Goal: Information Seeking & Learning: Learn about a topic

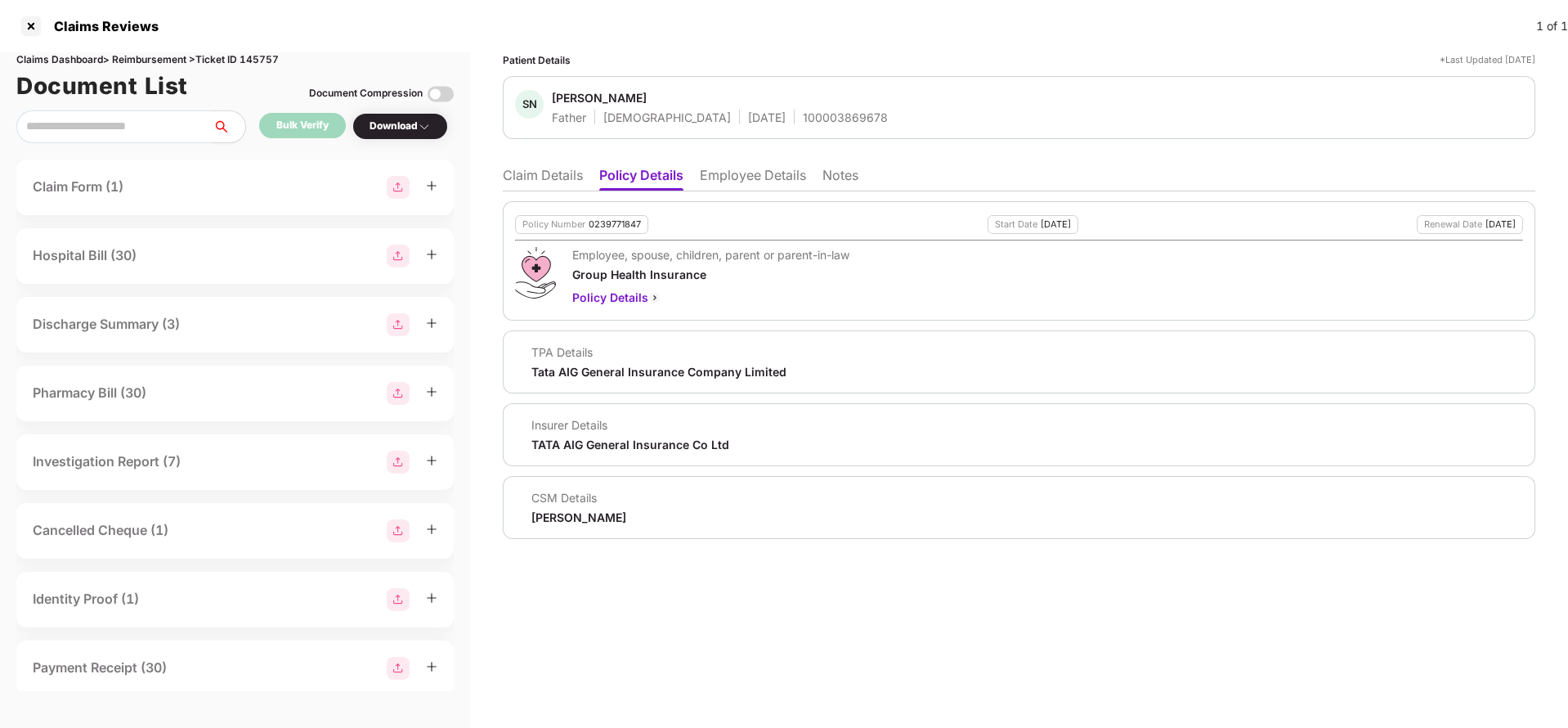
click at [543, 186] on li "Claim Details" at bounding box center [543, 178] width 80 height 23
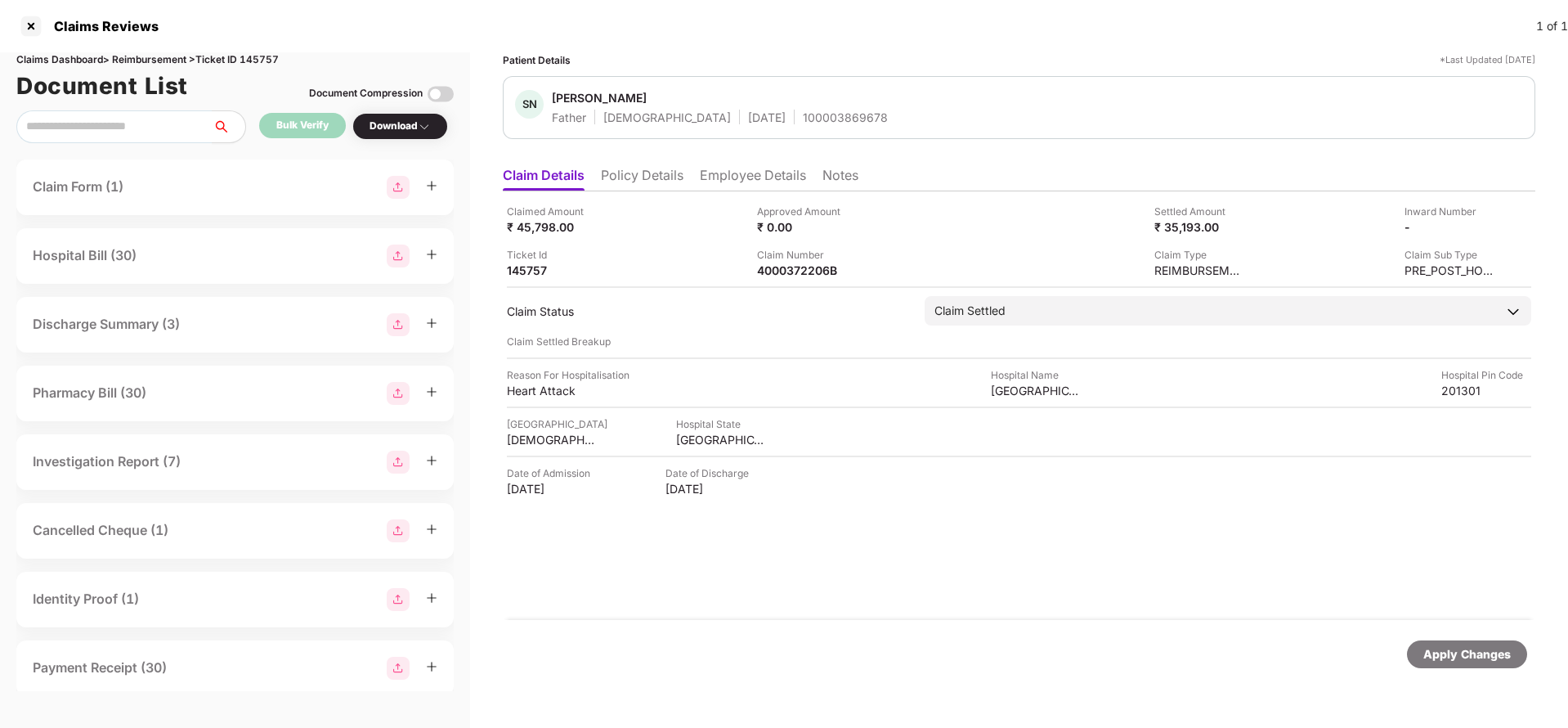
click at [742, 177] on li "Employee Details" at bounding box center [753, 178] width 106 height 23
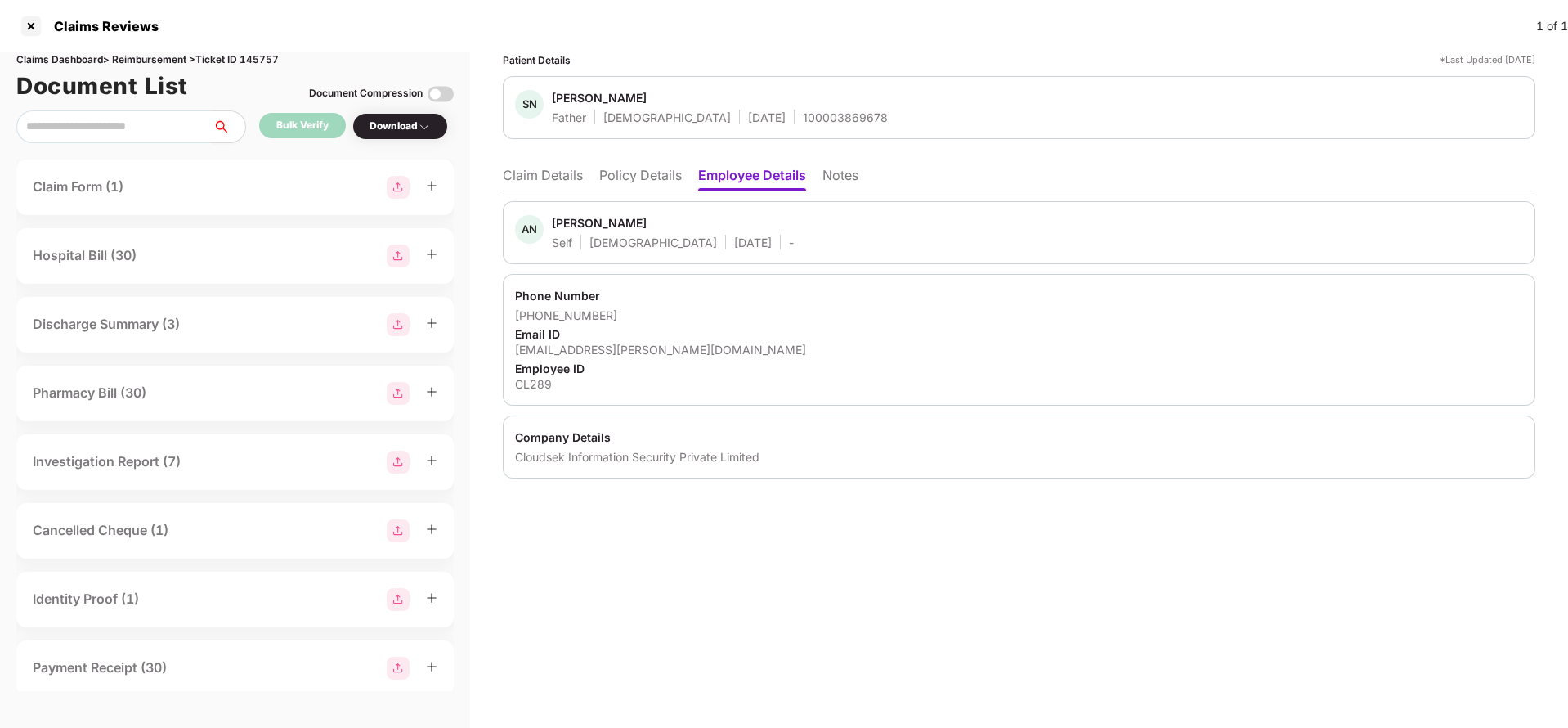
click at [582, 178] on li "Claim Details" at bounding box center [543, 178] width 80 height 23
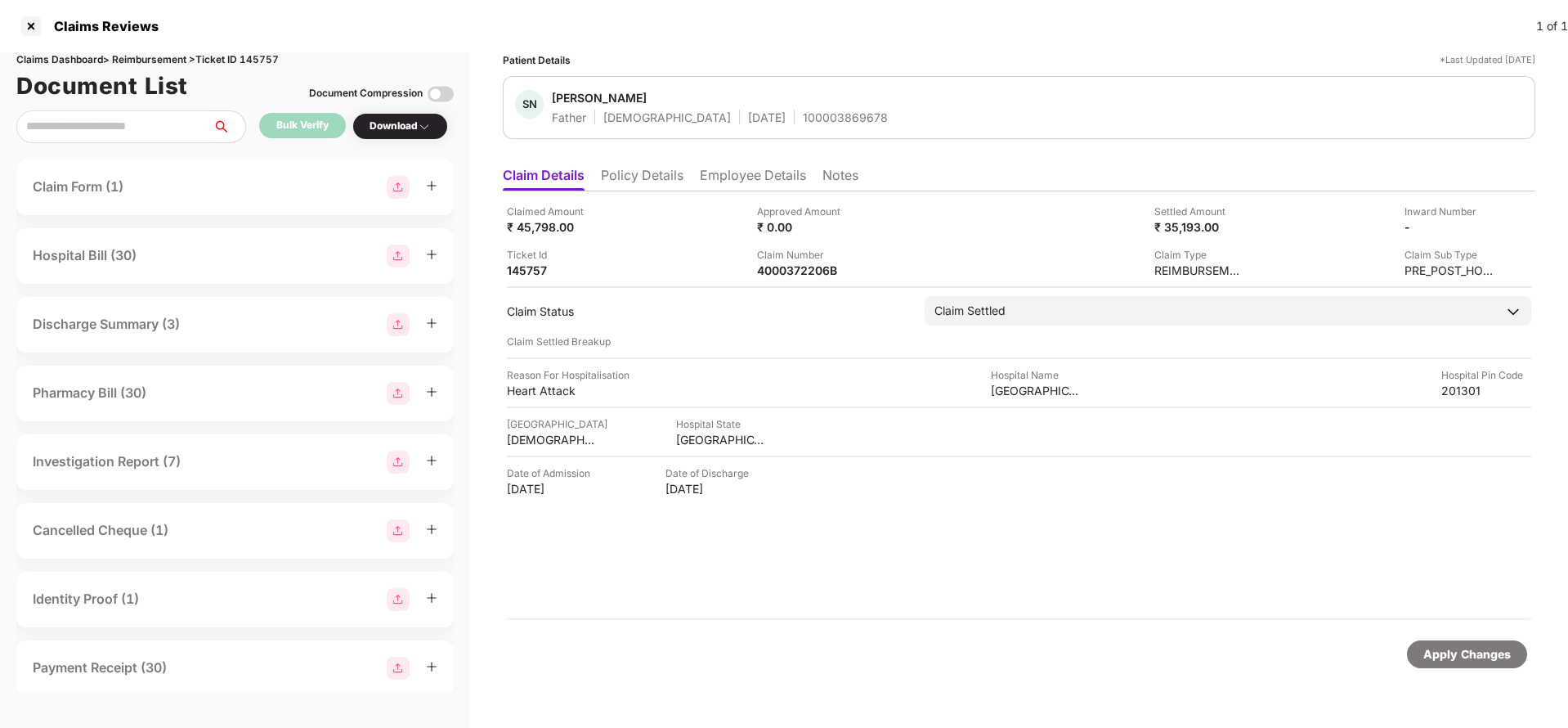
click at [644, 175] on li "Policy Details" at bounding box center [642, 178] width 83 height 23
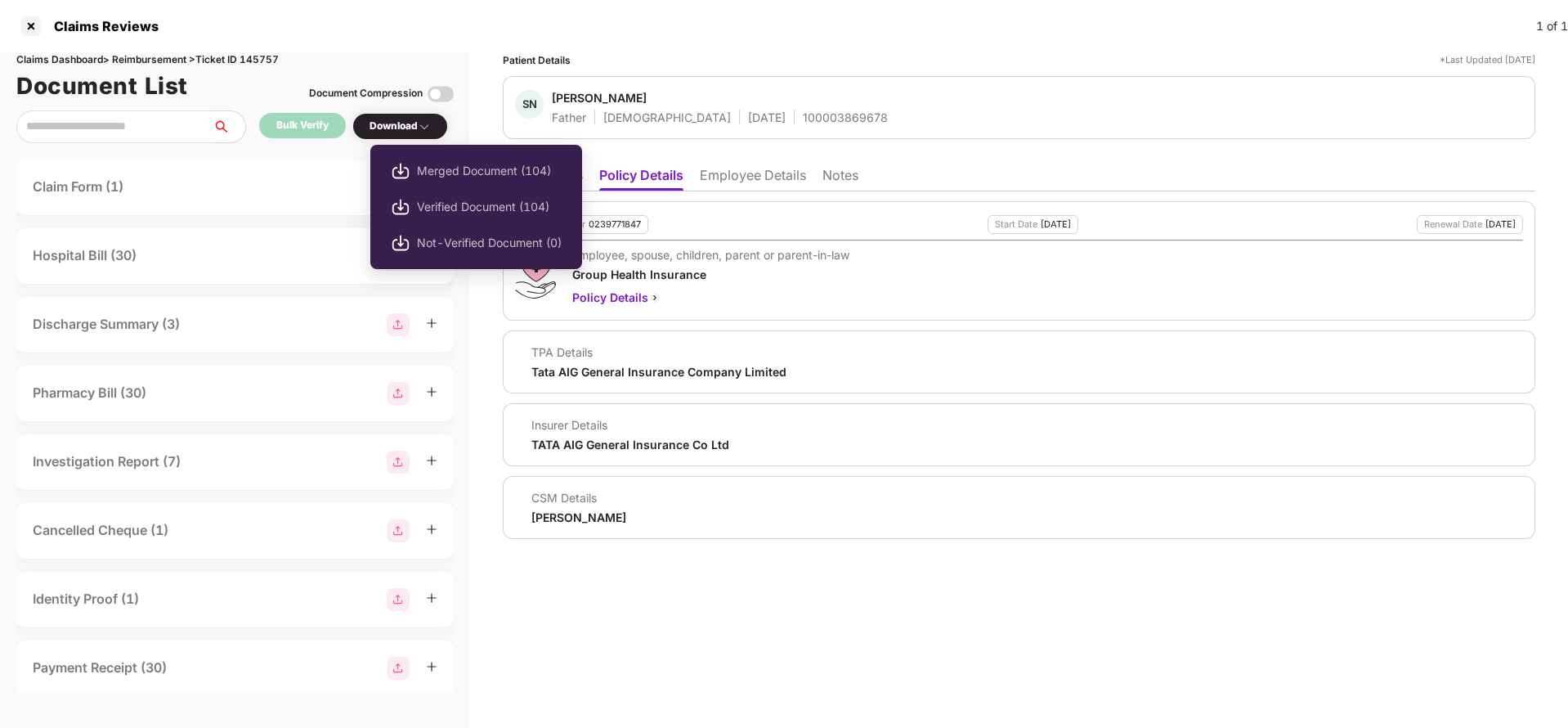
click at [390, 118] on div "Download" at bounding box center [400, 126] width 62 height 16
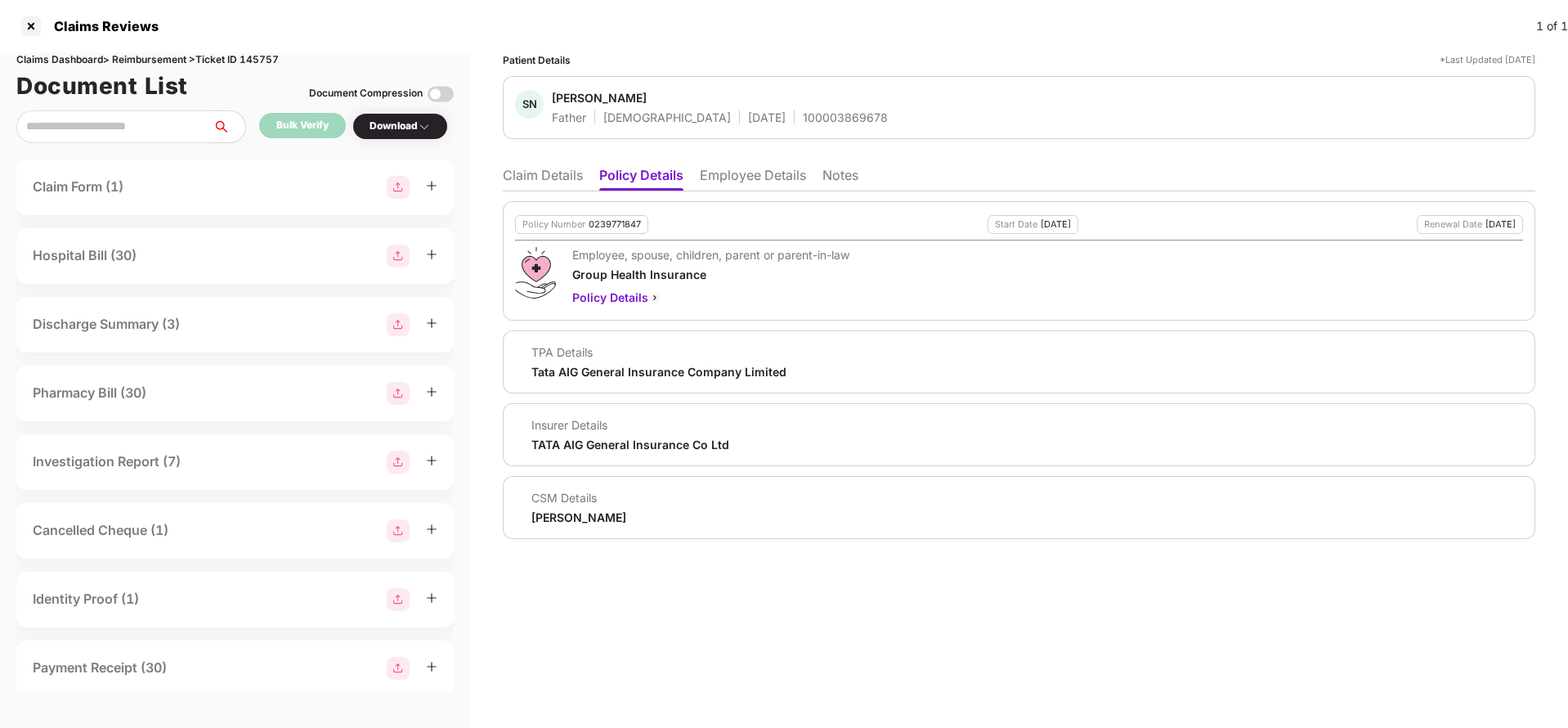
click at [390, 118] on div "Download" at bounding box center [400, 126] width 62 height 16
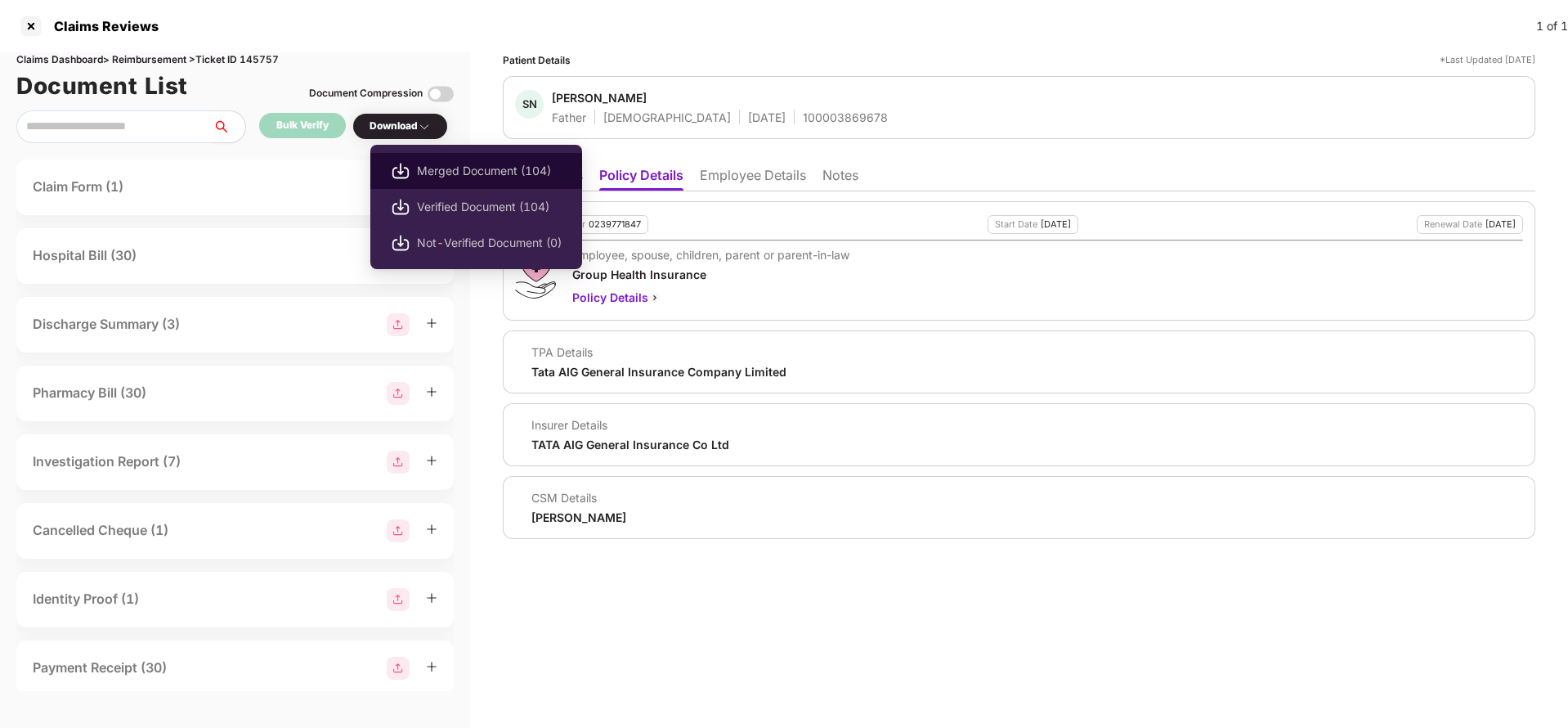
click at [441, 175] on span "Merged Document (104)" at bounding box center [488, 171] width 144 height 18
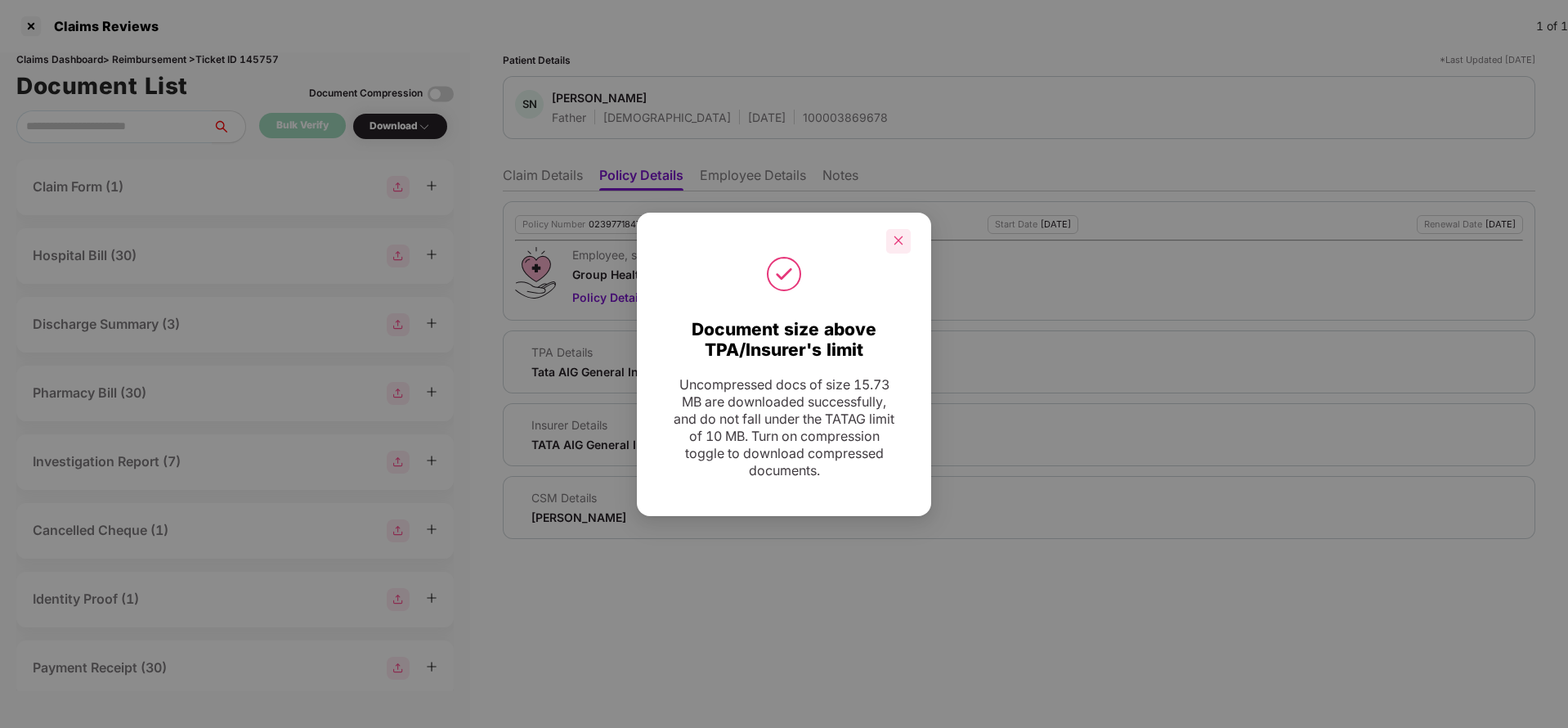
click at [901, 243] on icon "close" at bounding box center [900, 240] width 9 height 9
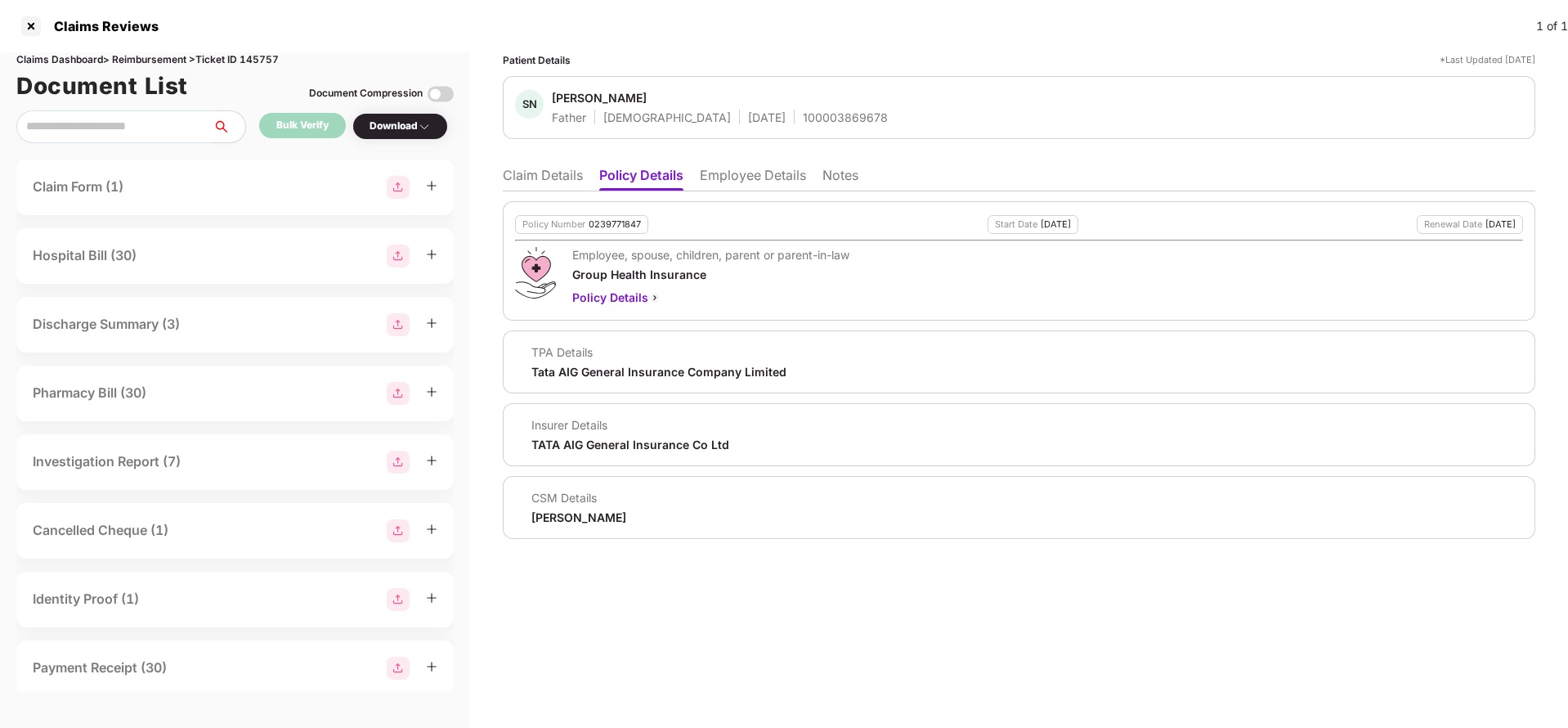
click at [564, 170] on li "Claim Details" at bounding box center [543, 178] width 80 height 23
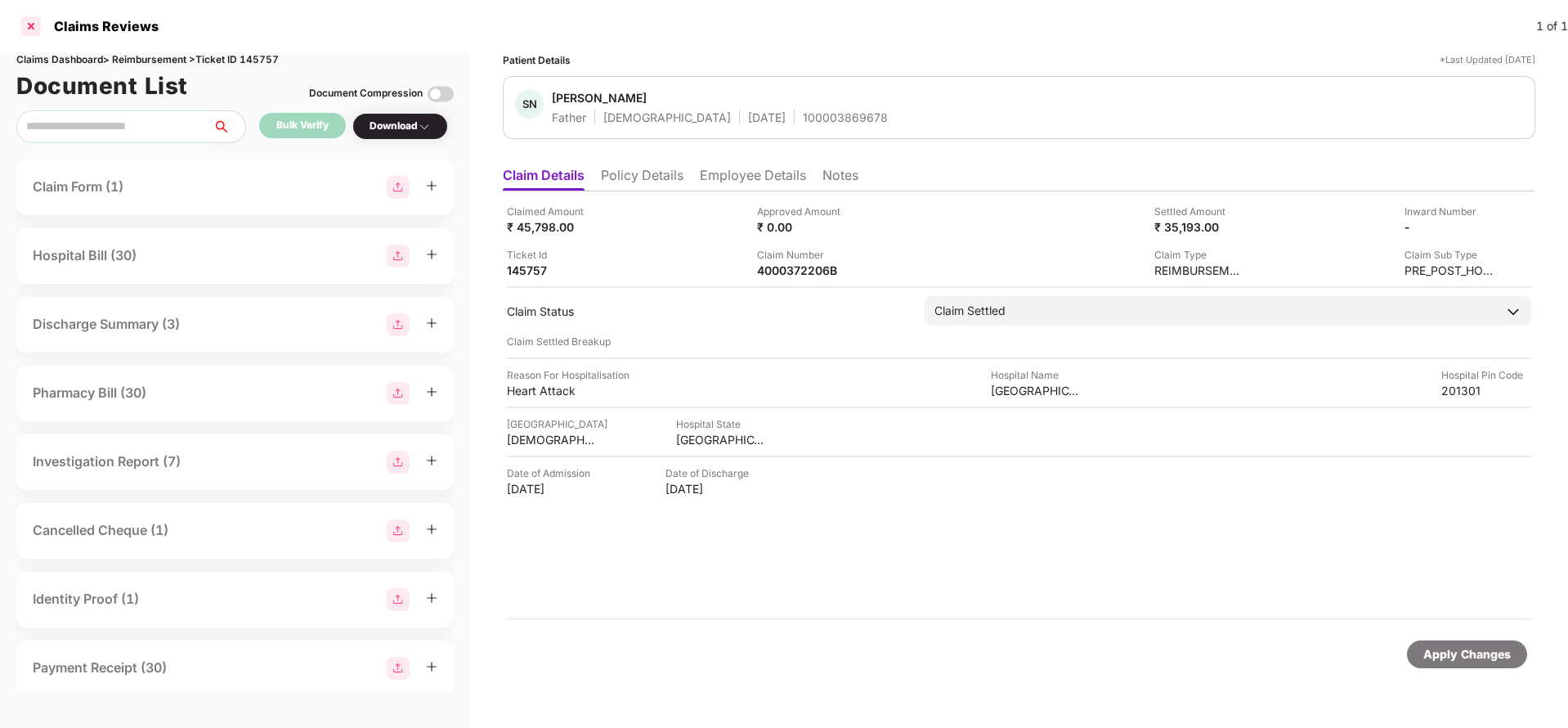
click at [32, 27] on div at bounding box center [31, 26] width 26 height 26
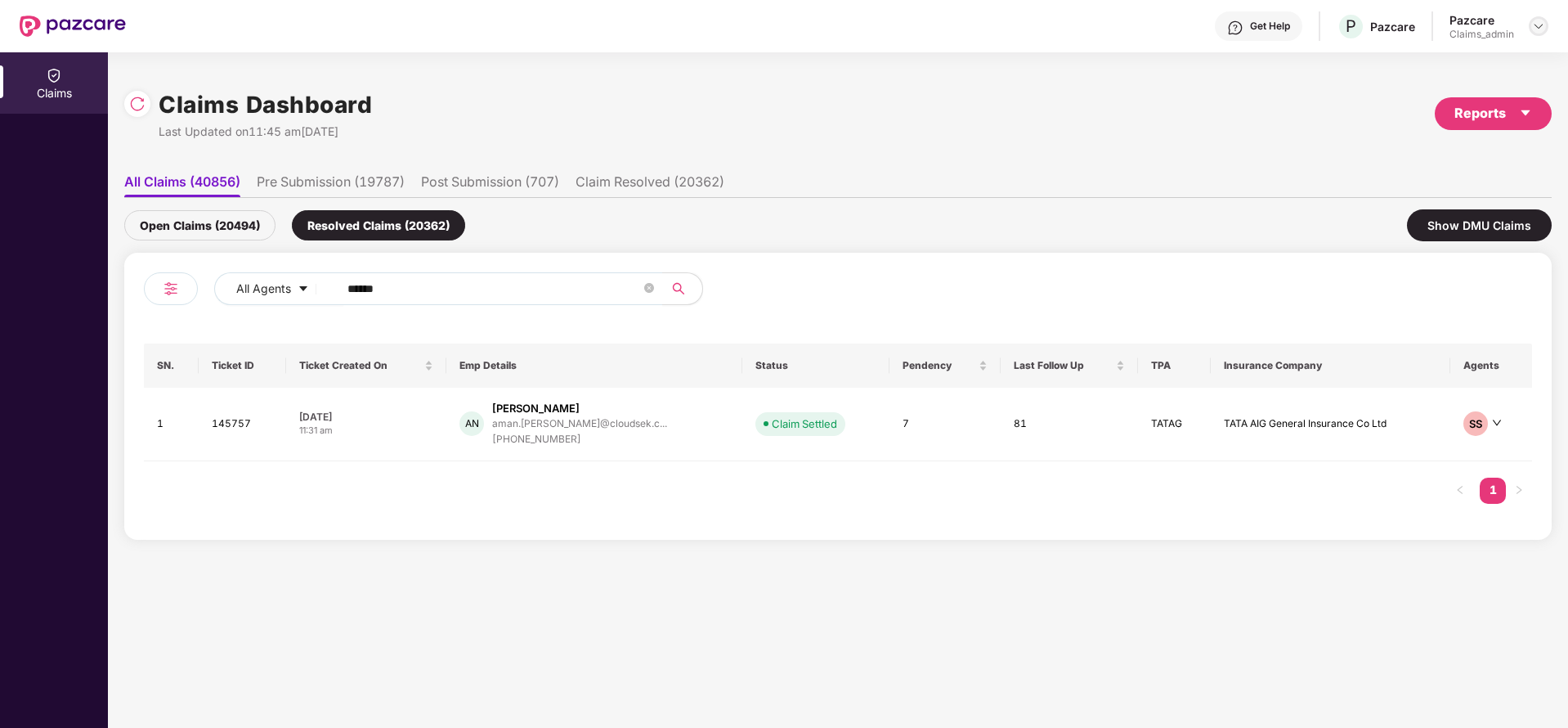
drag, startPoint x: 1538, startPoint y: 12, endPoint x: 1539, endPoint y: 21, distance: 9.1
click at [1539, 21] on div "Pazcare Claims_admin" at bounding box center [1499, 26] width 99 height 29
click at [1539, 21] on img at bounding box center [1539, 26] width 13 height 13
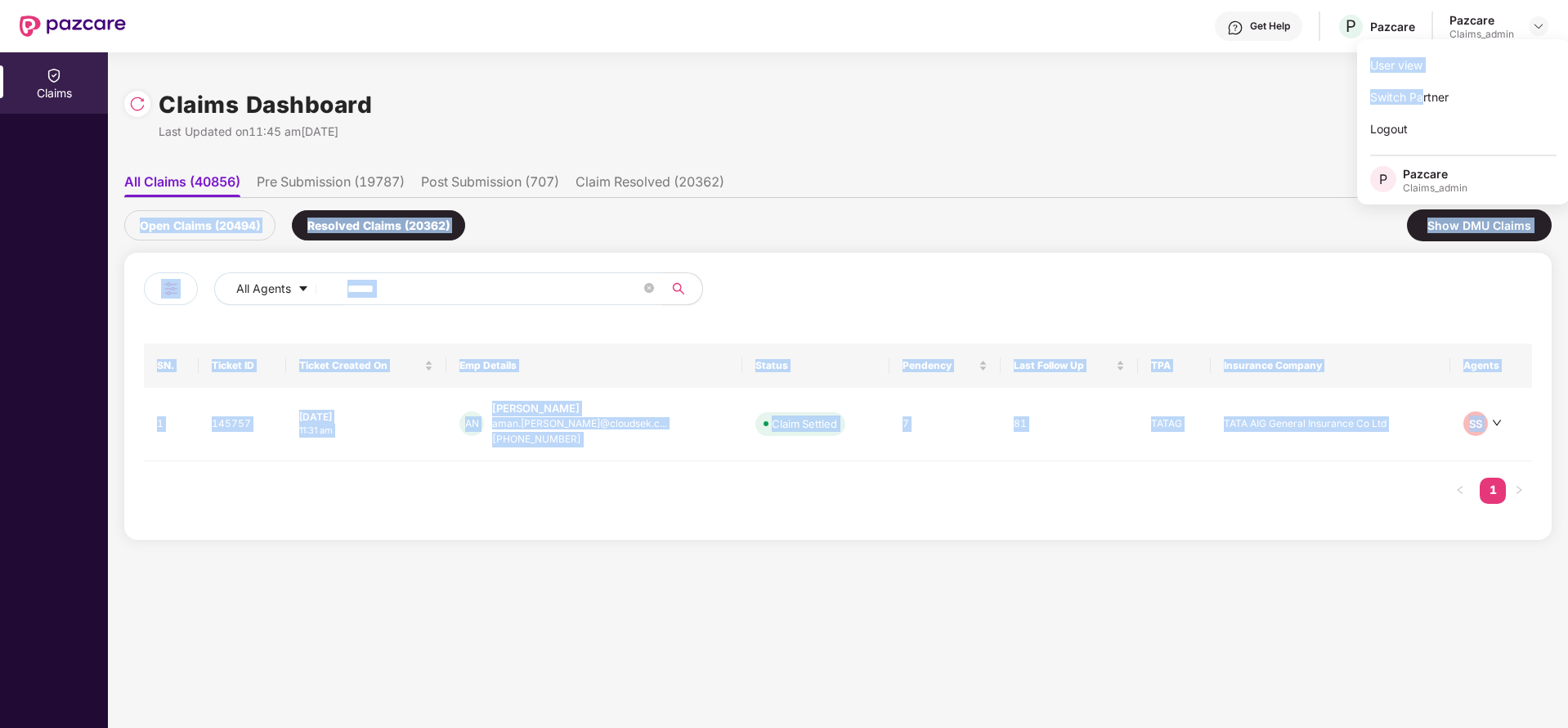
drag, startPoint x: 1422, startPoint y: 101, endPoint x: 767, endPoint y: 172, distance: 658.8
click at [767, 172] on body "Get Help P Pazcare Pazcare Claims_admin Claims Claims Dashboard Last Updated on…" at bounding box center [784, 364] width 1568 height 728
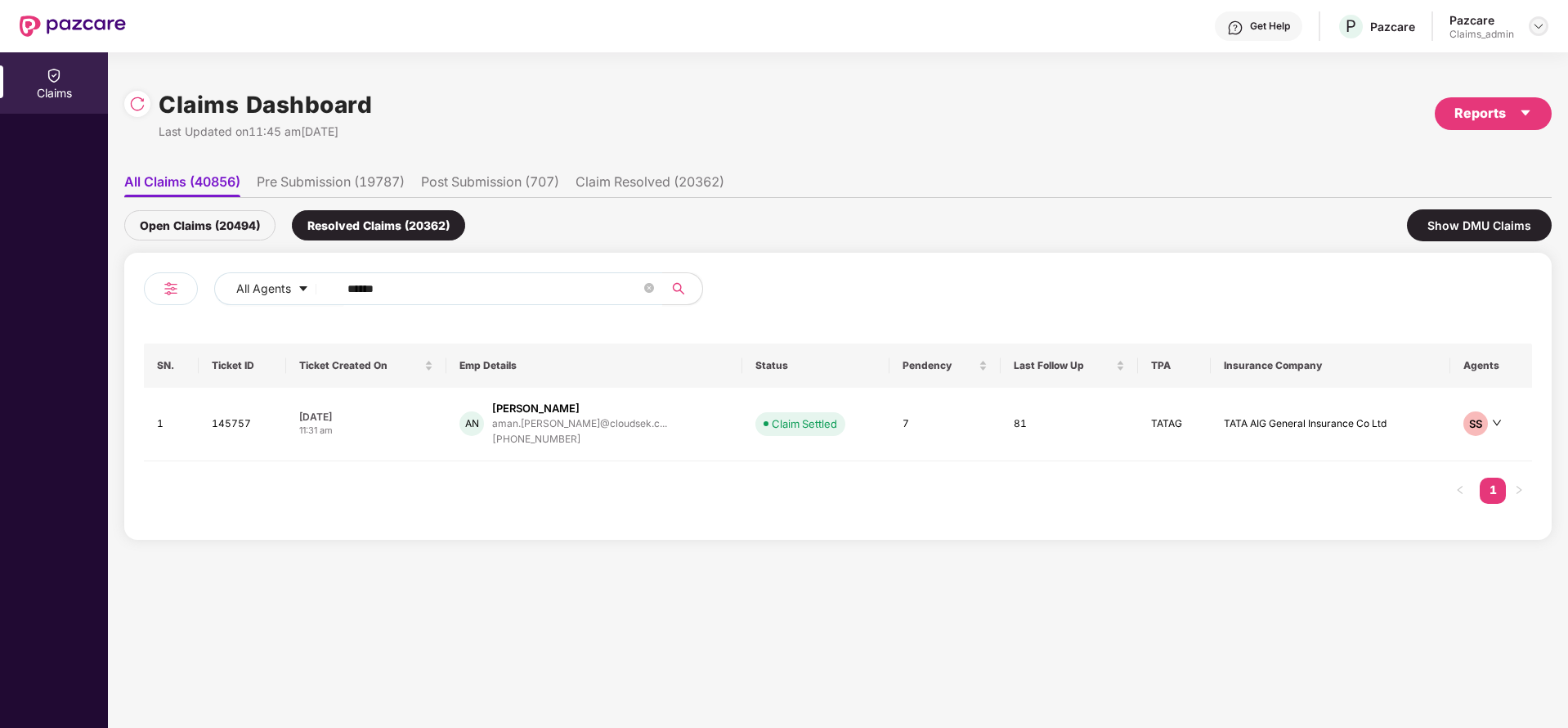
click at [1544, 17] on div at bounding box center [1538, 26] width 20 height 20
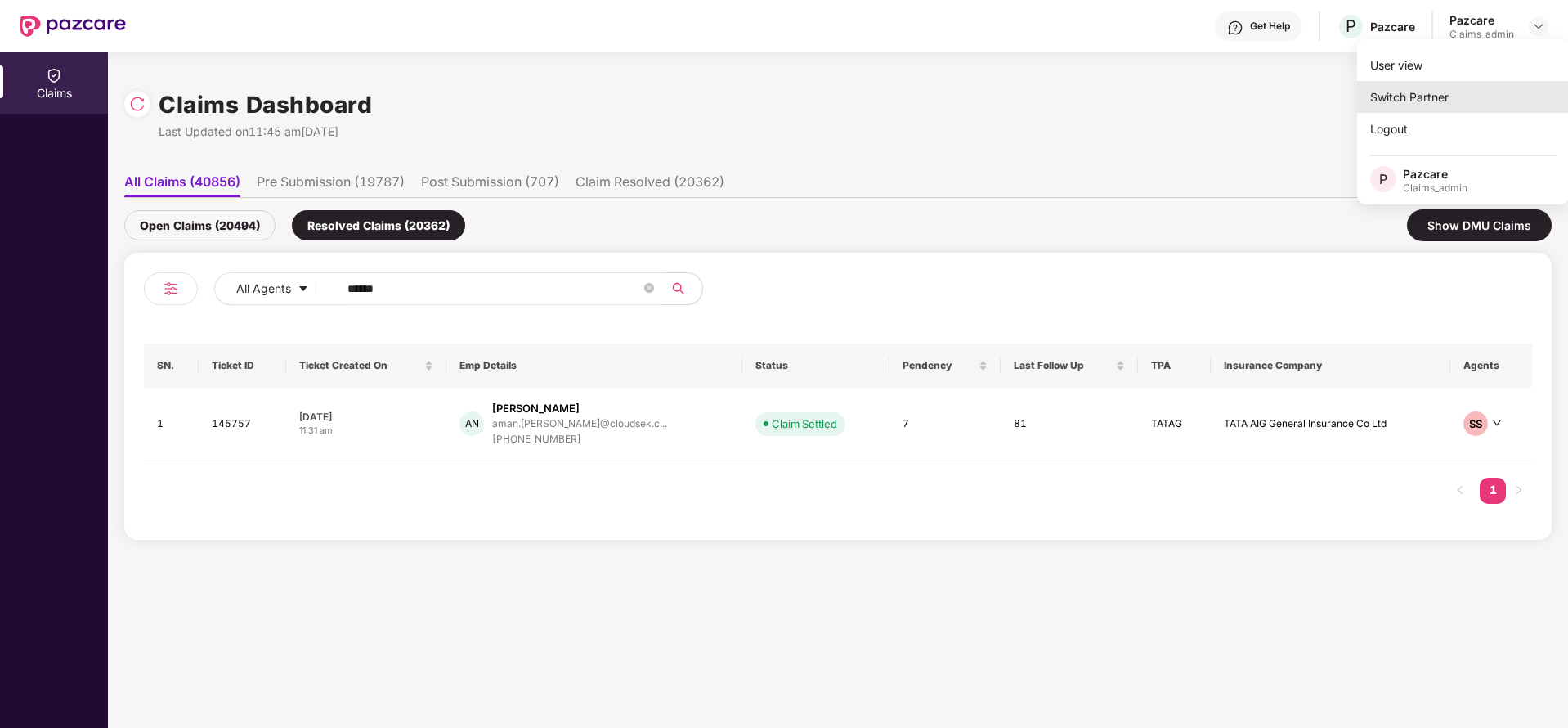
click at [1432, 91] on div "Switch Partner" at bounding box center [1464, 97] width 213 height 32
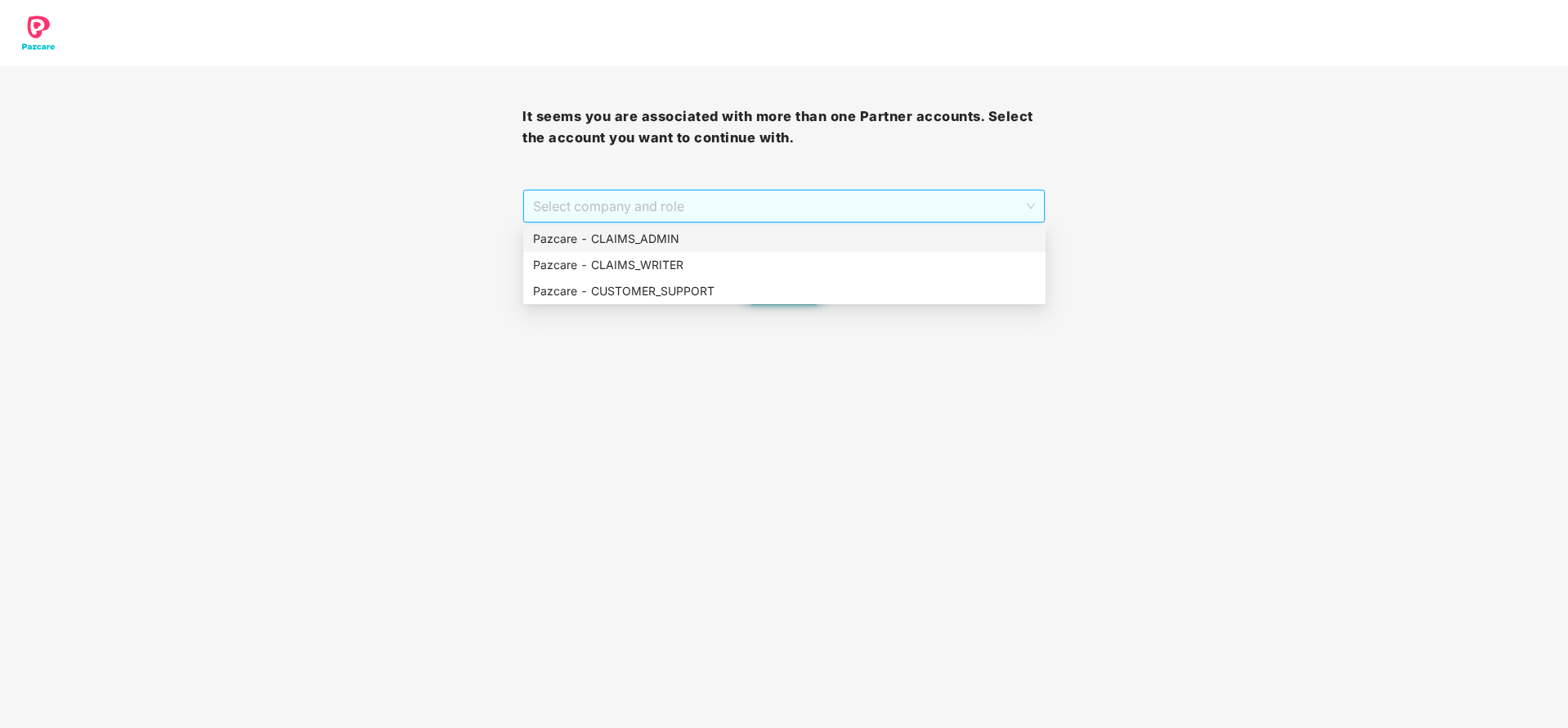
click at [725, 205] on span "Select company and role" at bounding box center [784, 205] width 502 height 31
click at [721, 290] on div "Pazcare - CUSTOMER_SUPPORT" at bounding box center [784, 291] width 502 height 18
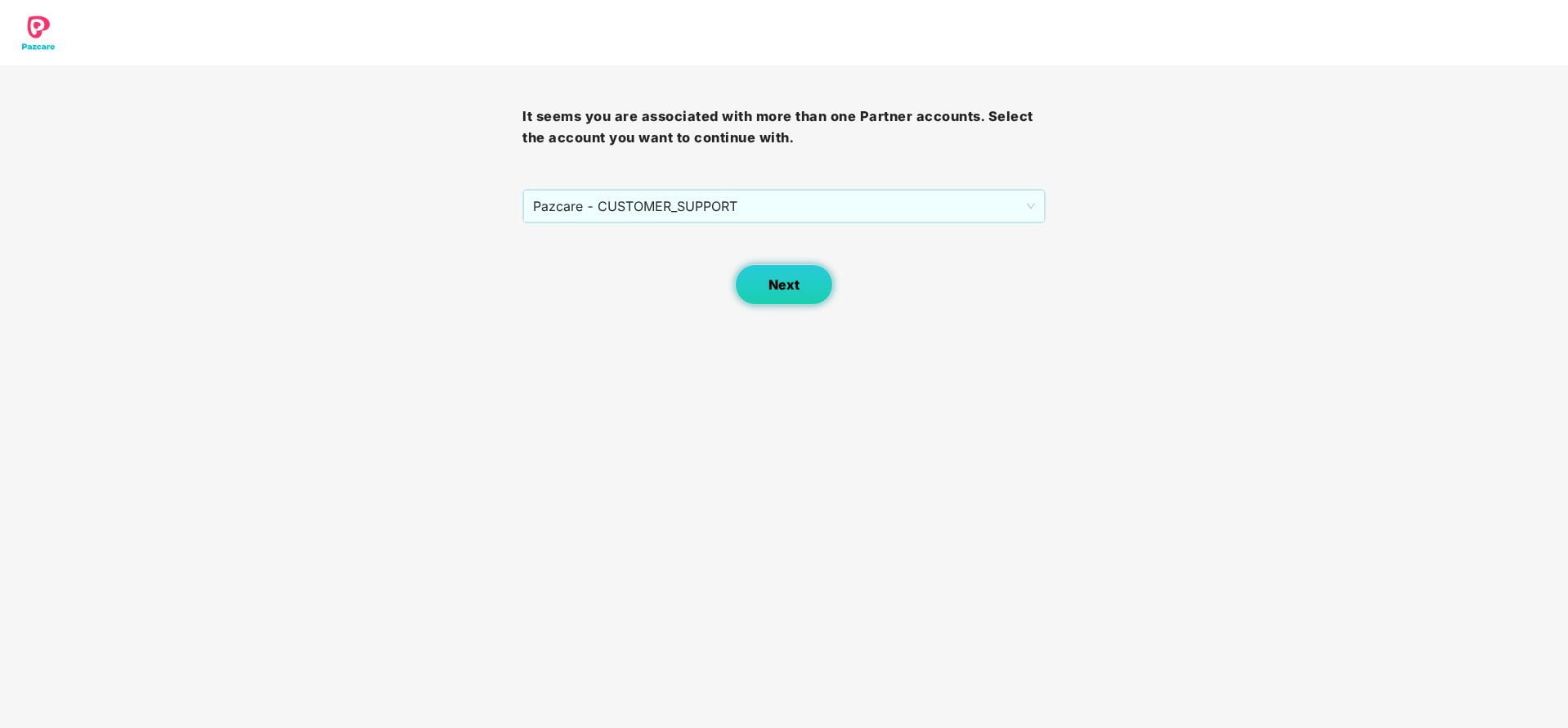
click at [790, 270] on button "Next" at bounding box center [784, 284] width 98 height 41
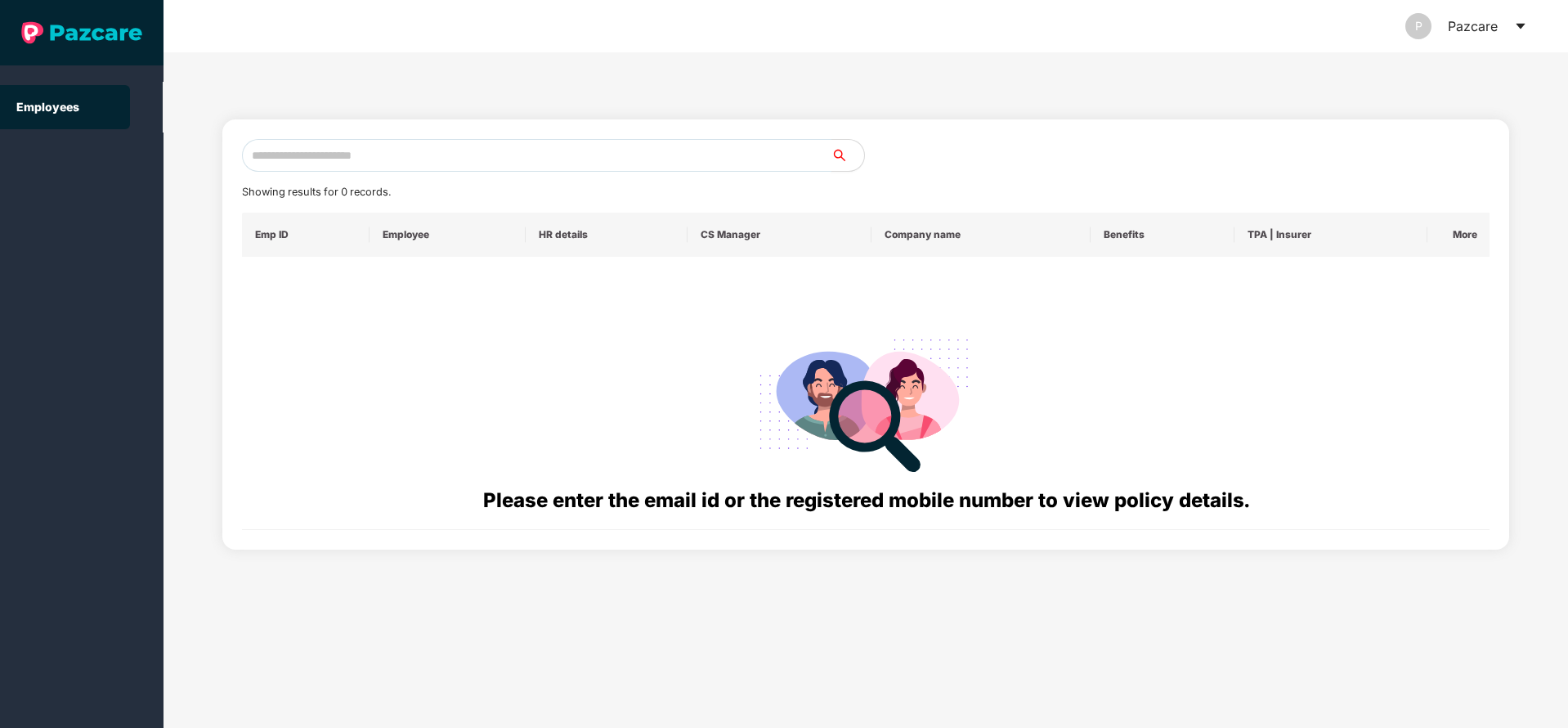
click at [559, 152] on input "text" at bounding box center [537, 155] width 589 height 33
paste input "**********"
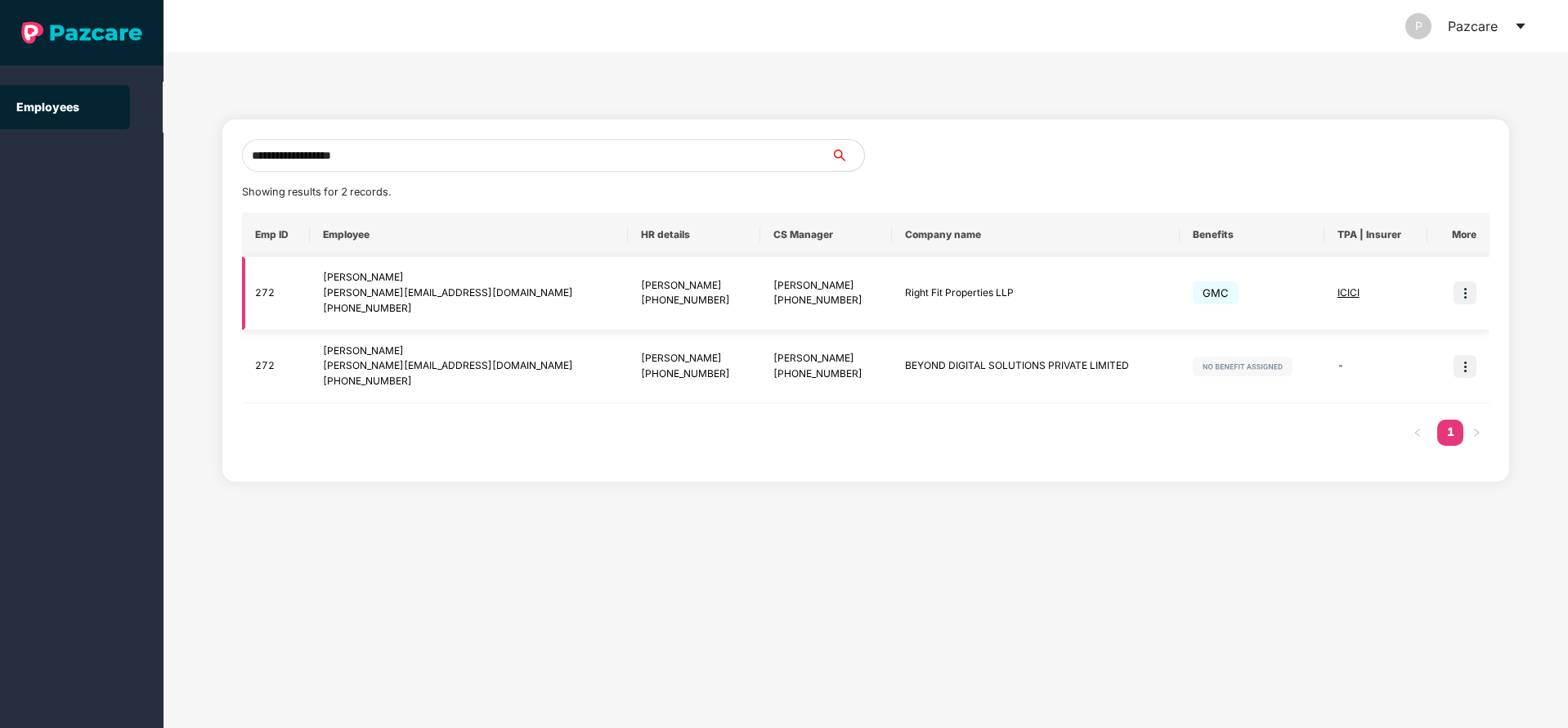
type input "**********"
click at [1465, 304] on td at bounding box center [1458, 293] width 62 height 74
click at [1465, 296] on img at bounding box center [1465, 293] width 23 height 23
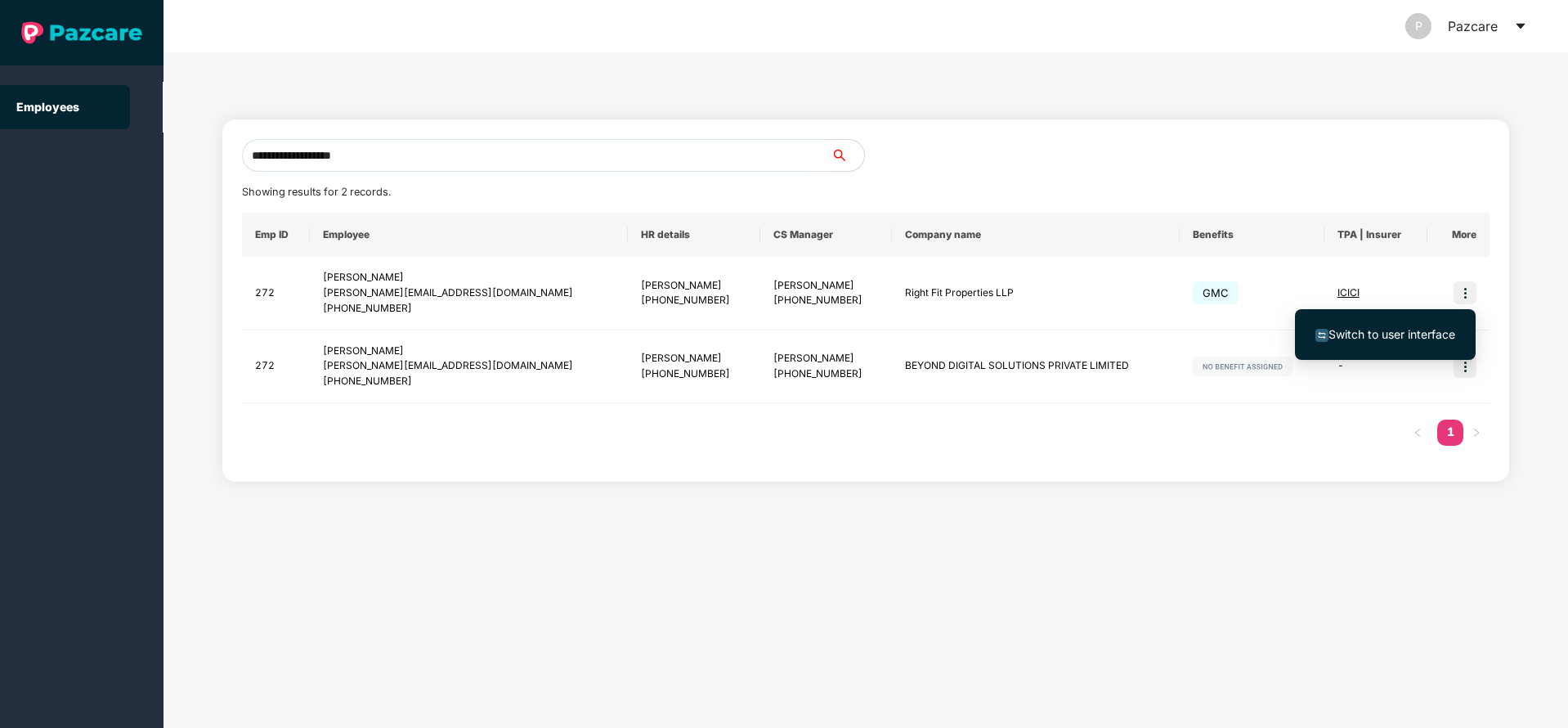
click at [1372, 325] on span "Switch to user interface" at bounding box center [1385, 334] width 140 height 18
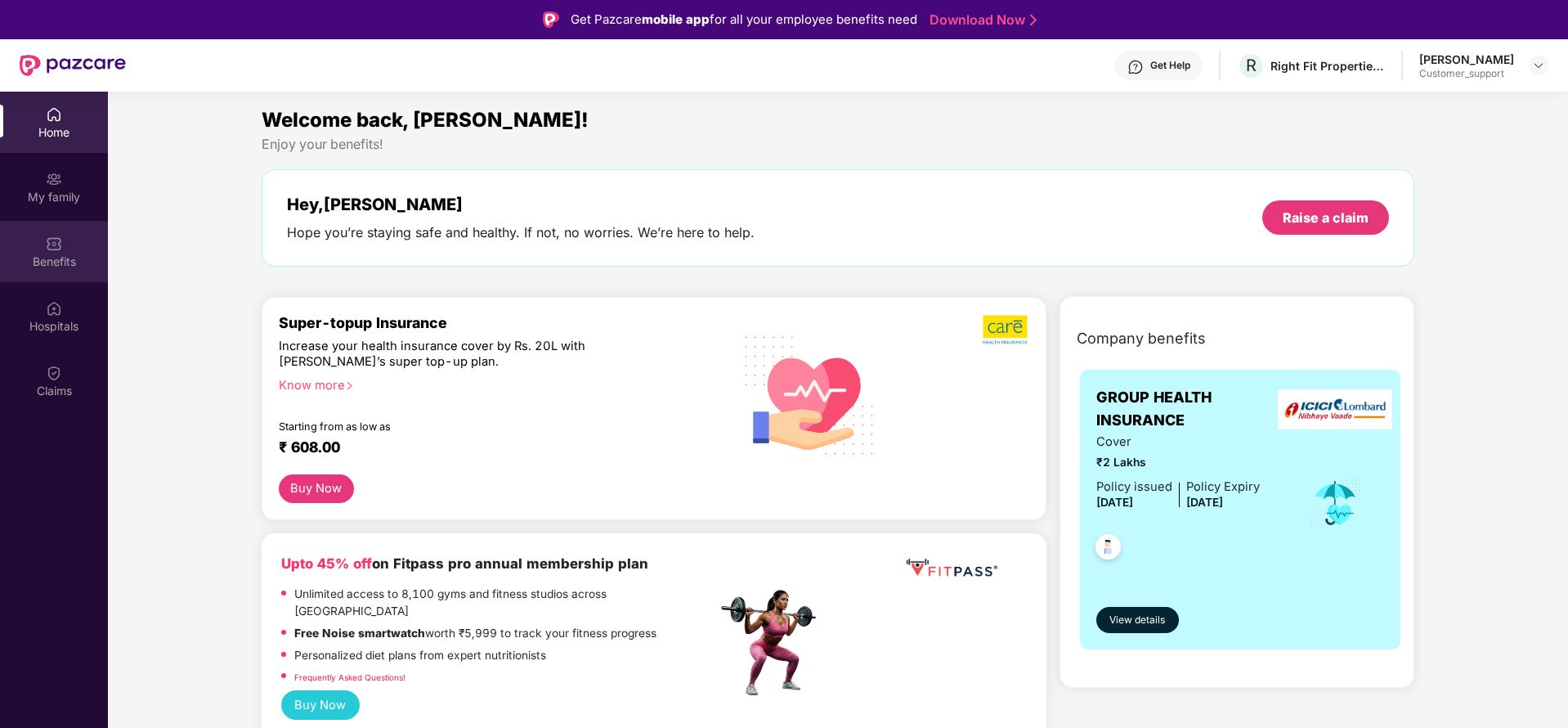
click at [64, 261] on div "Benefits" at bounding box center [54, 262] width 108 height 17
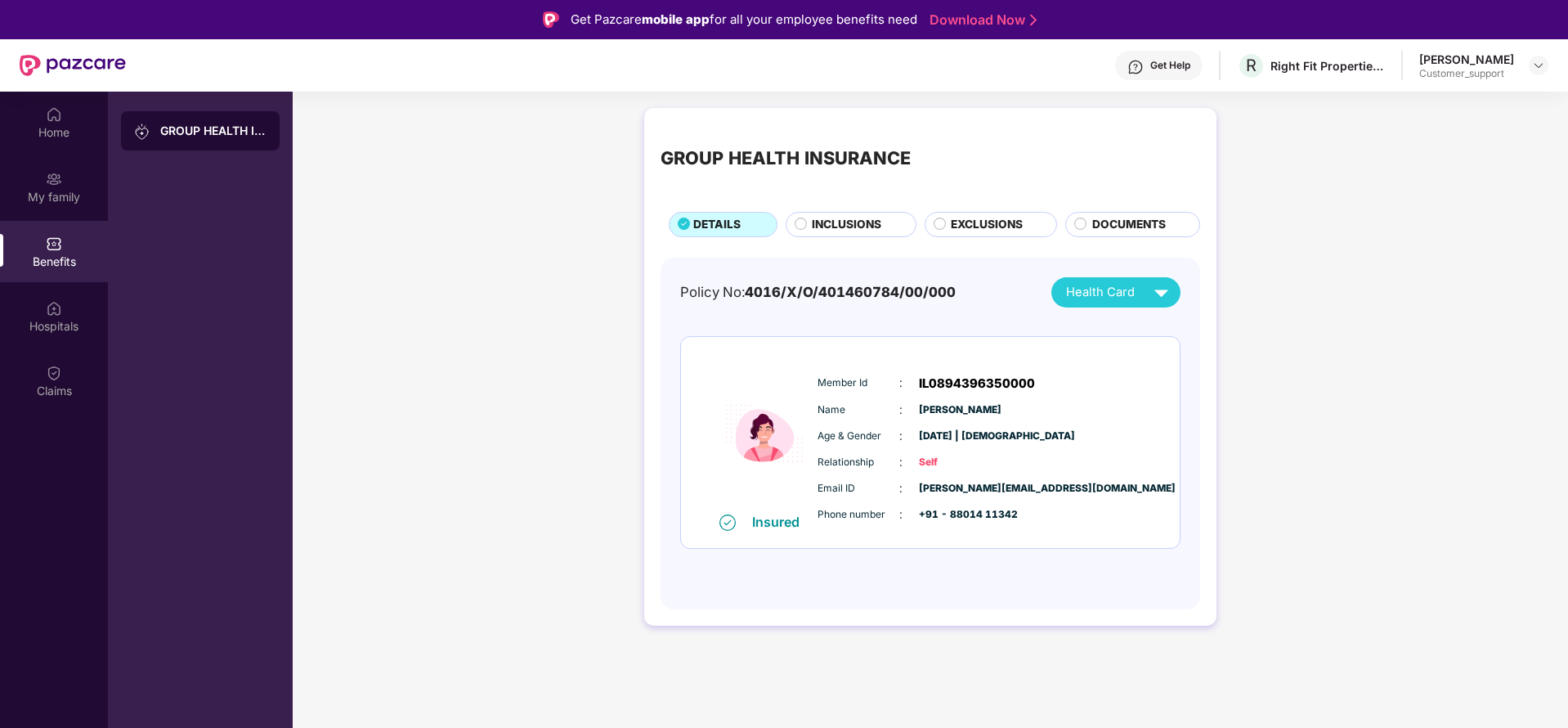
click at [951, 220] on span "EXCLUSIONS" at bounding box center [986, 225] width 72 height 18
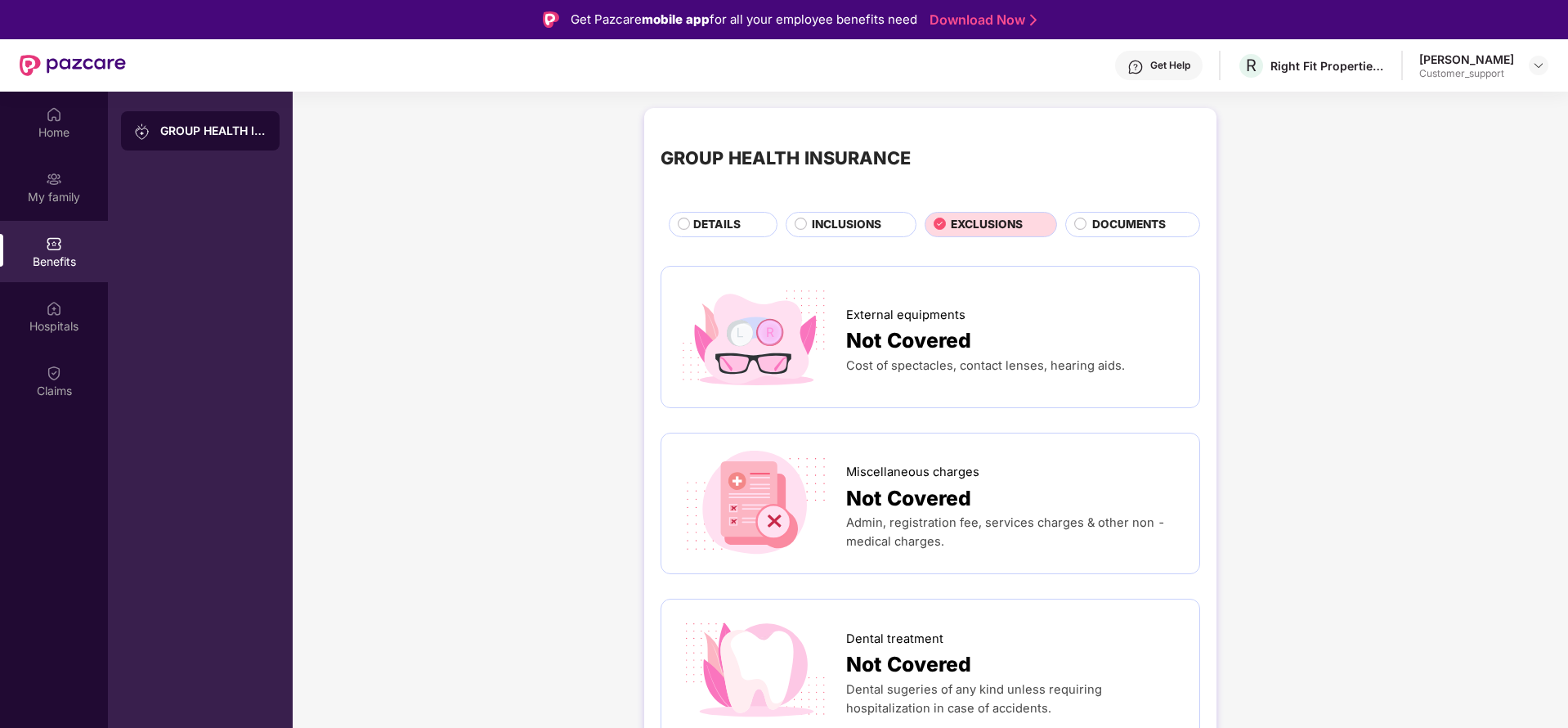
click at [871, 220] on span "INCLUSIONS" at bounding box center [846, 225] width 70 height 18
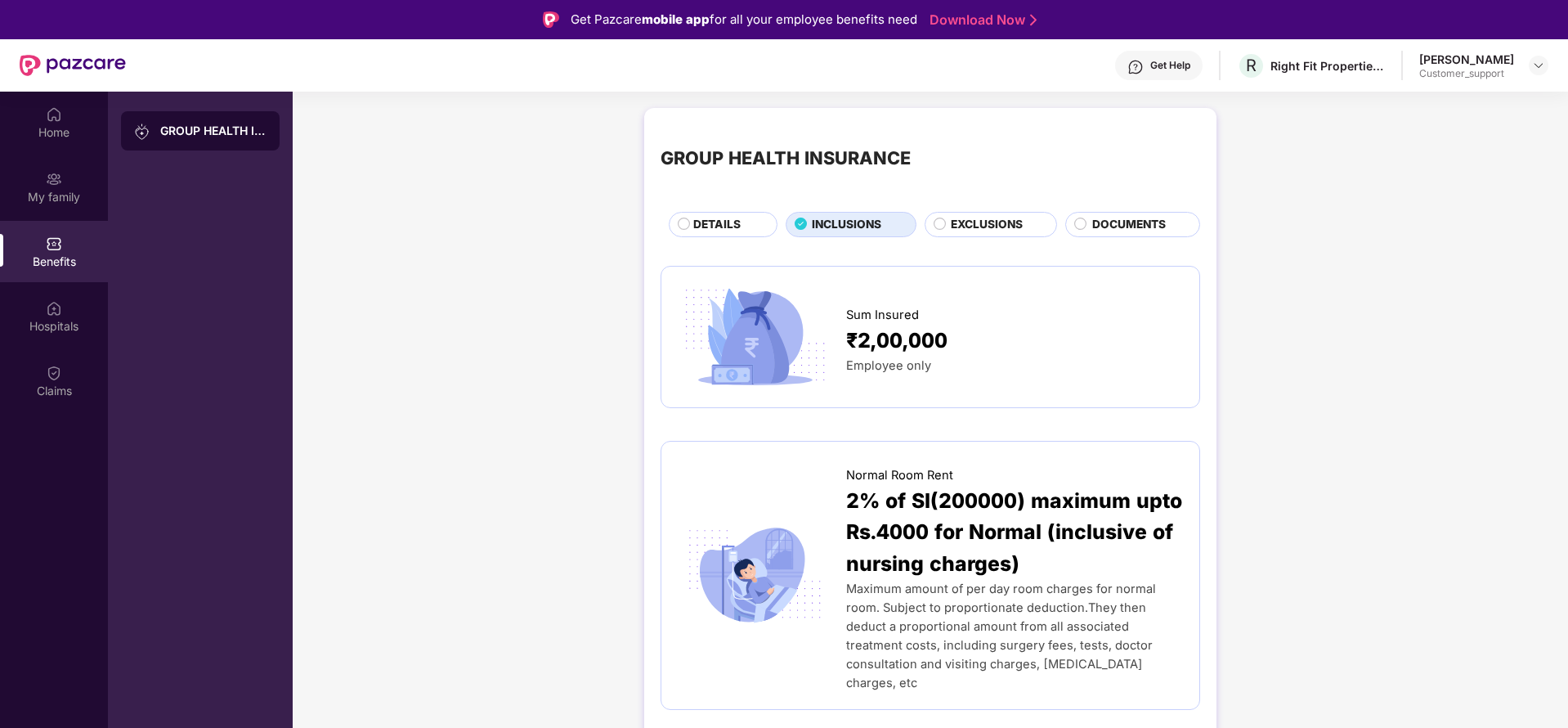
click at [1001, 214] on div "EXCLUSIONS" at bounding box center [991, 224] width 133 height 25
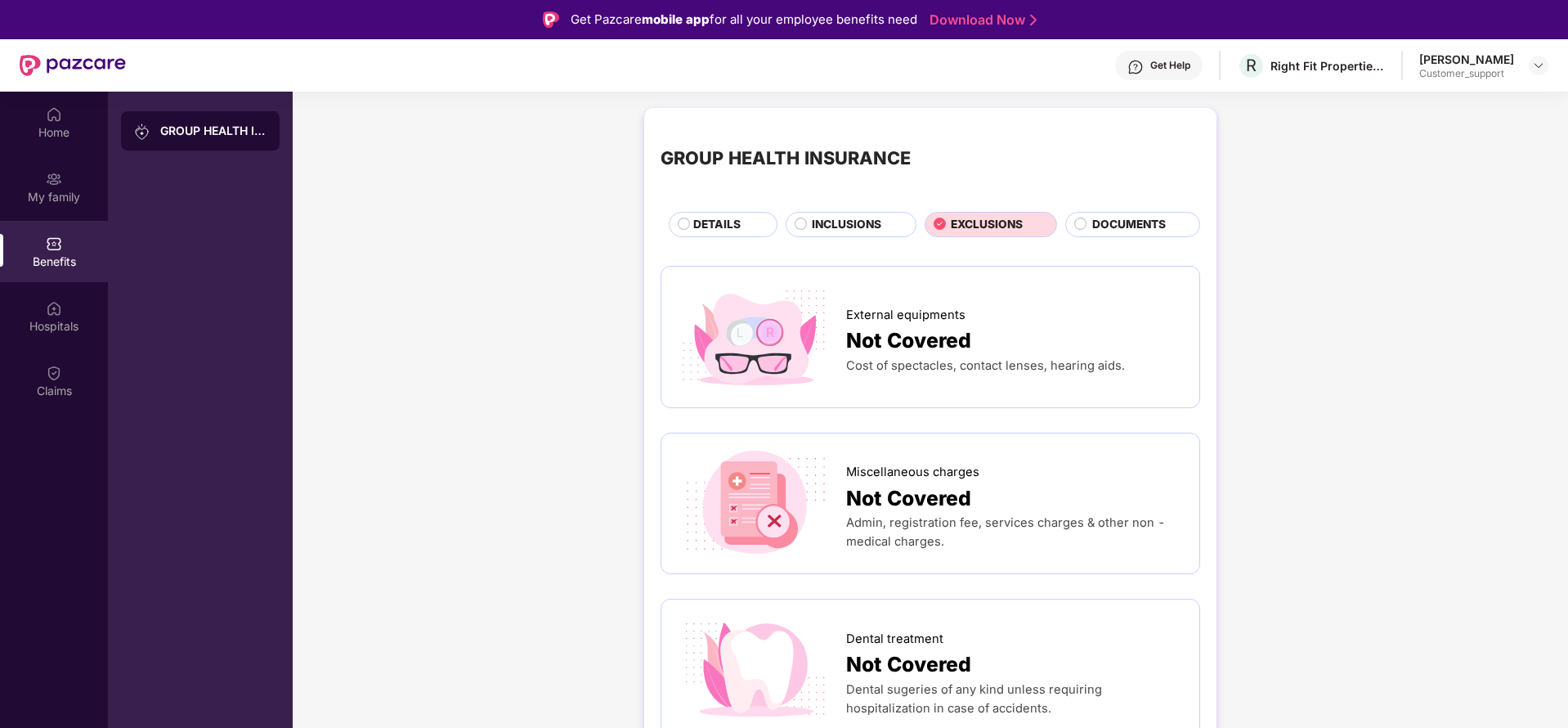
click at [1153, 223] on span "DOCUMENTS" at bounding box center [1129, 225] width 74 height 18
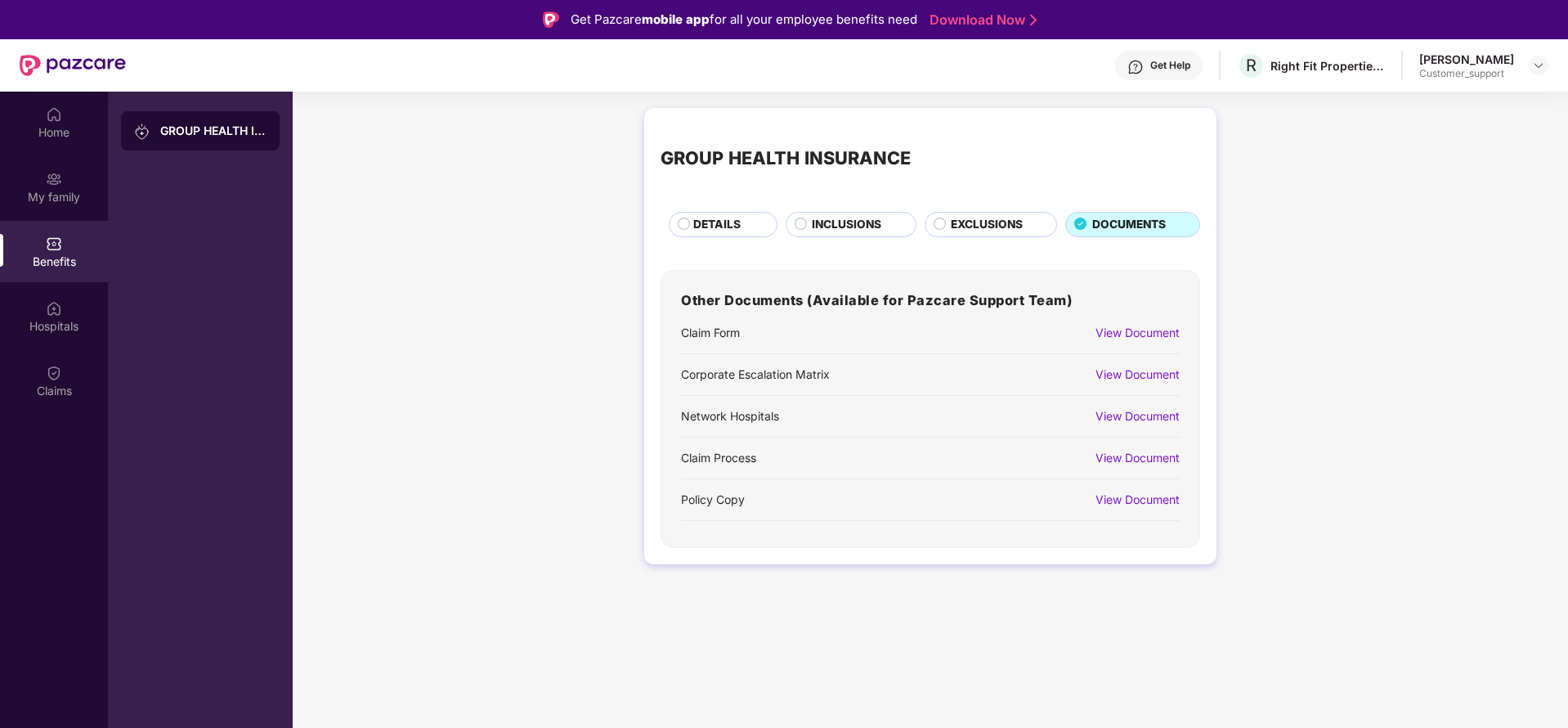
click at [1167, 501] on div "View Document" at bounding box center [1137, 499] width 84 height 18
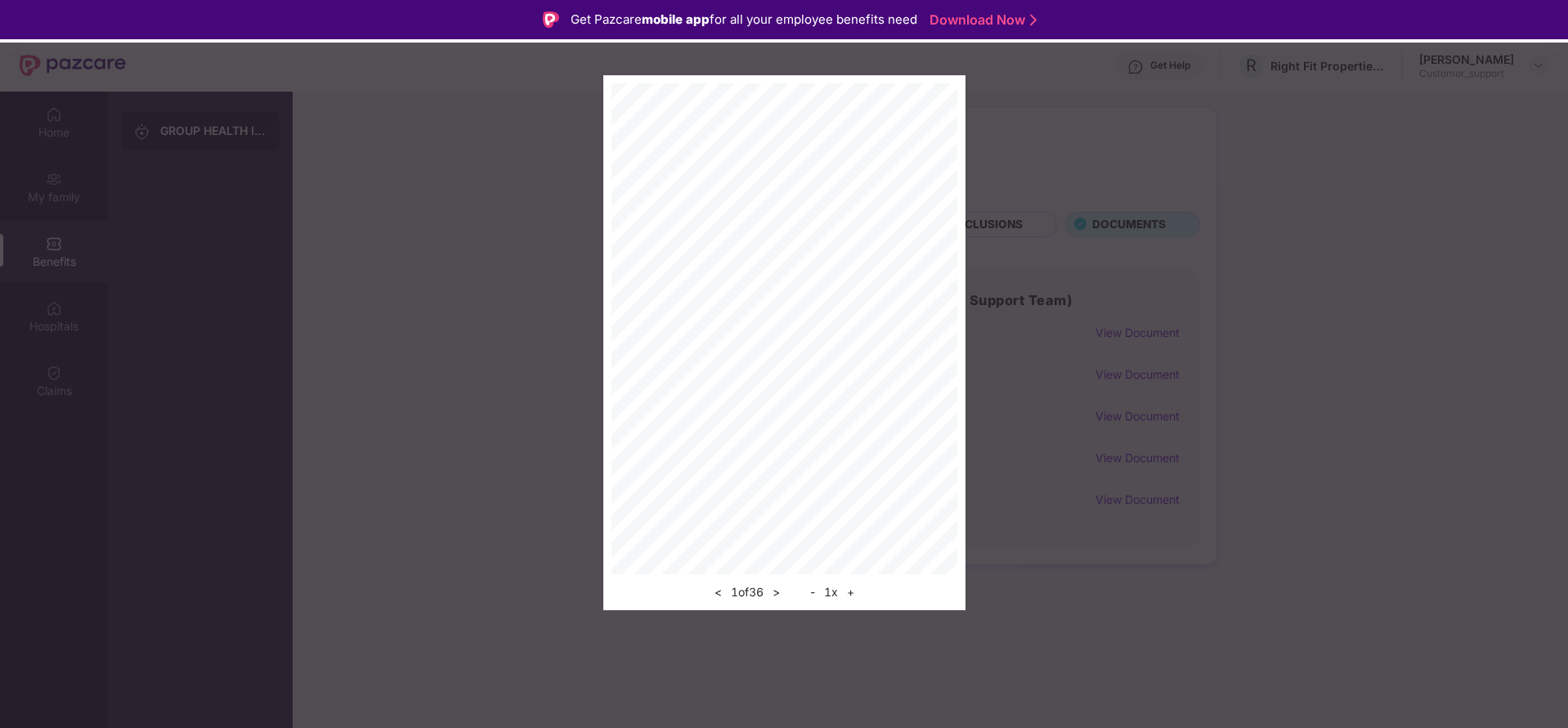
click at [860, 589] on button "+" at bounding box center [850, 592] width 17 height 20
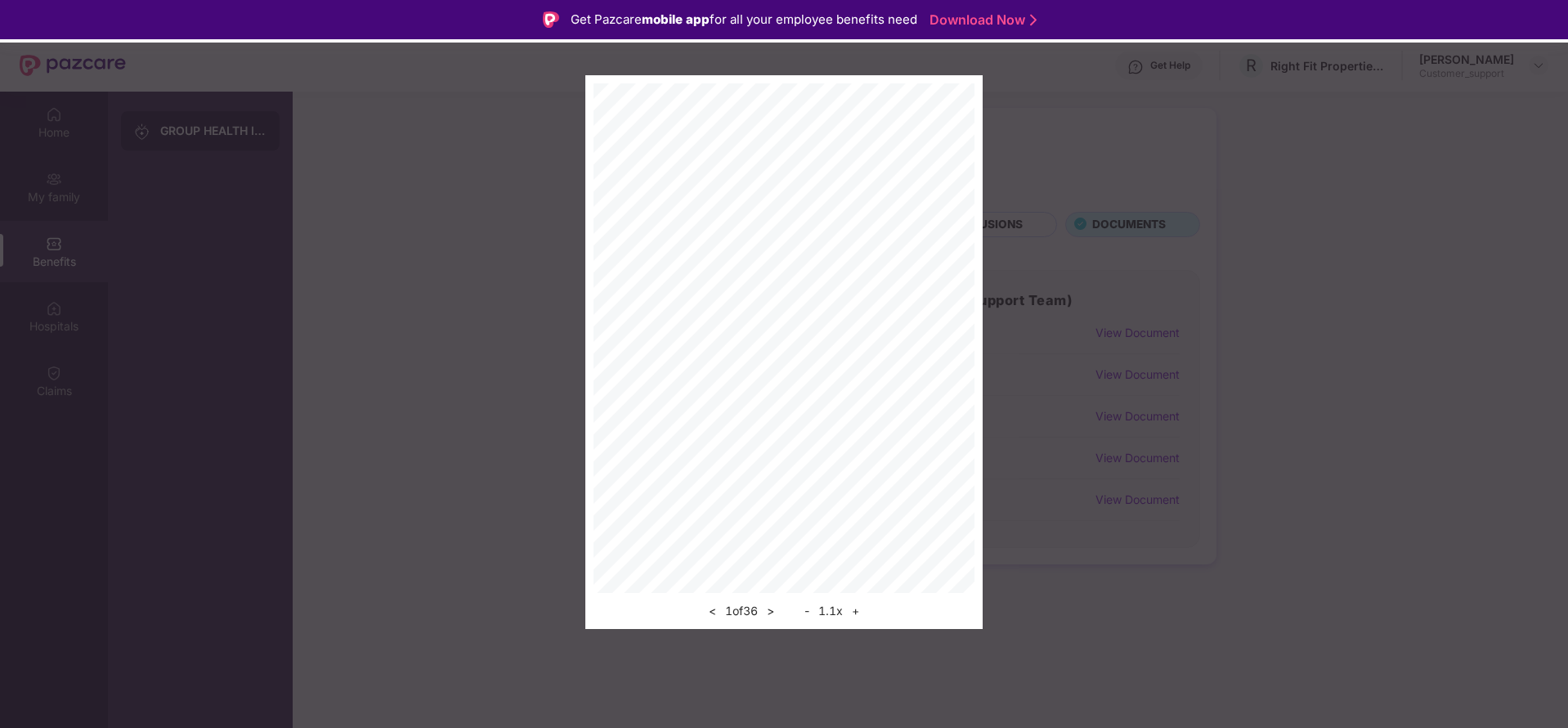
click at [862, 617] on div "< 1 of 36 > - 1.1 x +" at bounding box center [784, 352] width 397 height 554
click at [862, 617] on button "+" at bounding box center [856, 611] width 17 height 20
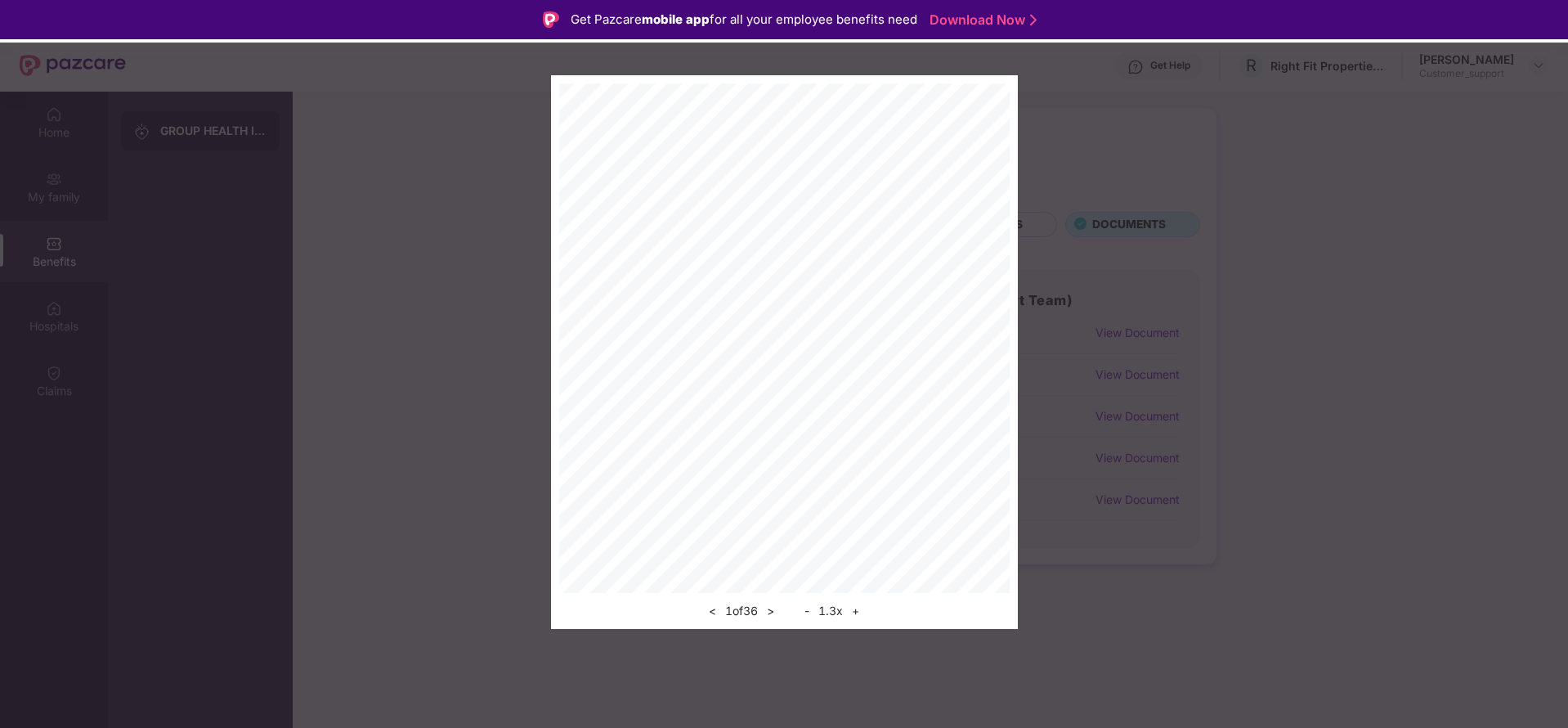
click at [862, 617] on button "+" at bounding box center [856, 611] width 17 height 20
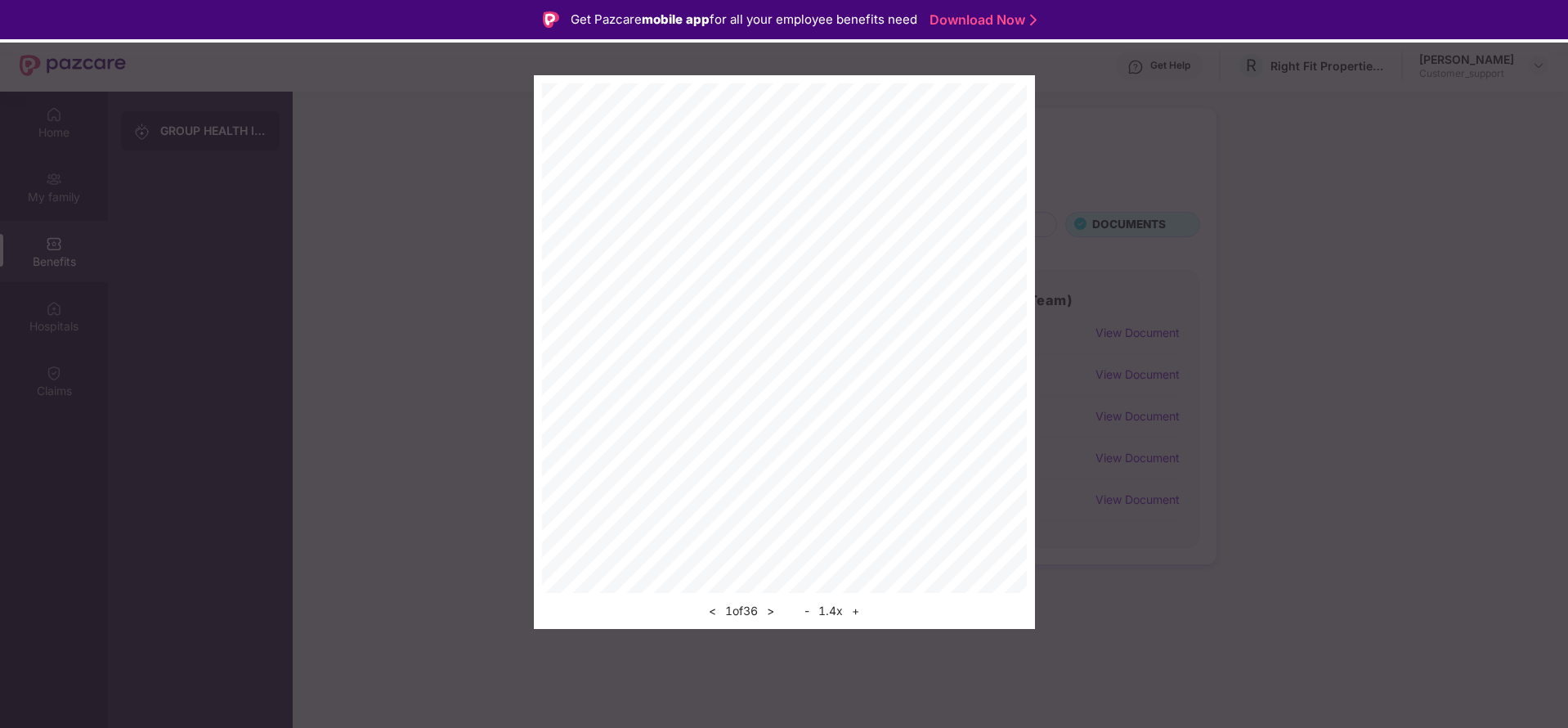
click at [862, 617] on button "+" at bounding box center [856, 611] width 17 height 20
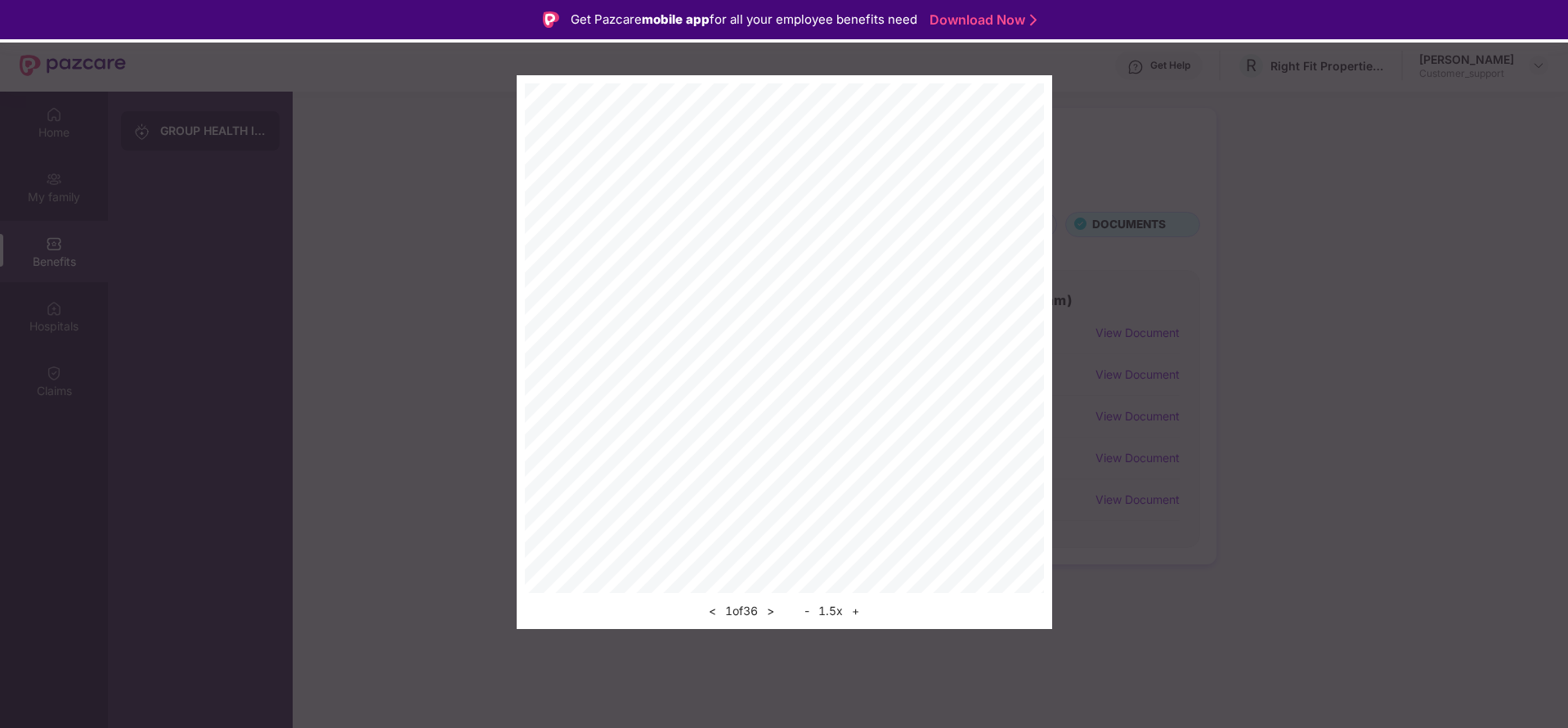
click at [1017, 463] on div "< 1 of 36 > - 1.5 x +" at bounding box center [784, 352] width 536 height 554
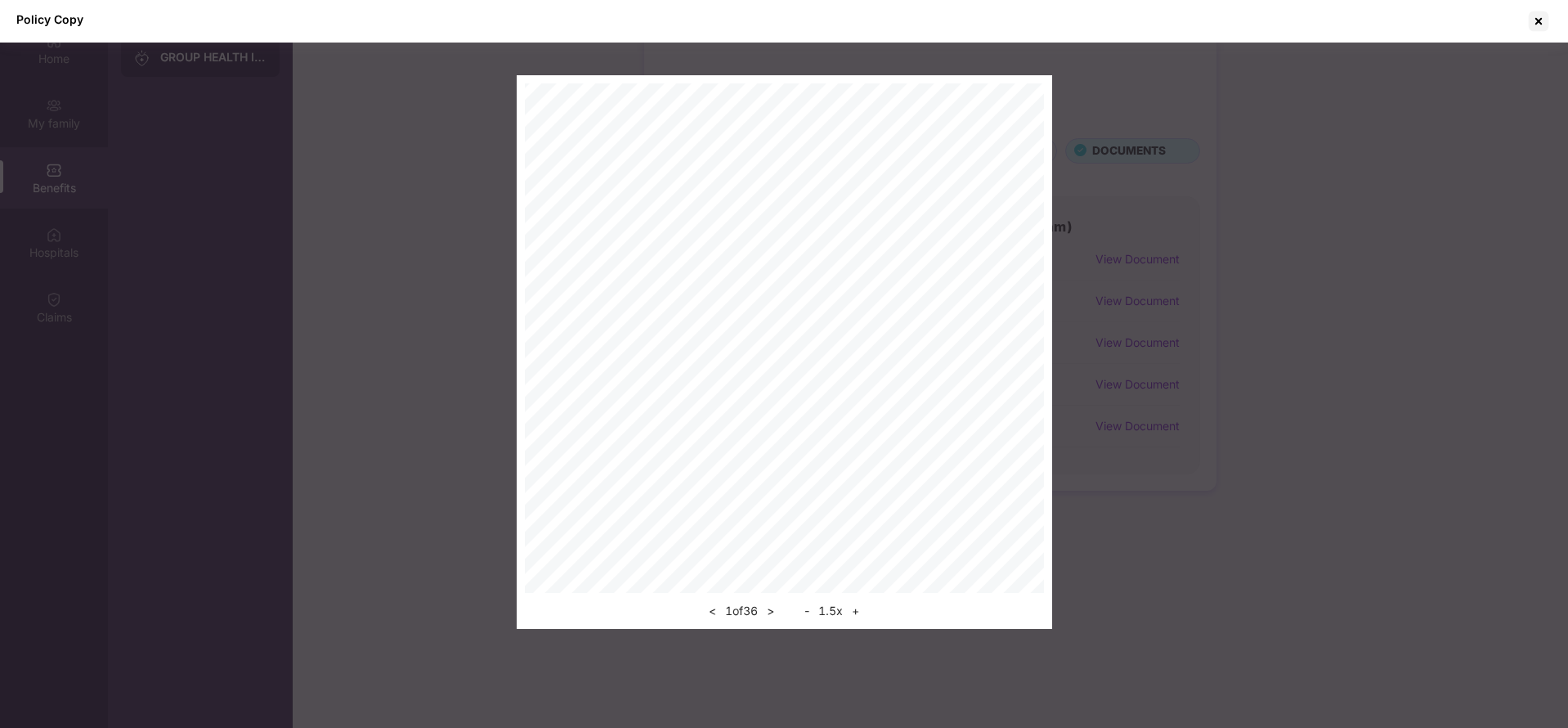
scroll to position [91, 0]
click at [762, 605] on div "< 1 of 36 >" at bounding box center [741, 611] width 76 height 20
click at [767, 615] on button ">" at bounding box center [770, 611] width 17 height 20
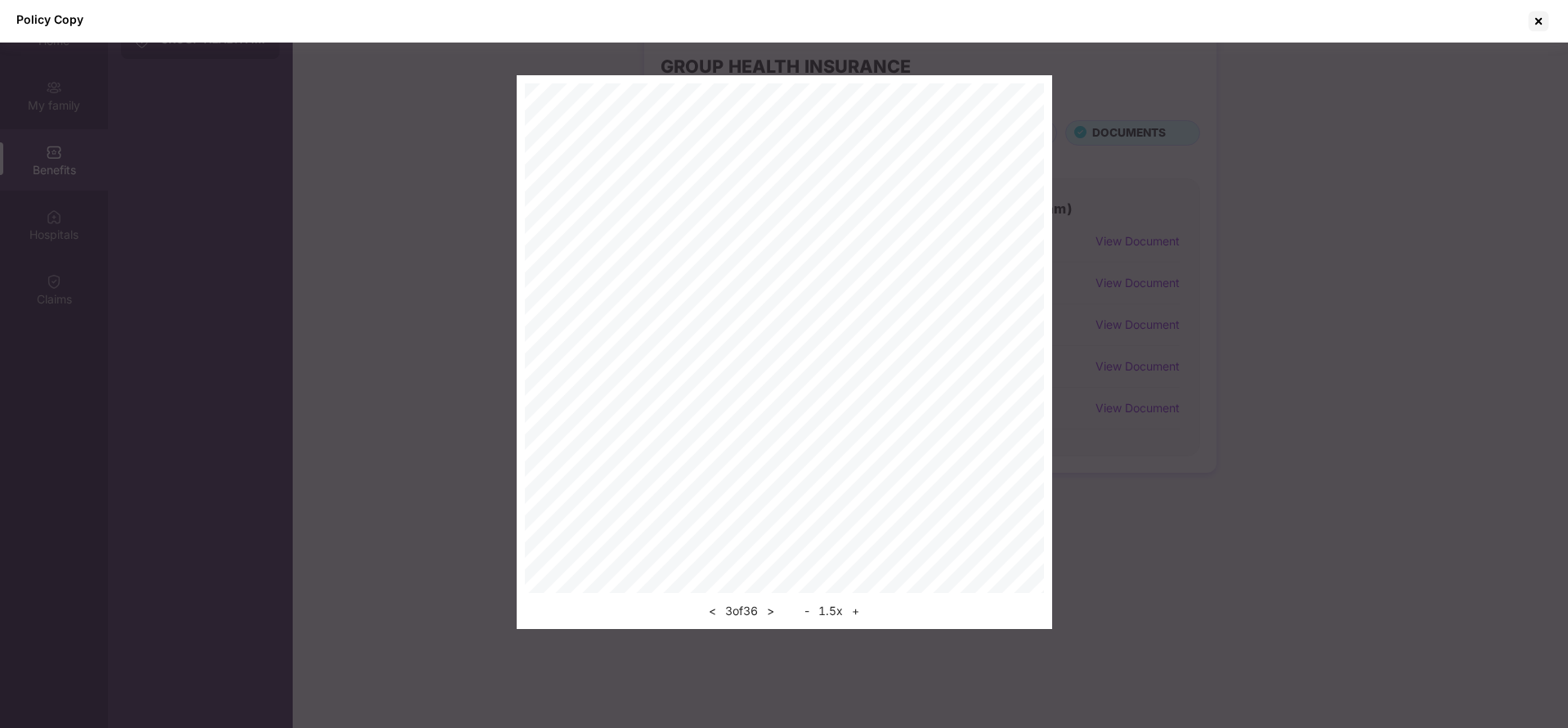
click at [709, 611] on button "<" at bounding box center [712, 611] width 17 height 20
click at [773, 609] on button ">" at bounding box center [770, 611] width 17 height 20
click at [773, 609] on div "Policy Copy < 4 of 36 > - 1.5 x +" at bounding box center [784, 364] width 1568 height 728
click at [773, 609] on button ">" at bounding box center [770, 611] width 17 height 20
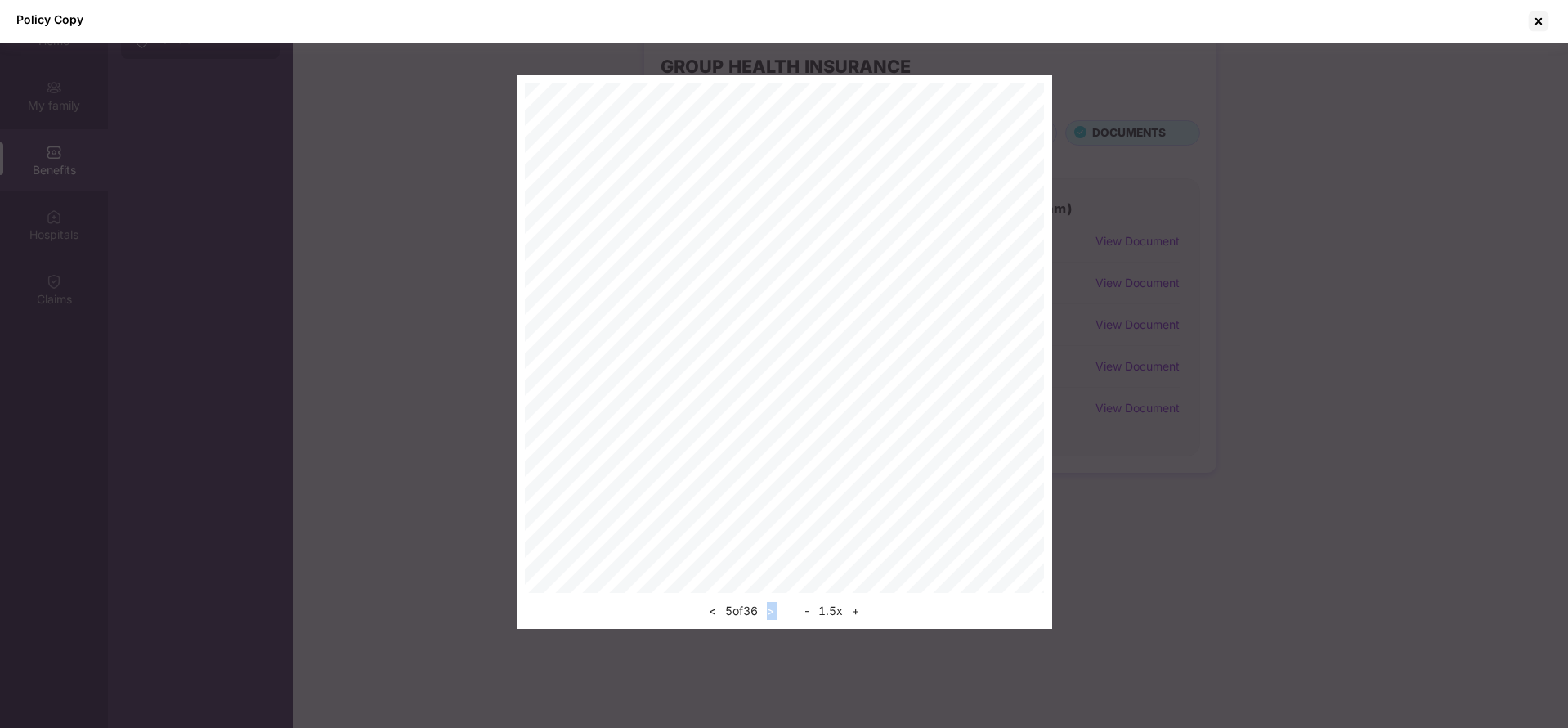
click at [773, 609] on button ">" at bounding box center [770, 611] width 17 height 20
click at [773, 609] on div "Policy Copy < 8 of 36 > - 1.5 x +" at bounding box center [784, 364] width 1568 height 728
click at [773, 609] on button ">" at bounding box center [770, 611] width 17 height 20
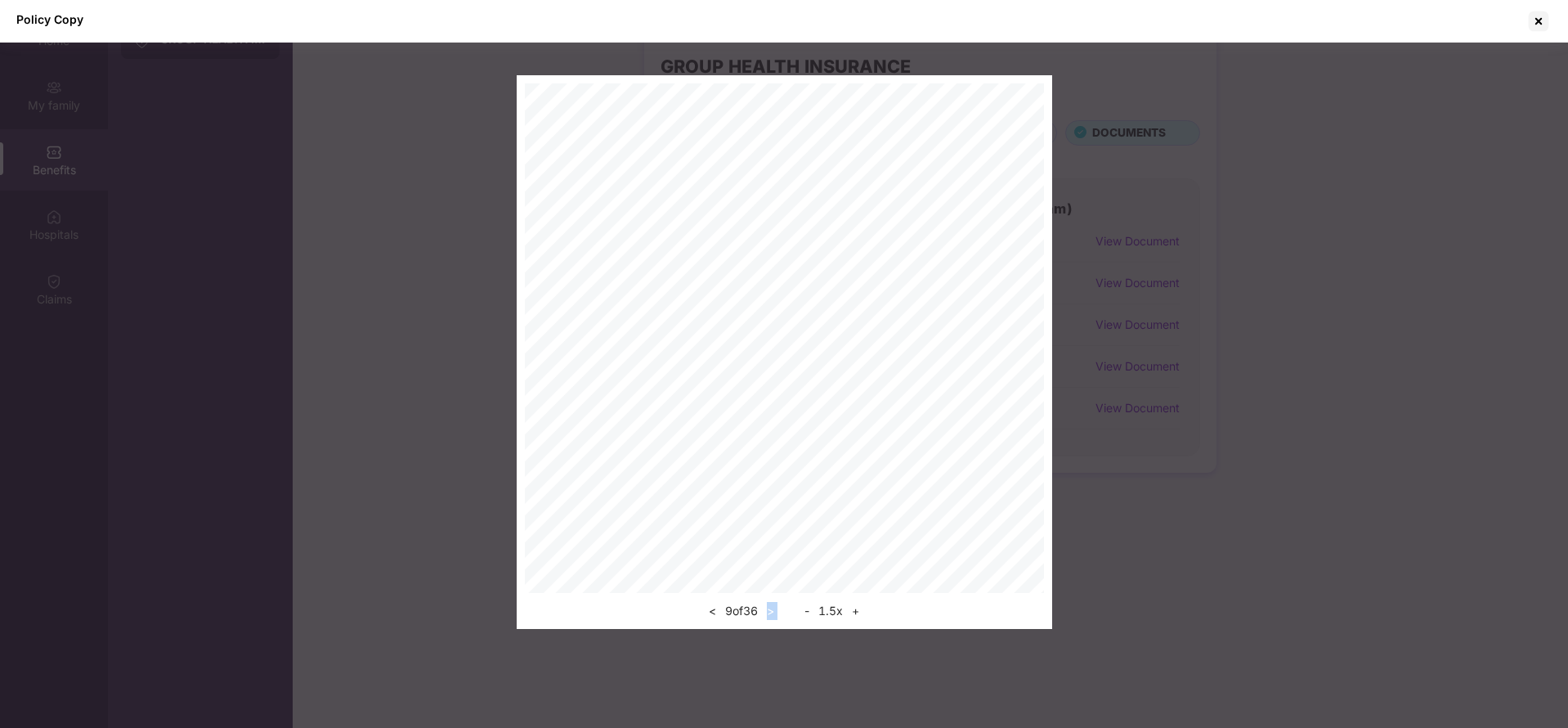
click at [773, 609] on div "Policy Copy < 9 of 36 > - 1.5 x +" at bounding box center [784, 364] width 1568 height 728
click at [721, 607] on div "< 9 of 36 >" at bounding box center [741, 611] width 76 height 20
click at [709, 611] on button "<" at bounding box center [712, 611] width 17 height 20
click at [779, 610] on button ">" at bounding box center [770, 611] width 17 height 20
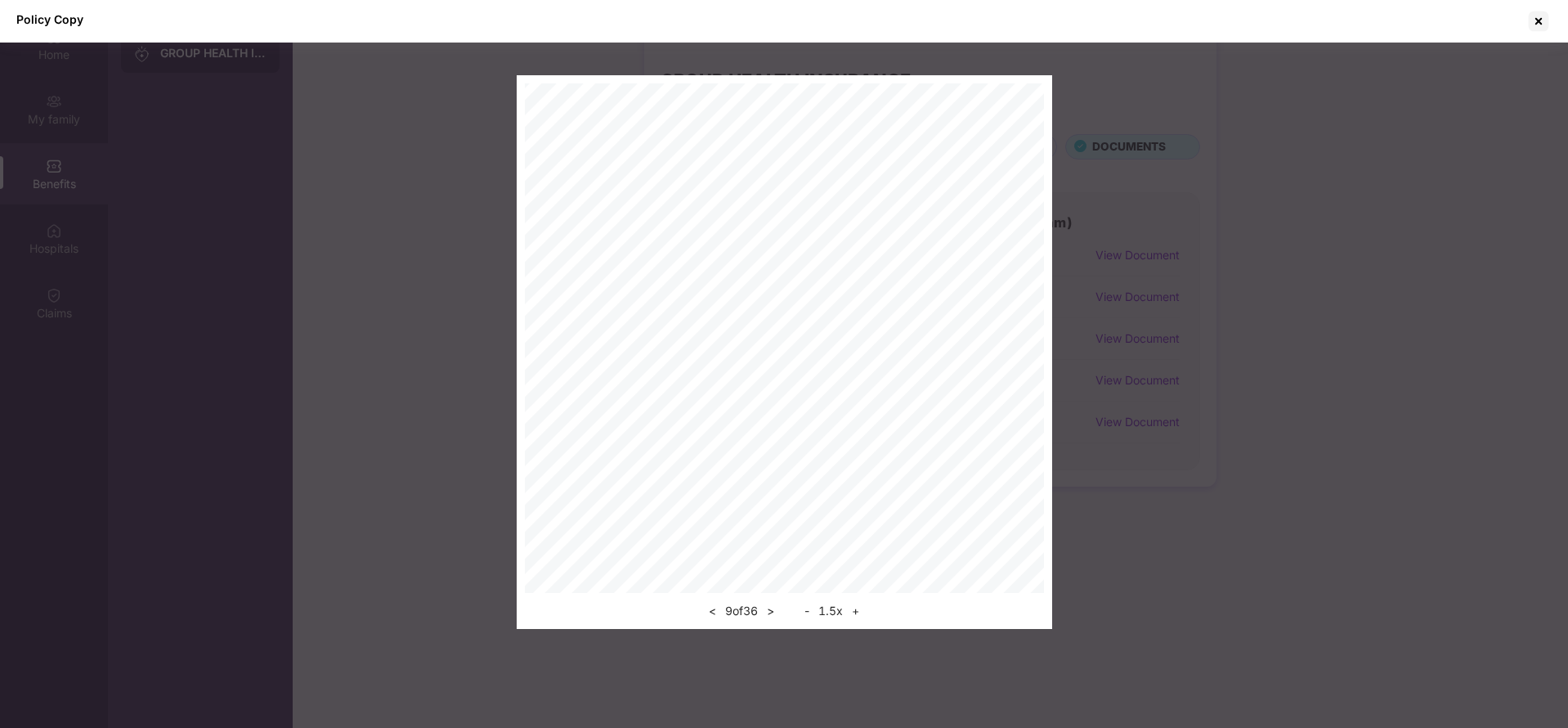
scroll to position [91, 0]
click at [774, 605] on button ">" at bounding box center [770, 611] width 17 height 20
click at [1536, 24] on div at bounding box center [1539, 21] width 26 height 26
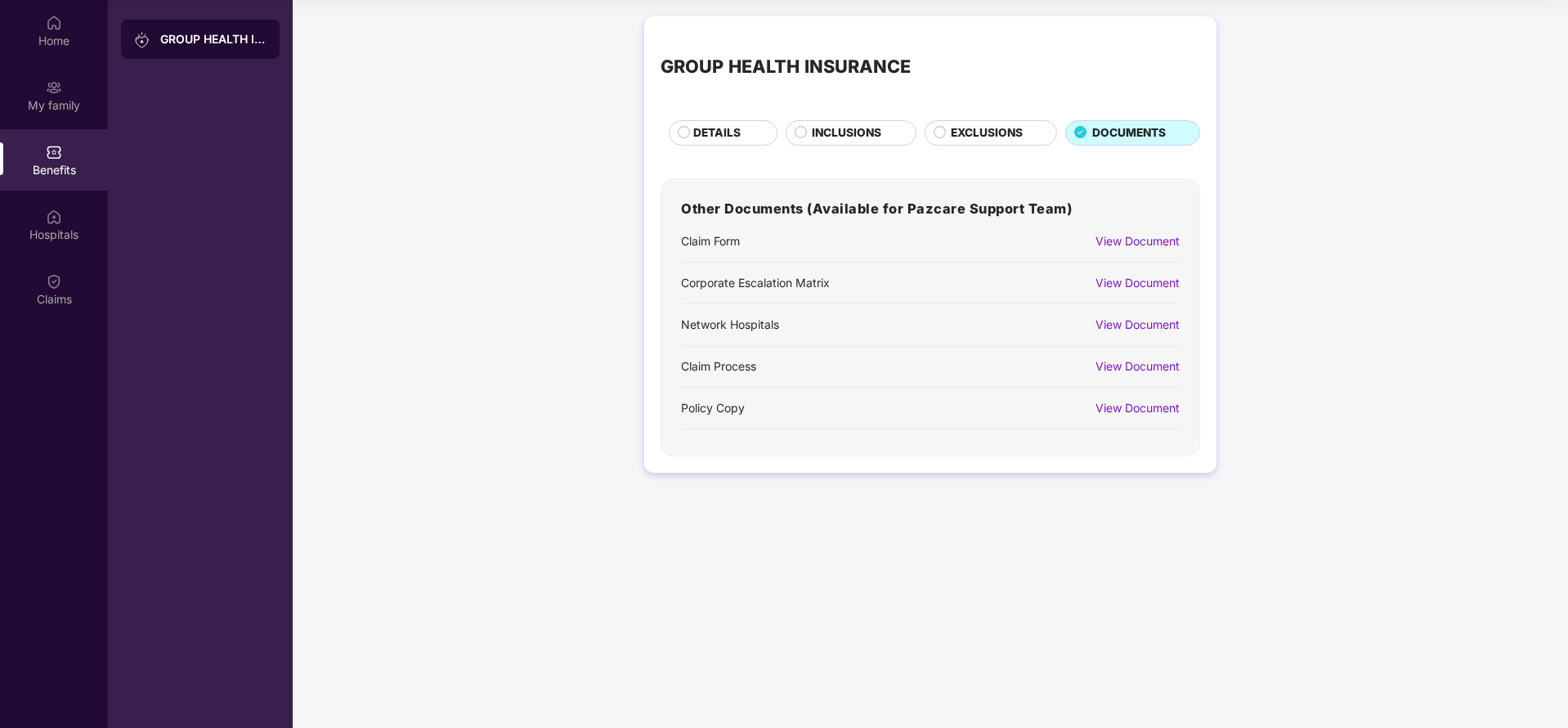
click at [839, 130] on span "INCLUSIONS" at bounding box center [846, 132] width 70 height 18
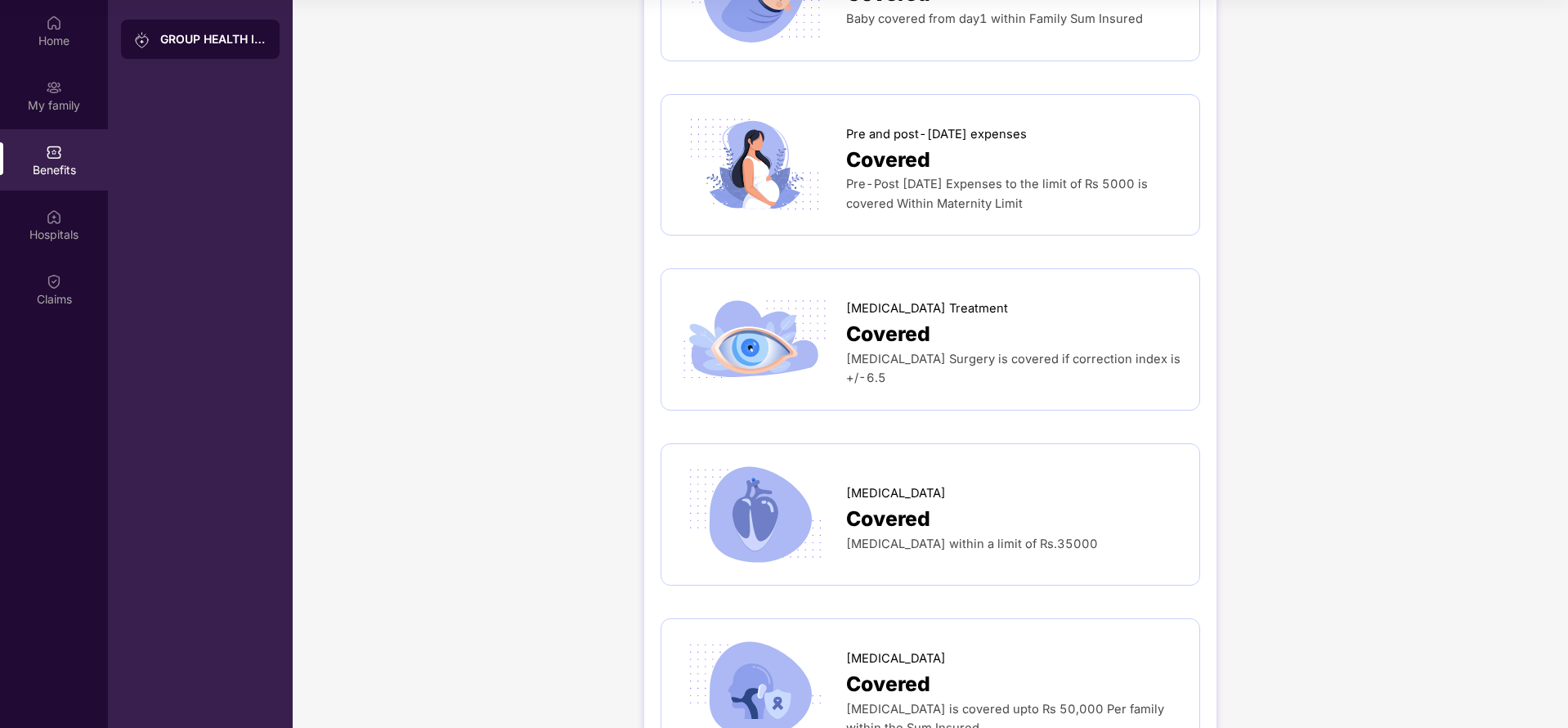
scroll to position [2404, 0]
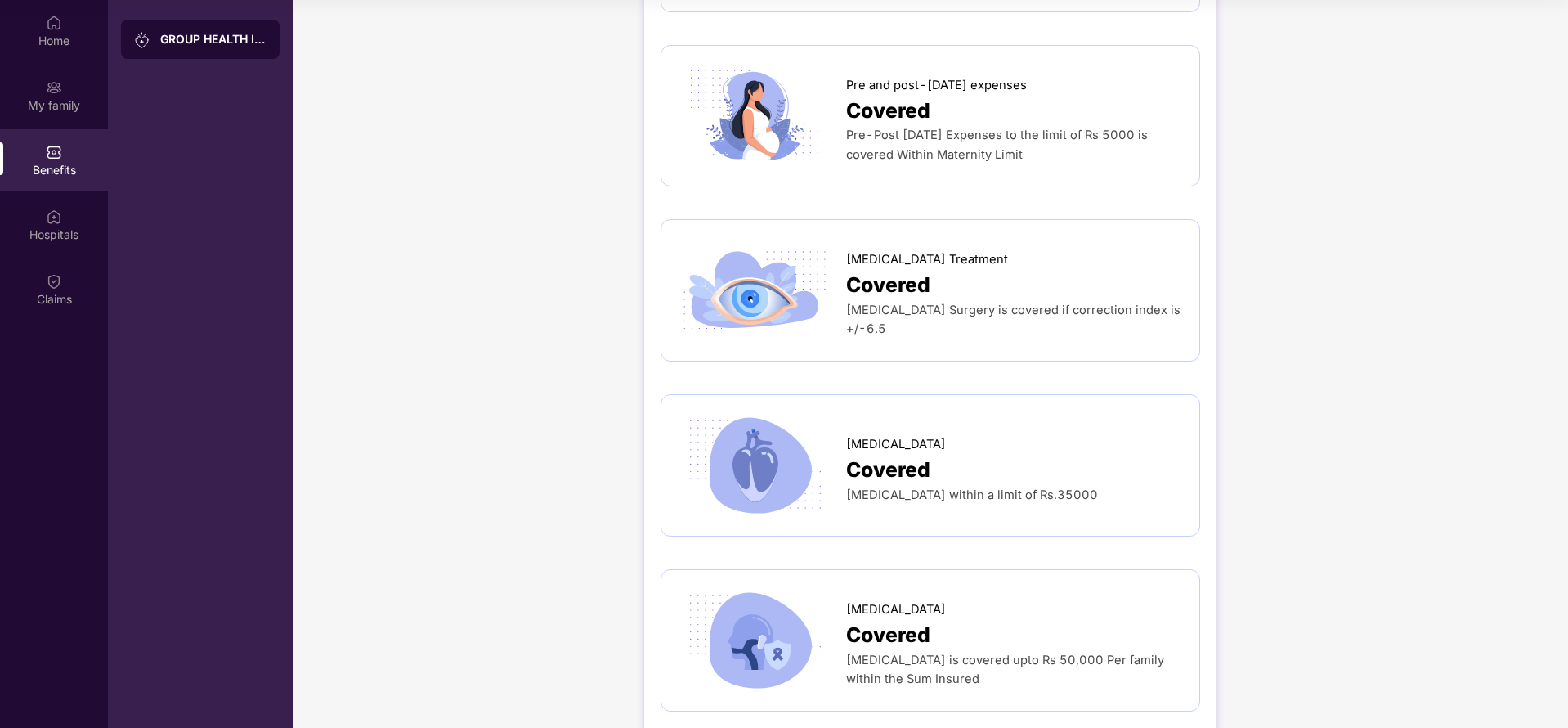
click at [1000, 488] on span "[MEDICAL_DATA] within a limit of Rs.35000" at bounding box center [972, 495] width 252 height 15
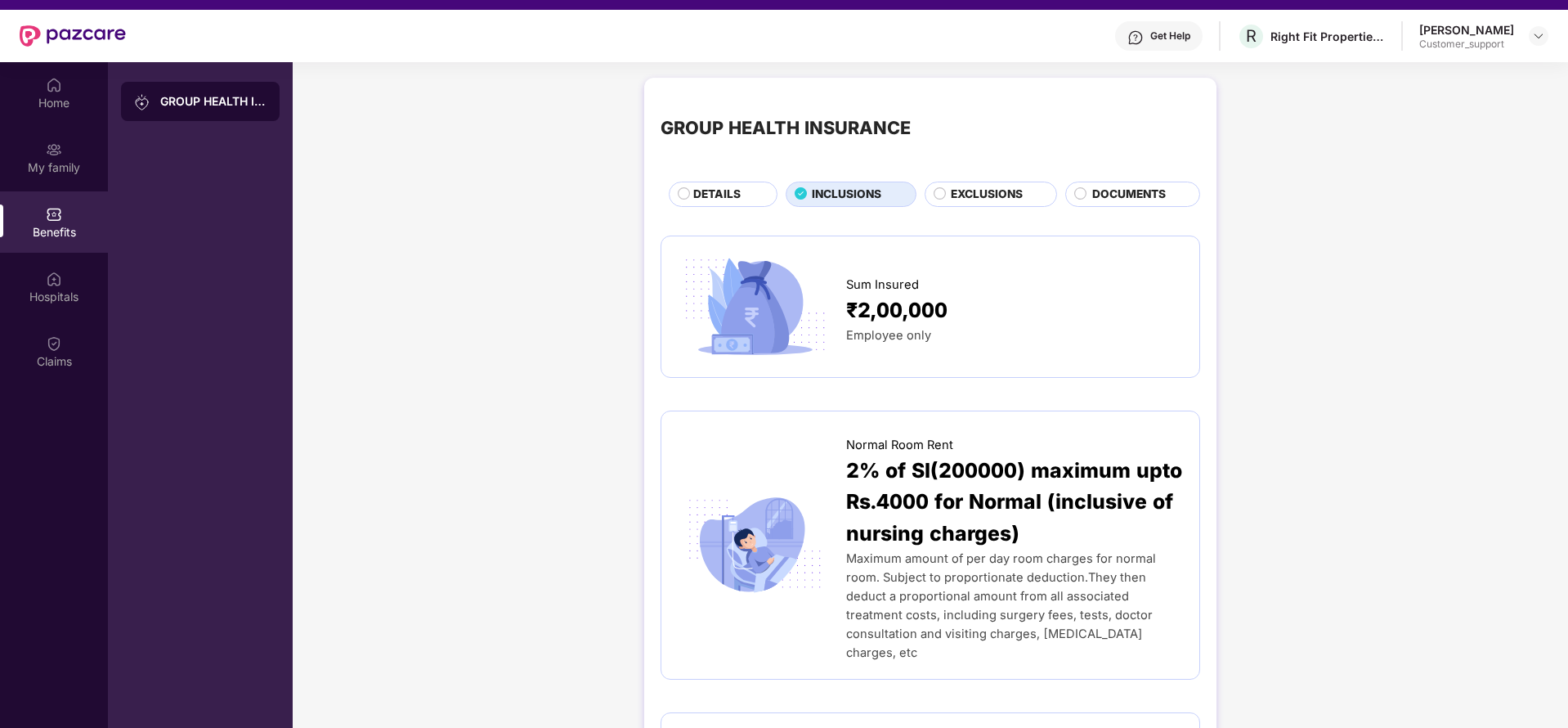
scroll to position [0, 0]
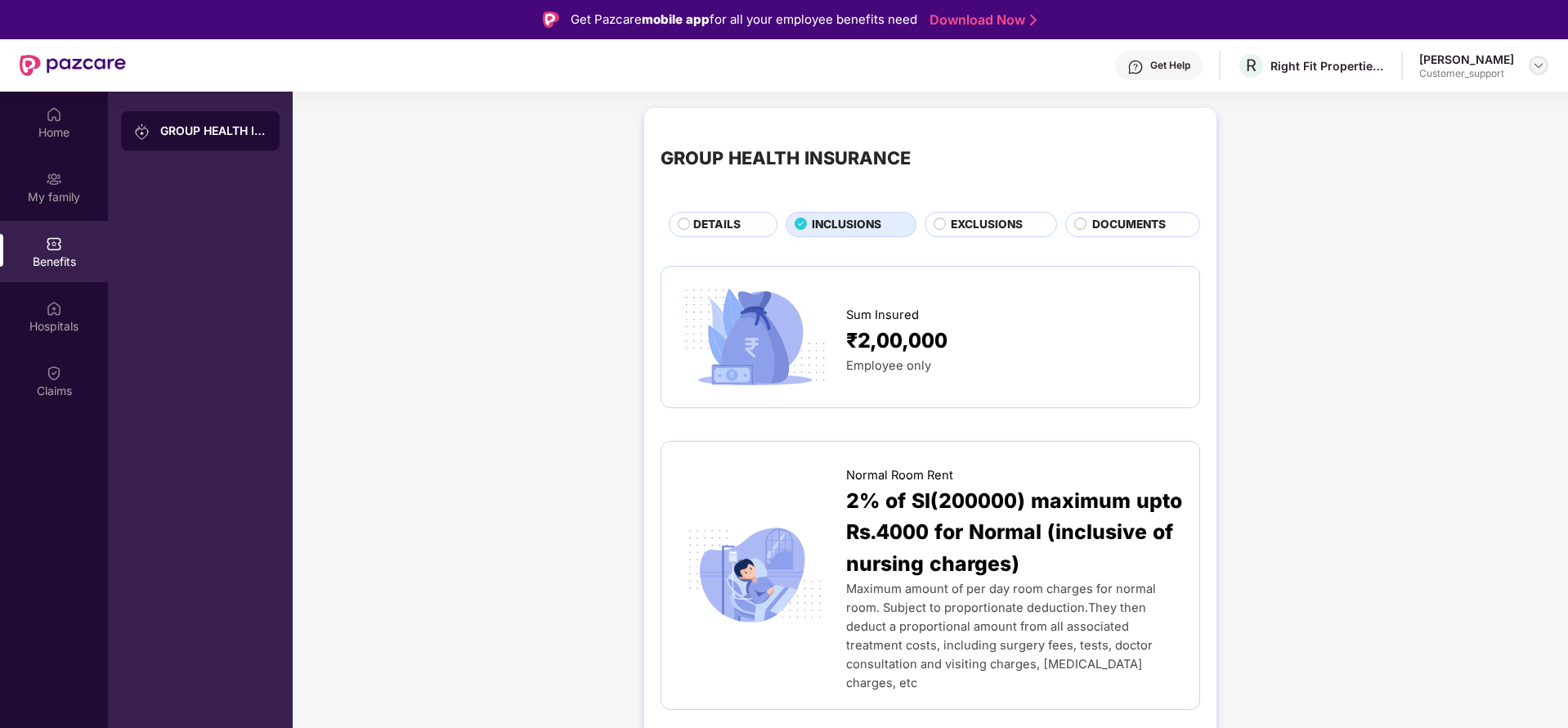
click at [1543, 62] on img at bounding box center [1539, 65] width 13 height 13
click at [1409, 104] on div "Switch to support view" at bounding box center [1462, 104] width 213 height 32
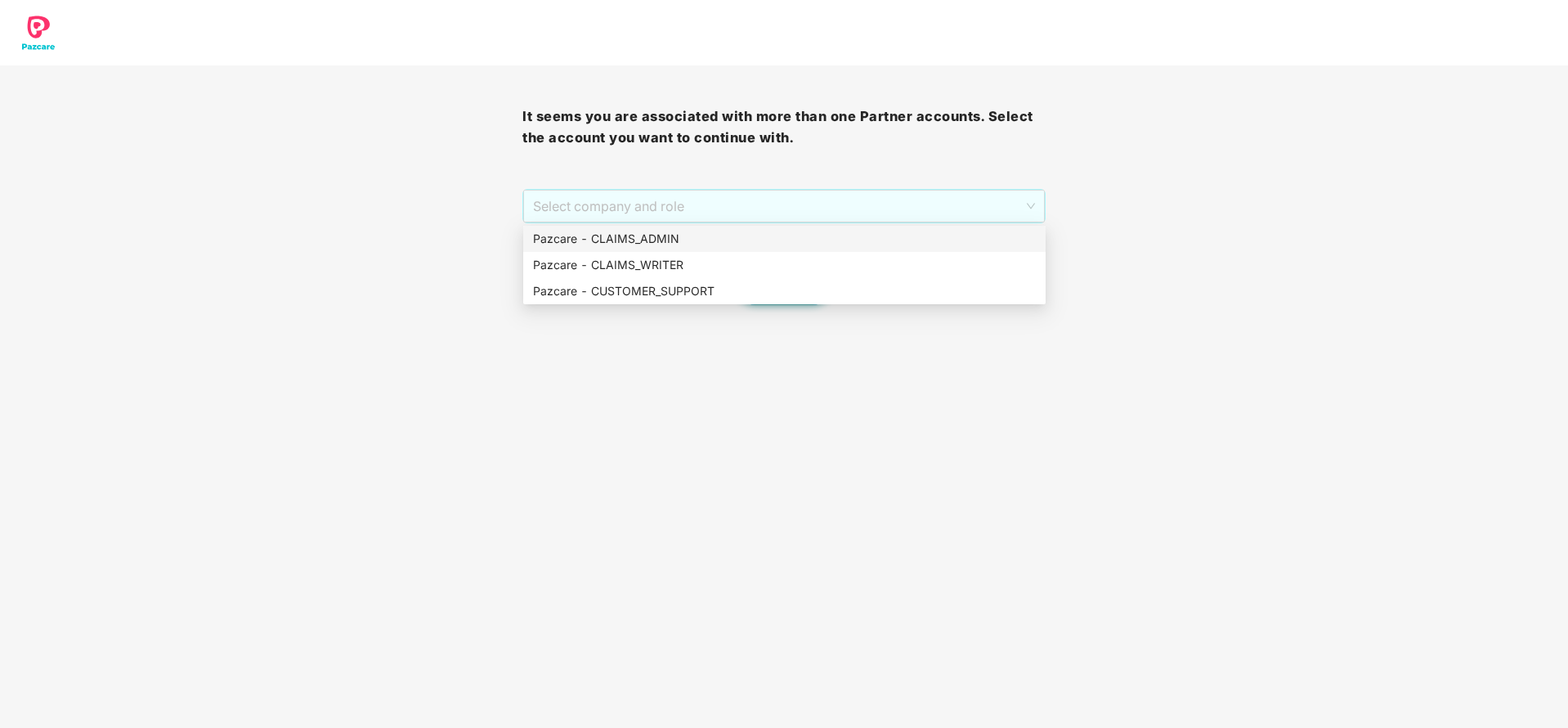
drag, startPoint x: 821, startPoint y: 205, endPoint x: 723, endPoint y: 230, distance: 101.1
click at [723, 230] on body "It seems you are associated with more than one Partner accounts. Select the acc…" at bounding box center [784, 364] width 1568 height 728
click at [723, 230] on div "Pazcare - CLAIMS_ADMIN" at bounding box center [784, 238] width 502 height 18
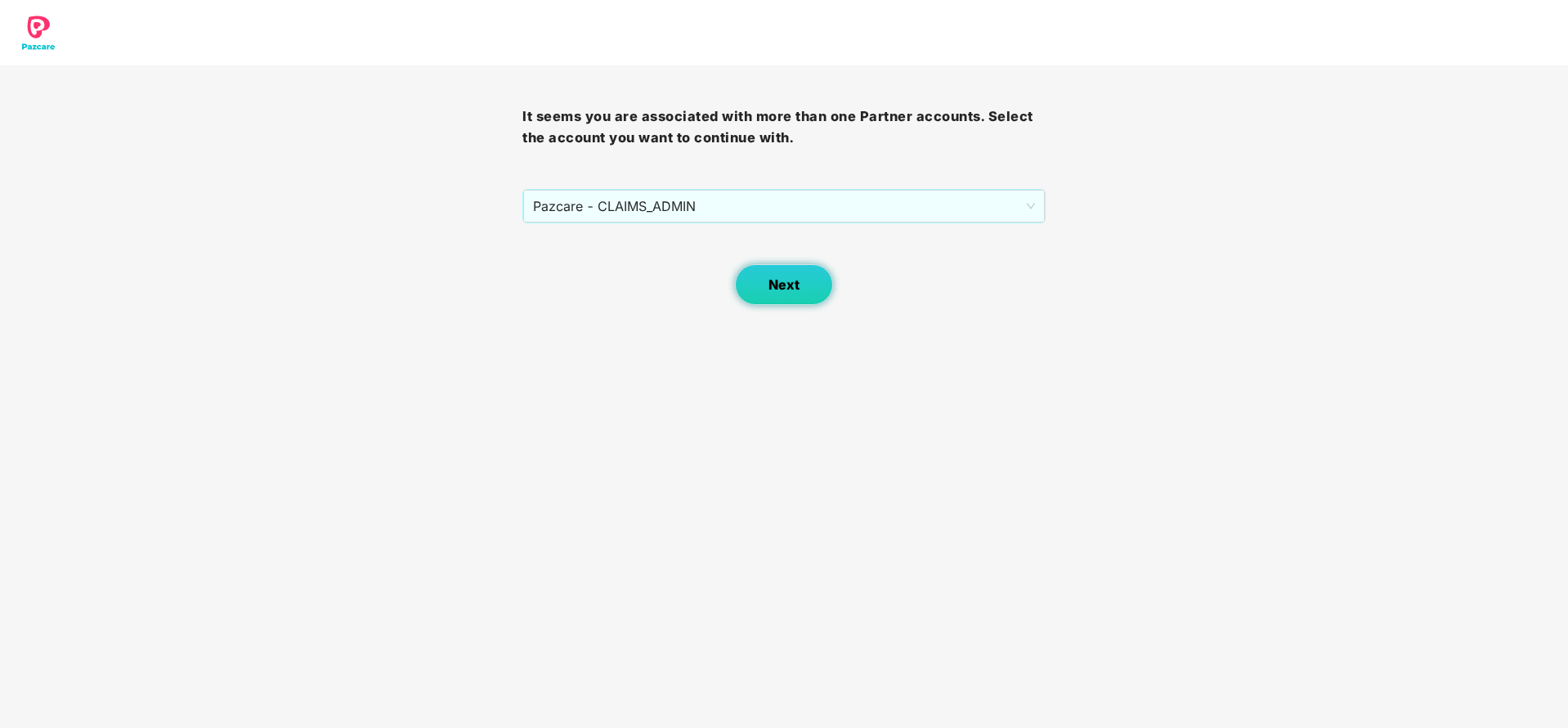
click at [778, 296] on button "Next" at bounding box center [784, 284] width 98 height 41
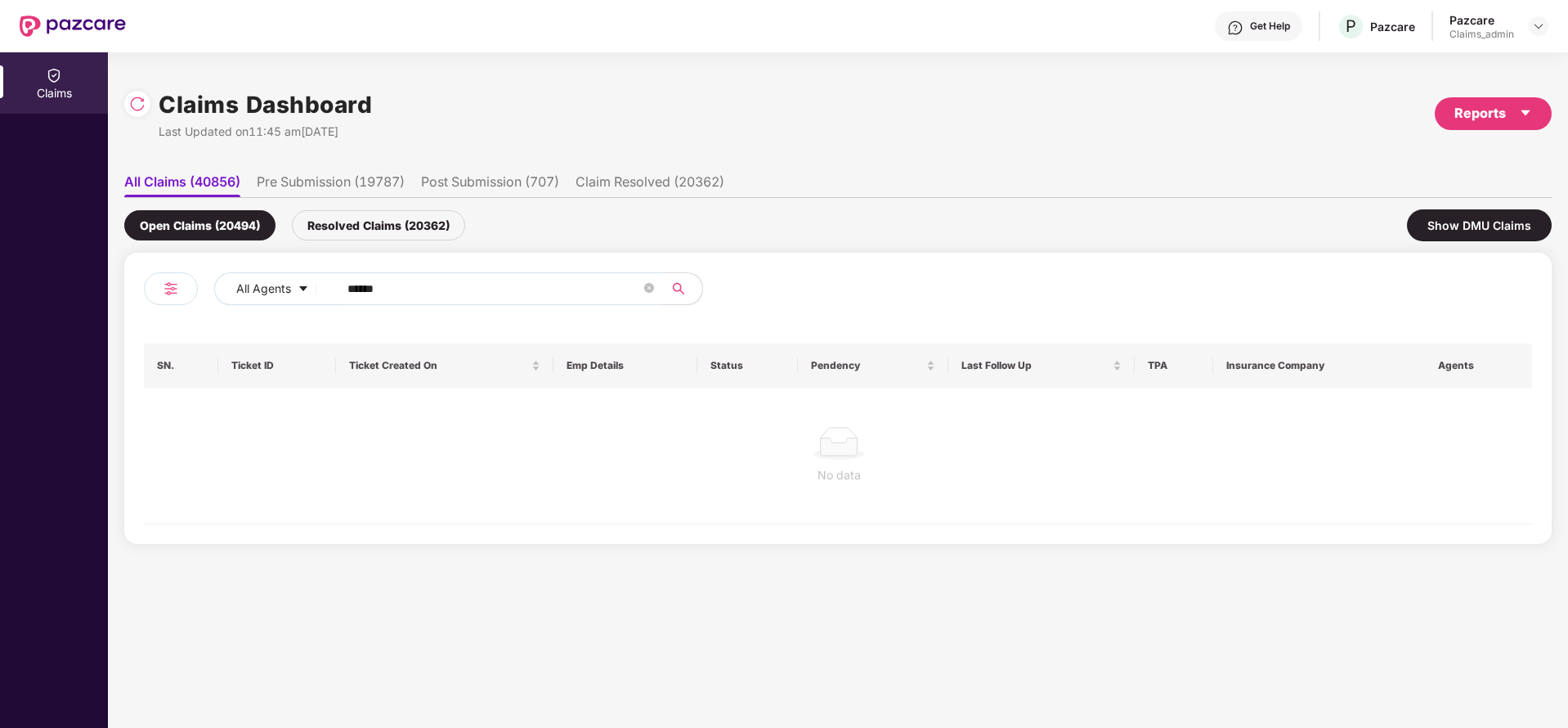
click at [394, 226] on div "Resolved Claims (20362)" at bounding box center [378, 225] width 173 height 30
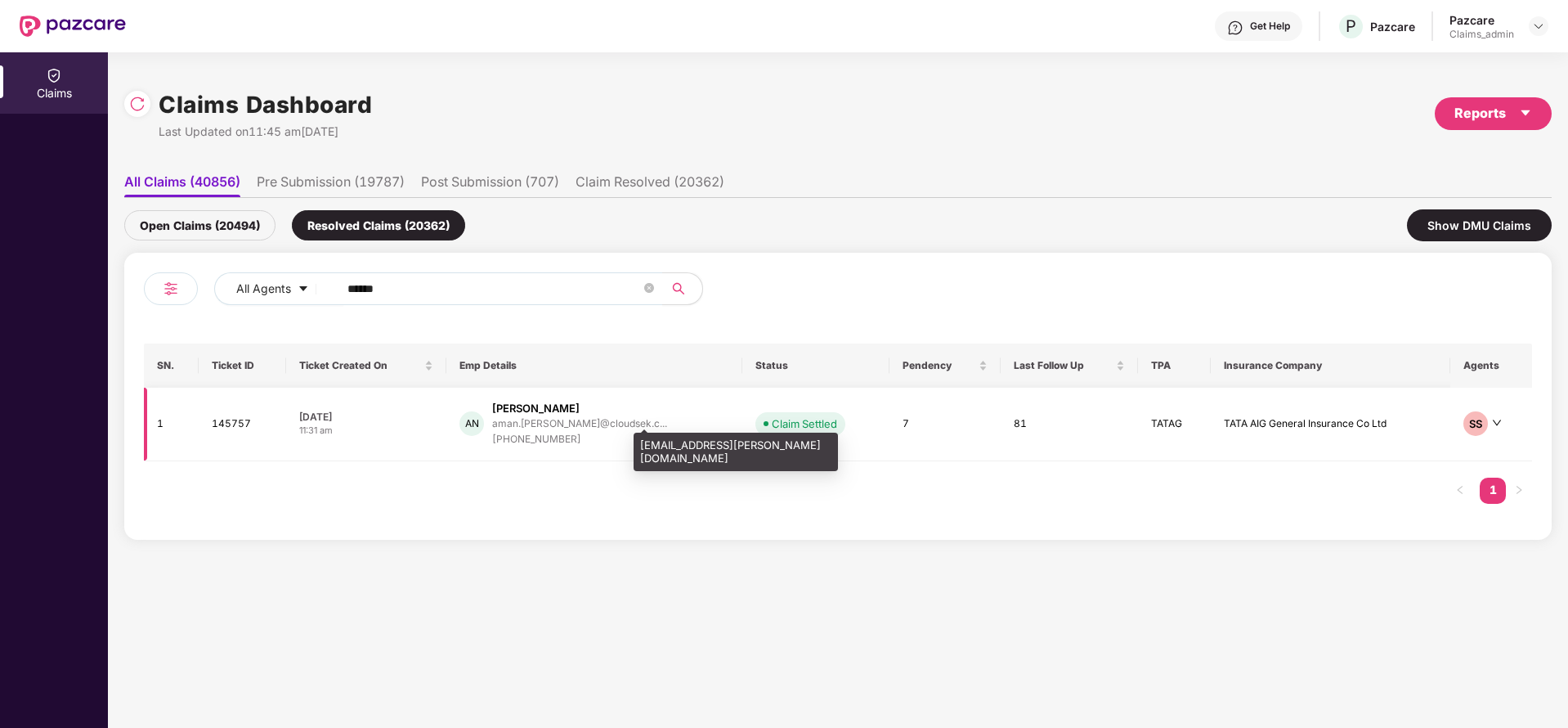
click at [553, 418] on div "aman.[PERSON_NAME]@cloudsek.c..." at bounding box center [580, 422] width 175 height 10
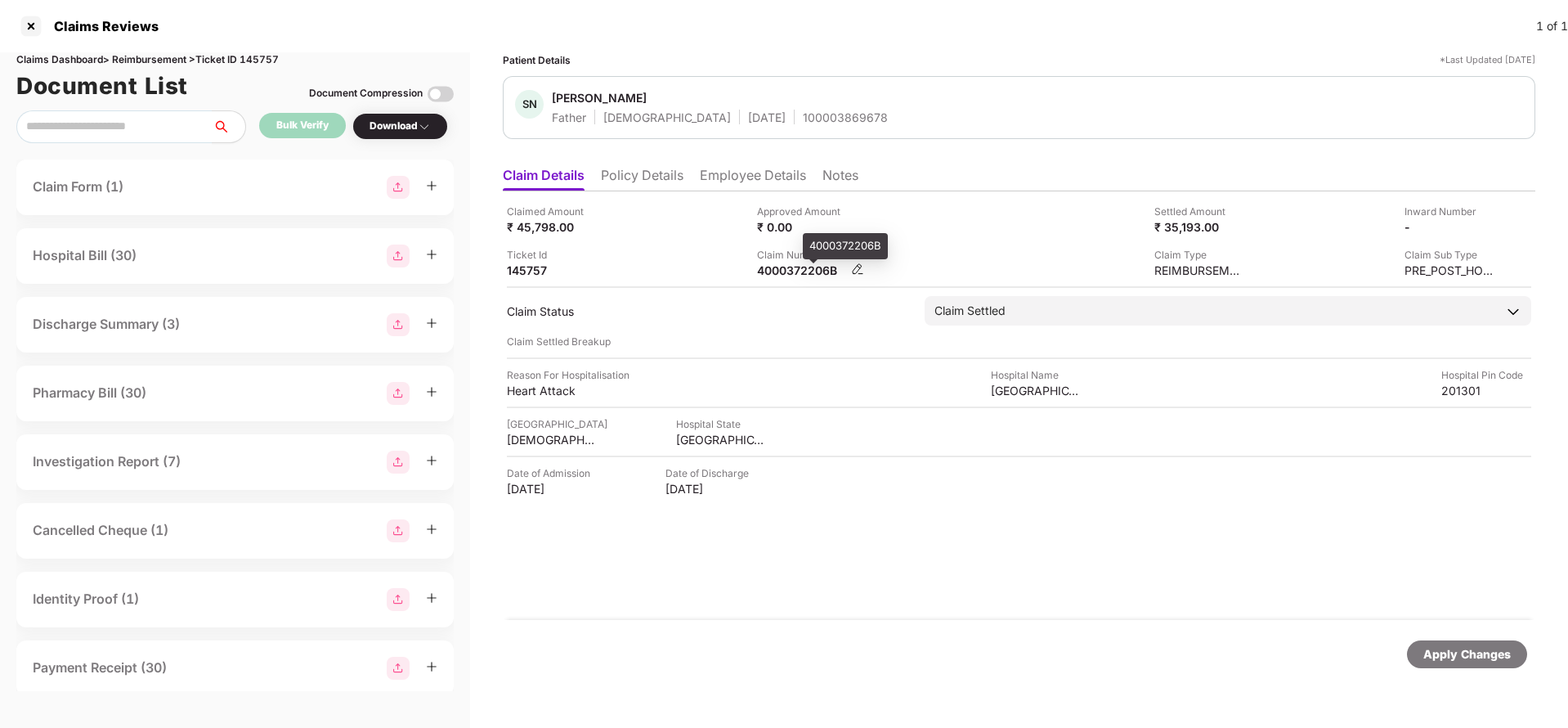
click at [773, 276] on div "4000372206B" at bounding box center [802, 270] width 89 height 16
copy div "4000372206B"
click at [643, 187] on li "Policy Details" at bounding box center [642, 178] width 83 height 23
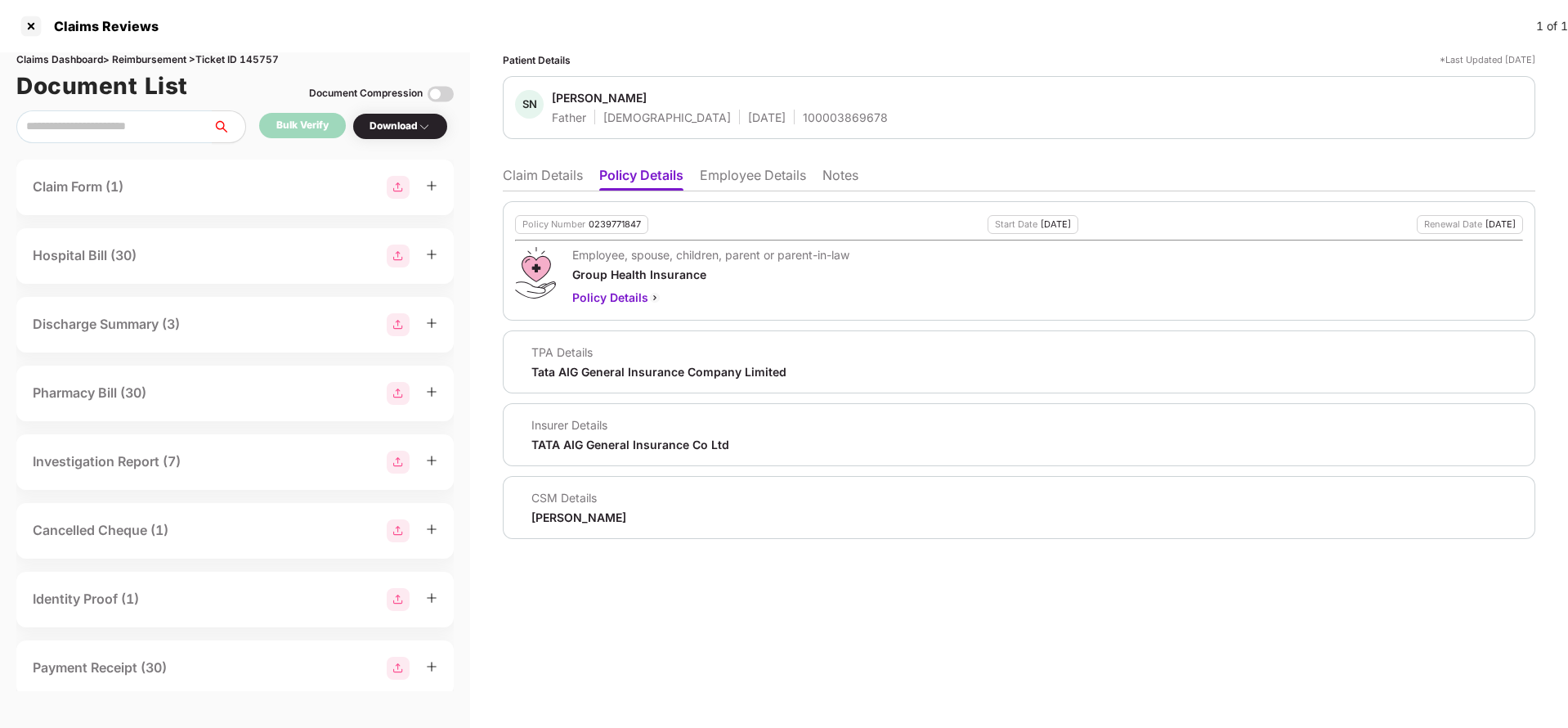
click at [774, 158] on ul "Claim Details Policy Details Employee Details Notes" at bounding box center [1019, 174] width 1033 height 33
click at [29, 29] on div at bounding box center [31, 26] width 26 height 26
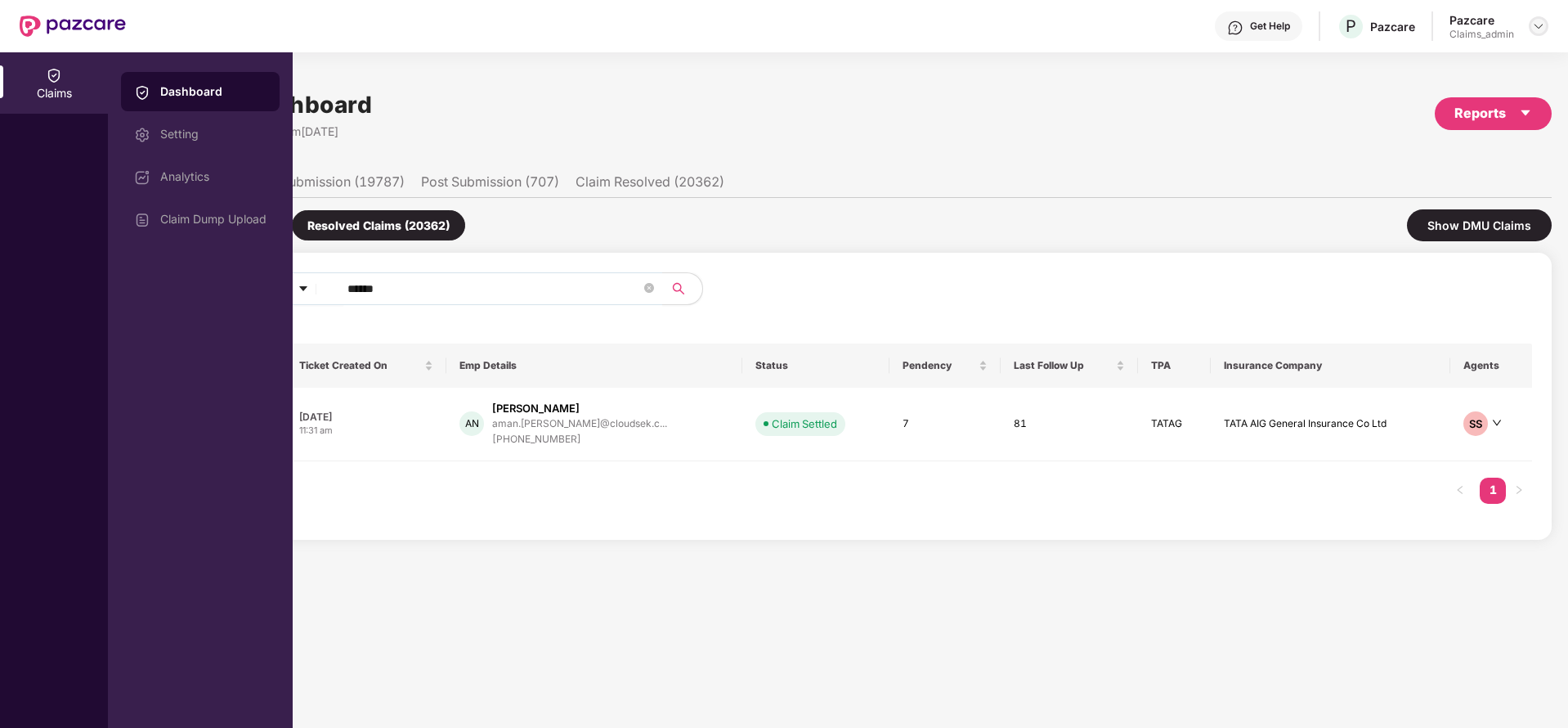
click at [1537, 31] on img at bounding box center [1539, 26] width 13 height 13
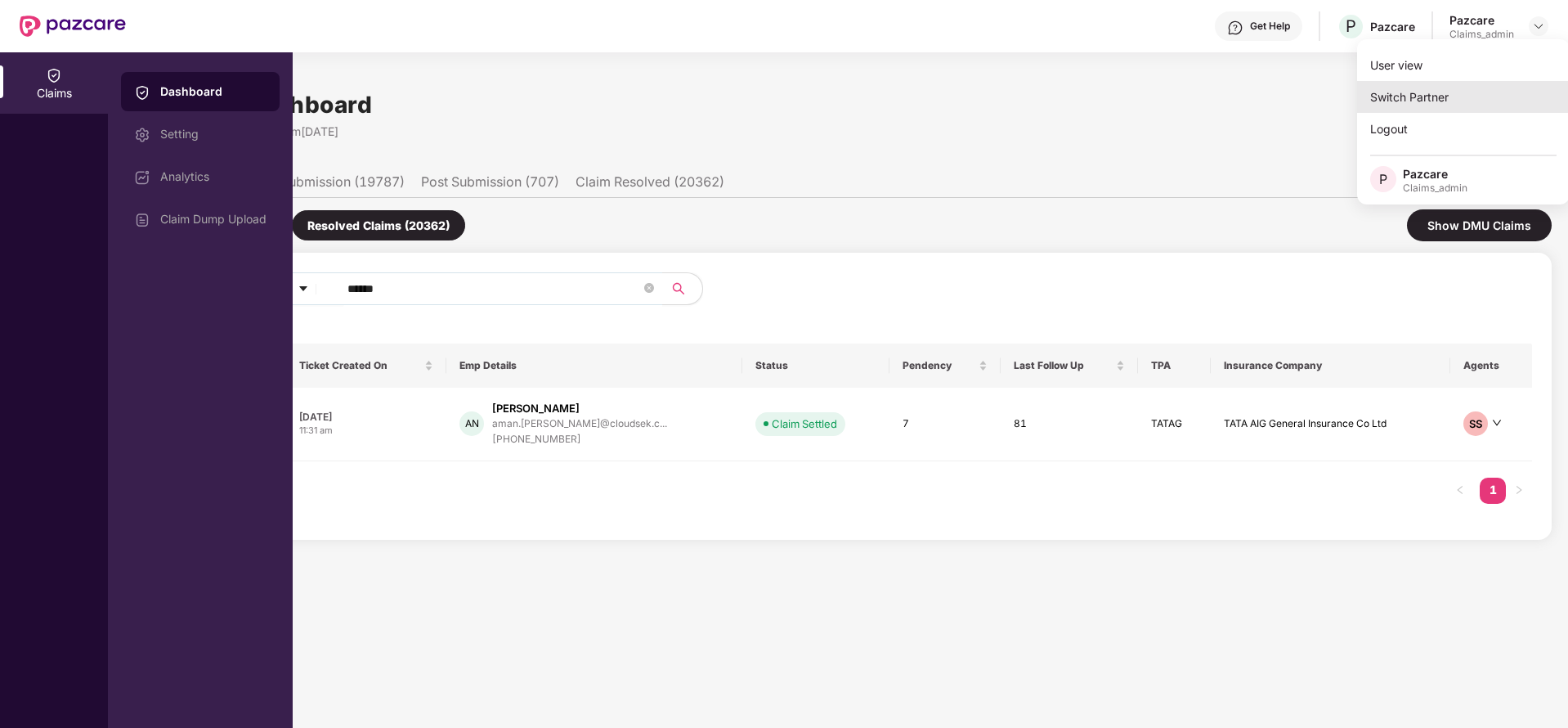
click at [1448, 93] on div "Switch Partner" at bounding box center [1464, 97] width 213 height 32
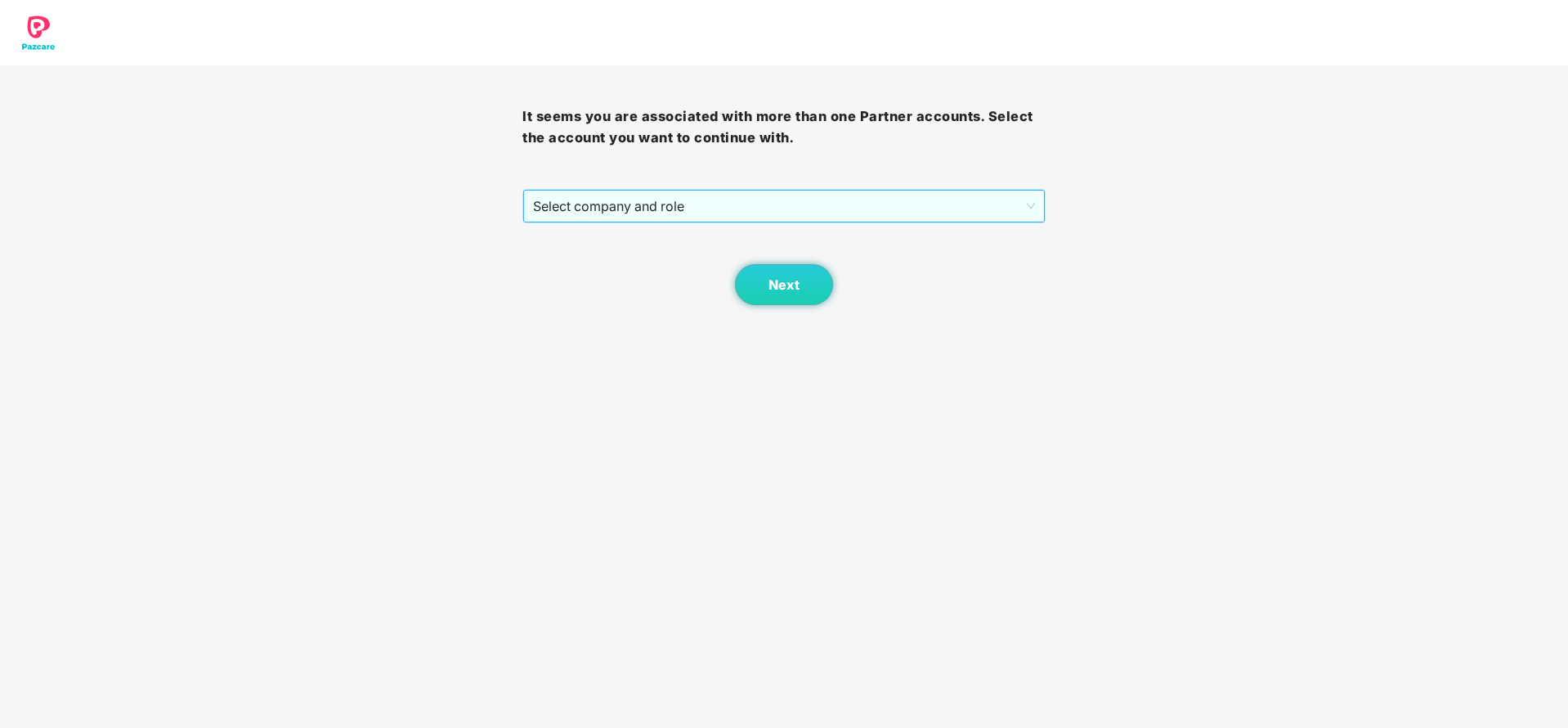
drag, startPoint x: 781, startPoint y: 226, endPoint x: 776, endPoint y: 213, distance: 13.9
click at [776, 213] on div "It seems you are associated with more than one Partner accounts. Select the acc…" at bounding box center [783, 185] width 522 height 240
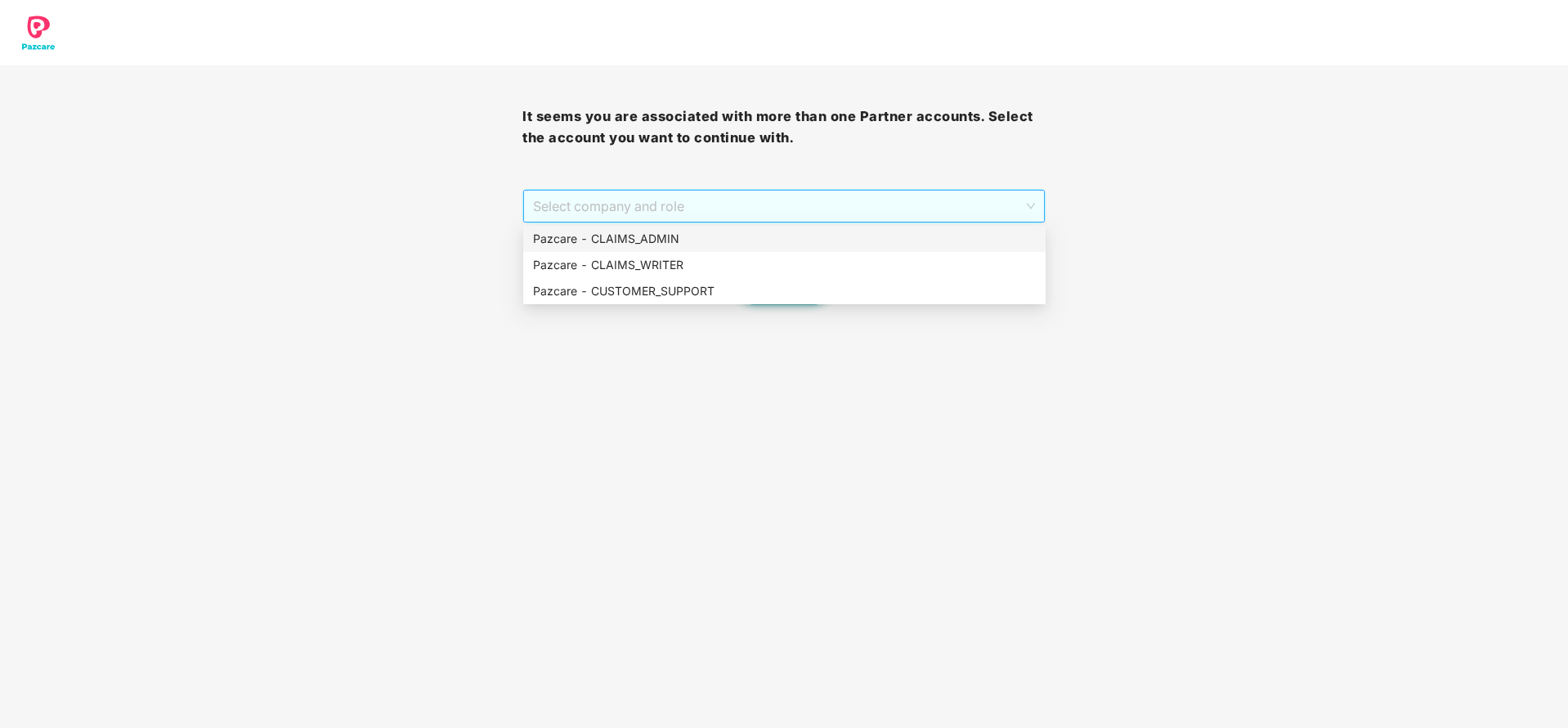
click at [776, 213] on span "Select company and role" at bounding box center [784, 205] width 502 height 31
click at [740, 290] on div "Pazcare - CUSTOMER_SUPPORT" at bounding box center [784, 291] width 502 height 18
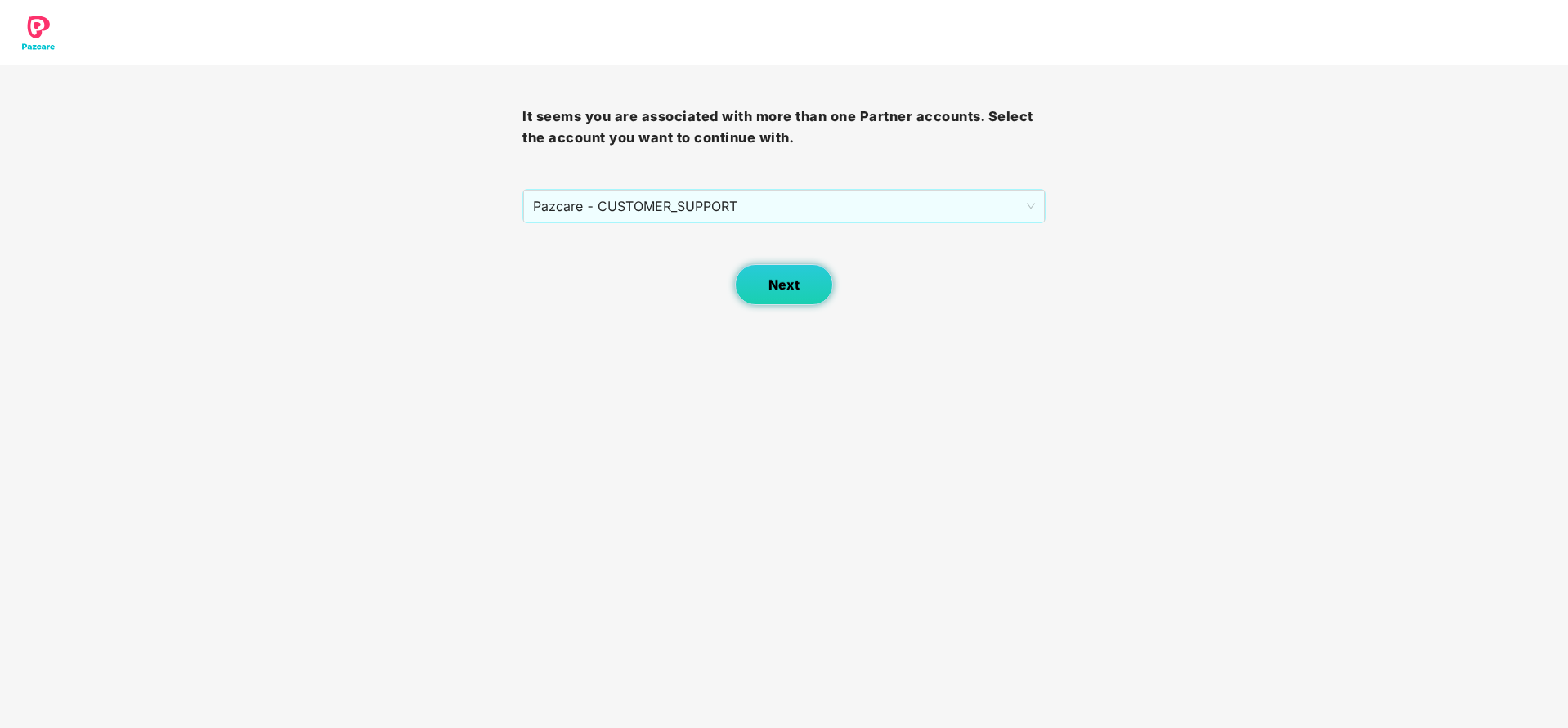
click at [818, 281] on button "Next" at bounding box center [784, 284] width 98 height 41
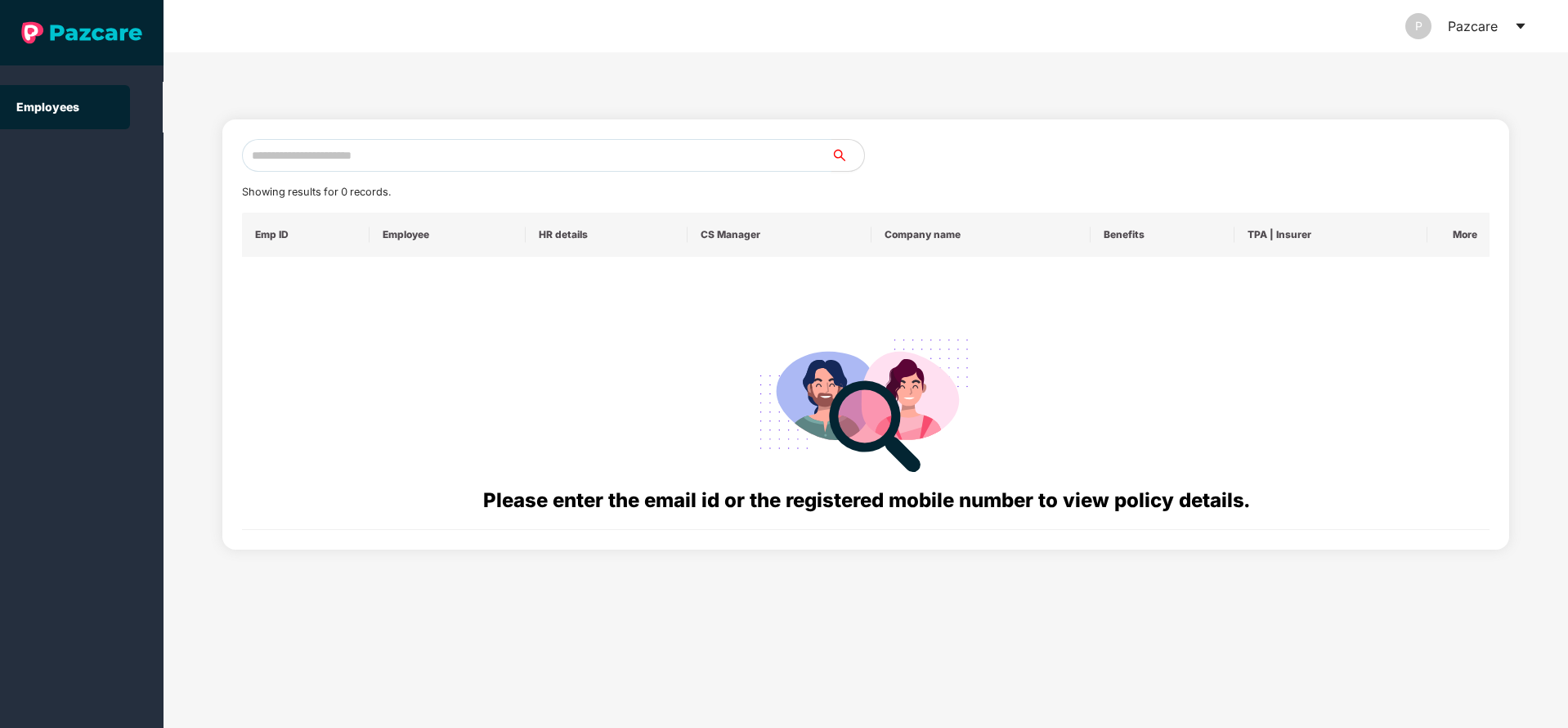
click at [380, 148] on input "text" at bounding box center [537, 155] width 589 height 33
paste input "**********"
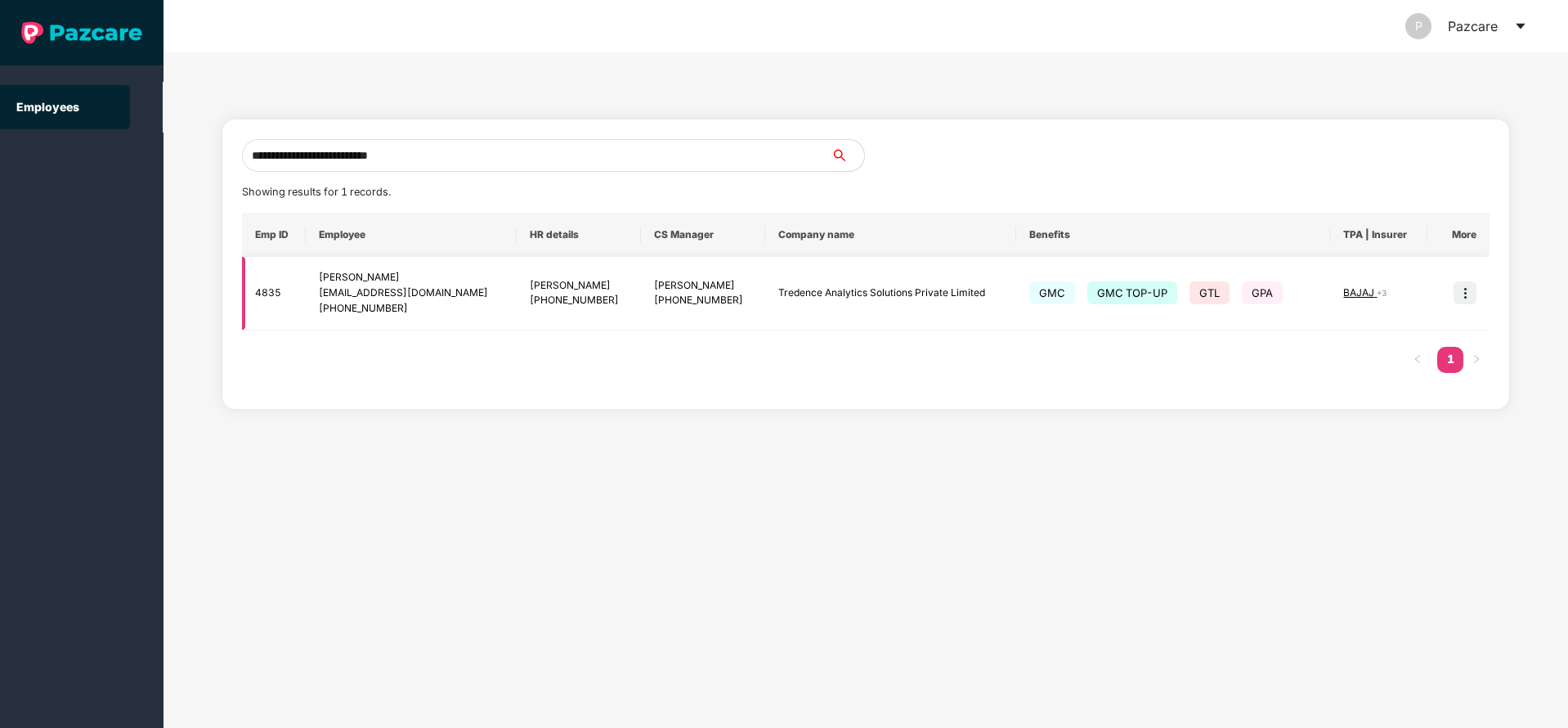
type input "**********"
click at [1465, 289] on img at bounding box center [1465, 293] width 23 height 23
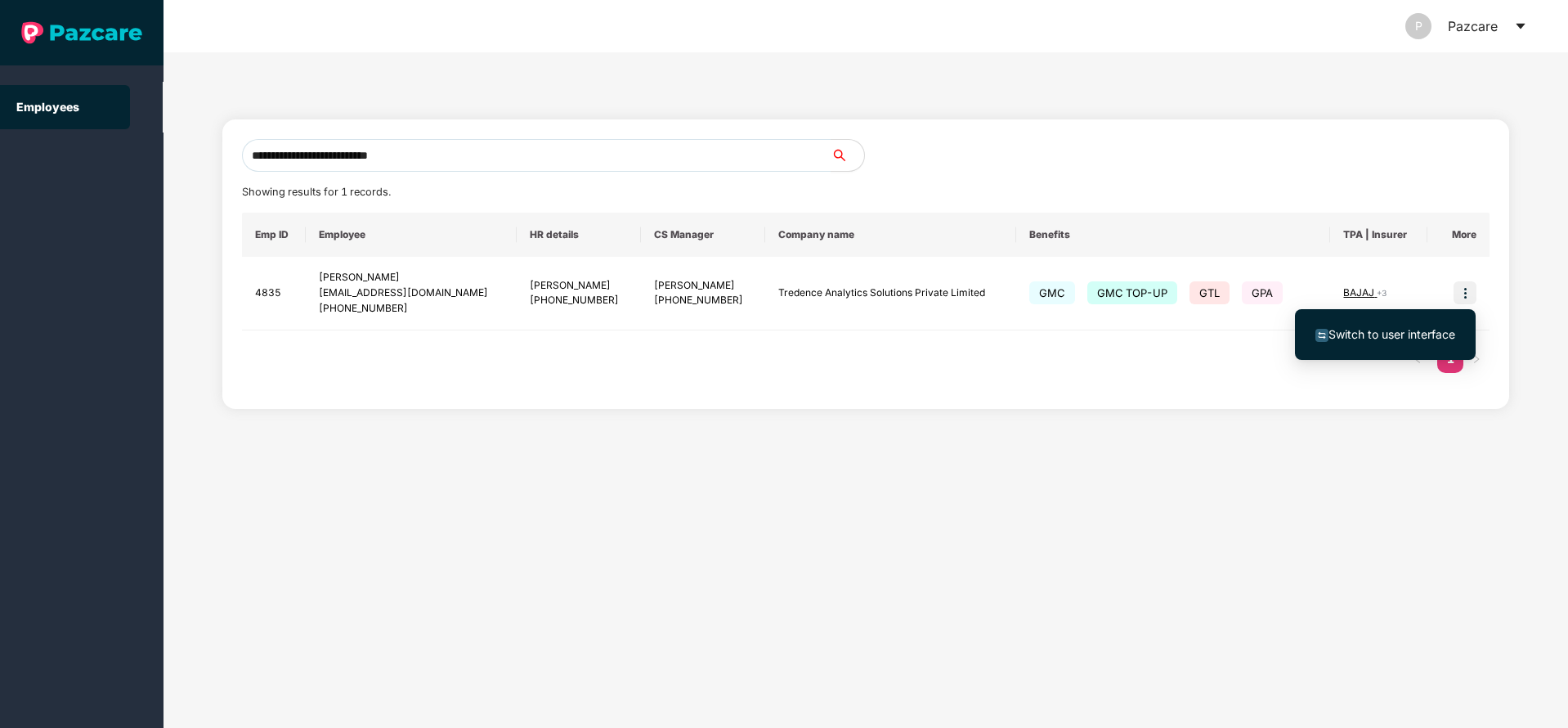
click at [1376, 338] on span "Switch to user interface" at bounding box center [1392, 334] width 127 height 14
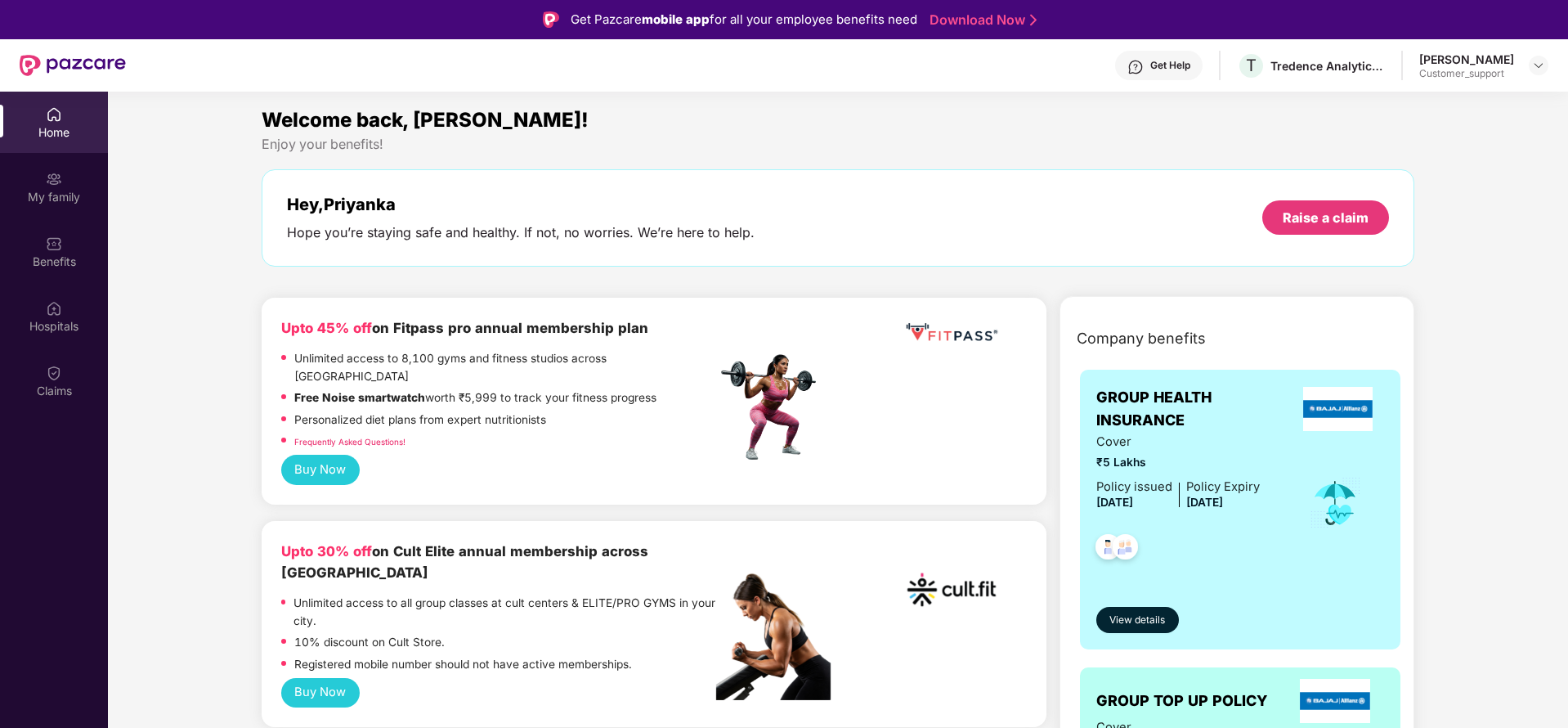
click at [50, 262] on div "Benefits" at bounding box center [54, 262] width 108 height 17
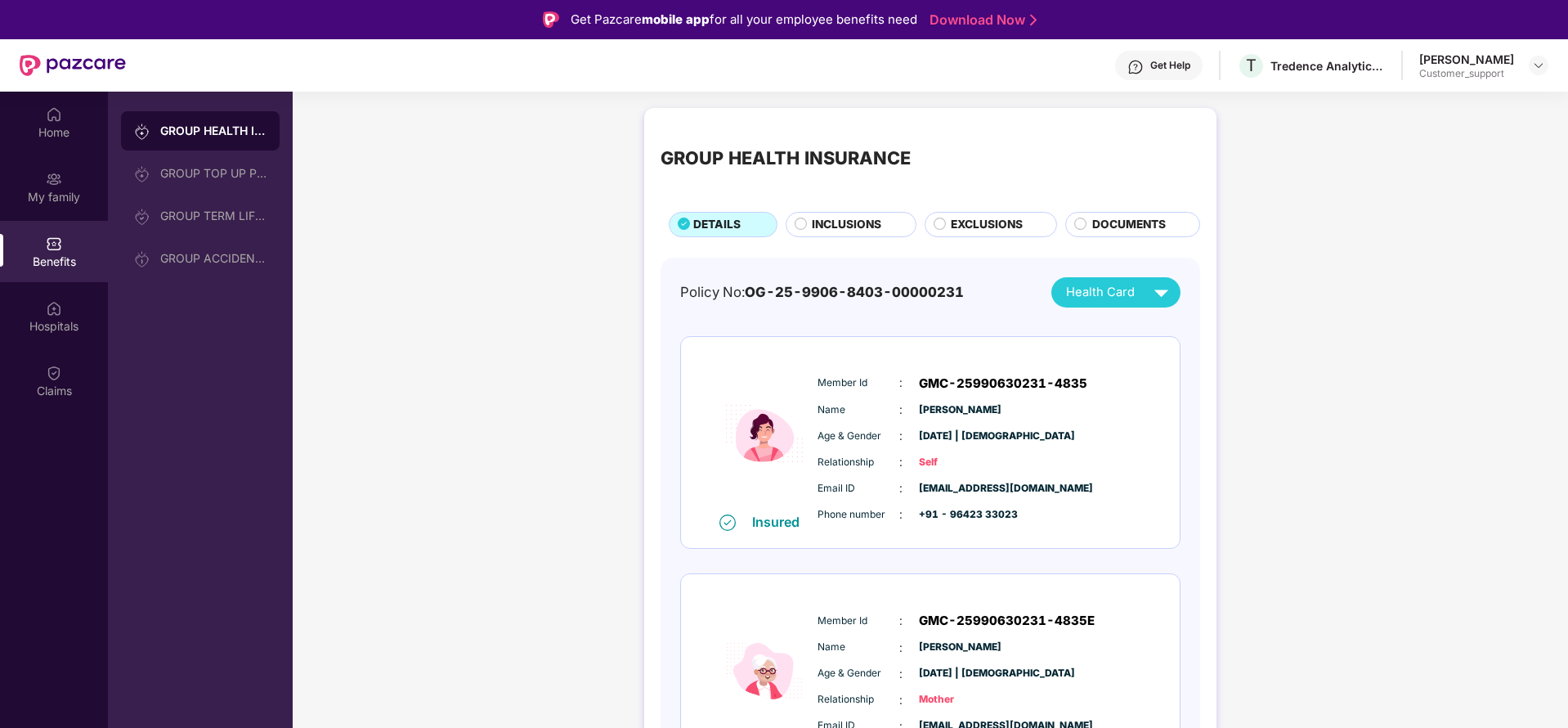
click at [848, 216] on span "INCLUSIONS" at bounding box center [846, 225] width 70 height 18
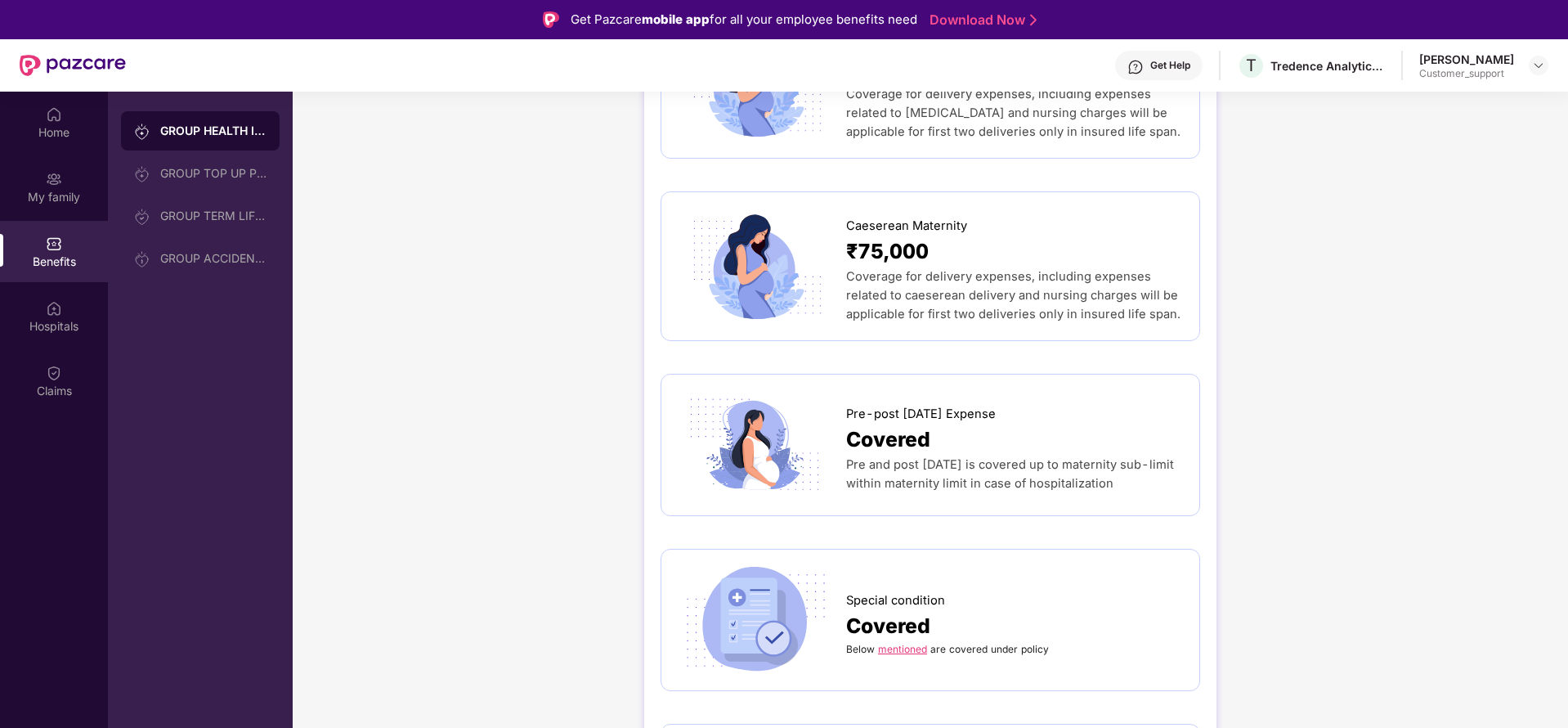
scroll to position [1864, 0]
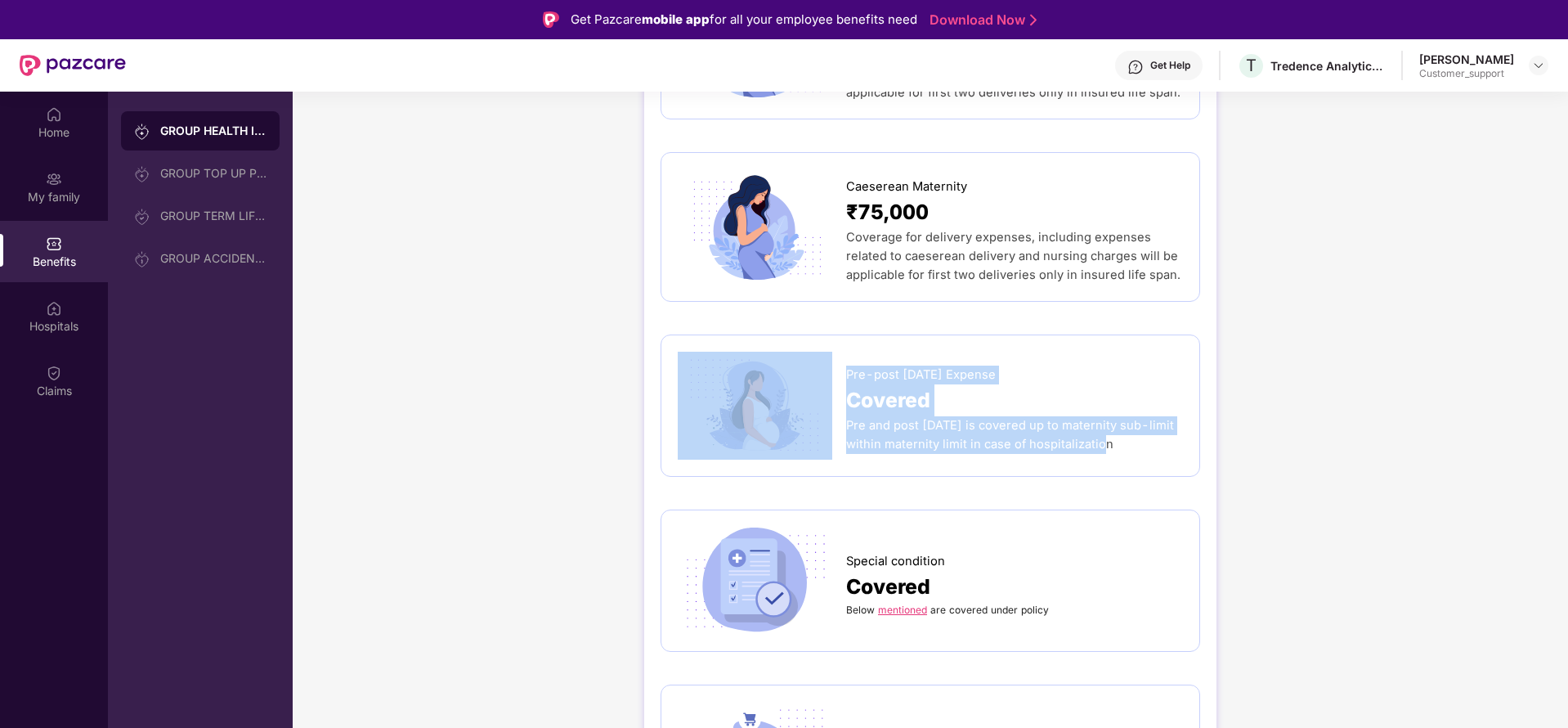
drag, startPoint x: 842, startPoint y: 336, endPoint x: 1120, endPoint y: 415, distance: 289.0
click at [1120, 415] on div "Pre-post [DATE] Expense Covered Pre and post [DATE] is covered up to maternity …" at bounding box center [930, 405] width 505 height 108
copy div "Pre-post [DATE] Expense Covered Pre and post [DATE] is covered up to maternity …"
click at [1544, 59] on img at bounding box center [1539, 65] width 13 height 13
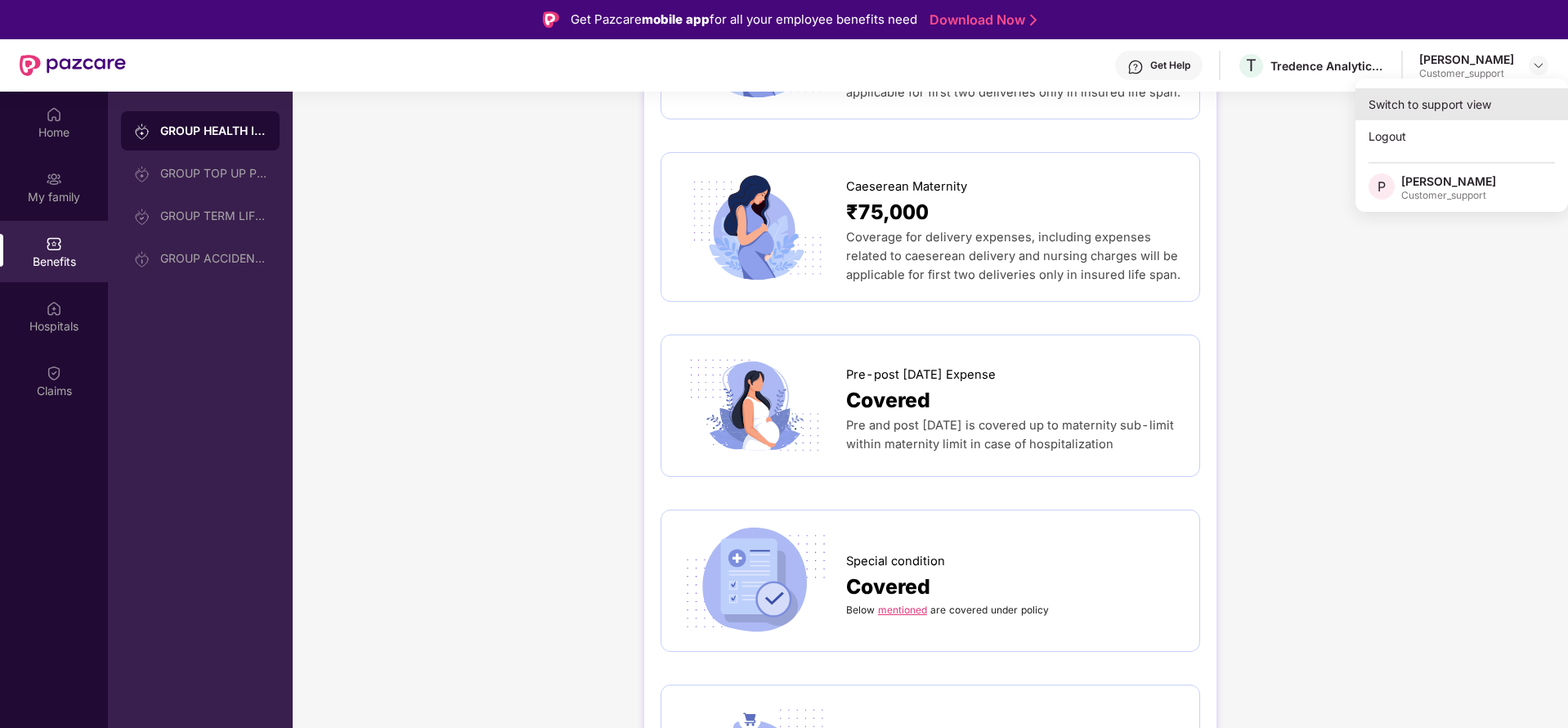
click at [1479, 91] on div "Switch to support view" at bounding box center [1462, 104] width 213 height 32
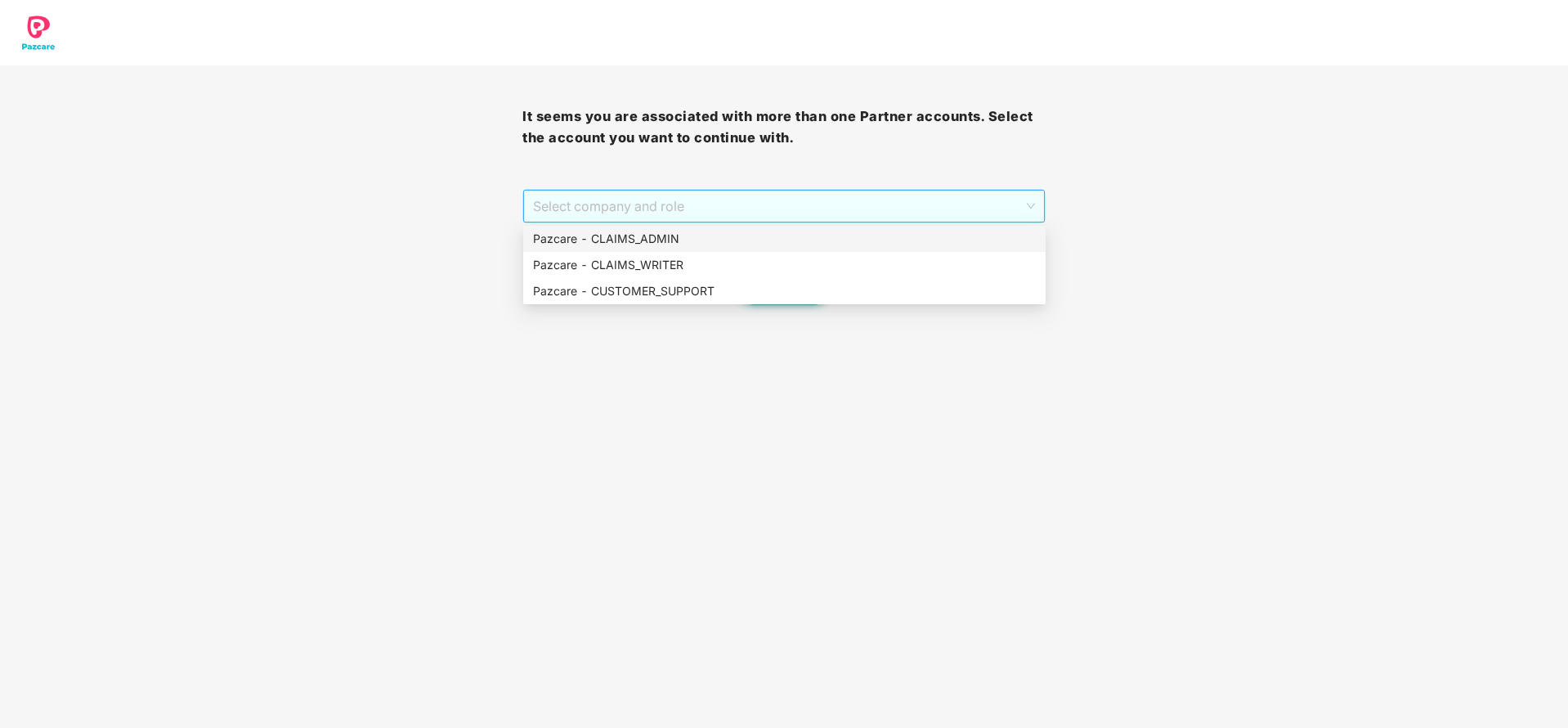
click at [693, 214] on span "Select company and role" at bounding box center [784, 205] width 502 height 31
click at [681, 303] on div "Pazcare - CUSTOMER_SUPPORT" at bounding box center [784, 291] width 522 height 26
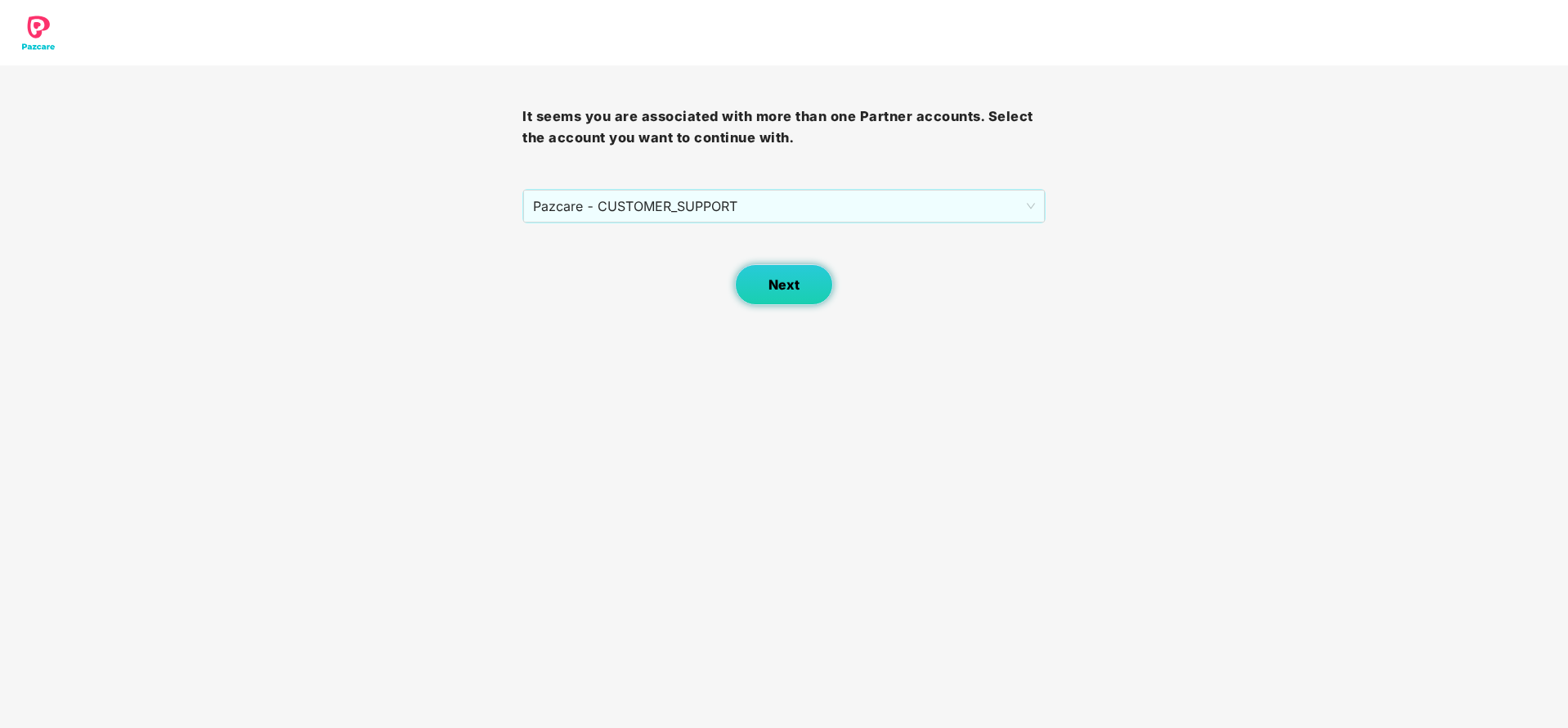
click at [777, 282] on span "Next" at bounding box center [783, 284] width 31 height 16
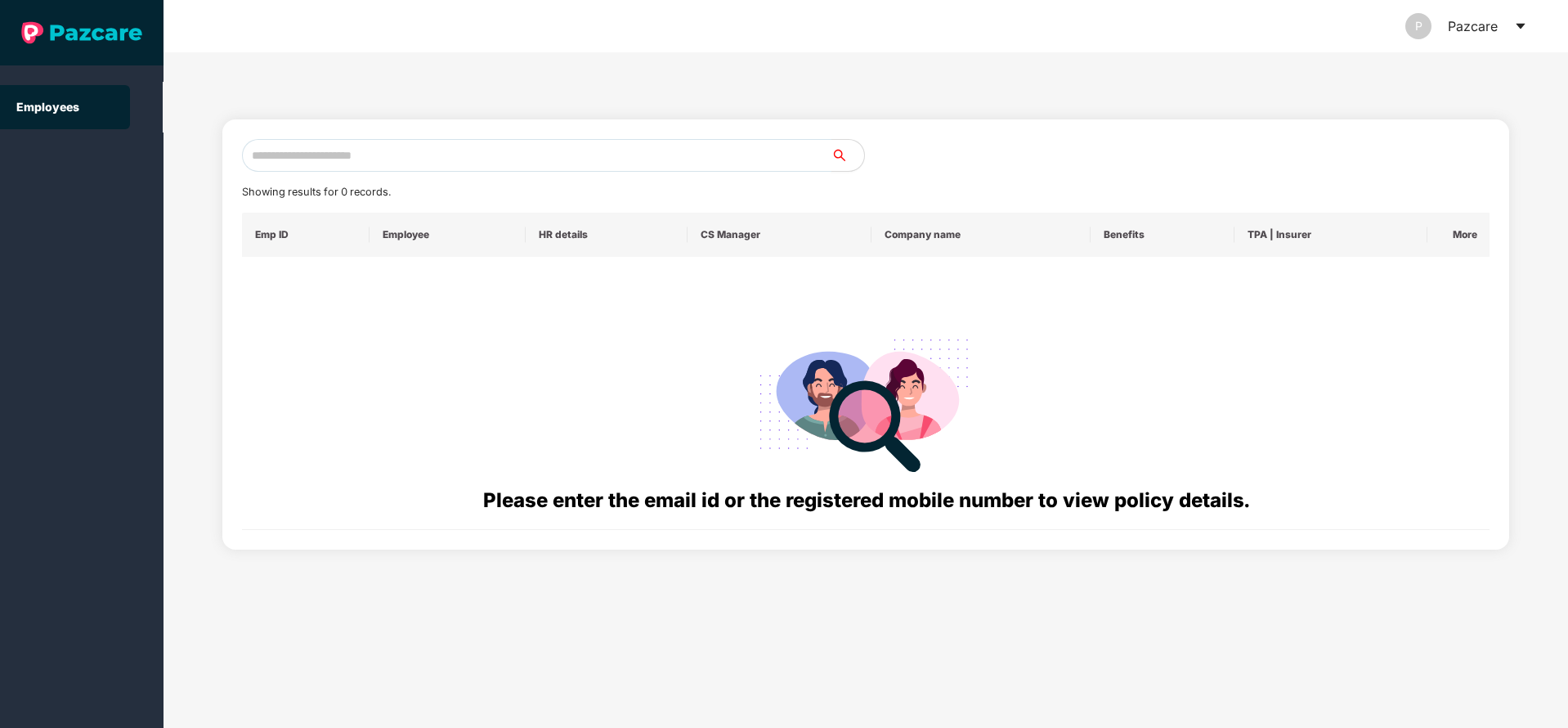
click at [556, 163] on input "text" at bounding box center [537, 155] width 589 height 33
paste input "**********"
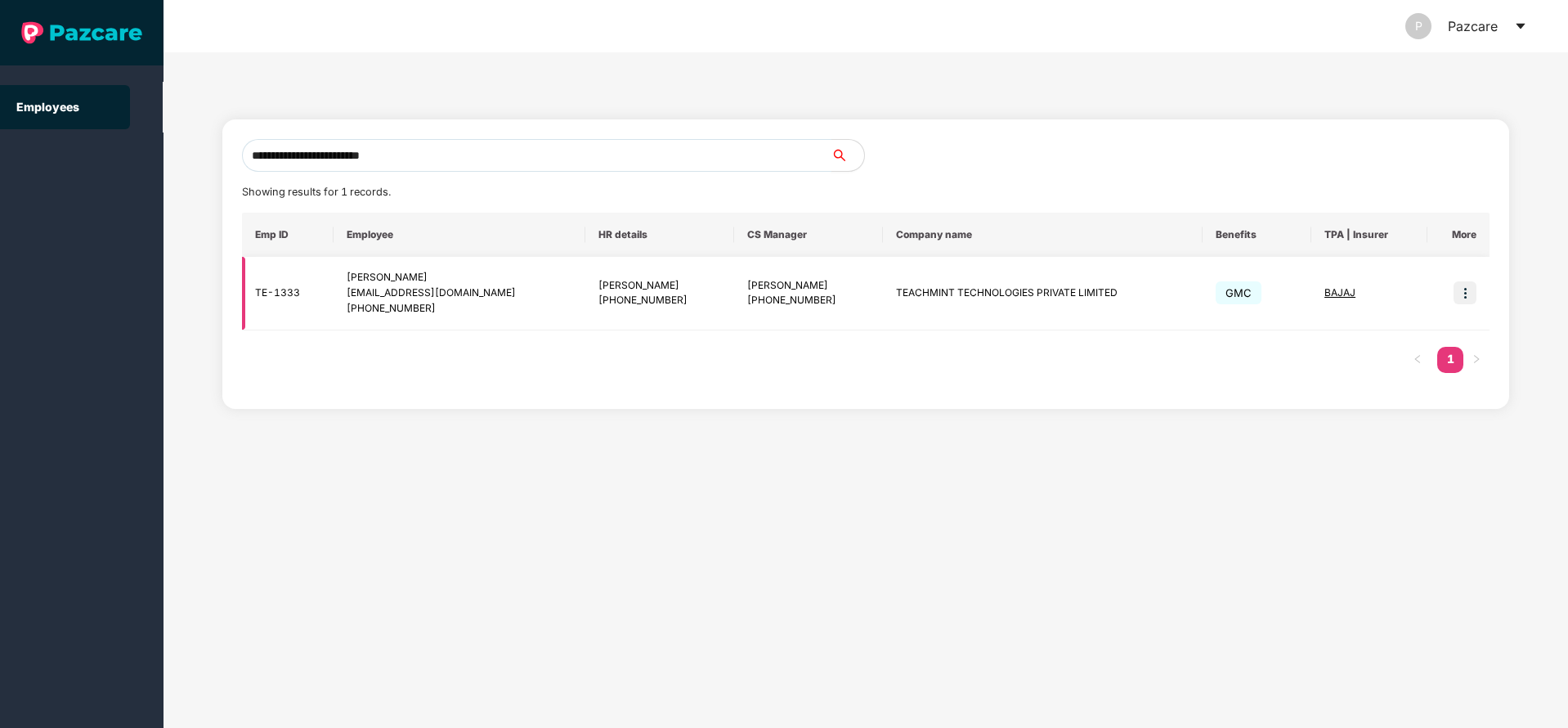
type input "**********"
click at [1459, 290] on img at bounding box center [1465, 293] width 23 height 23
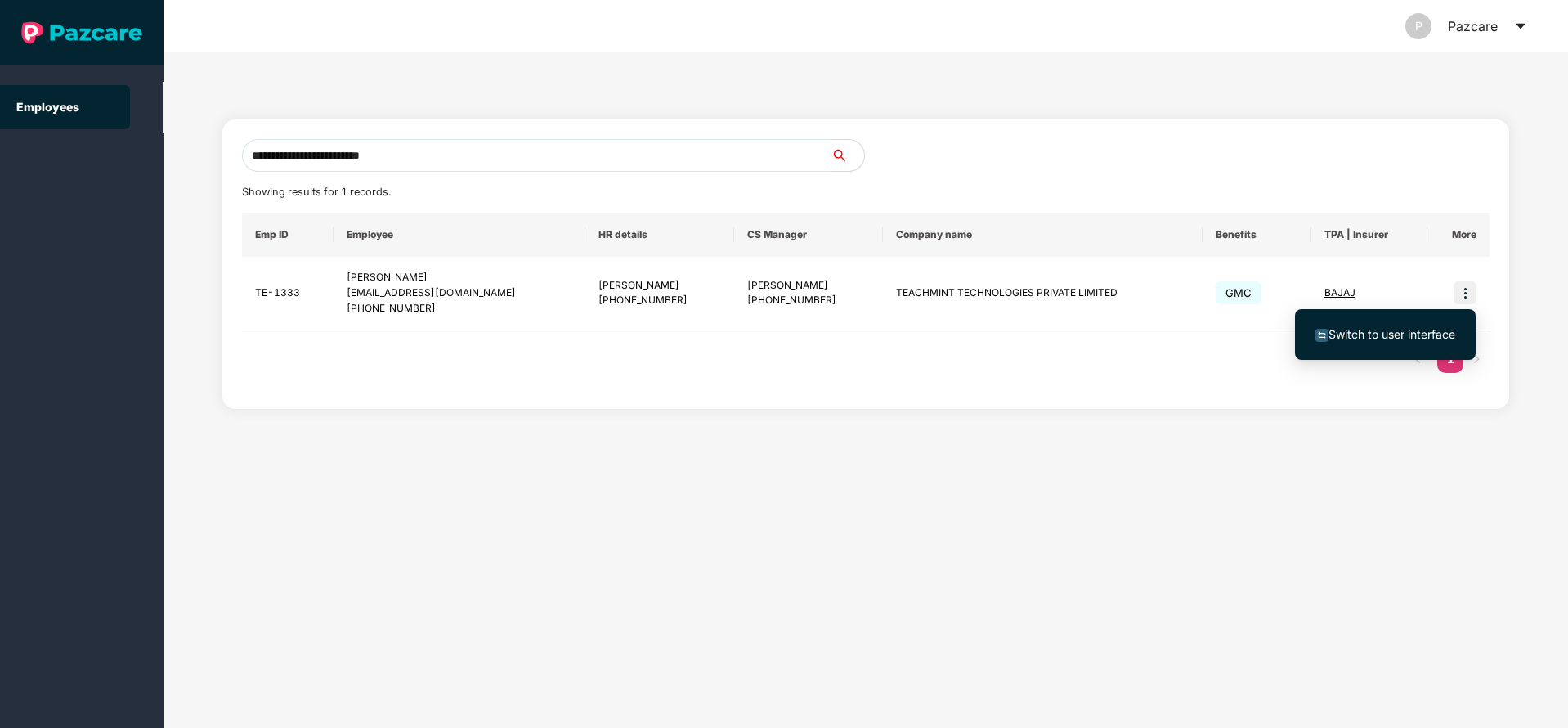
click at [1355, 339] on span "Switch to user interface" at bounding box center [1392, 334] width 127 height 14
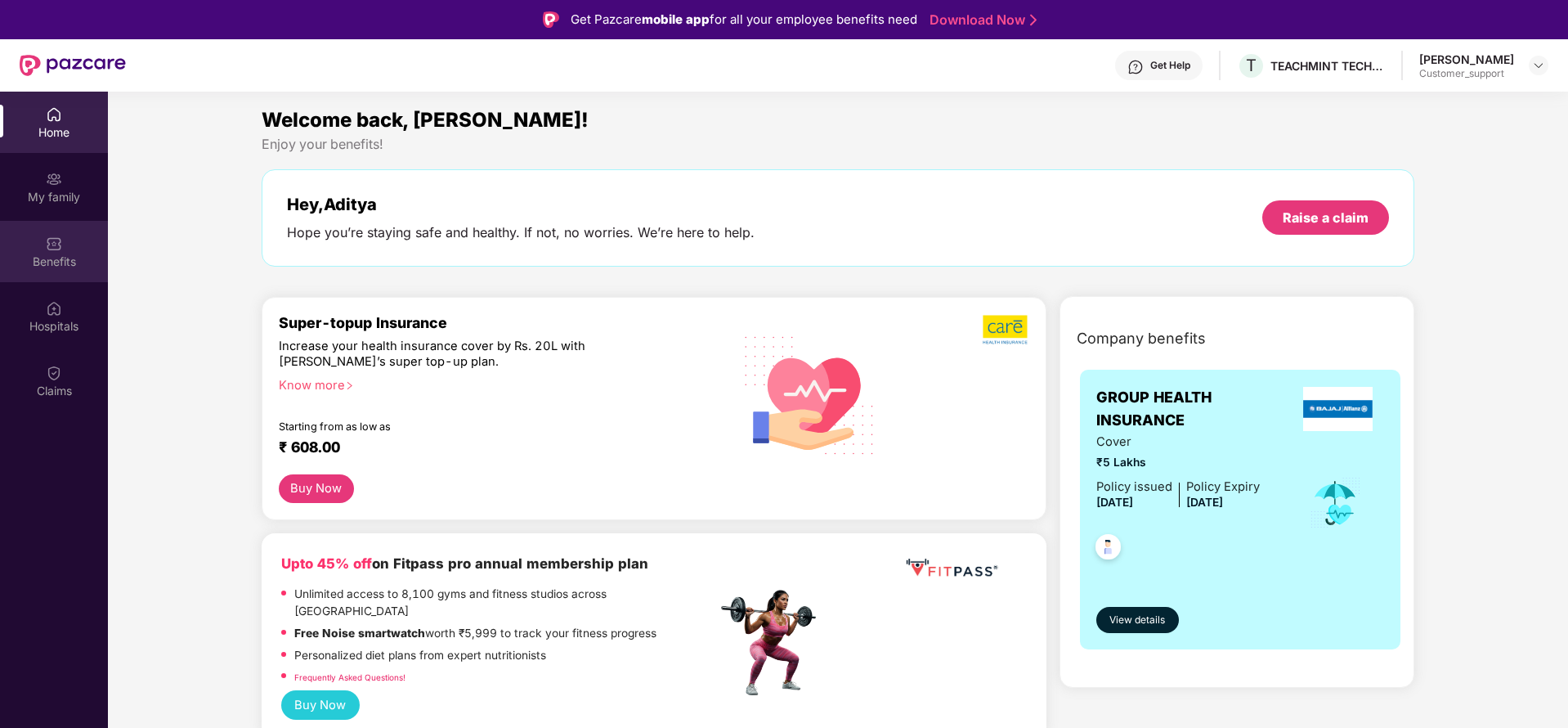
click at [49, 243] on img at bounding box center [54, 244] width 17 height 17
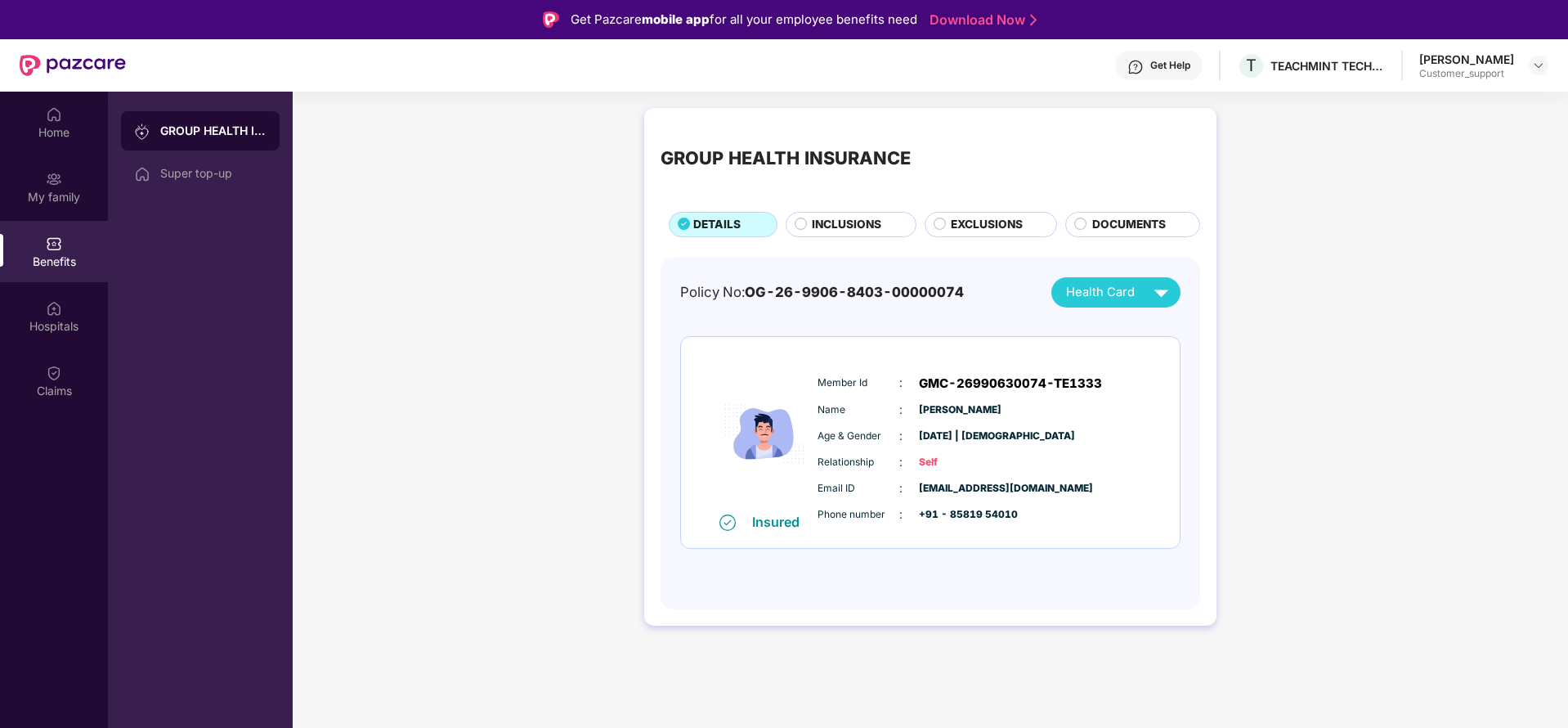
click at [844, 216] on span "INCLUSIONS" at bounding box center [846, 225] width 70 height 18
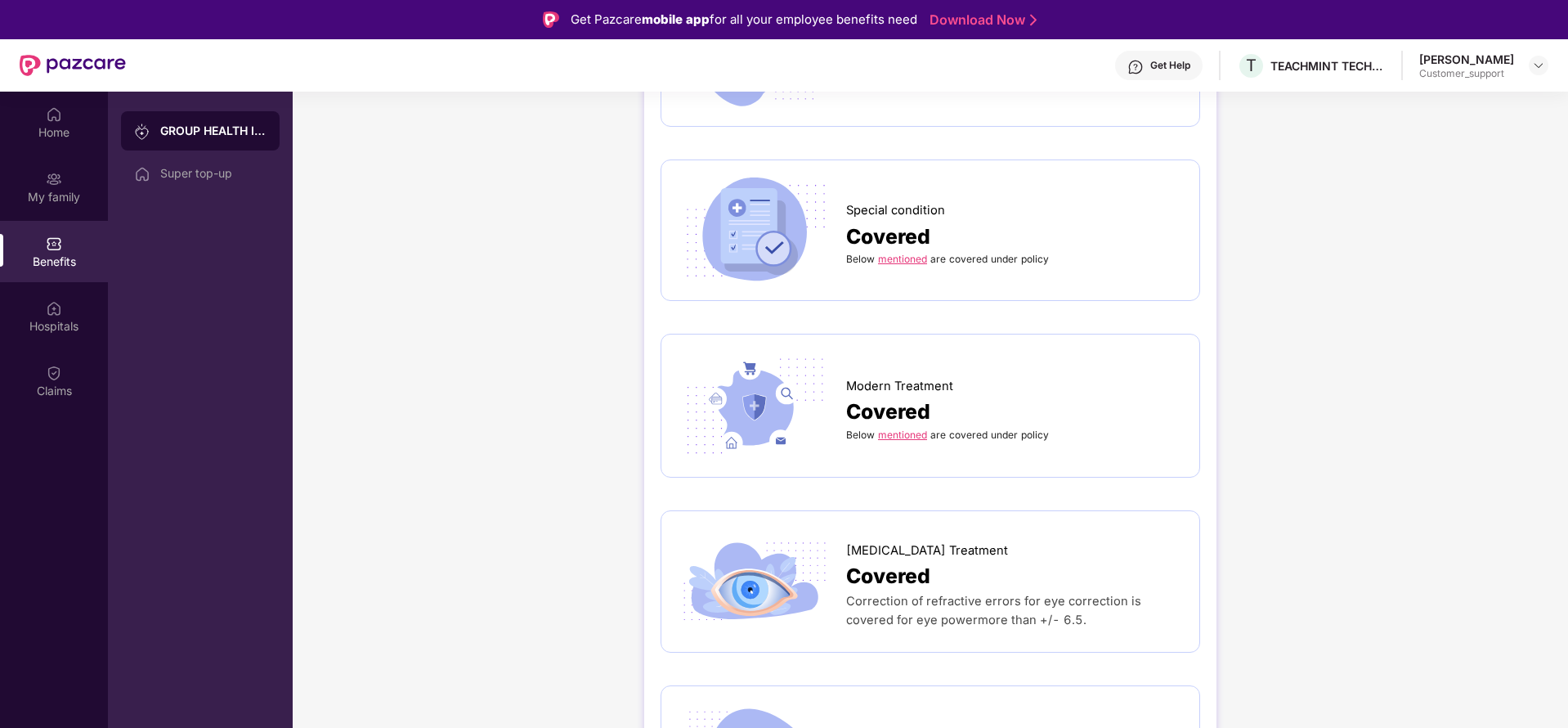
scroll to position [3483, 0]
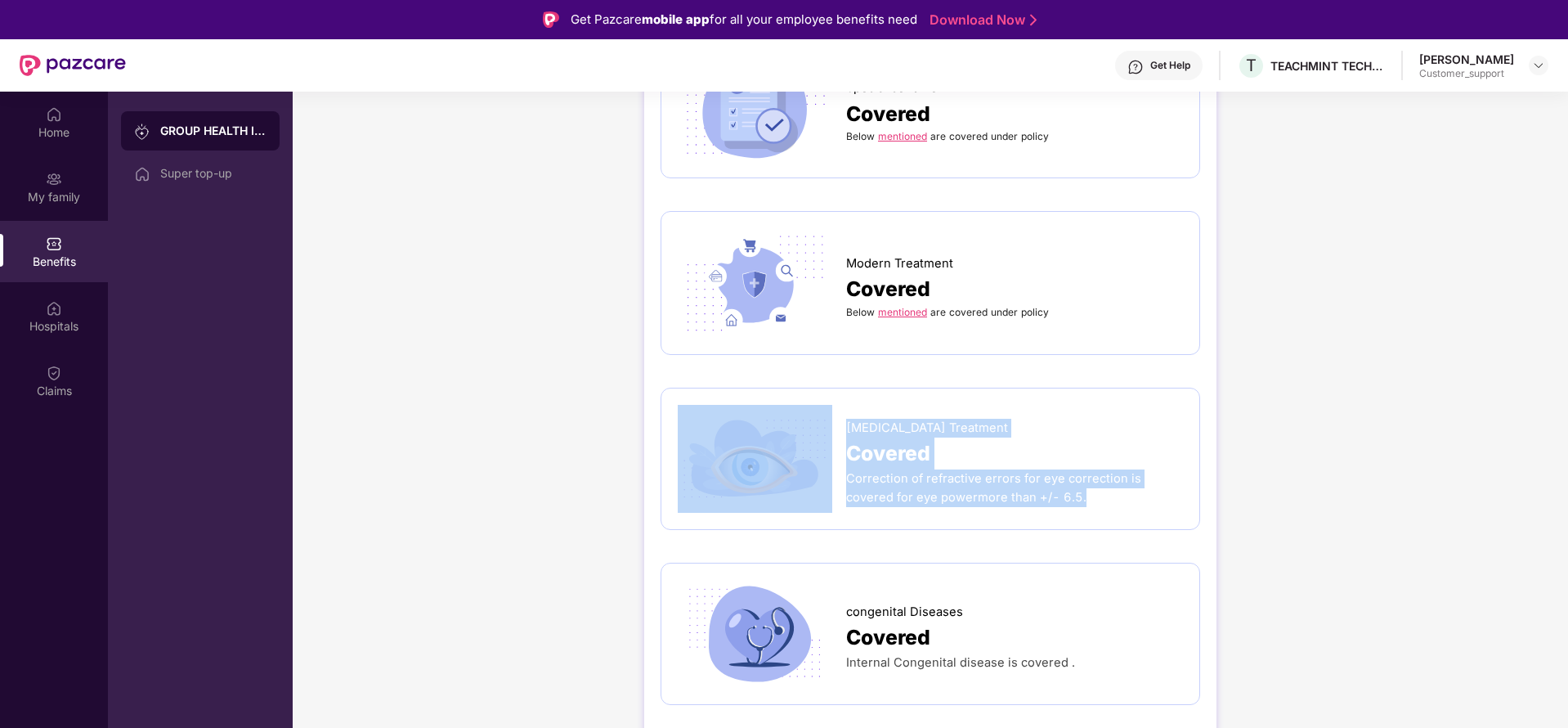
drag, startPoint x: 835, startPoint y: 341, endPoint x: 1050, endPoint y: 425, distance: 230.8
click at [1050, 425] on div "[MEDICAL_DATA] Treatment Covered Correction of refractive errors for eye correc…" at bounding box center [930, 459] width 505 height 108
copy div "[MEDICAL_DATA] Treatment Covered Correction of refractive errors for eye correc…"
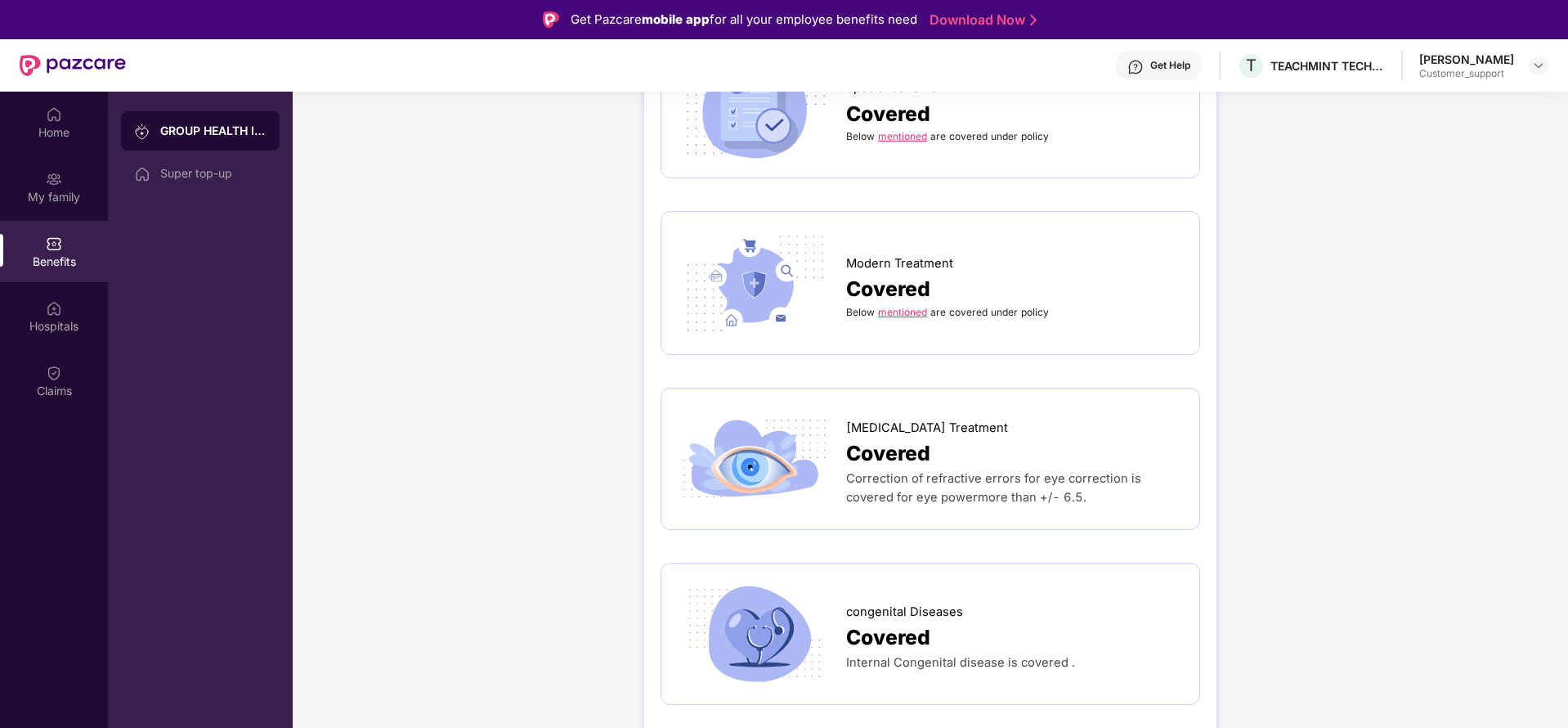
click at [901, 306] on link "mentioned" at bounding box center [902, 311] width 49 height 12
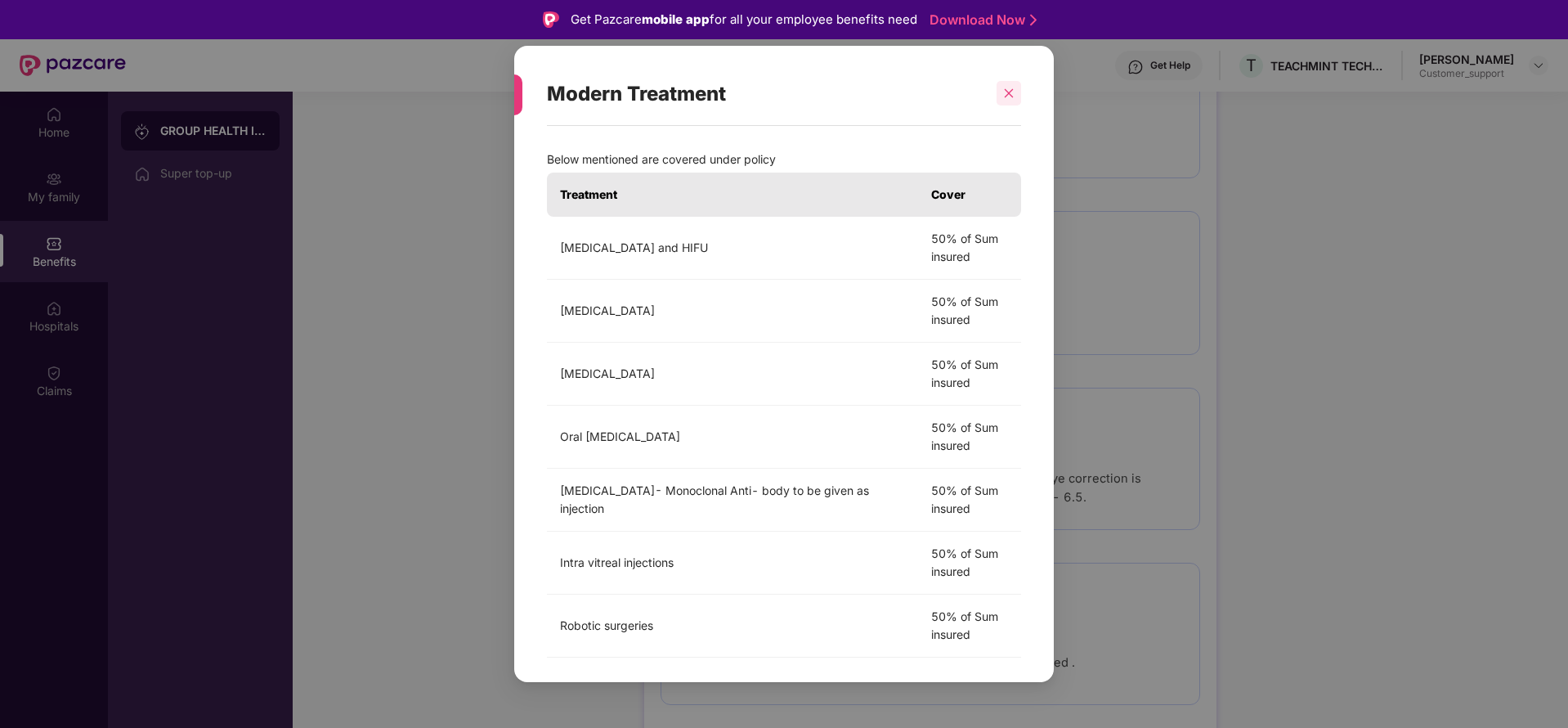
click at [1014, 92] on icon "close" at bounding box center [1009, 93] width 11 height 11
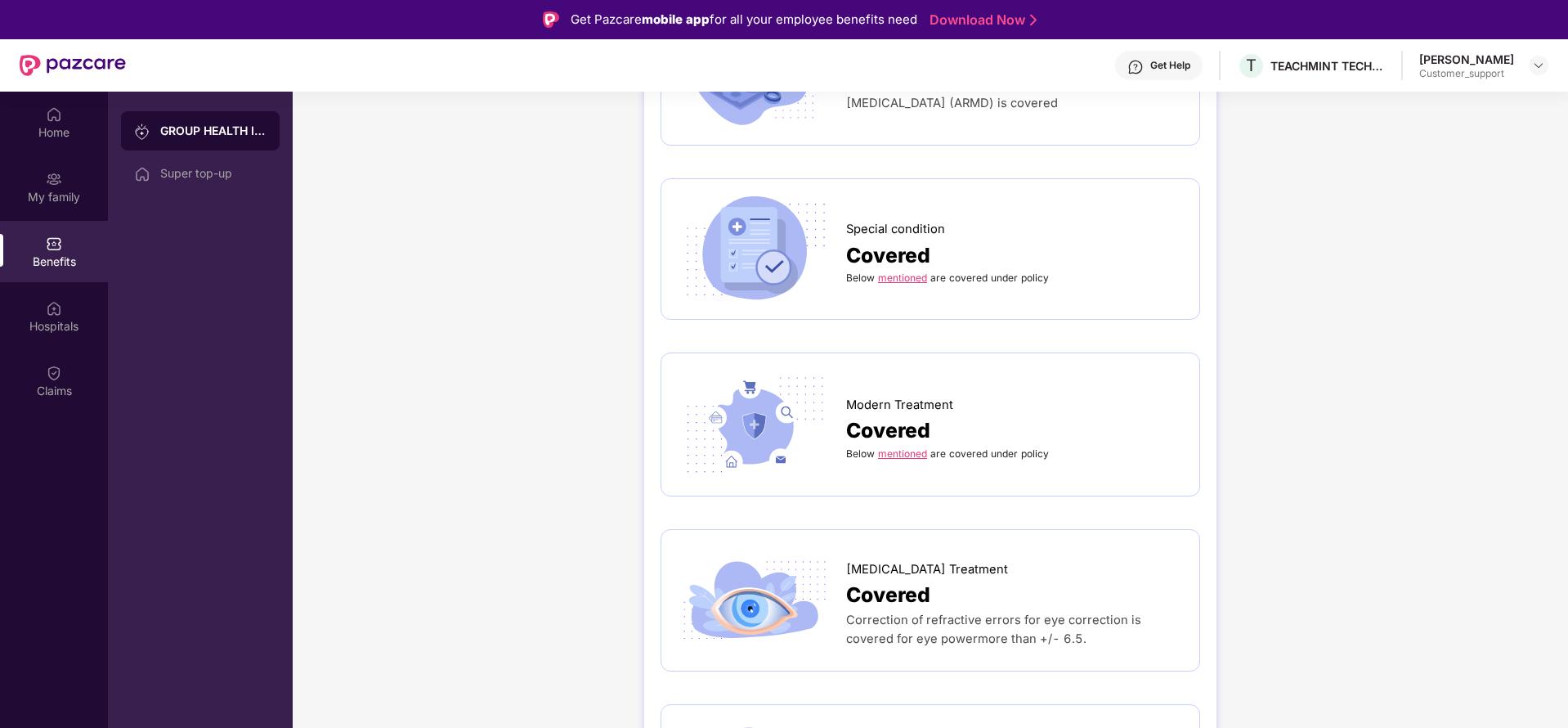
scroll to position [3287, 0]
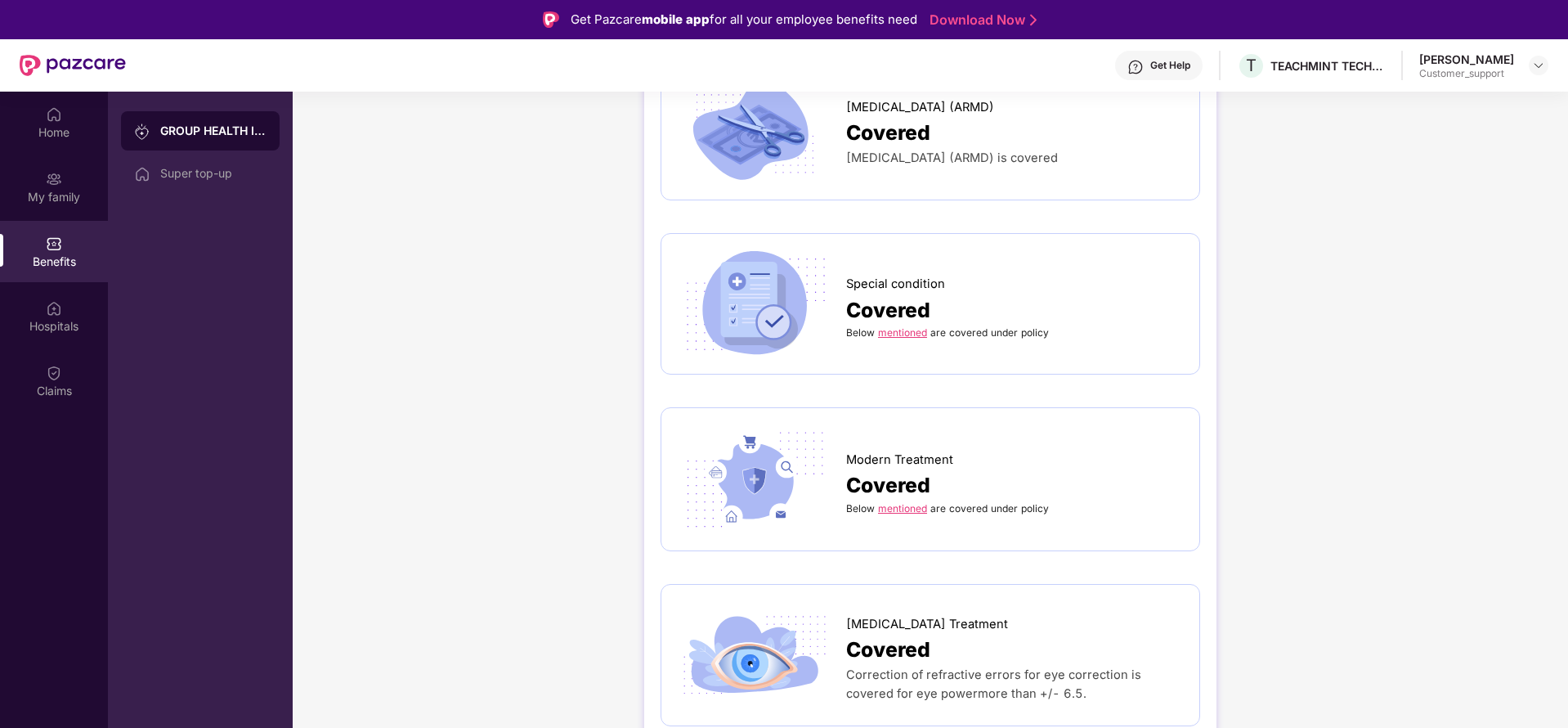
click at [892, 326] on link "mentioned" at bounding box center [902, 332] width 49 height 12
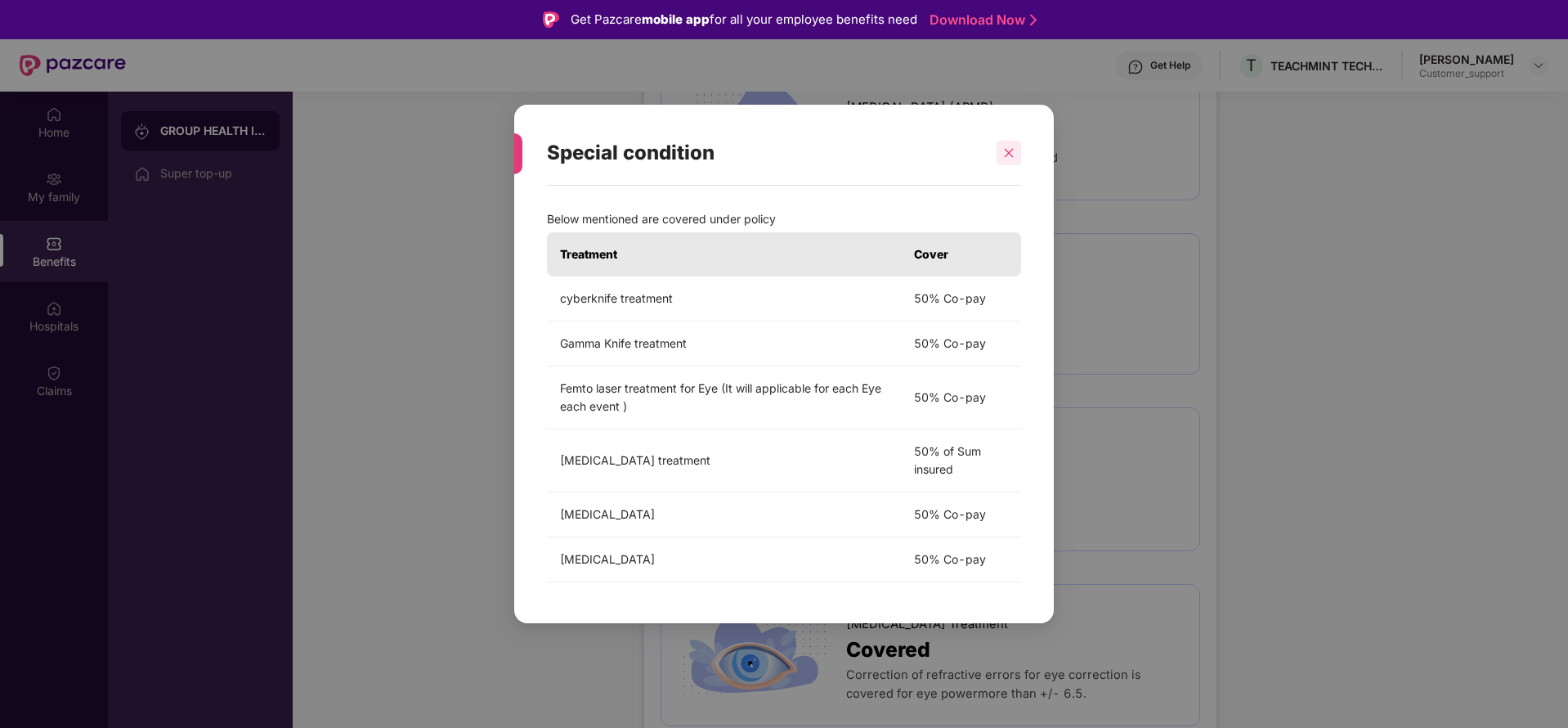
click at [1001, 153] on div at bounding box center [1009, 153] width 24 height 24
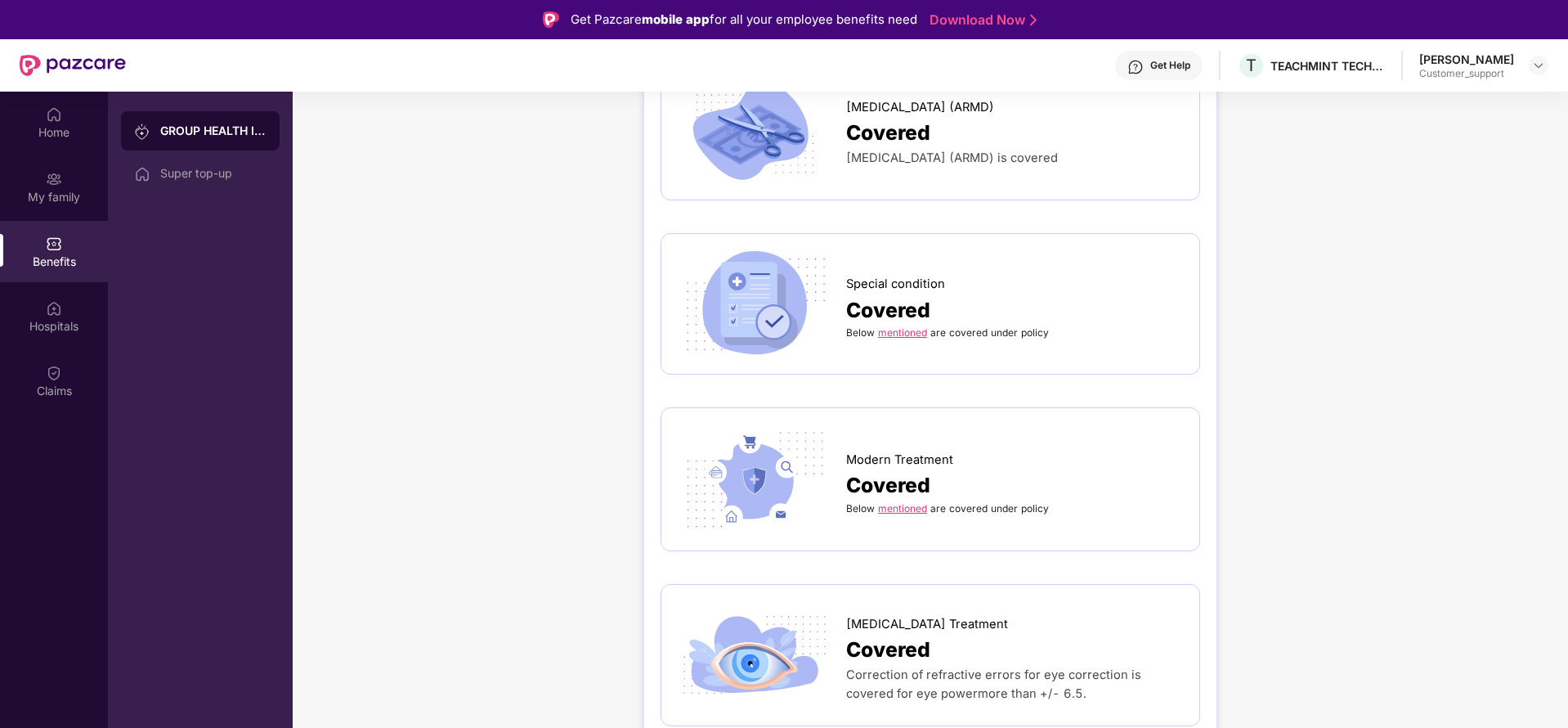
click at [1135, 282] on div "Special condition Covered Below mentioned are covered under policy" at bounding box center [930, 304] width 540 height 143
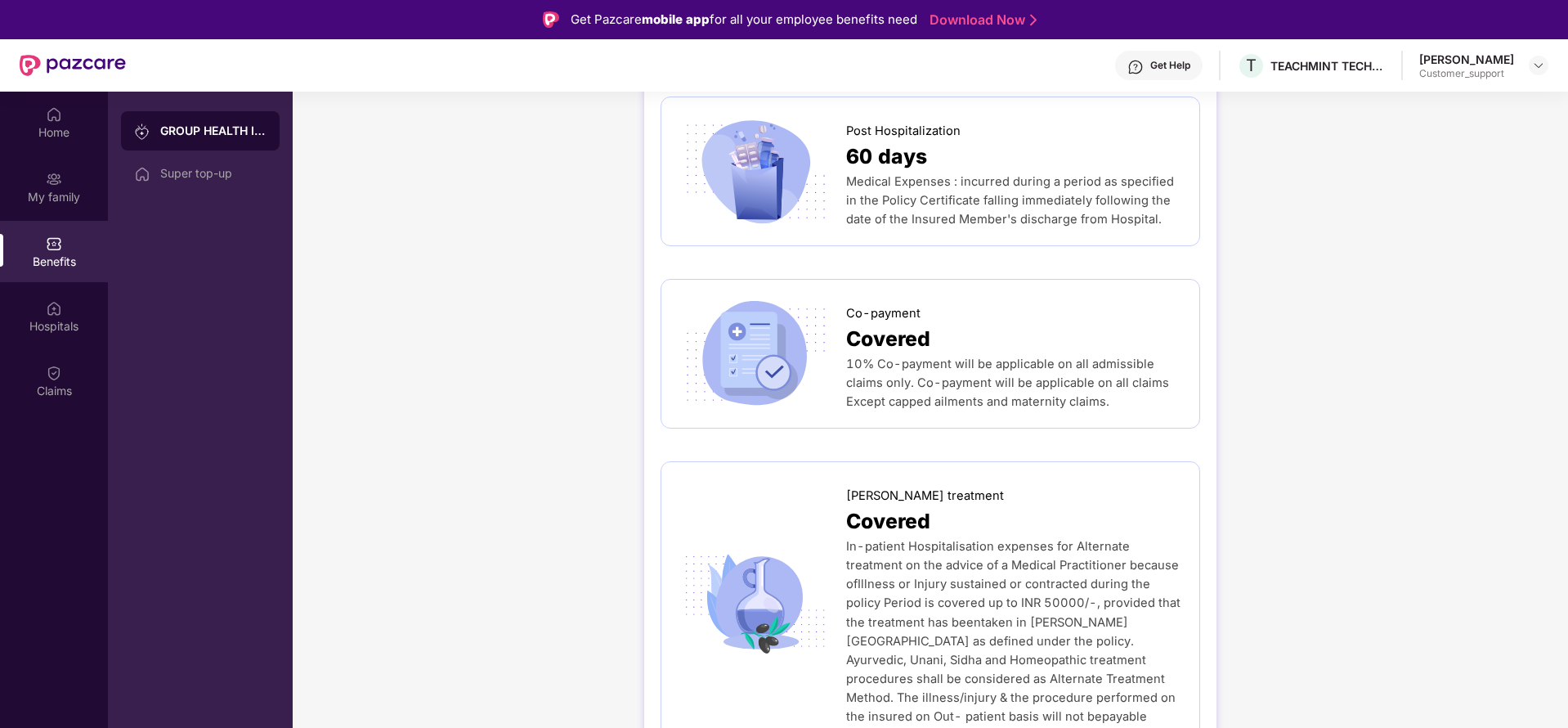
scroll to position [1030, 0]
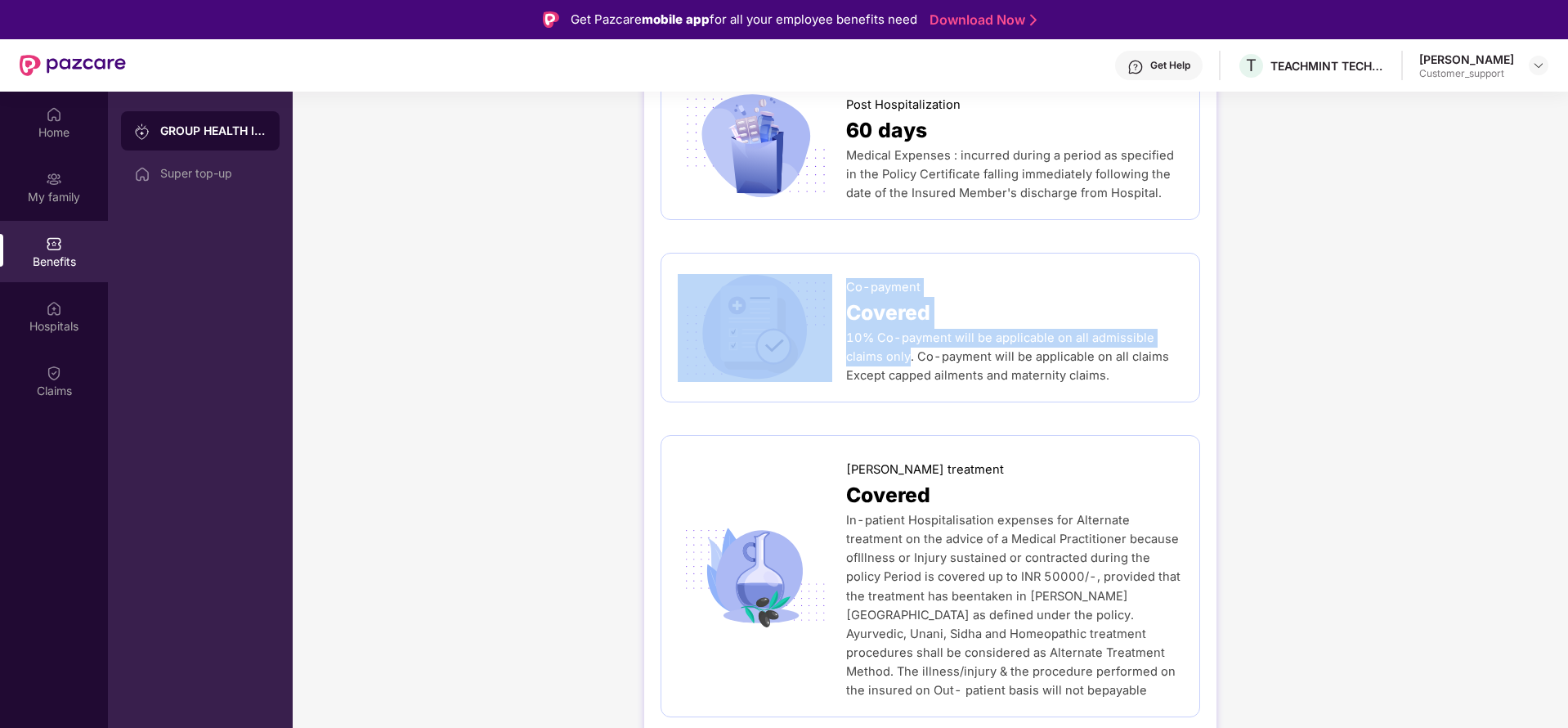
drag, startPoint x: 842, startPoint y: 247, endPoint x: 908, endPoint y: 323, distance: 100.7
click at [908, 323] on div "Co-payment Covered 10% Co-payment will be applicable on all admissible claims o…" at bounding box center [930, 327] width 505 height 116
copy div "Co-payment Covered 10% Co-payment will be applicable on all admissible claims o…"
click at [1540, 71] on img at bounding box center [1539, 65] width 13 height 13
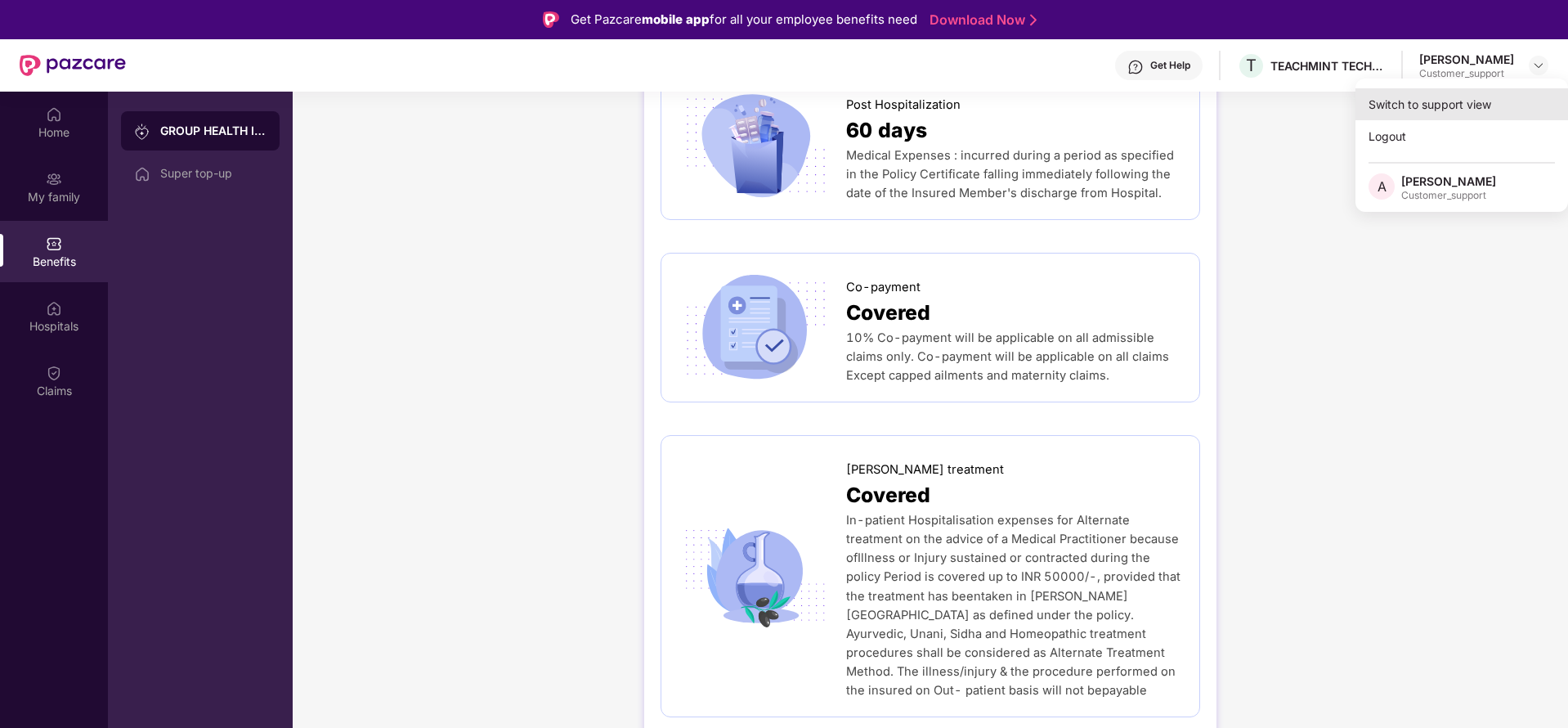
click at [1457, 104] on div "Switch to support view" at bounding box center [1462, 104] width 213 height 32
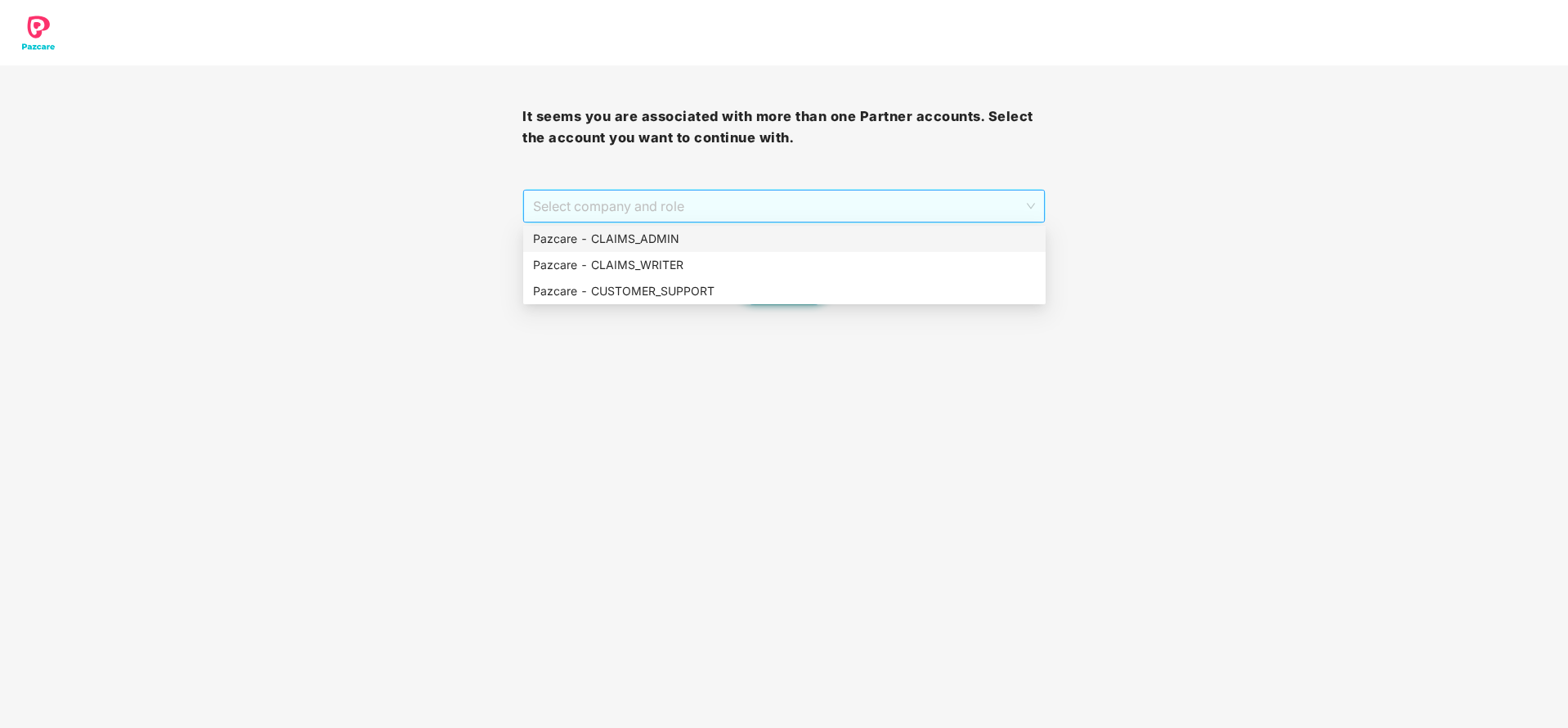
click at [888, 195] on span "Select company and role" at bounding box center [784, 205] width 502 height 31
click at [745, 283] on div "Pazcare - CUSTOMER_SUPPORT" at bounding box center [784, 291] width 502 height 18
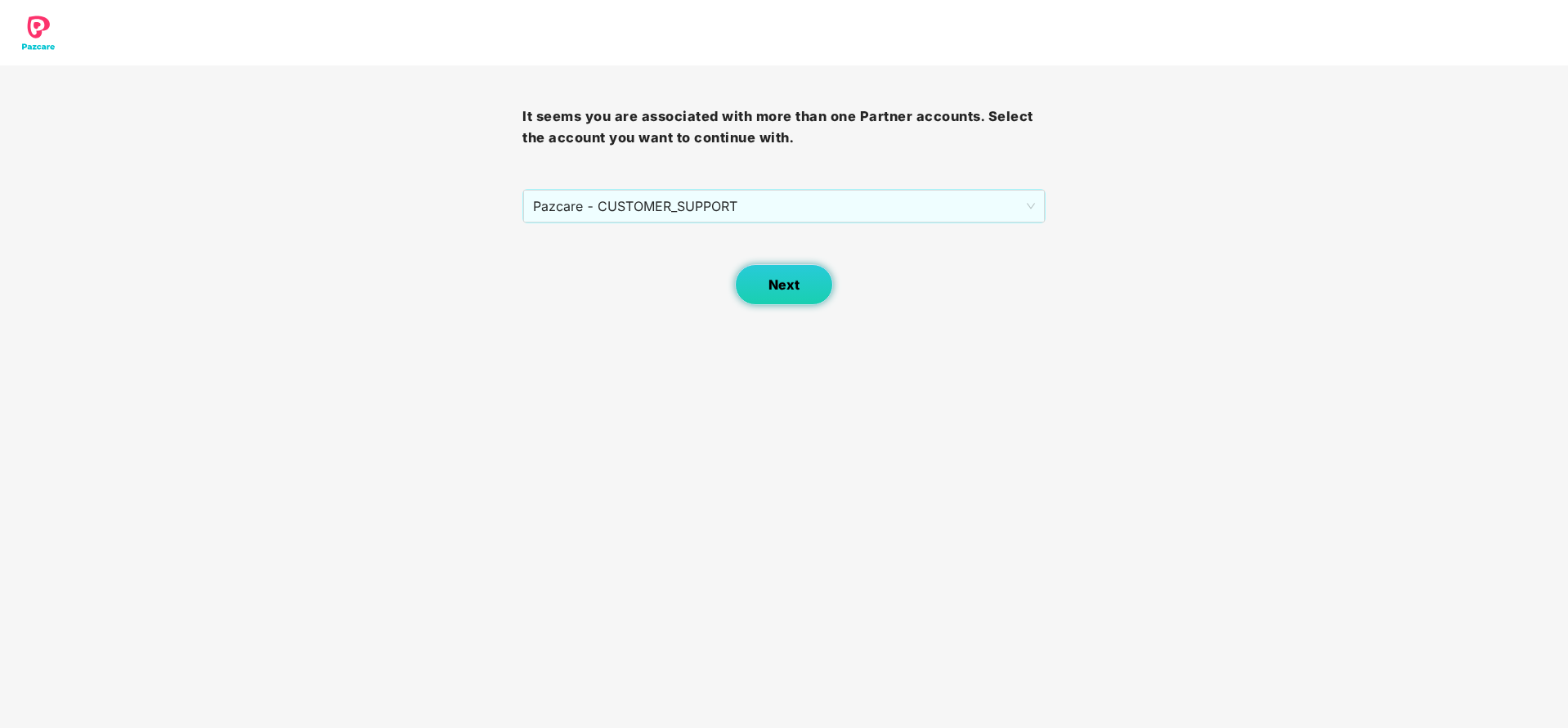
click at [782, 289] on span "Next" at bounding box center [783, 284] width 31 height 16
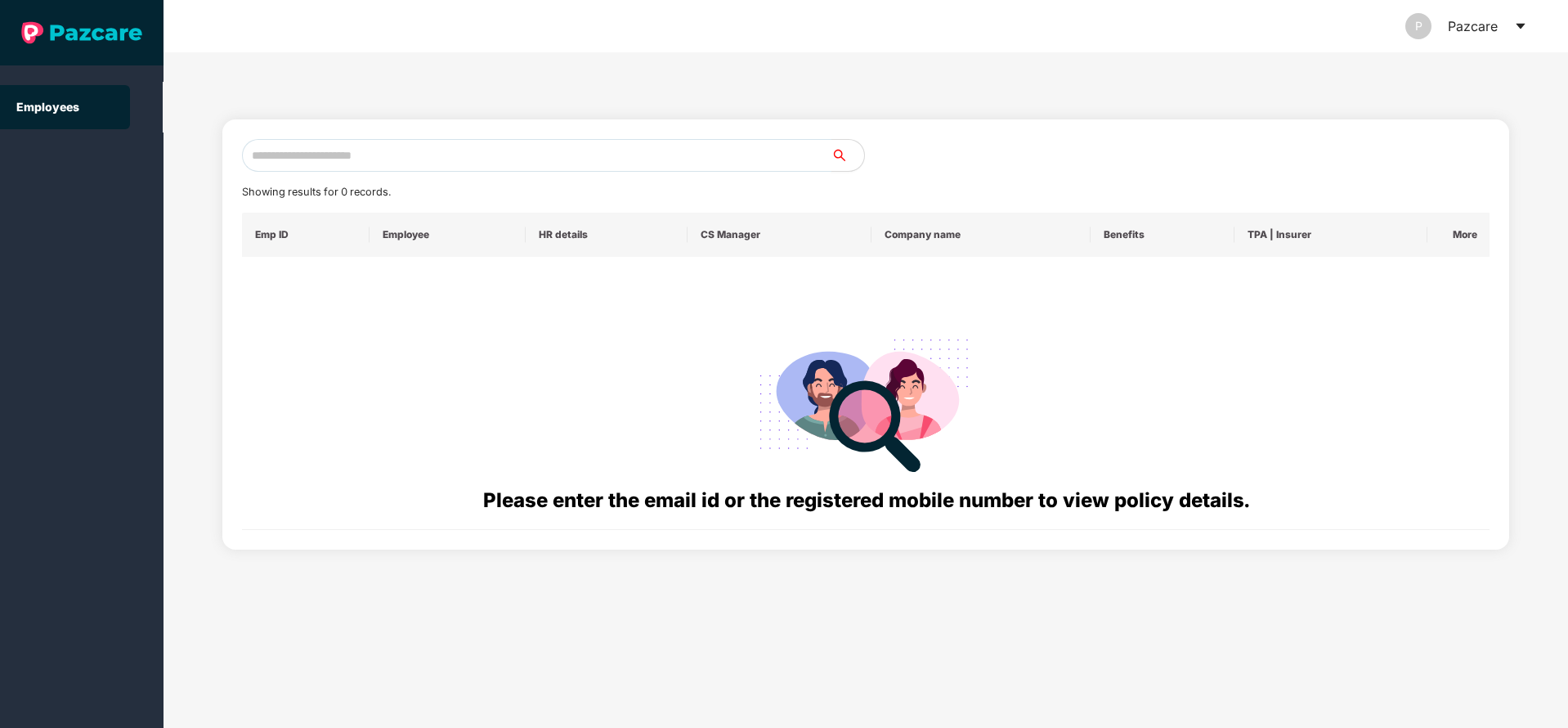
click at [467, 164] on input "text" at bounding box center [537, 155] width 589 height 33
paste input "**********"
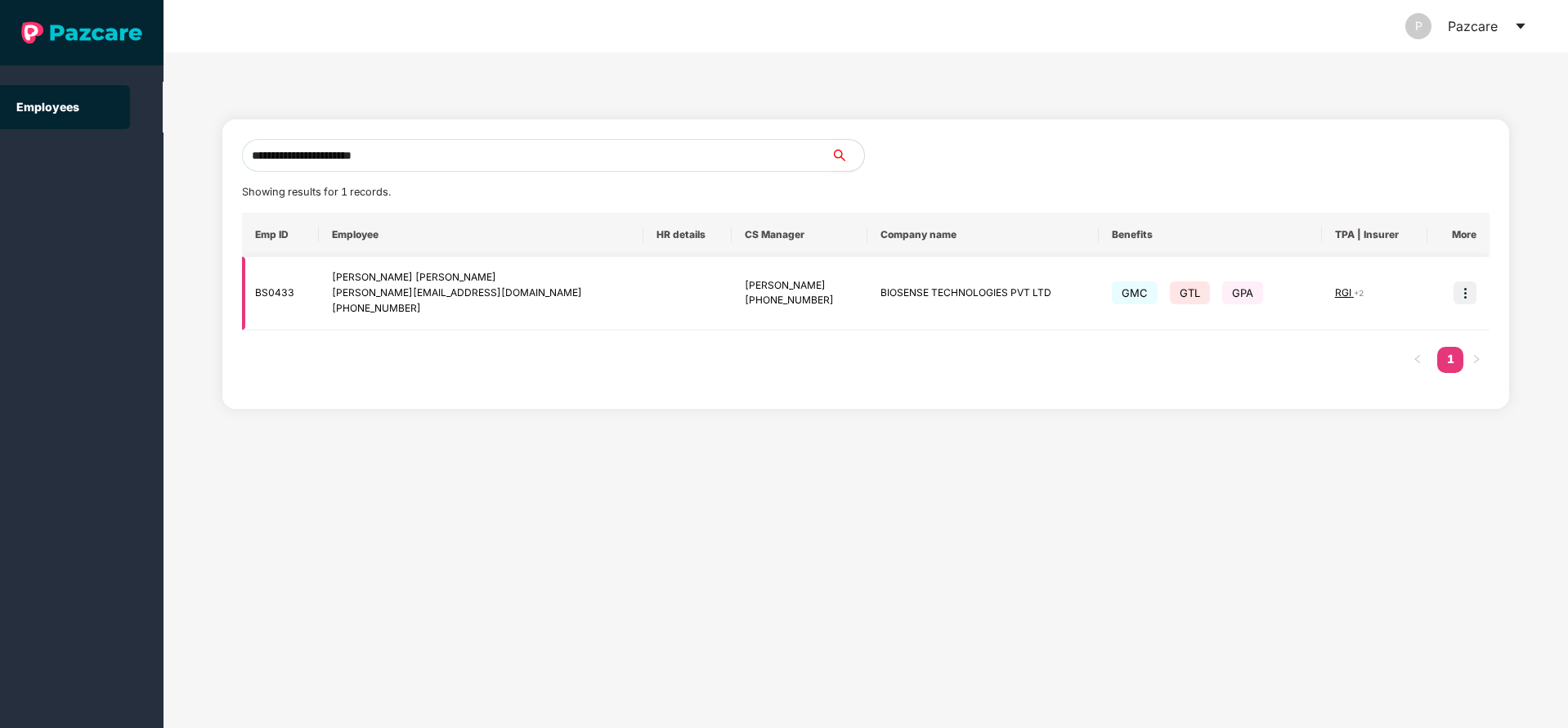
type input "**********"
click at [1463, 293] on img at bounding box center [1465, 293] width 23 height 23
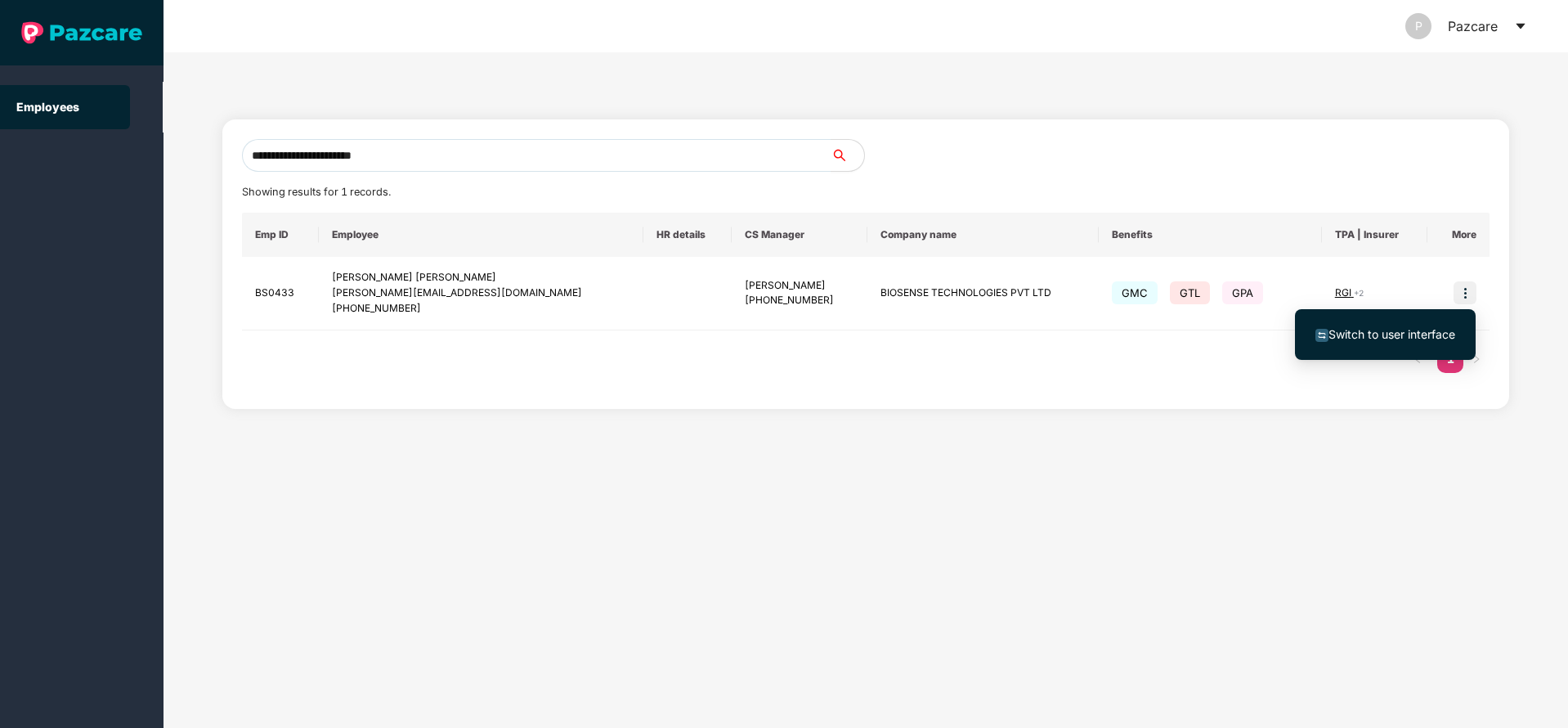
click at [1353, 350] on li "Switch to user interface" at bounding box center [1385, 334] width 181 height 34
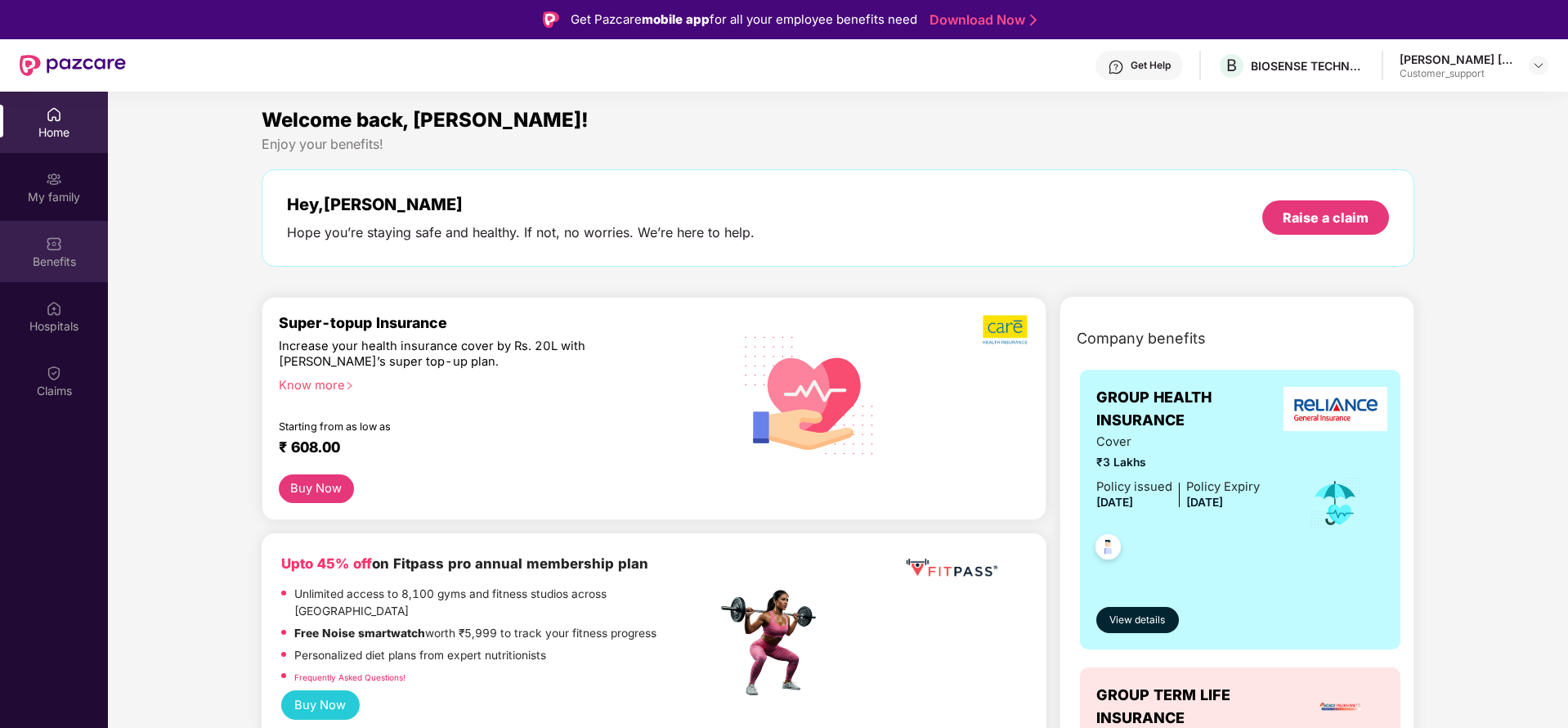
click at [62, 246] on img at bounding box center [54, 244] width 17 height 17
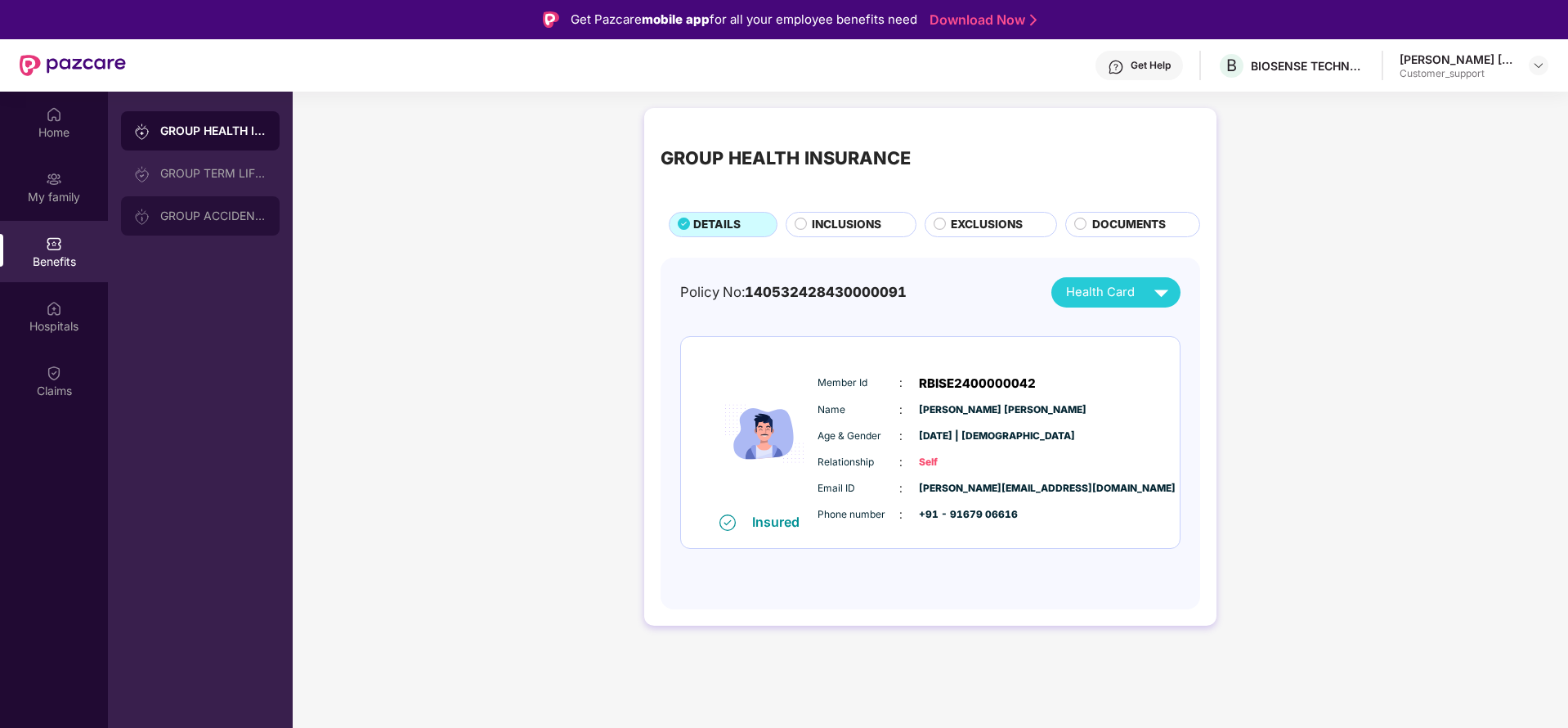
click at [198, 217] on div "GROUP ACCIDENTAL INSURANCE" at bounding box center [213, 216] width 106 height 13
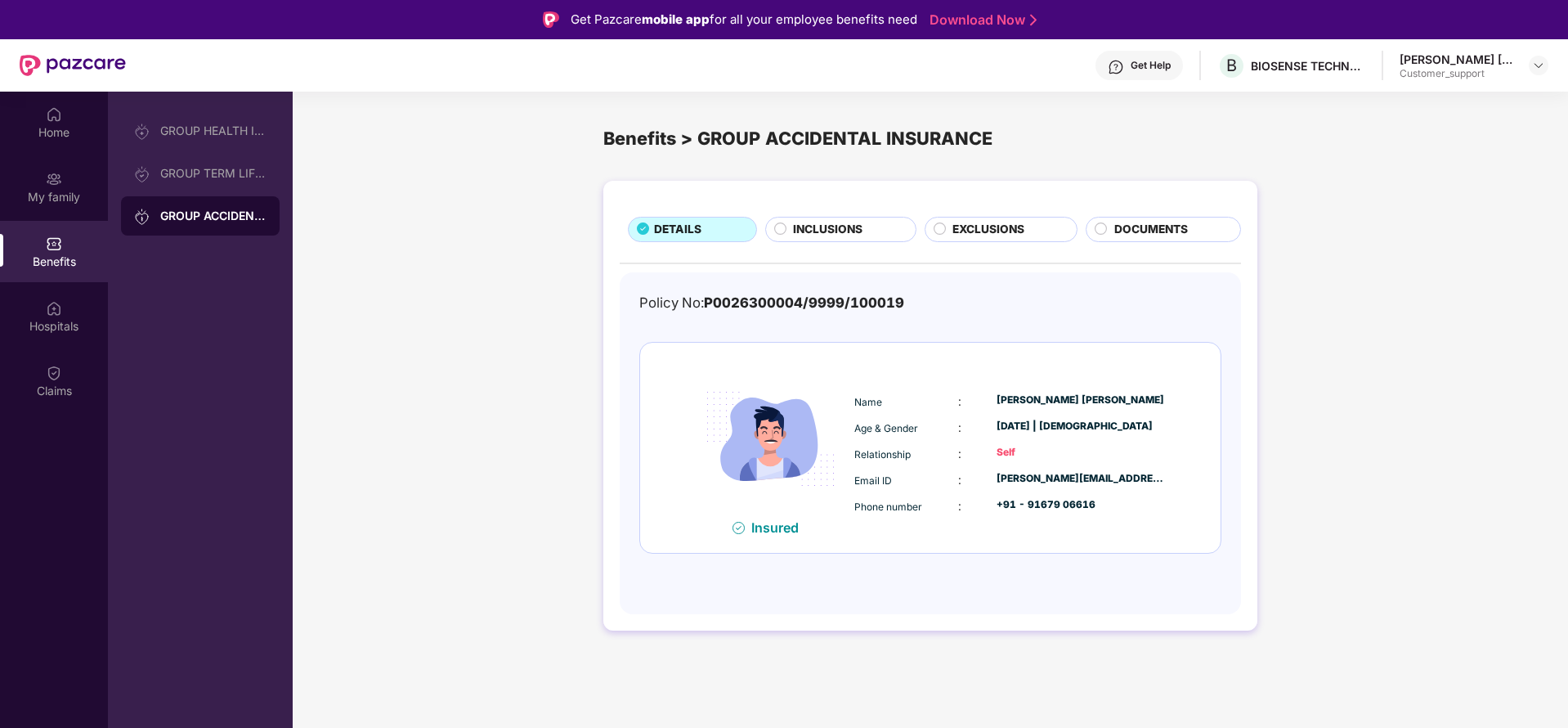
click at [818, 223] on span "INCLUSIONS" at bounding box center [828, 229] width 70 height 18
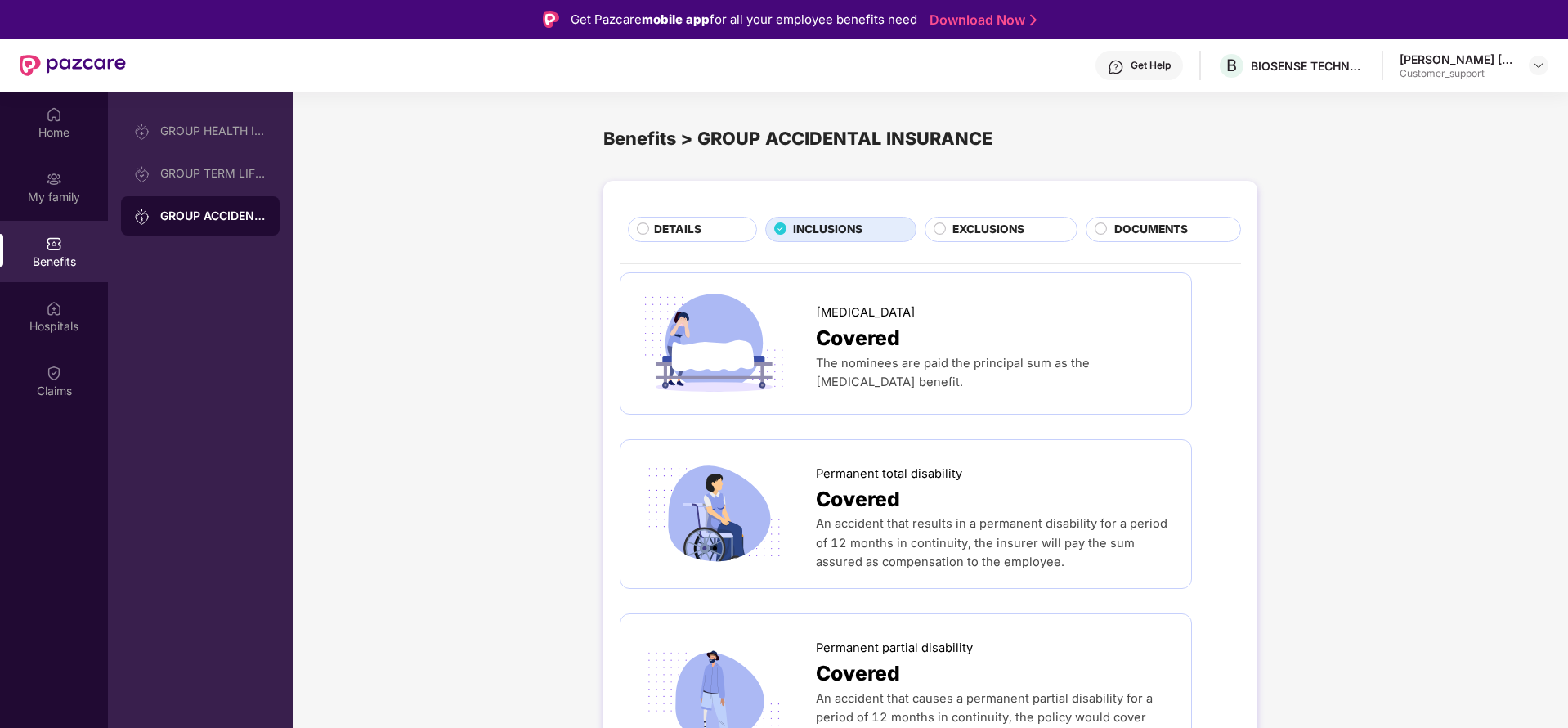
click at [1136, 235] on span "DOCUMENTS" at bounding box center [1151, 229] width 74 height 18
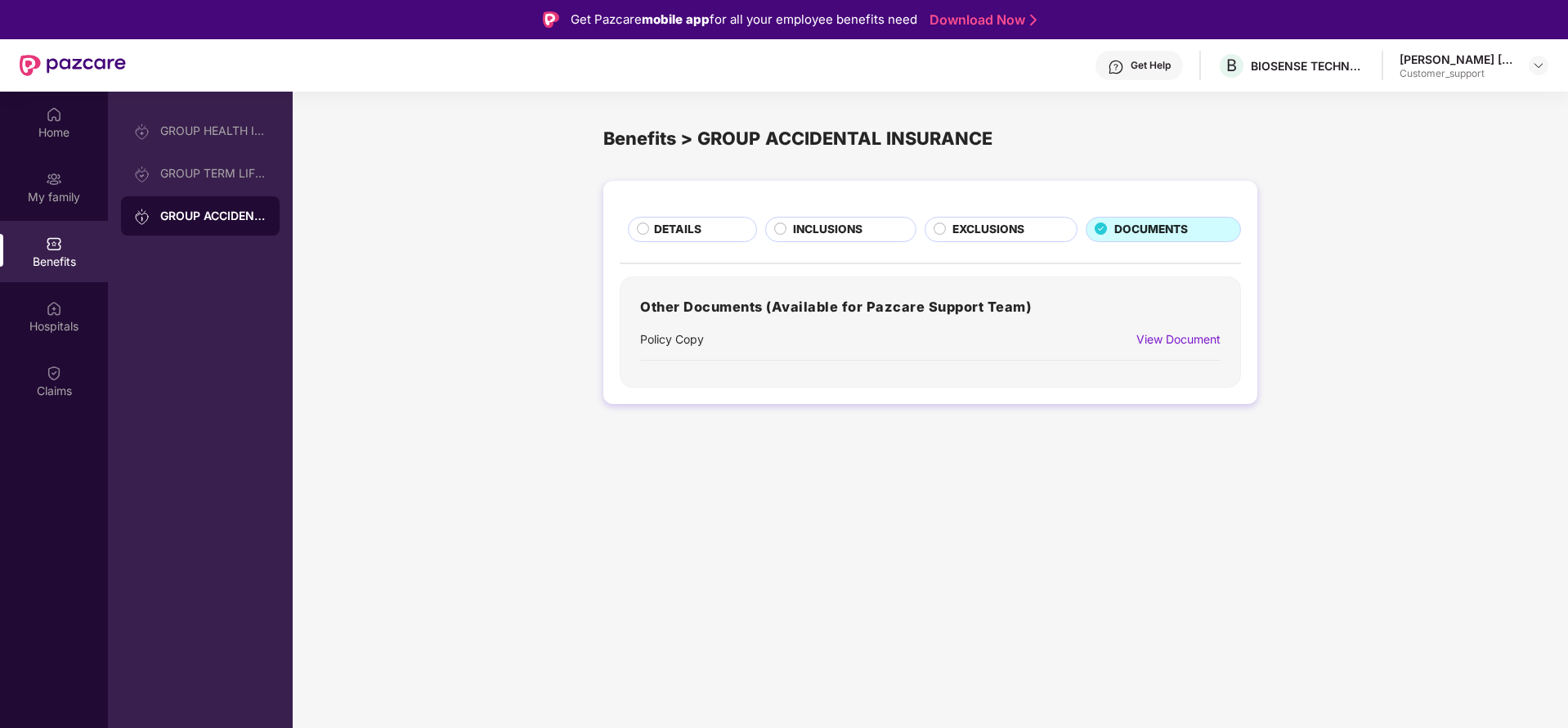
click at [1197, 339] on div "View Document" at bounding box center [1178, 338] width 84 height 18
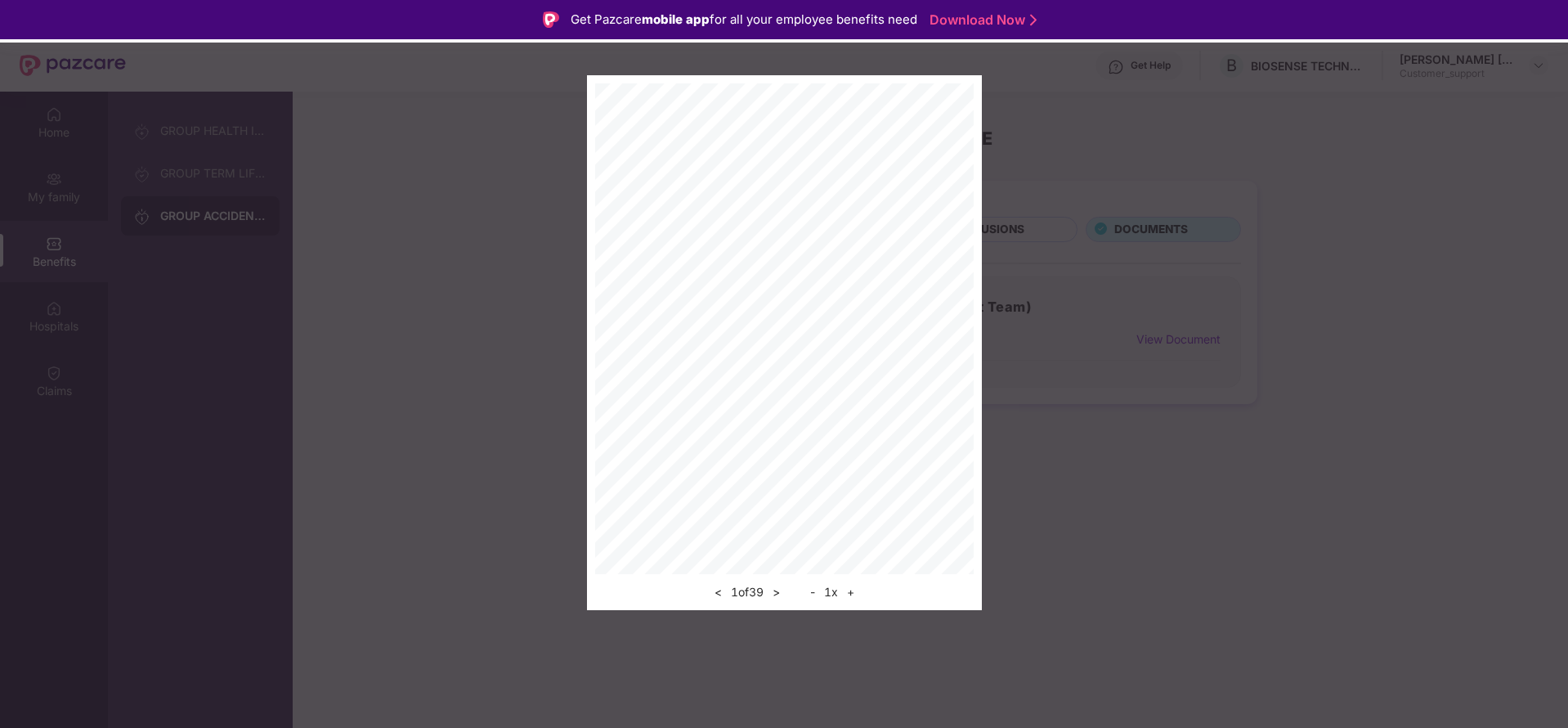
click at [779, 602] on div "< 1 of 39 > - 1 x +" at bounding box center [785, 343] width 395 height 535
click at [782, 593] on button ">" at bounding box center [777, 592] width 17 height 20
click at [782, 593] on div "Policy Copy < 3 of 39 > - 1 x +" at bounding box center [784, 364] width 1568 height 728
click at [782, 593] on button ">" at bounding box center [777, 592] width 17 height 20
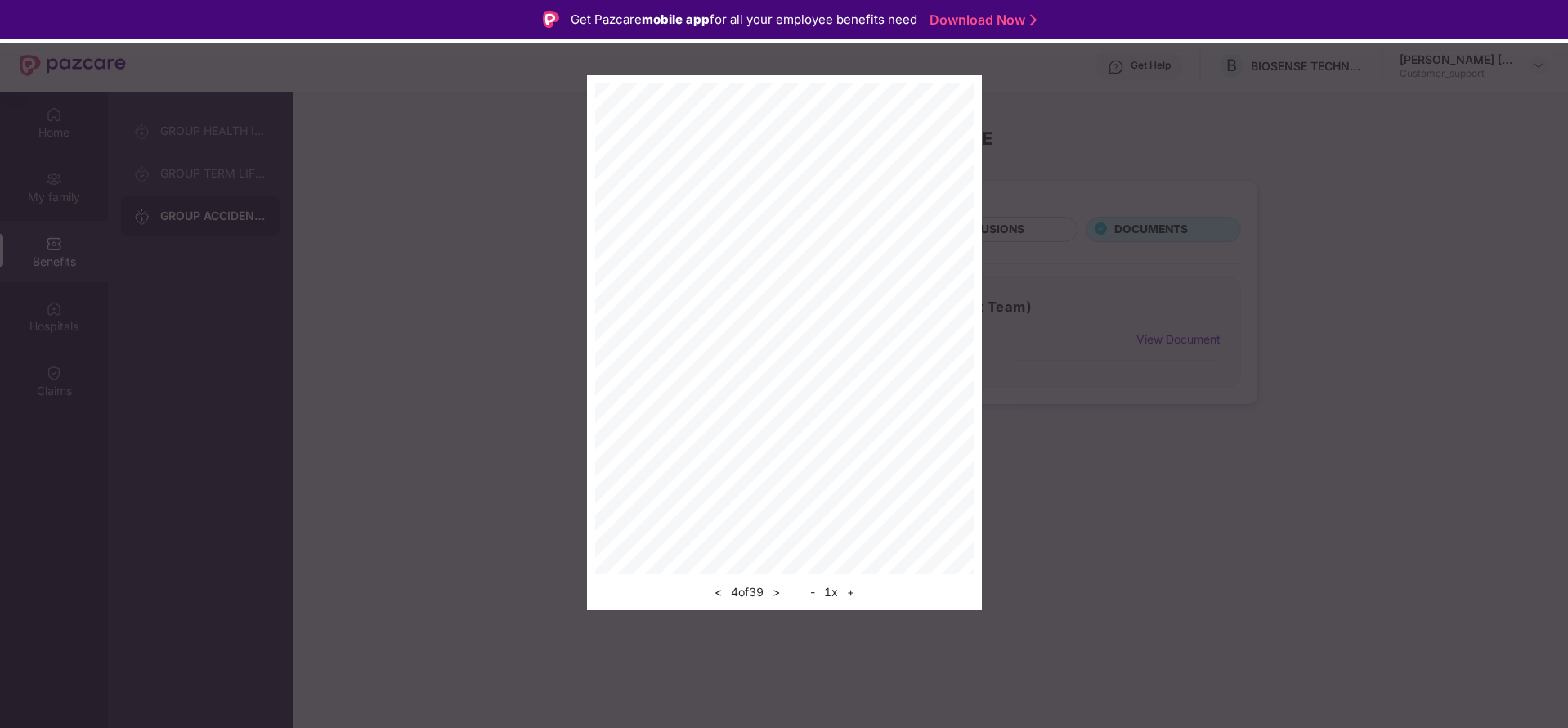
click at [782, 593] on button ">" at bounding box center [777, 592] width 17 height 20
click at [782, 593] on div "Policy Copy < 4 of 39 > - 1 x +" at bounding box center [784, 364] width 1568 height 728
click at [782, 593] on button ">" at bounding box center [777, 592] width 17 height 20
click at [782, 593] on div "Policy Copy < 7 of 39 > - 1 x +" at bounding box center [784, 364] width 1568 height 728
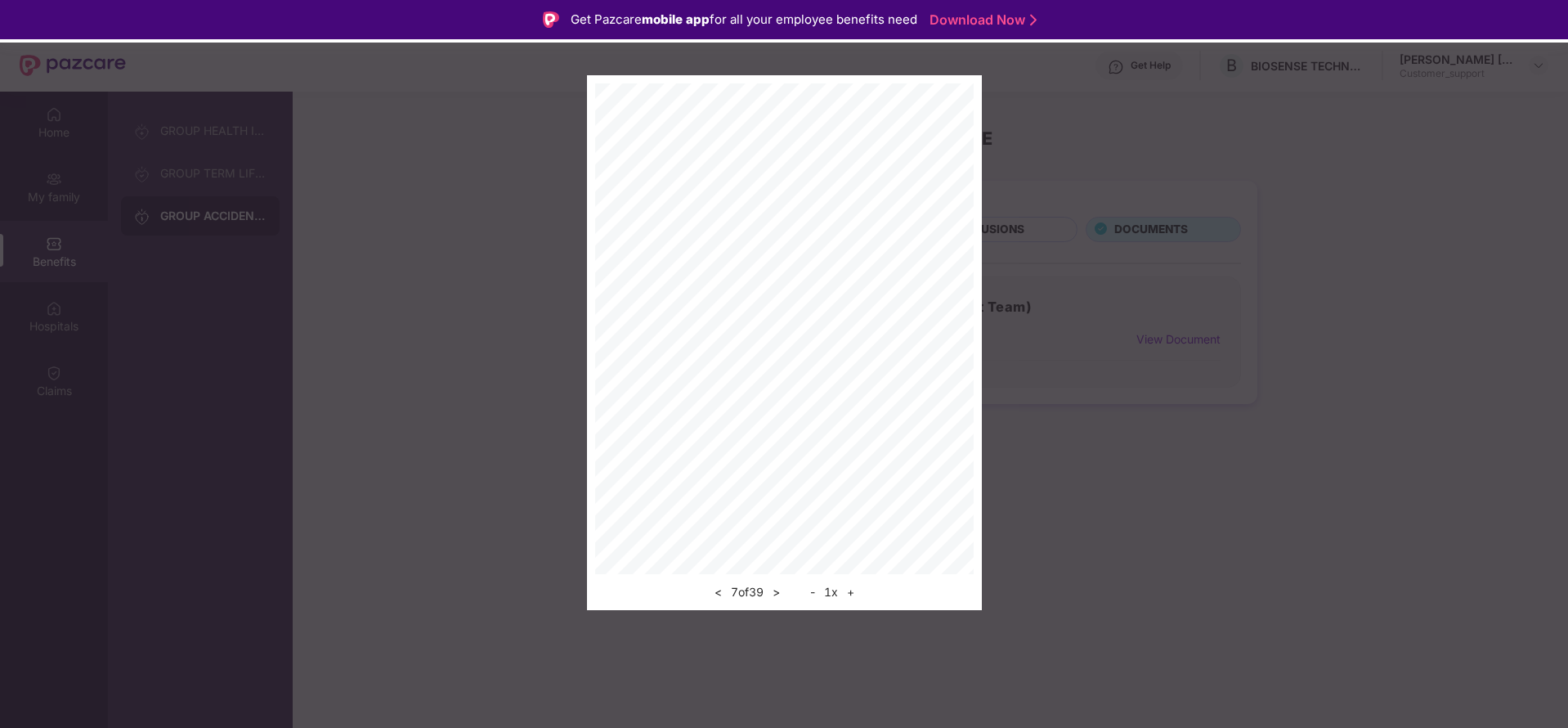
click at [715, 596] on button "<" at bounding box center [718, 592] width 17 height 20
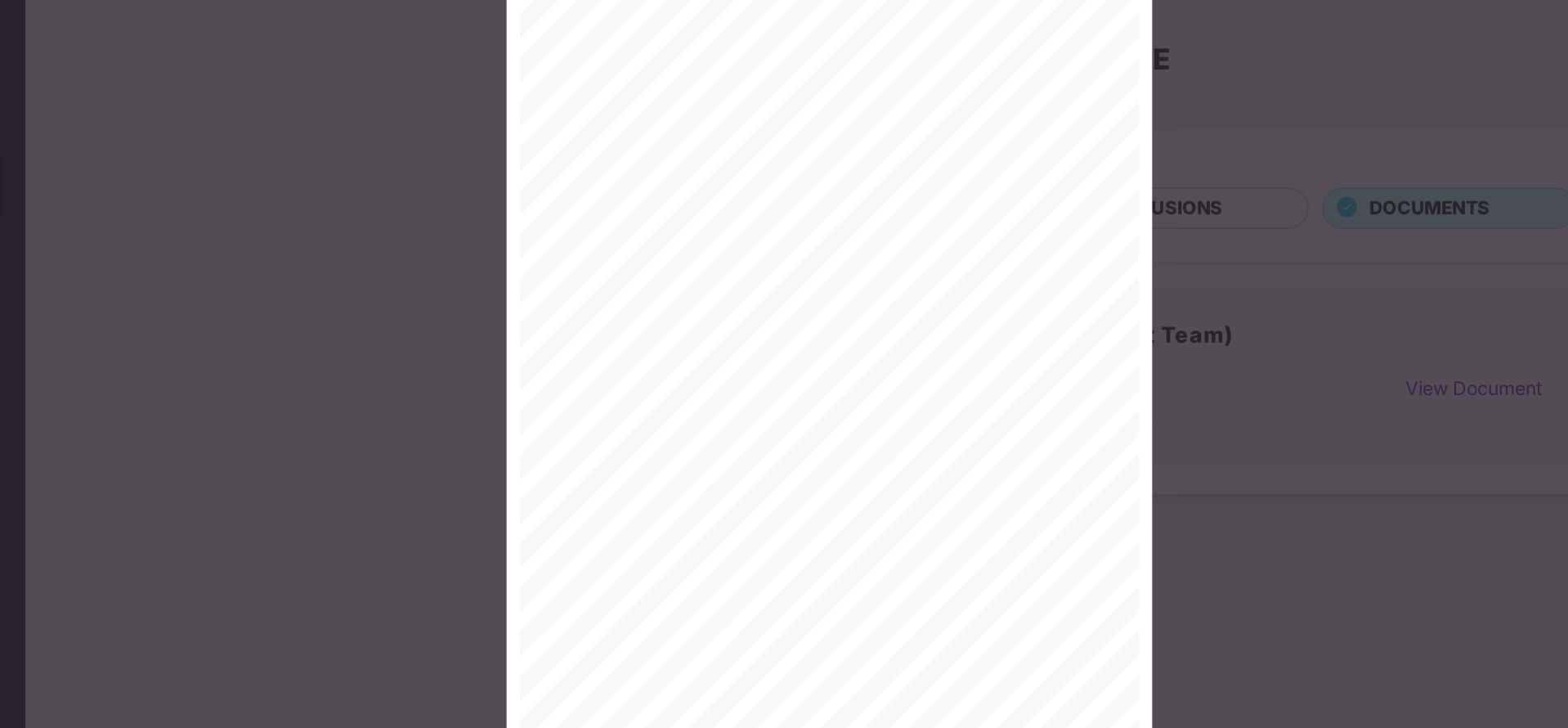
click at [1090, 250] on div "< 6 of 39 > - 1 x +" at bounding box center [784, 343] width 1568 height 535
click at [1087, 143] on div "< 6 of 39 > - 1 x +" at bounding box center [784, 343] width 1568 height 535
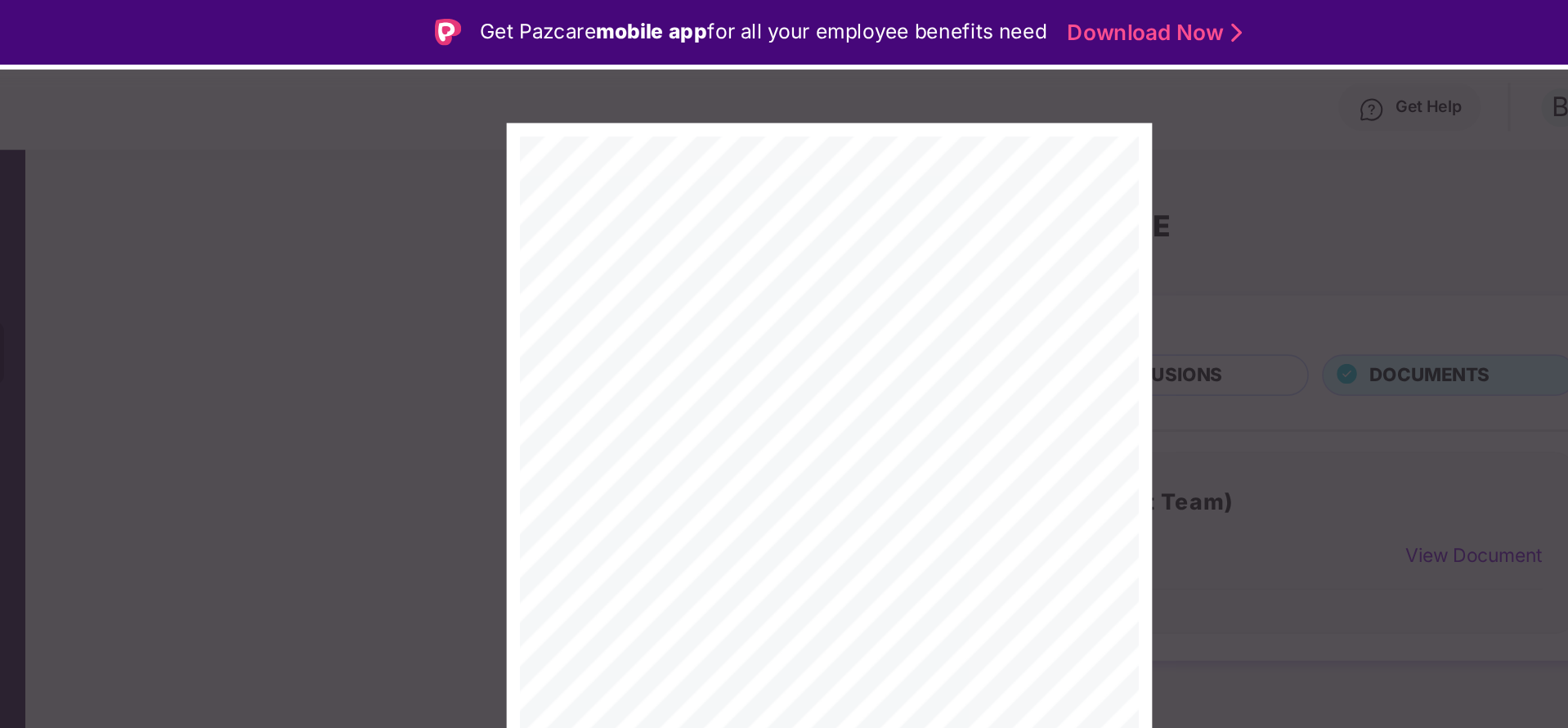
click at [1008, 16] on link "Download Now" at bounding box center [981, 20] width 103 height 17
click at [1108, 56] on div "Policy Copy < 6 of 39 > - 1 x +" at bounding box center [784, 305] width 1568 height 610
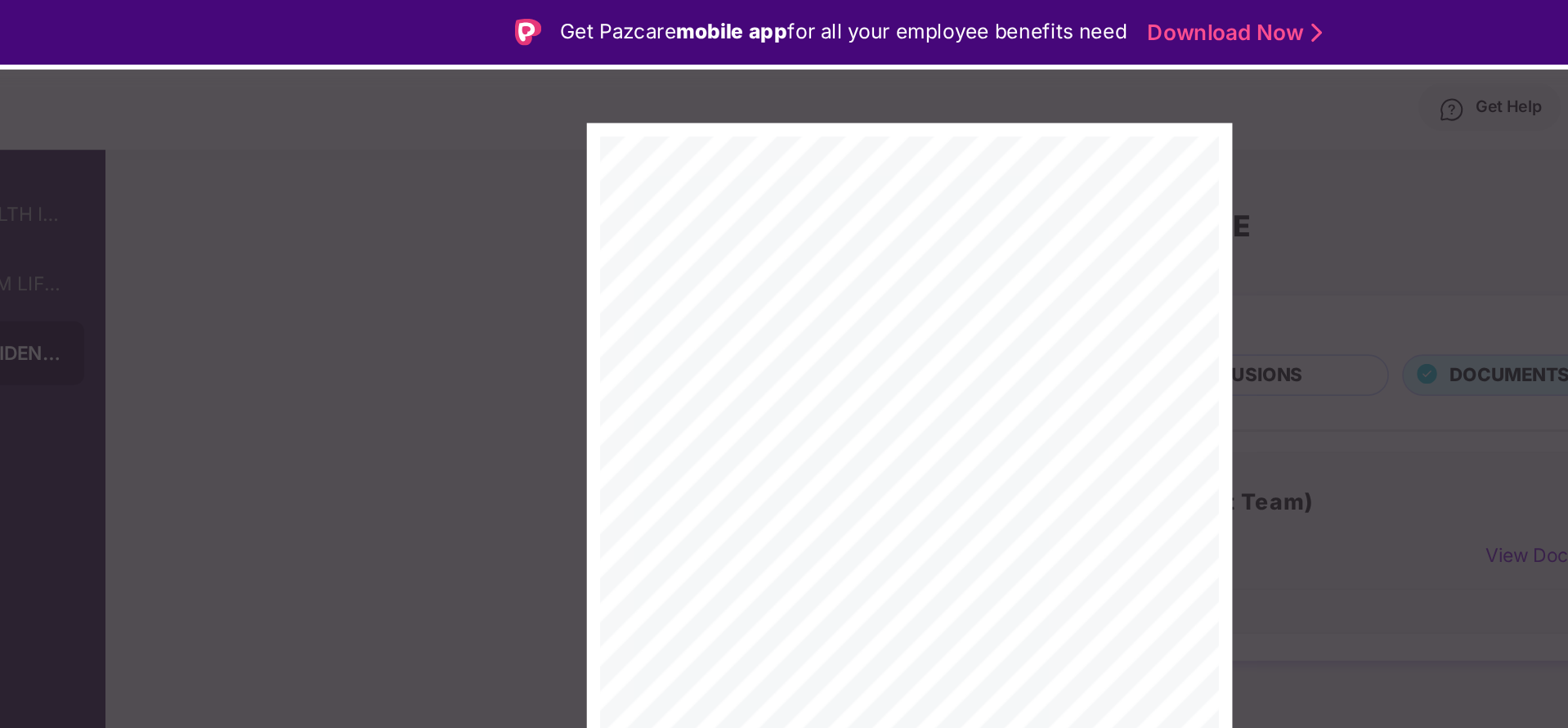
click at [1162, 51] on div "Policy Copy < 6 of 39 > - 1 x +" at bounding box center [784, 305] width 1568 height 610
click at [970, 130] on div "Policy Copy < 6 of 39 > - 1 x +" at bounding box center [784, 305] width 1568 height 610
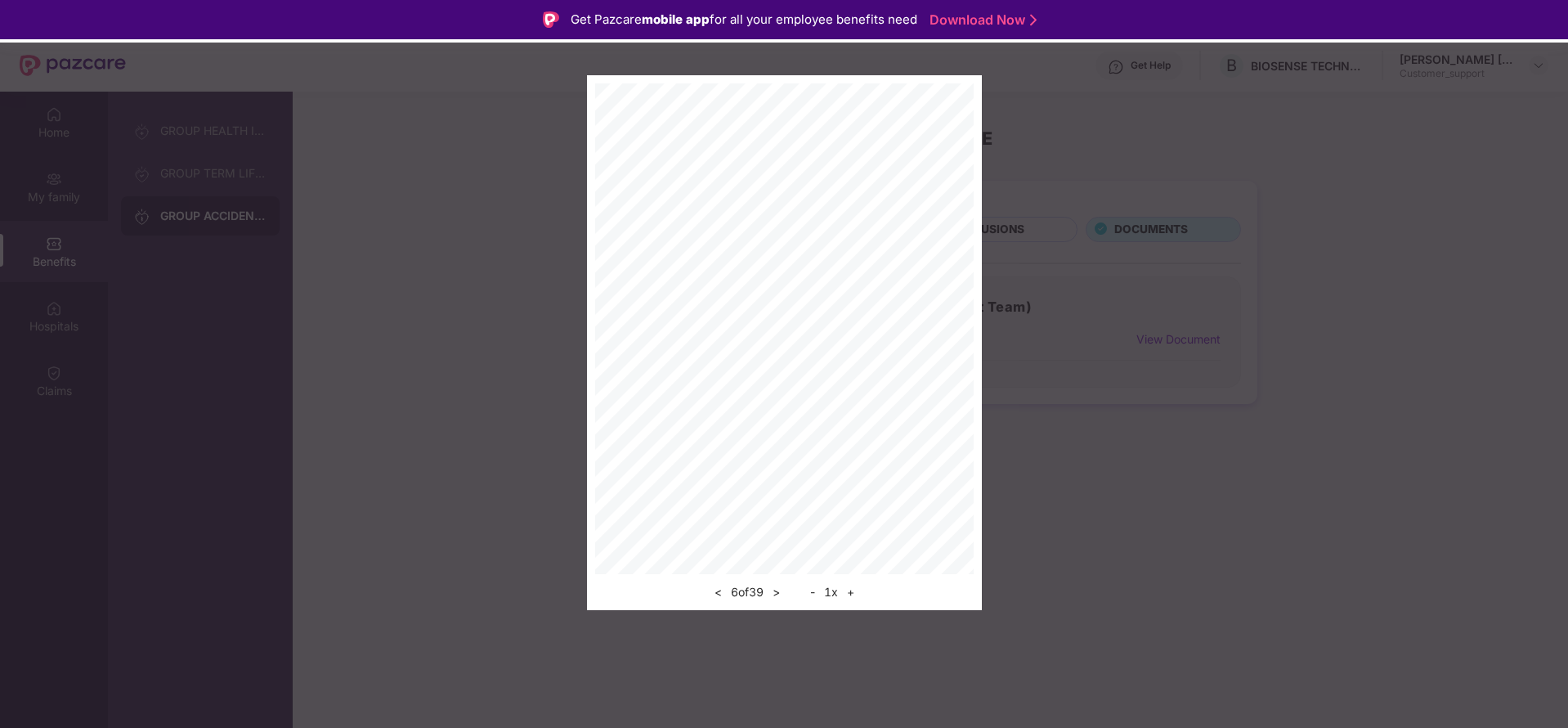
click at [1453, 51] on div "Policy Copy < 6 of 39 > - 1 x +" at bounding box center [784, 305] width 1568 height 610
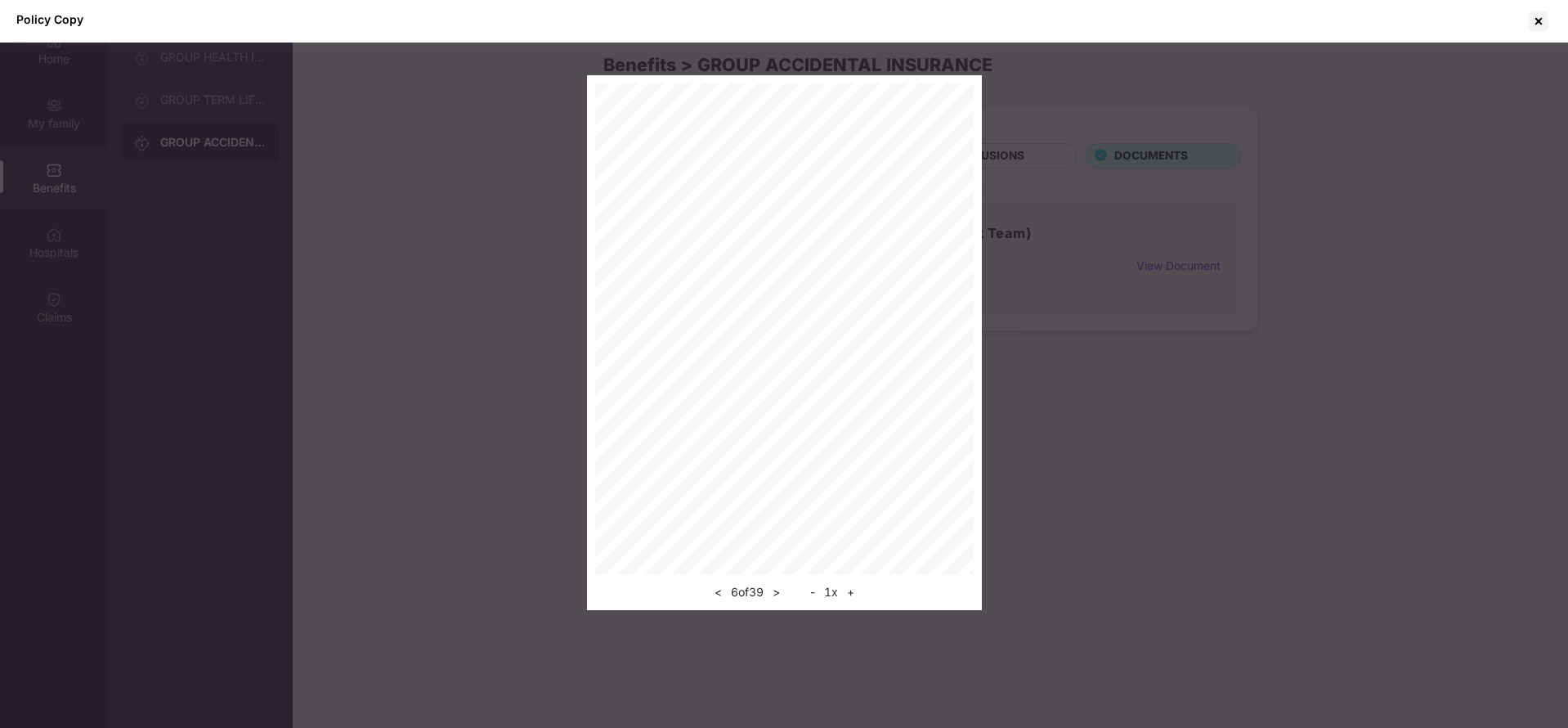
scroll to position [91, 0]
click at [1531, 18] on div at bounding box center [1539, 21] width 26 height 26
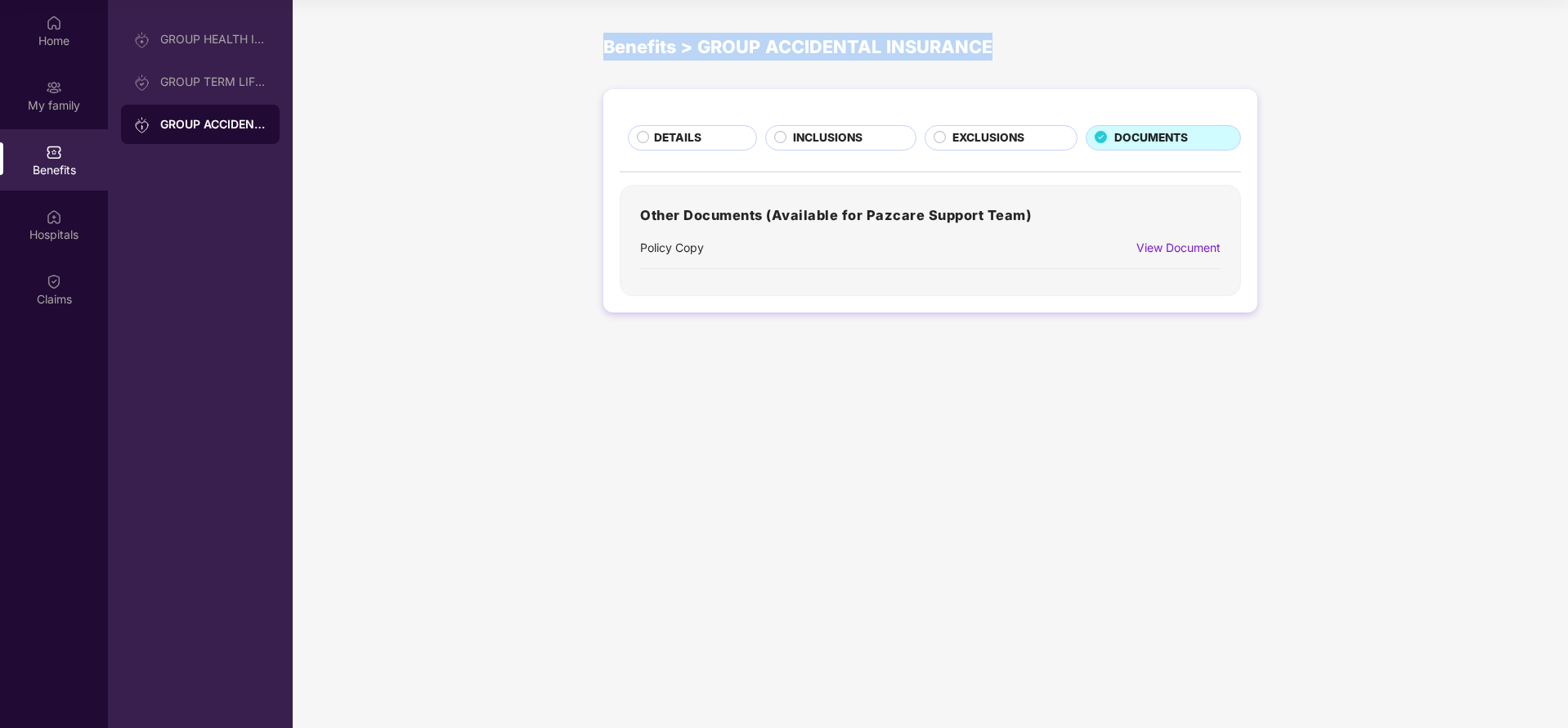
drag, startPoint x: 1115, startPoint y: 39, endPoint x: 354, endPoint y: 17, distance: 761.3
click at [354, 17] on div "Benefits > GROUP ACCIDENTAL INSURANCE" at bounding box center [930, 47] width 1275 height 68
click at [57, 20] on img at bounding box center [54, 23] width 17 height 17
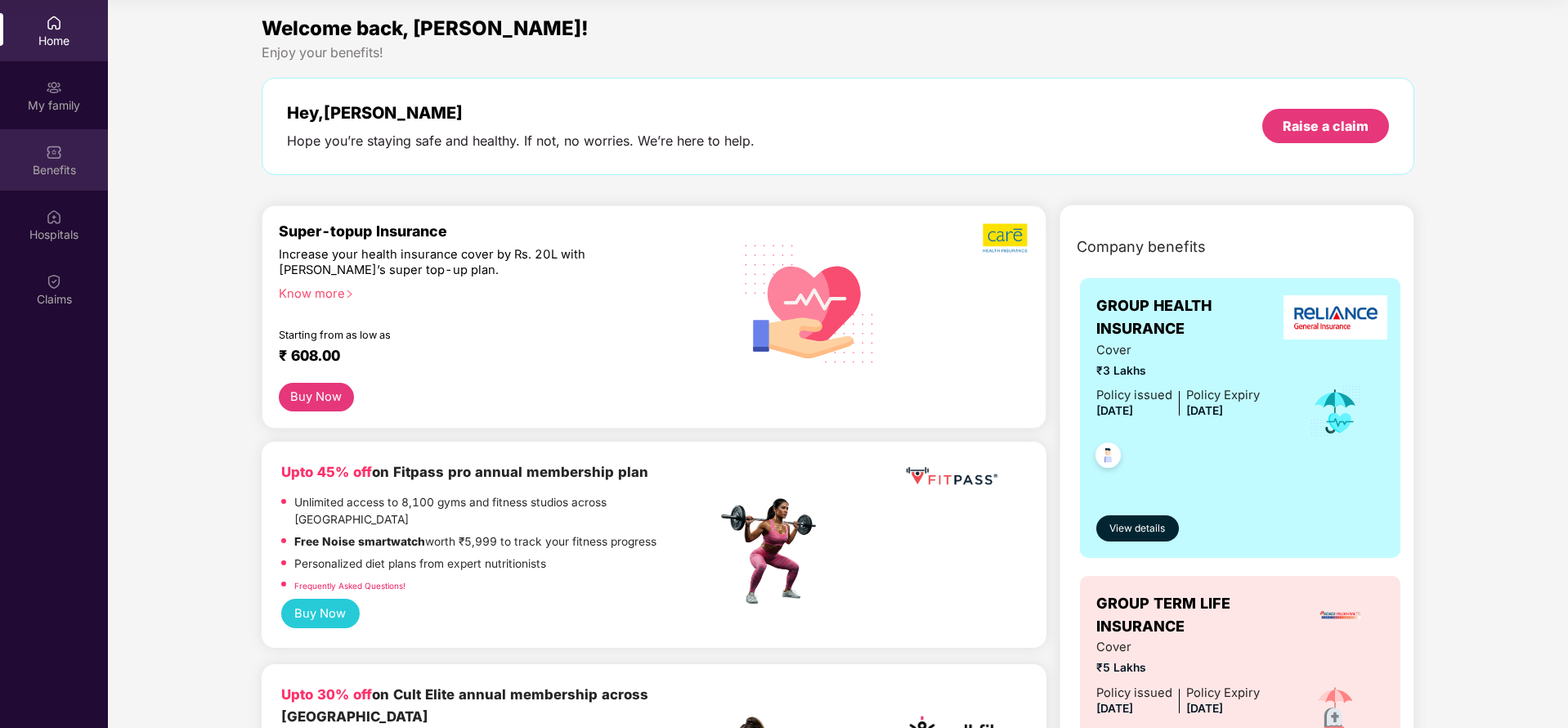
click at [54, 143] on div at bounding box center [54, 151] width 17 height 17
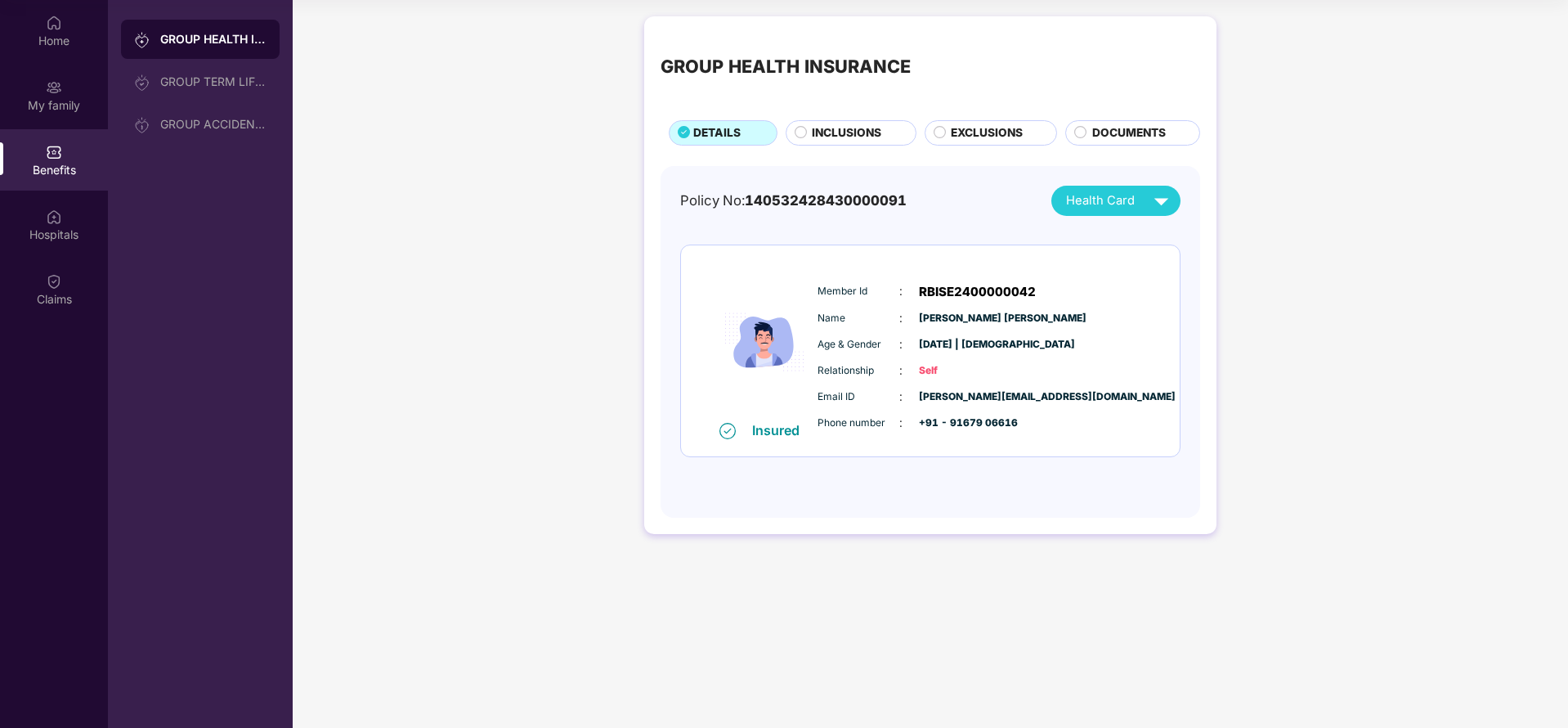
click at [1477, 158] on div "GROUP HEALTH INSURANCE DETAILS INCLUSIONS EXCLUSIONS DOCUMENTS Policy No: 14053…" at bounding box center [930, 283] width 1275 height 550
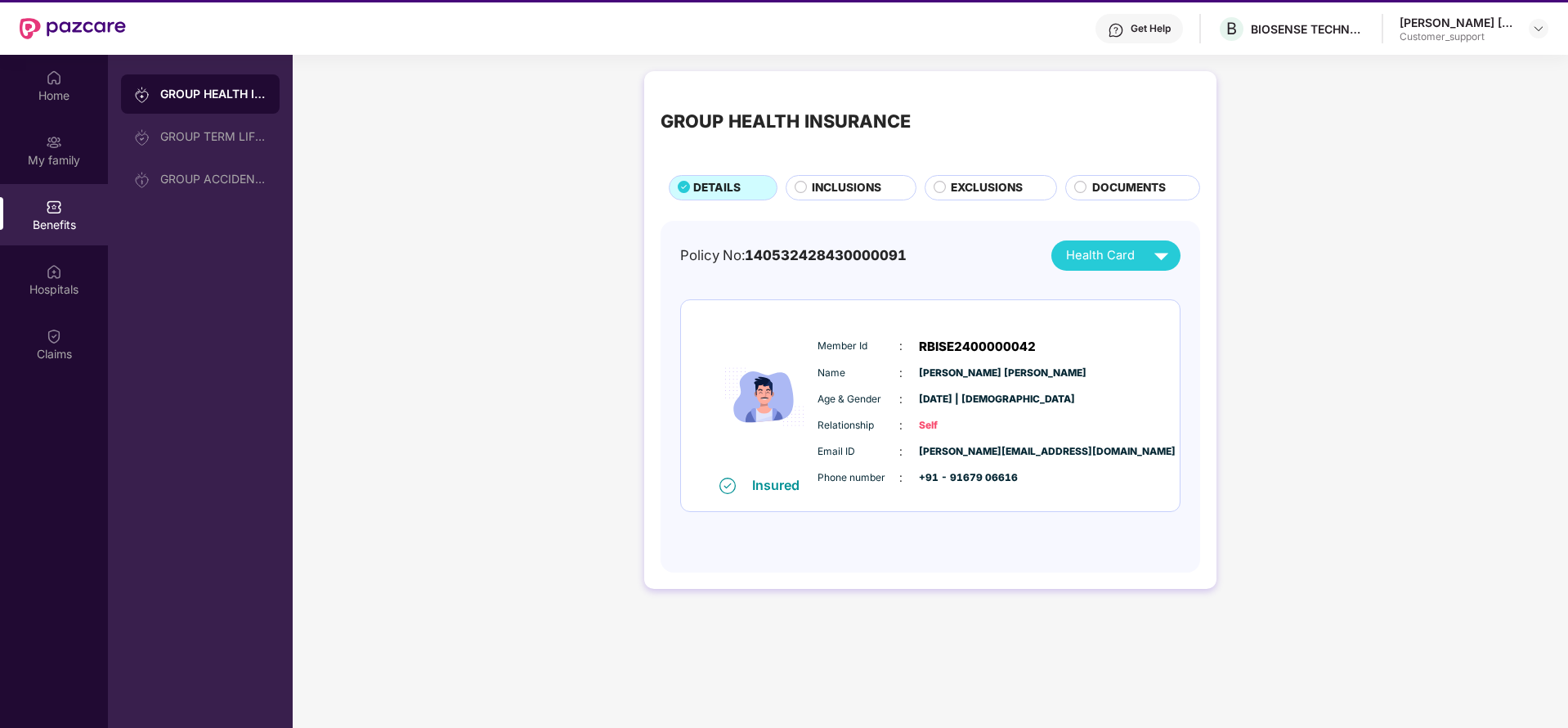
scroll to position [0, 0]
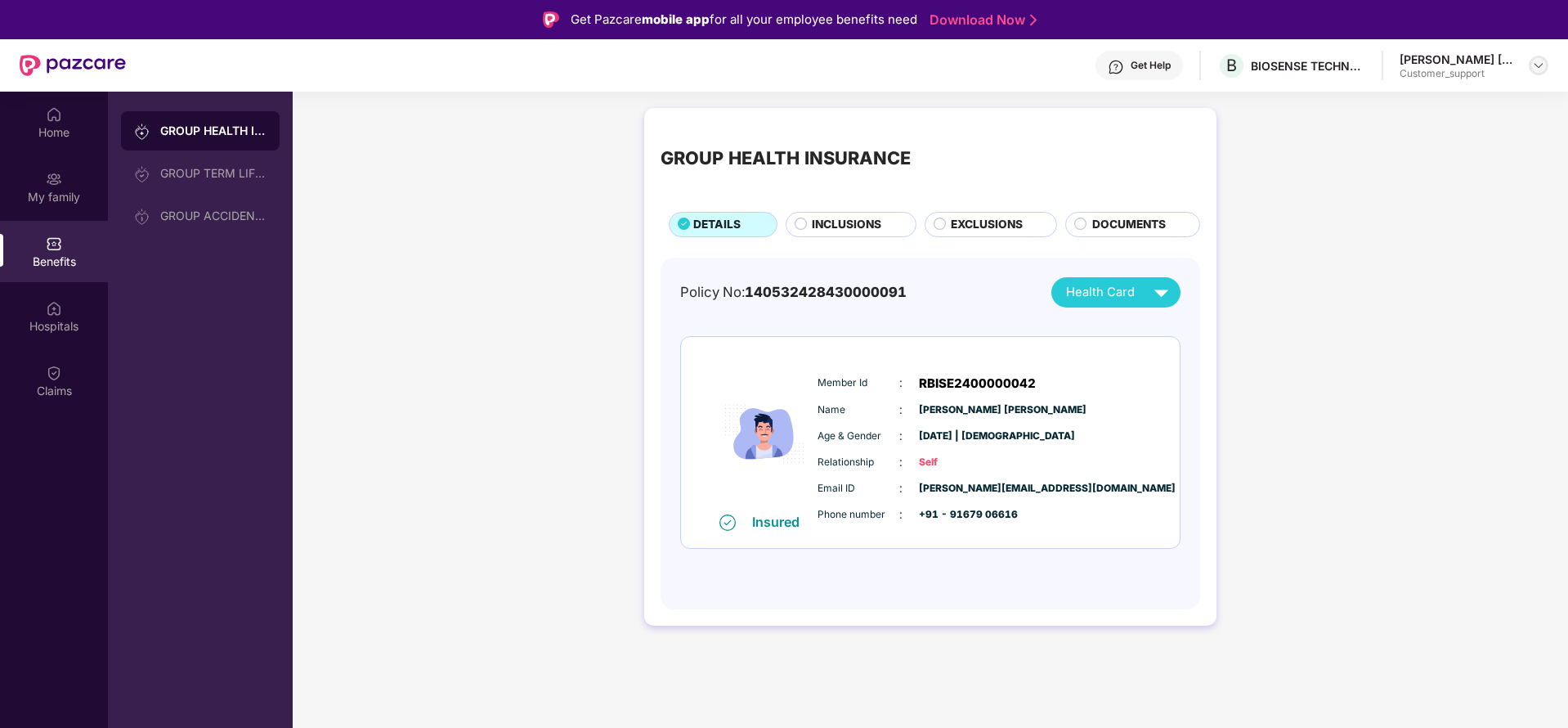
click at [1540, 57] on div at bounding box center [1538, 65] width 20 height 20
click at [1484, 96] on div "Switch to support view" at bounding box center [1462, 104] width 213 height 32
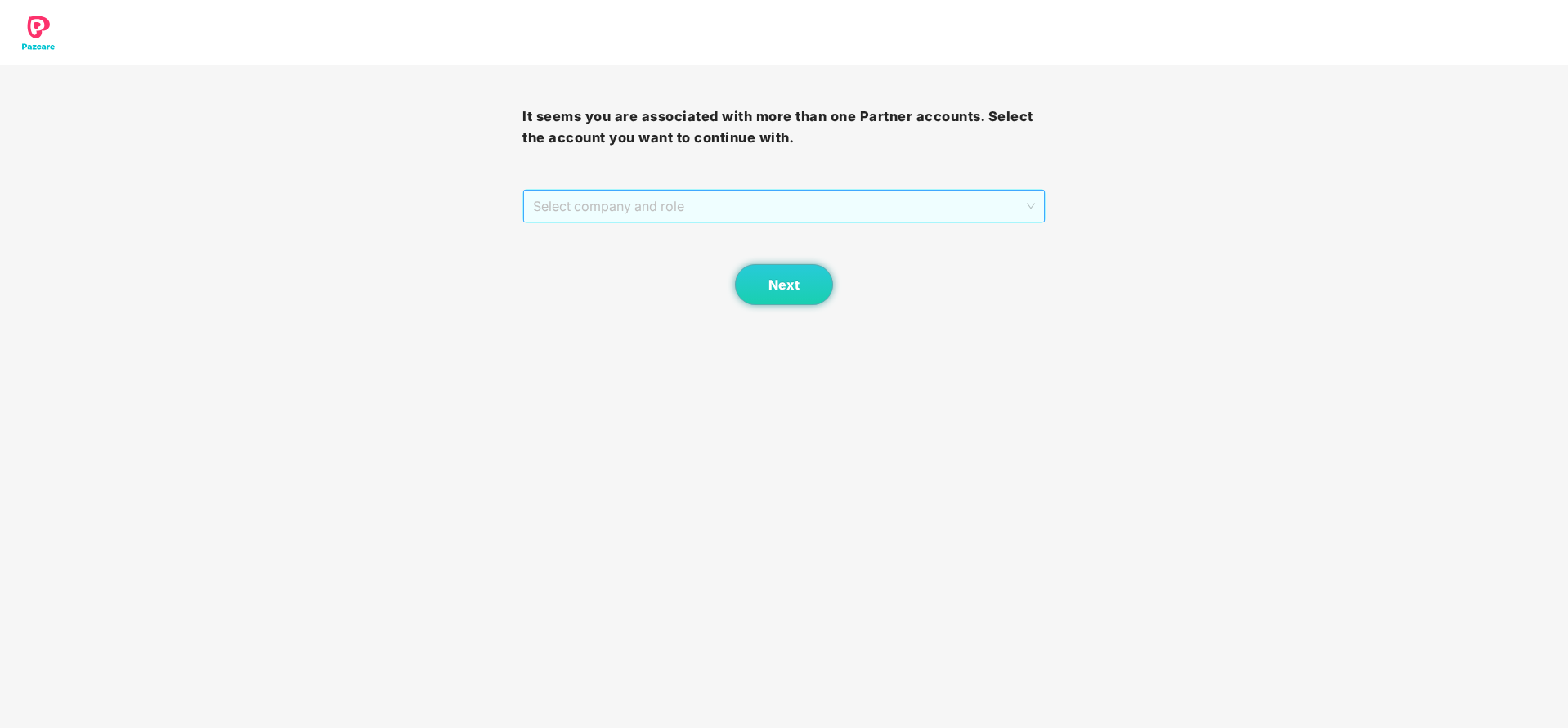
click at [815, 216] on span "Select company and role" at bounding box center [784, 205] width 502 height 31
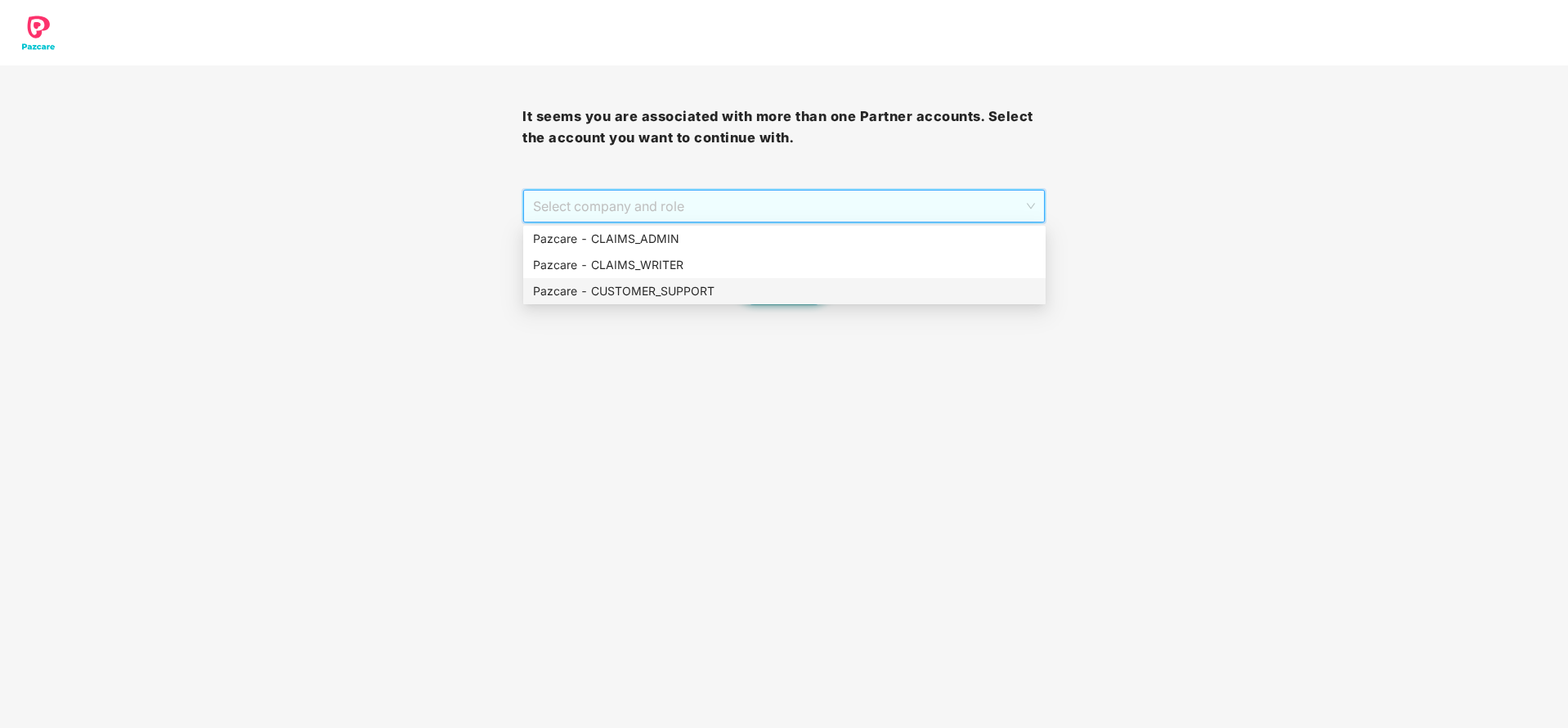
drag, startPoint x: 682, startPoint y: 293, endPoint x: 712, endPoint y: 303, distance: 31.6
click at [712, 303] on div "Pazcare - CUSTOMER_SUPPORT" at bounding box center [784, 291] width 522 height 26
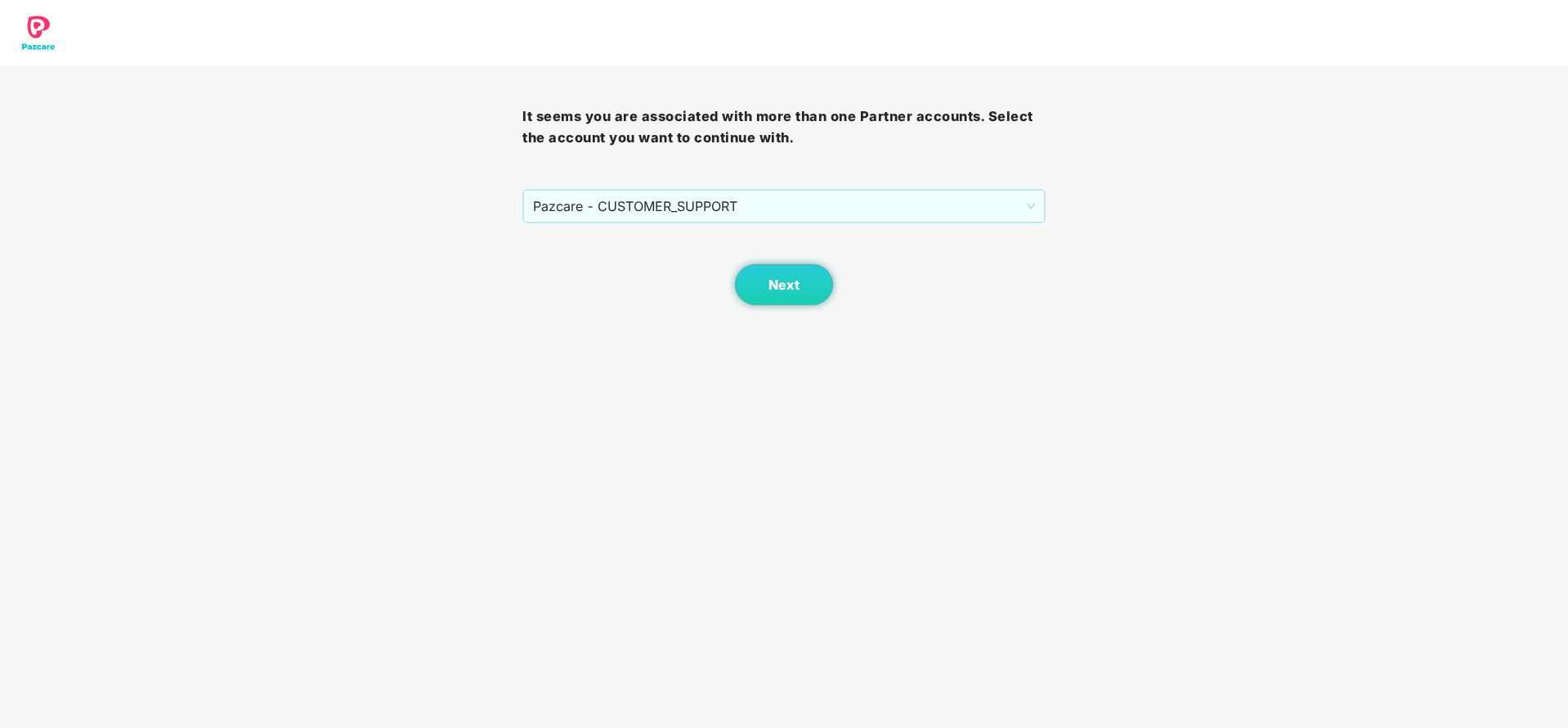
click at [712, 303] on div "Next" at bounding box center [783, 264] width 522 height 82
click at [798, 274] on button "Next" at bounding box center [784, 284] width 98 height 41
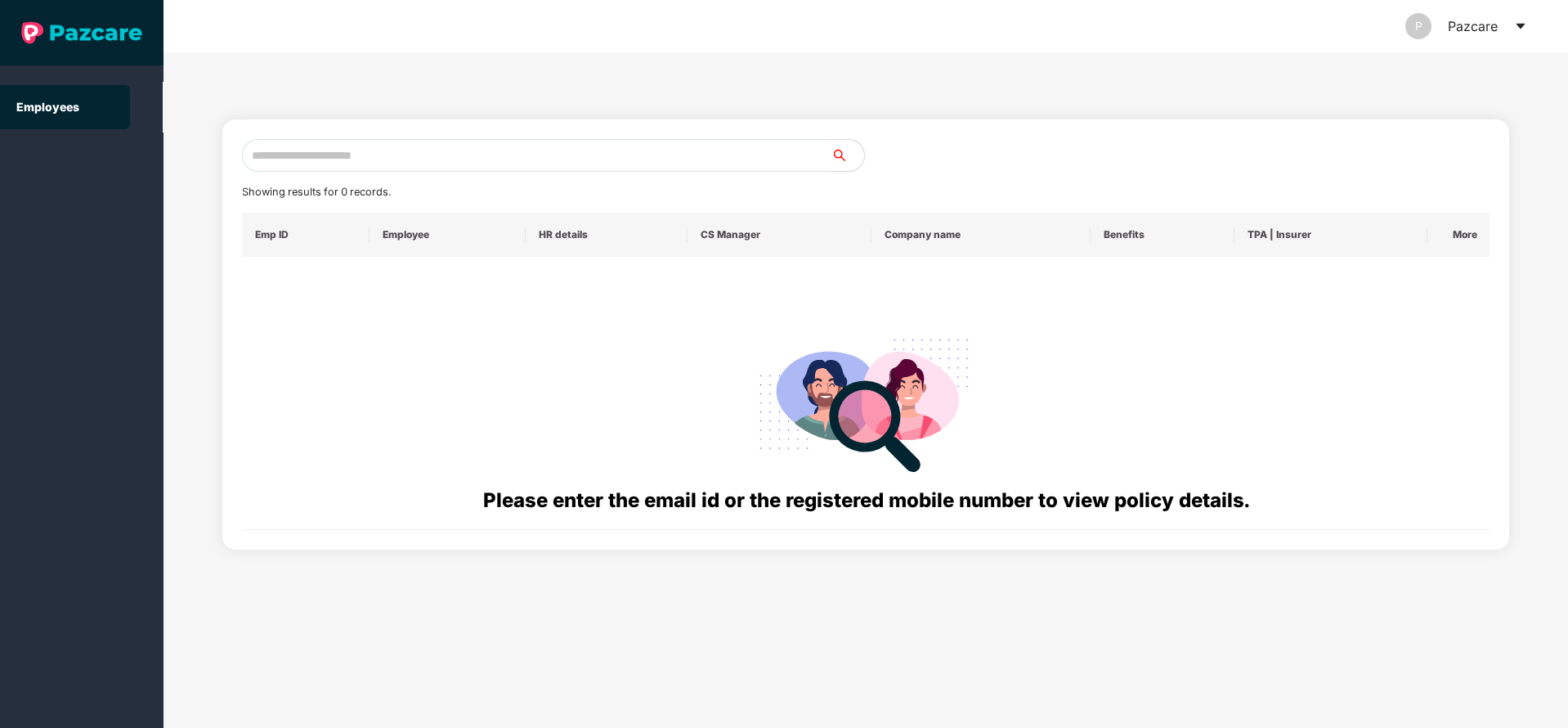
click at [517, 157] on input "text" at bounding box center [537, 155] width 589 height 33
paste input "******"
type input "******"
click at [1526, 20] on icon "caret-down" at bounding box center [1520, 26] width 13 height 13
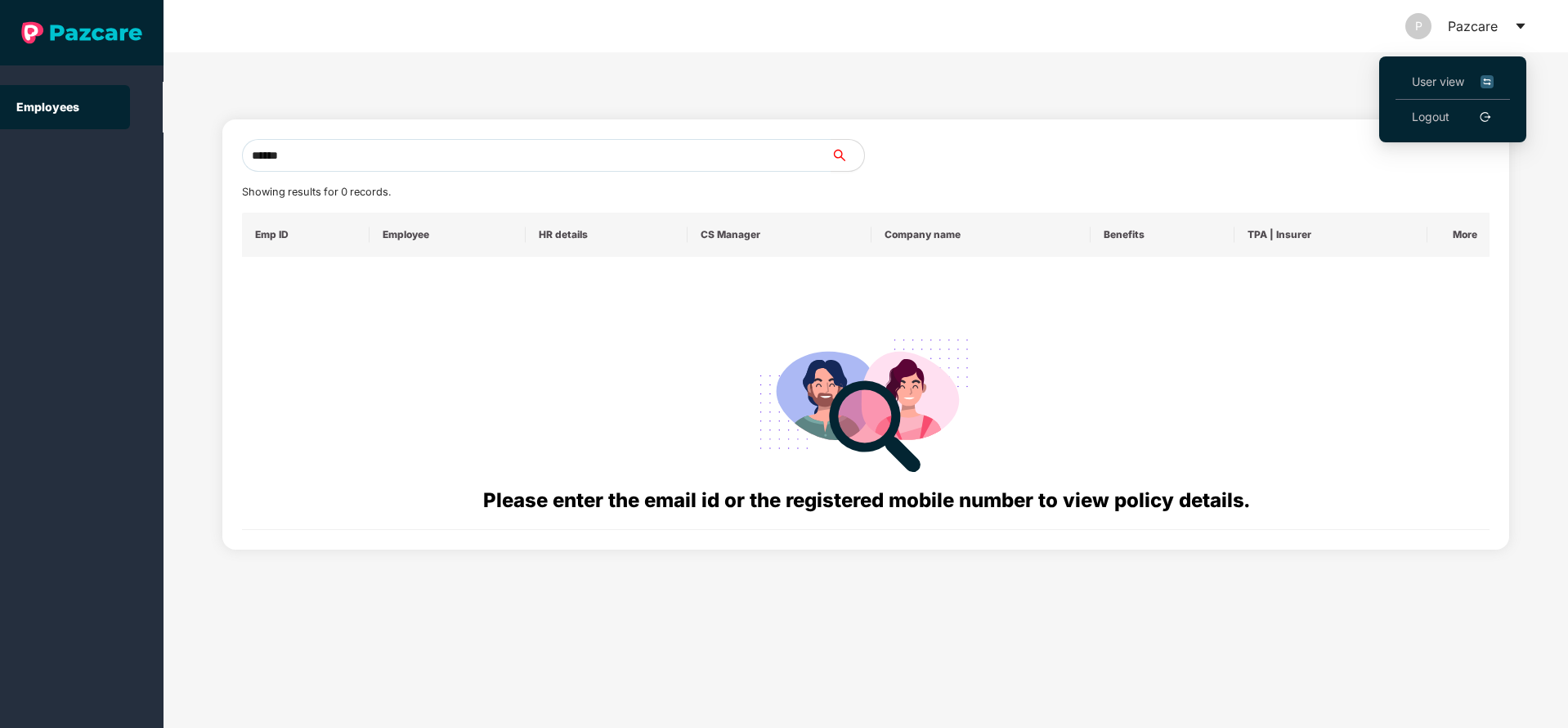
click at [1436, 74] on span "User view" at bounding box center [1453, 81] width 82 height 18
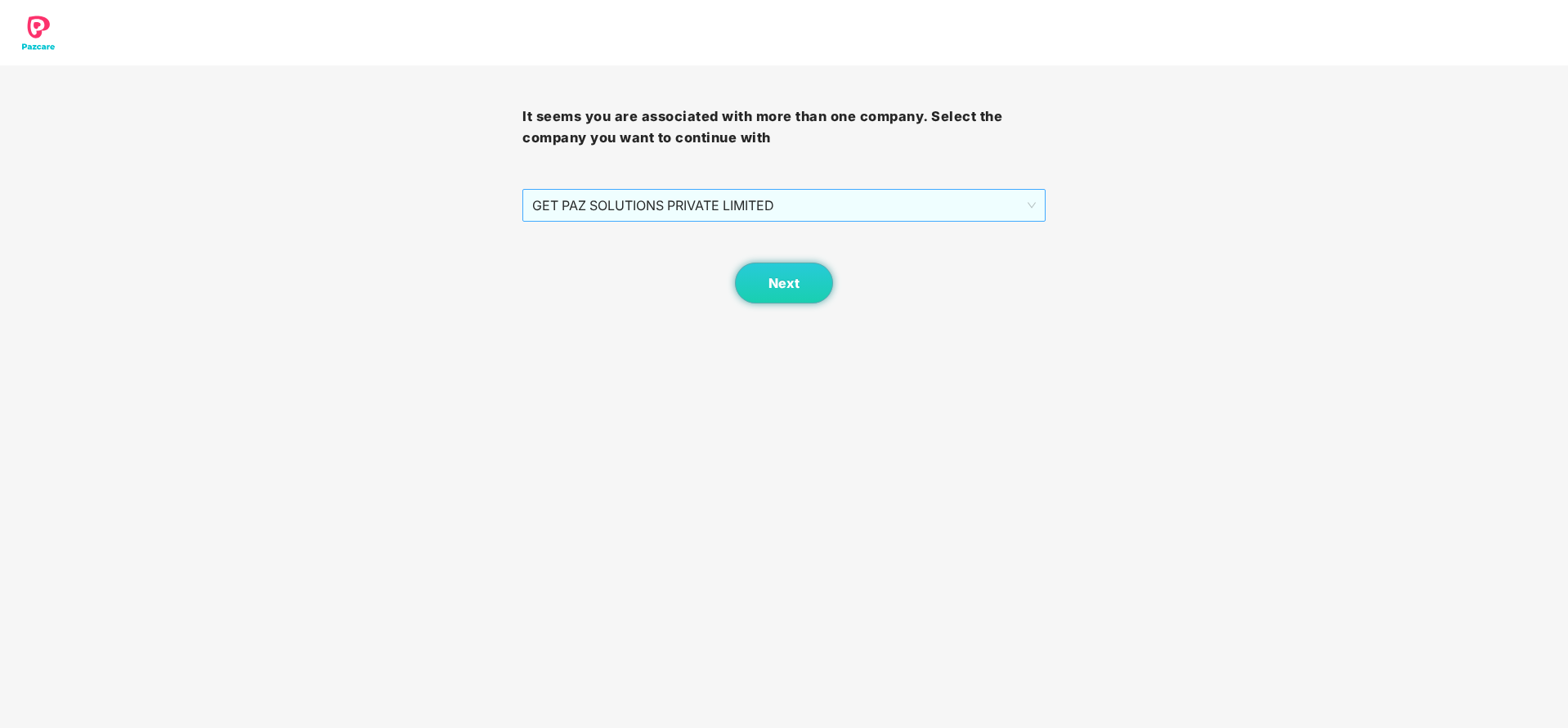
drag, startPoint x: 778, startPoint y: 223, endPoint x: 771, endPoint y: 207, distance: 17.5
click at [771, 207] on div "It seems you are associated with more than one company. Select the company you …" at bounding box center [783, 184] width 522 height 238
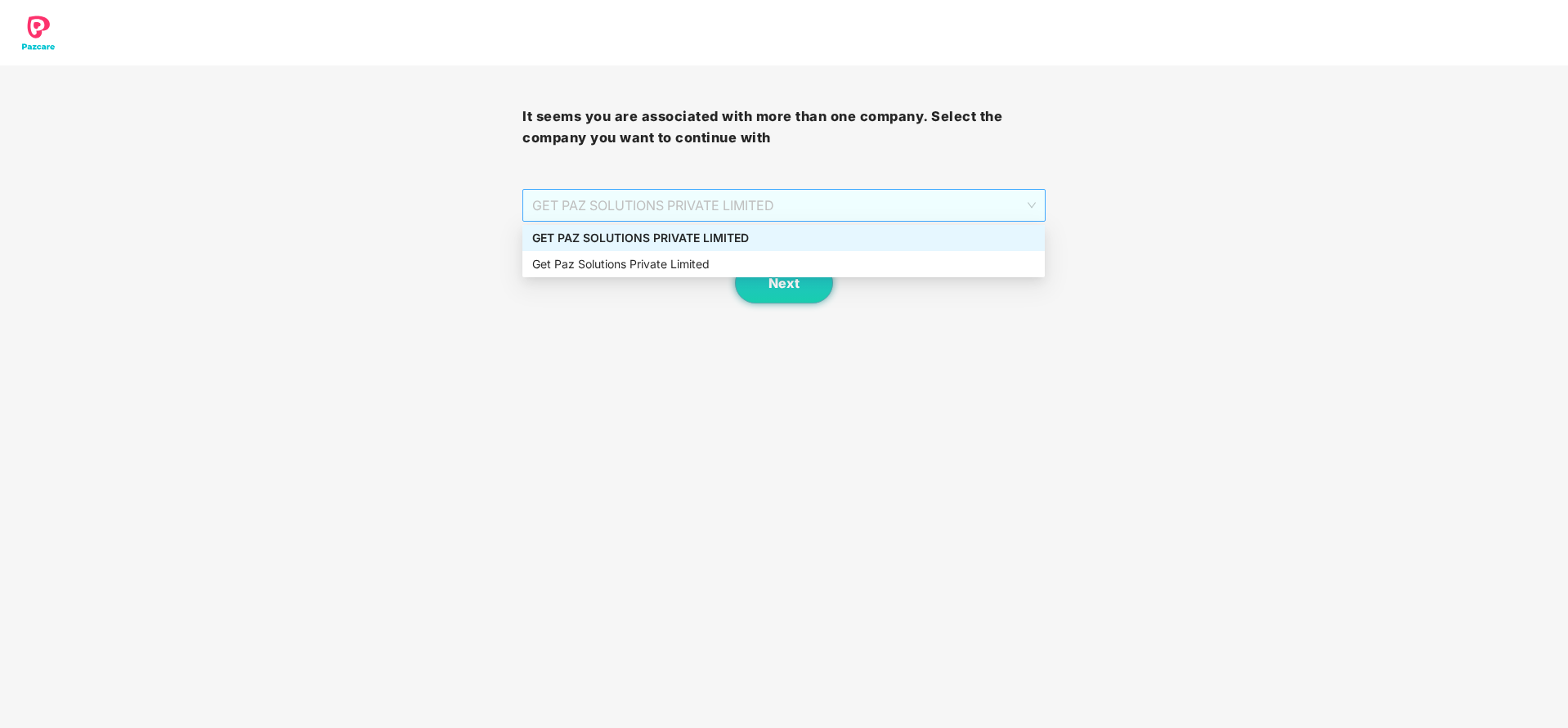
click at [771, 207] on span "GET PAZ SOLUTIONS PRIVATE LIMITED" at bounding box center [783, 204] width 502 height 31
click at [763, 233] on div "GET PAZ SOLUTIONS PRIVATE LIMITED" at bounding box center [783, 238] width 502 height 18
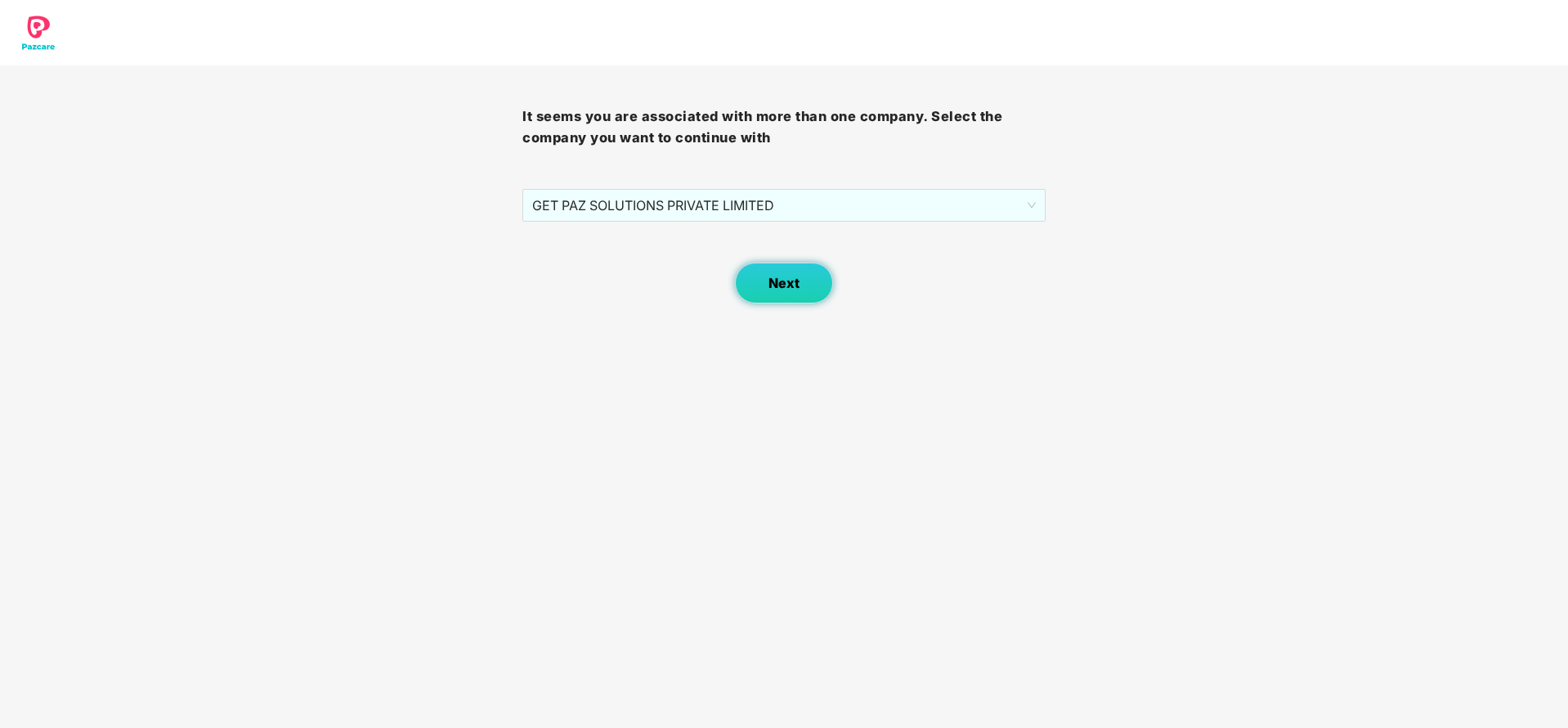
click at [792, 278] on span "Next" at bounding box center [783, 283] width 31 height 16
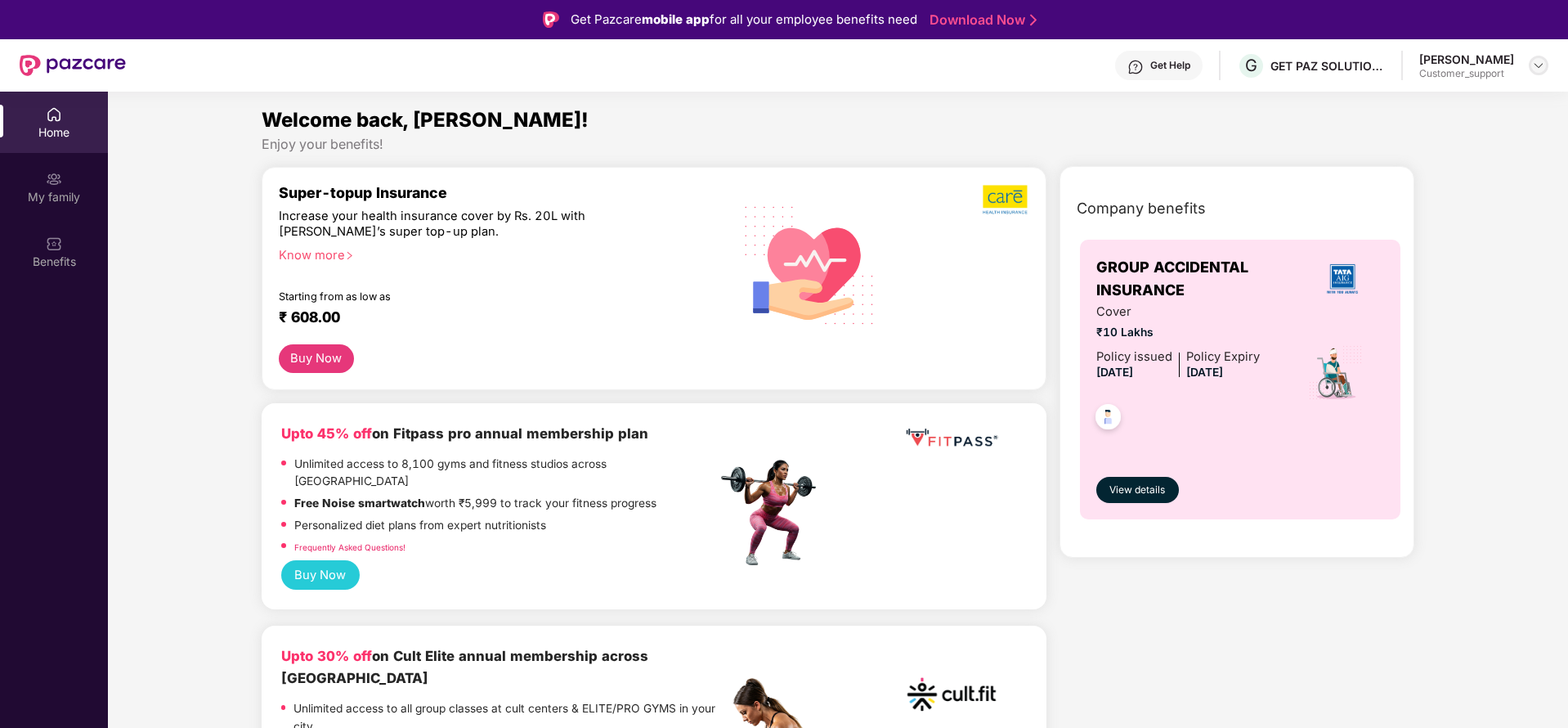
click at [1530, 70] on div at bounding box center [1538, 65] width 20 height 20
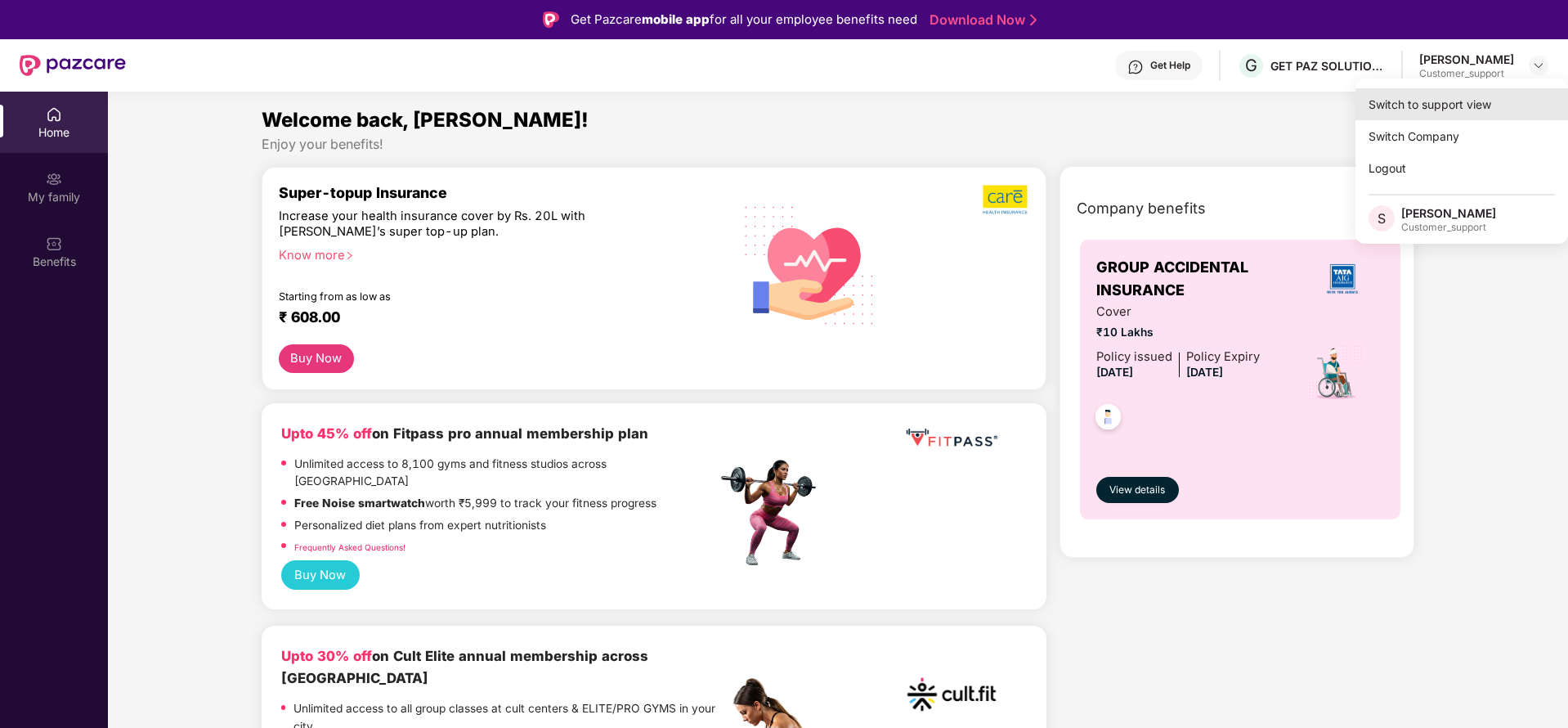
click at [1465, 101] on div "Switch to support view" at bounding box center [1462, 104] width 213 height 32
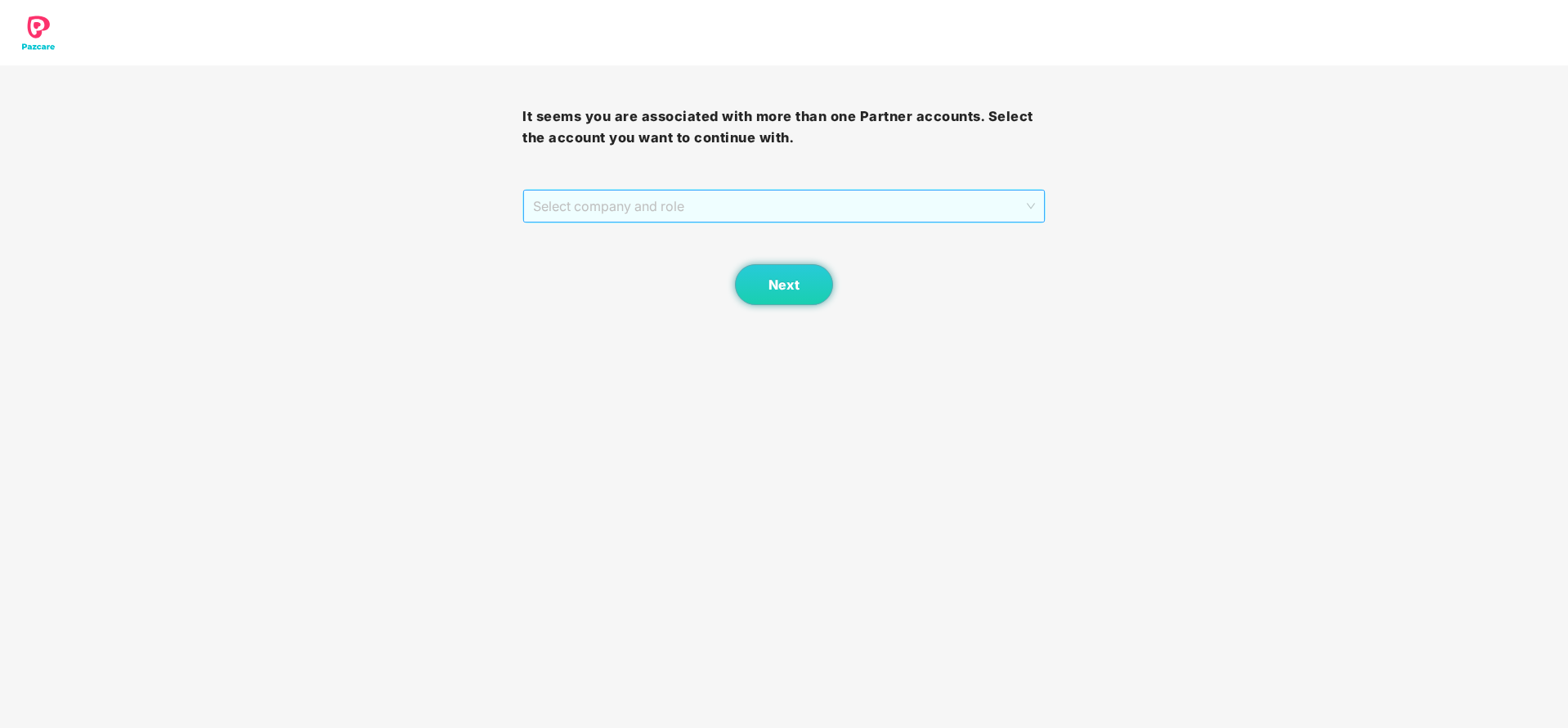
click at [722, 209] on span "Select company and role" at bounding box center [784, 205] width 502 height 31
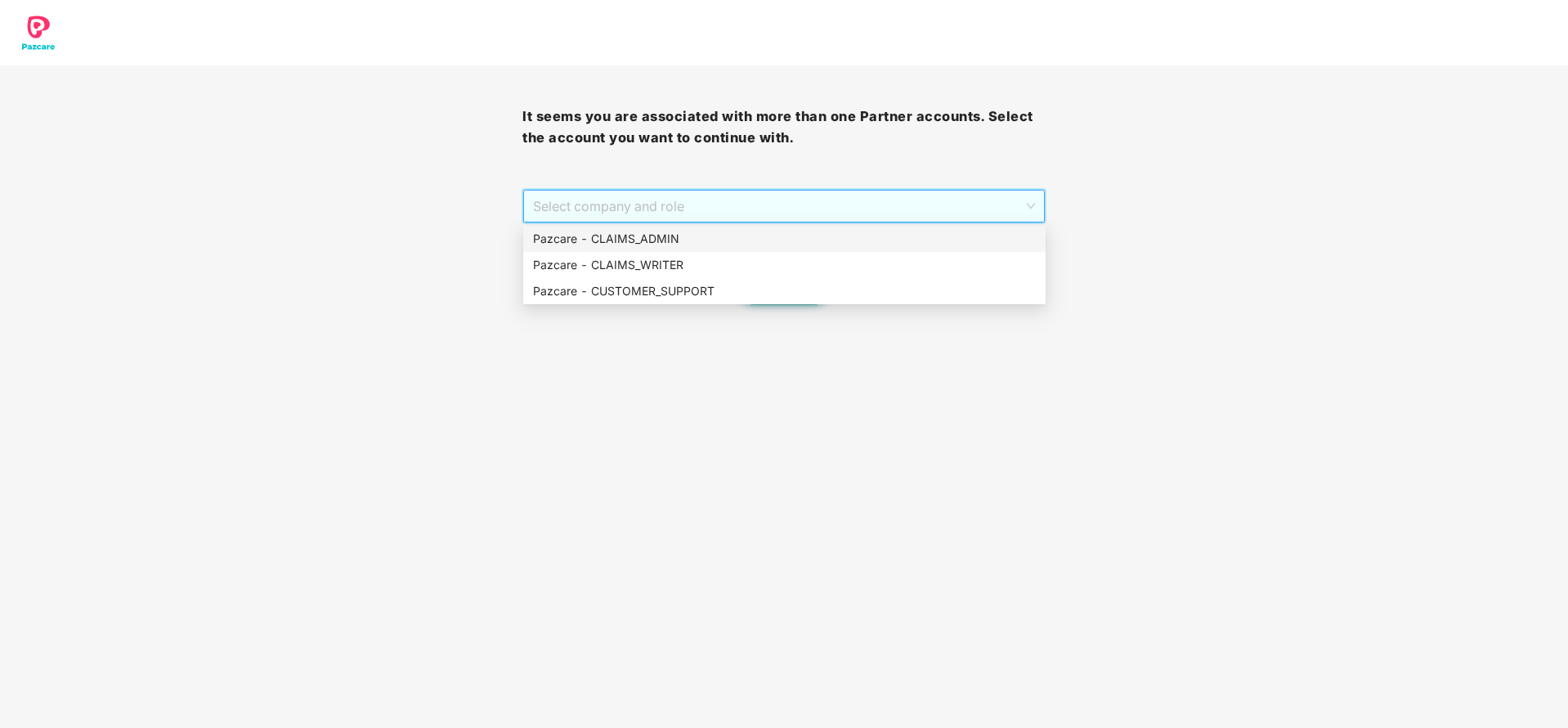
click at [697, 233] on div "Pazcare - CLAIMS_ADMIN" at bounding box center [784, 238] width 502 height 18
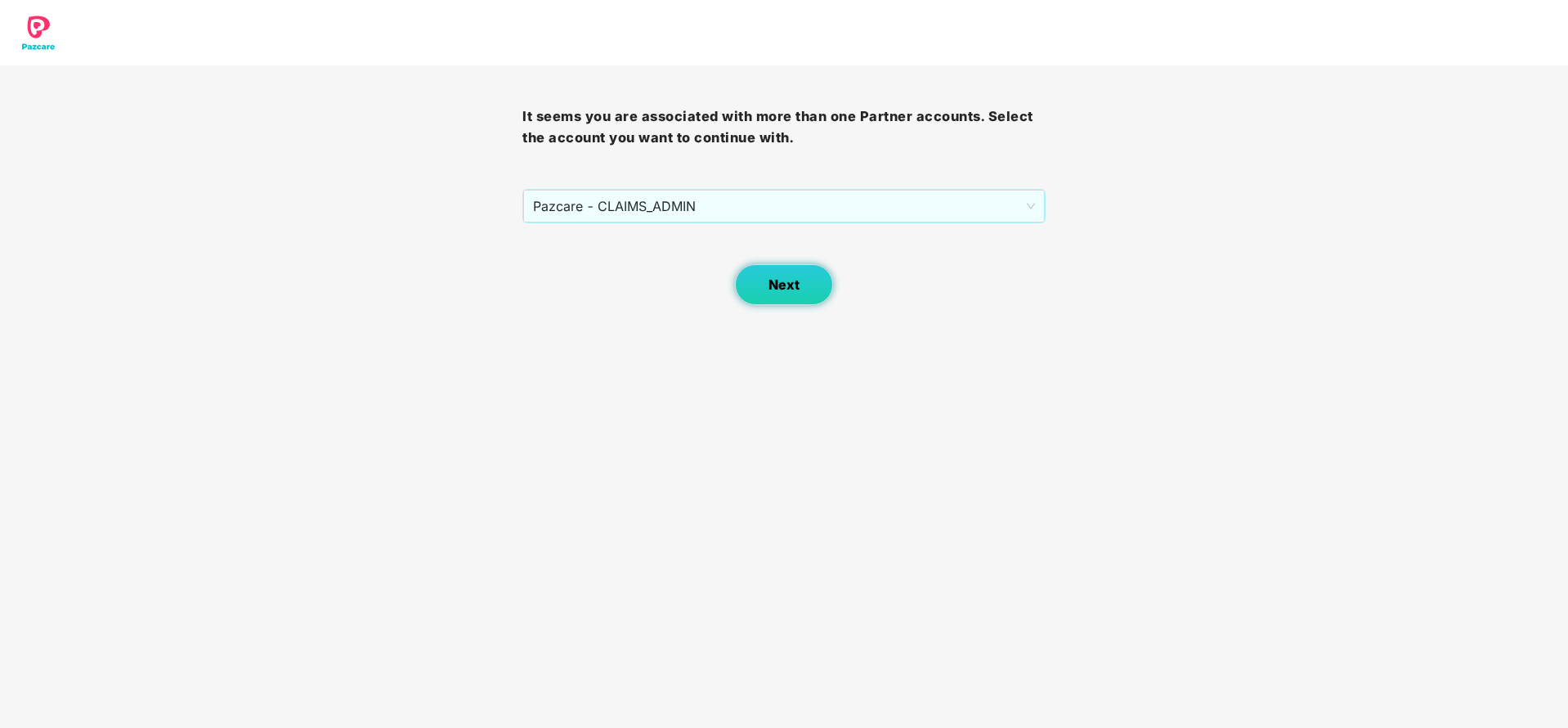
click at [776, 282] on span "Next" at bounding box center [783, 284] width 31 height 16
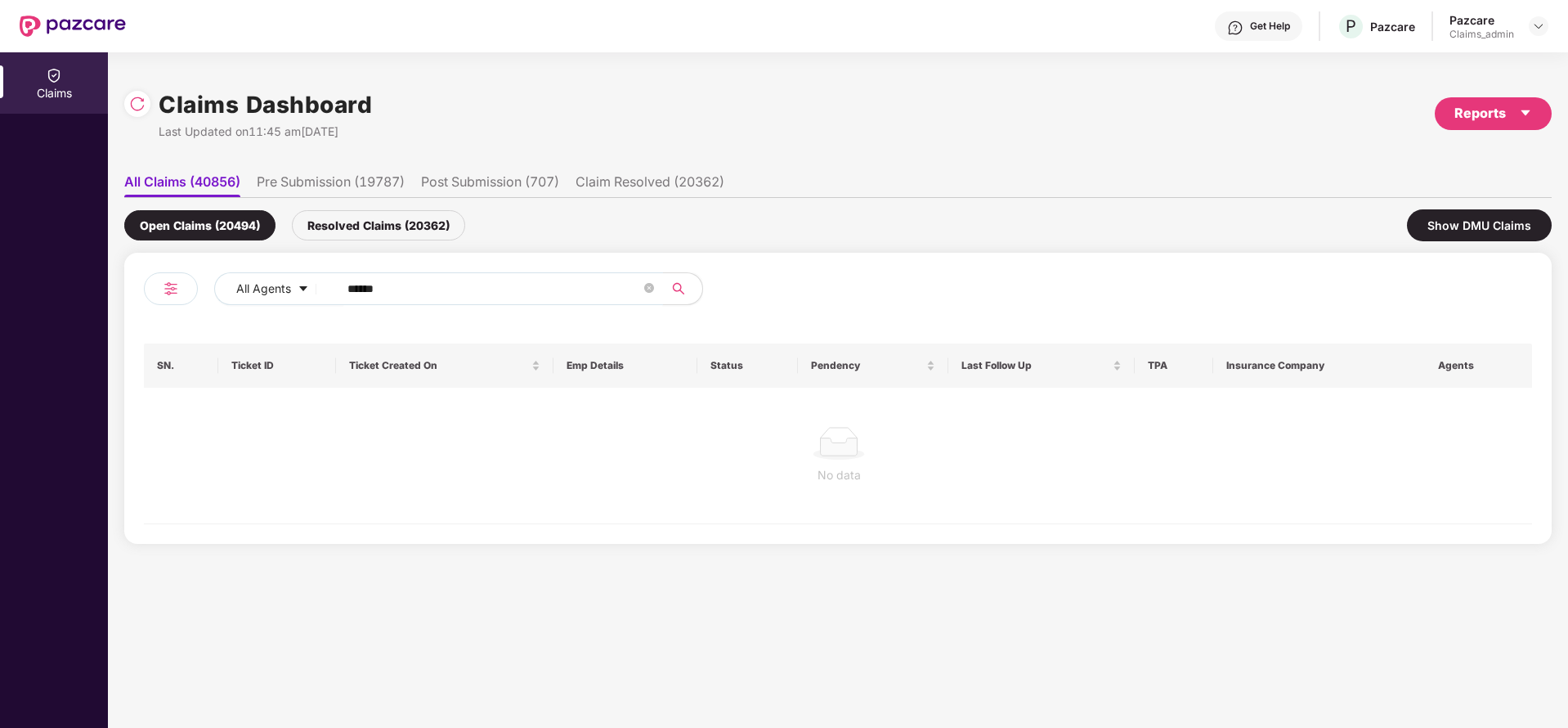
drag, startPoint x: 413, startPoint y: 296, endPoint x: 313, endPoint y: 307, distance: 100.6
click at [313, 307] on div "All Agents ******" at bounding box center [490, 295] width 695 height 46
paste input "text"
type input "******"
click at [344, 224] on div "Resolved Claims (20362)" at bounding box center [378, 225] width 173 height 30
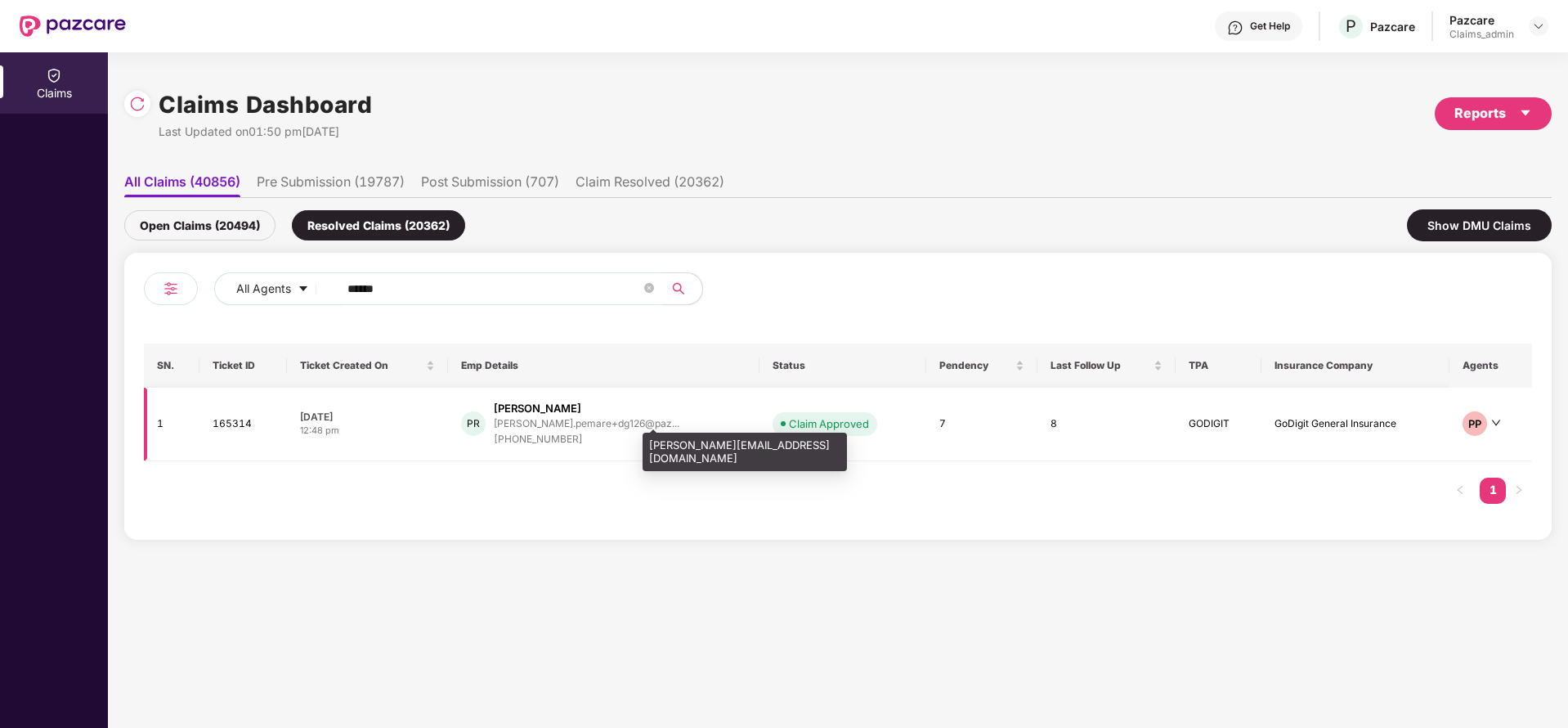
click at [534, 425] on div "[PERSON_NAME].pemare+dg126@paz..." at bounding box center [586, 422] width 186 height 10
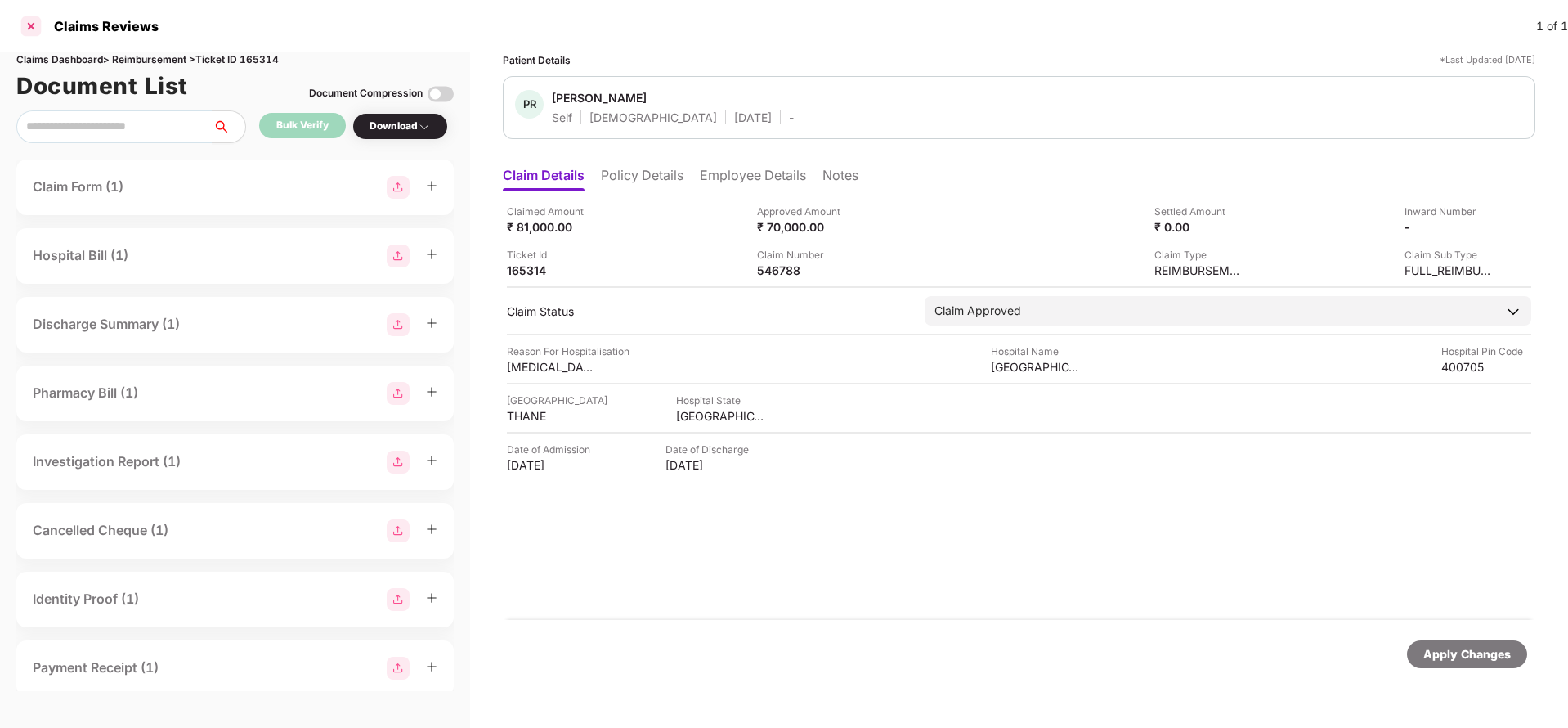
click at [39, 25] on div at bounding box center [31, 26] width 26 height 26
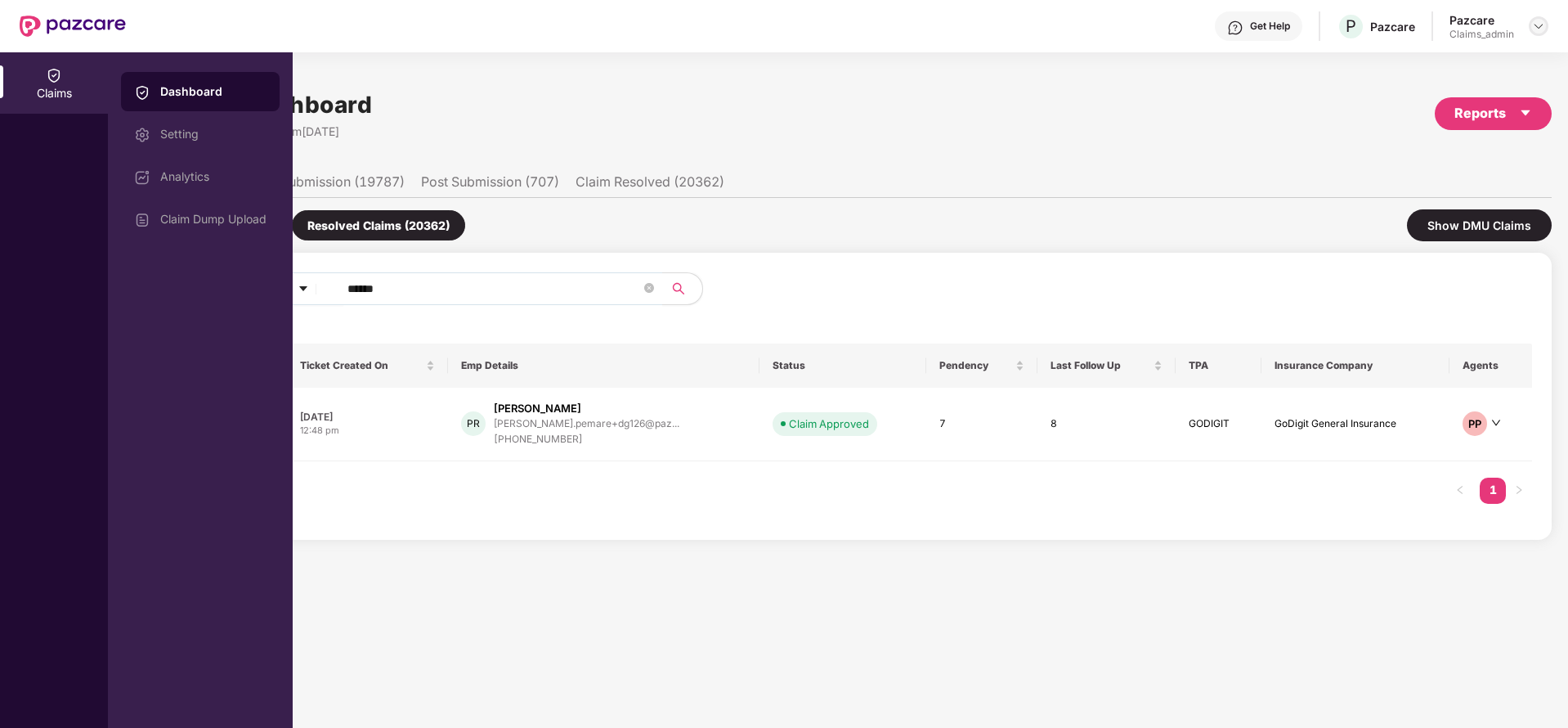
click at [1539, 26] on img at bounding box center [1539, 26] width 13 height 13
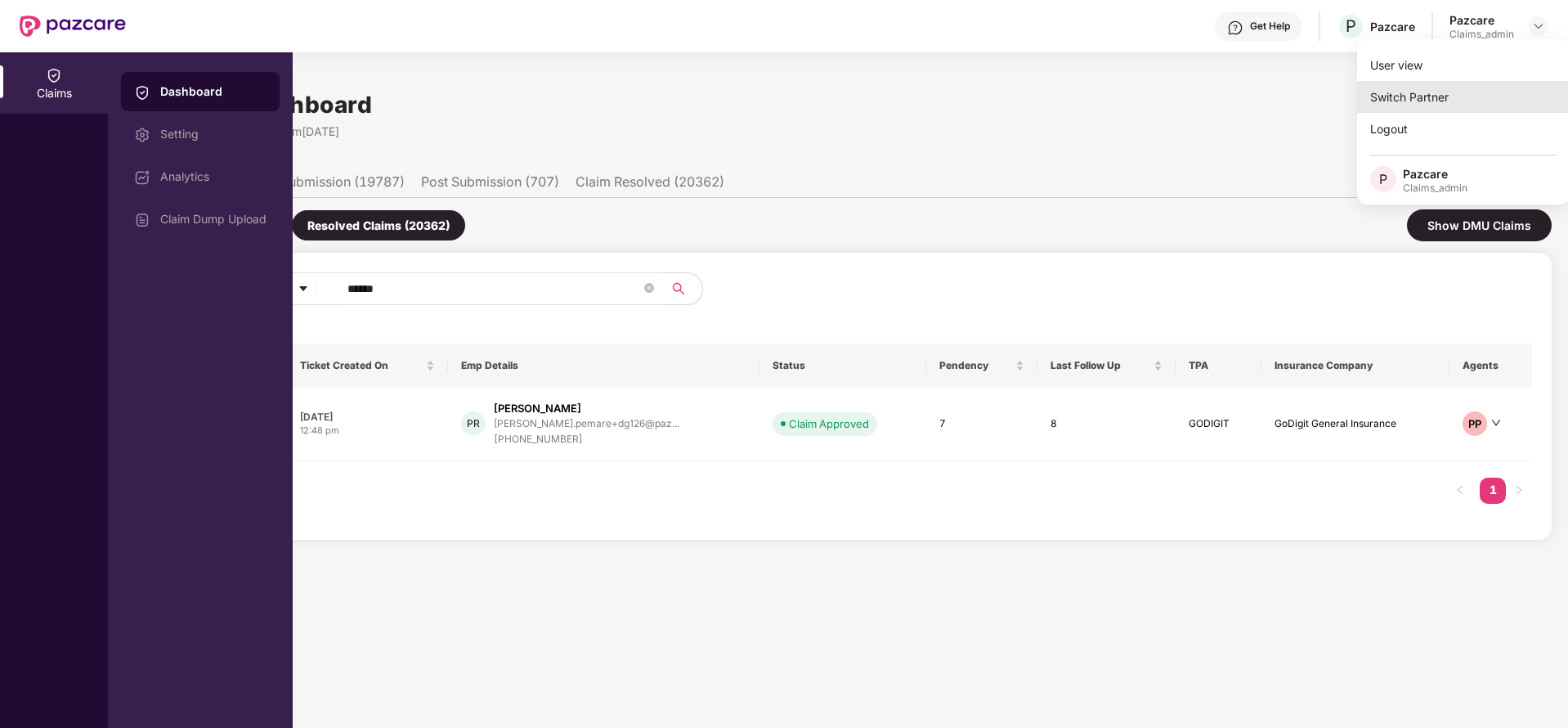
click at [1456, 100] on div "Switch Partner" at bounding box center [1464, 97] width 213 height 32
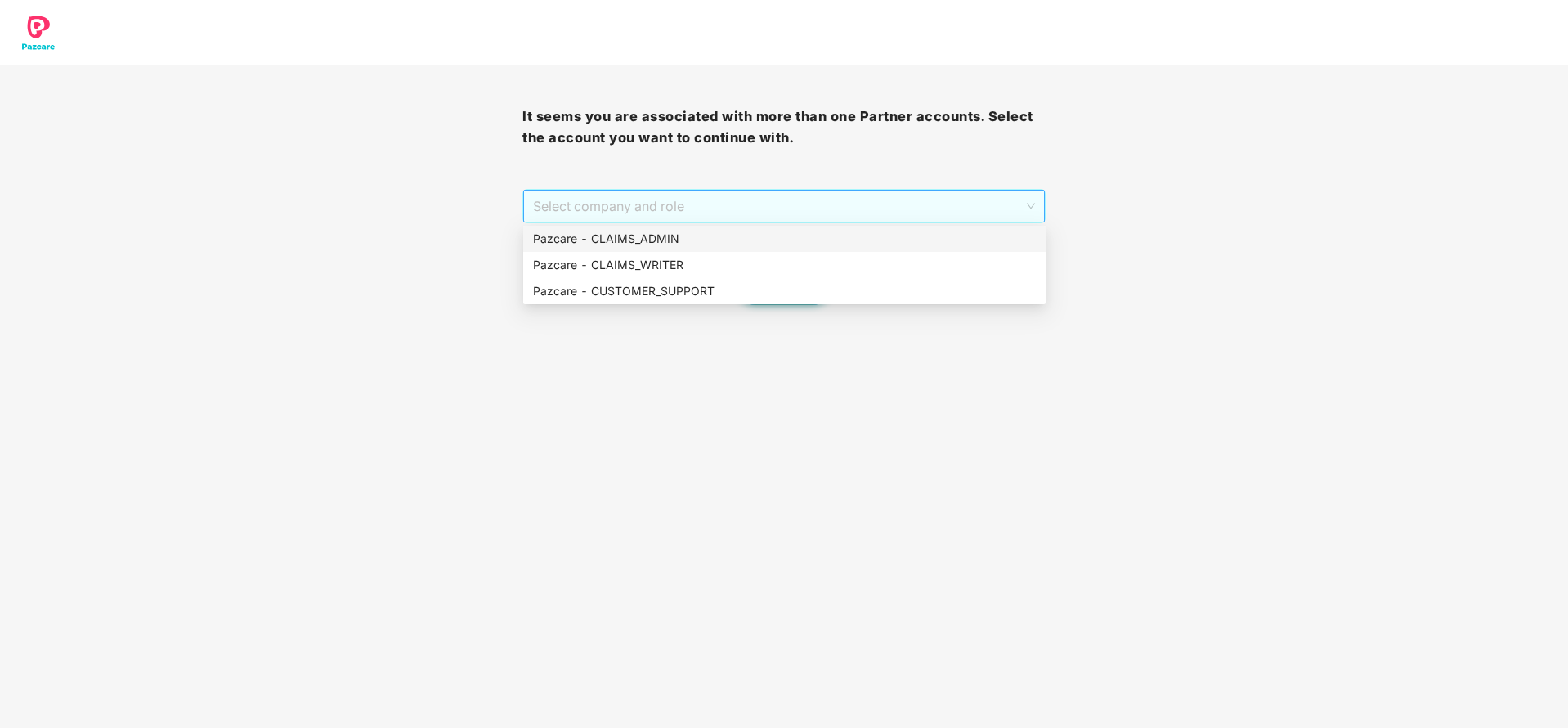
click at [852, 199] on span "Select company and role" at bounding box center [784, 205] width 502 height 31
click at [749, 287] on div "Pazcare - CUSTOMER_SUPPORT" at bounding box center [784, 291] width 502 height 18
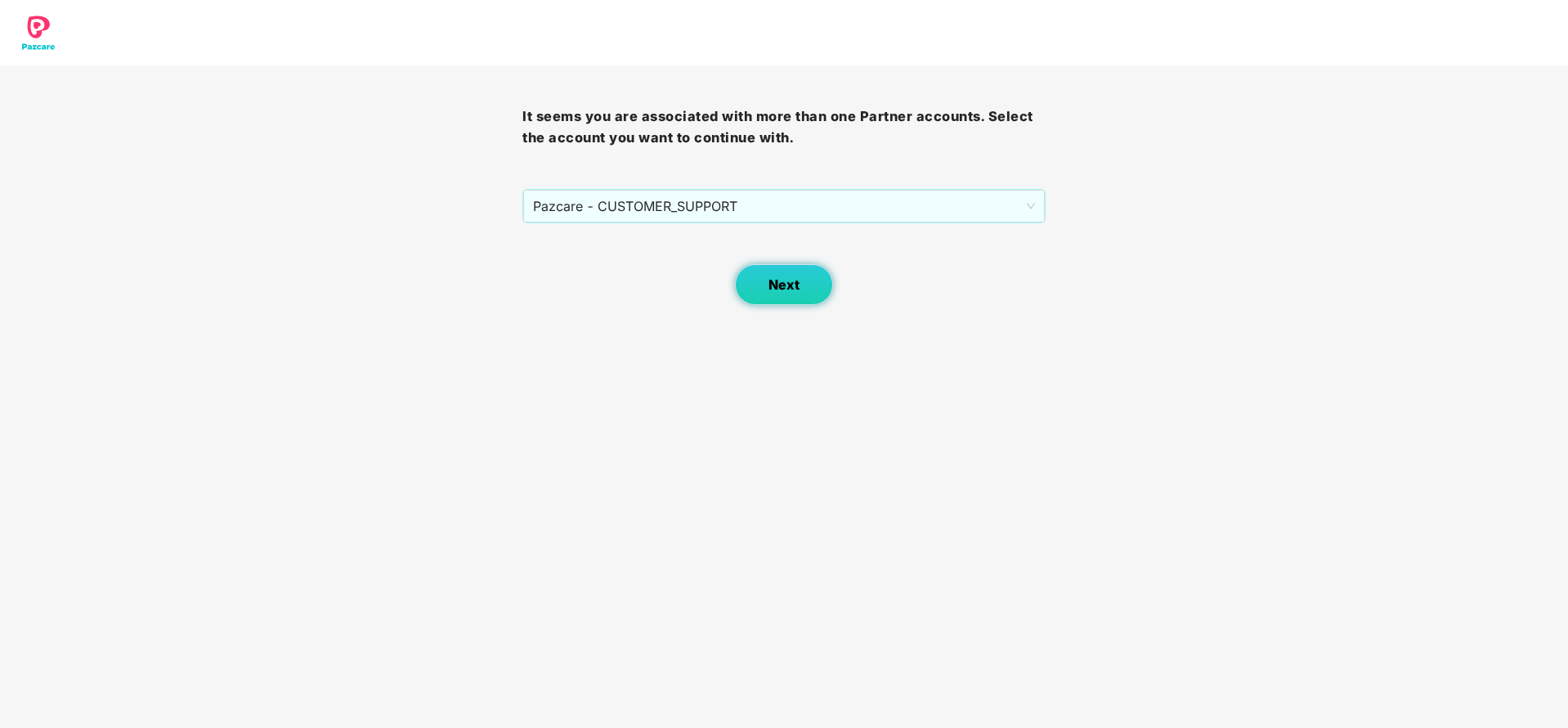
click at [791, 293] on button "Next" at bounding box center [784, 284] width 98 height 41
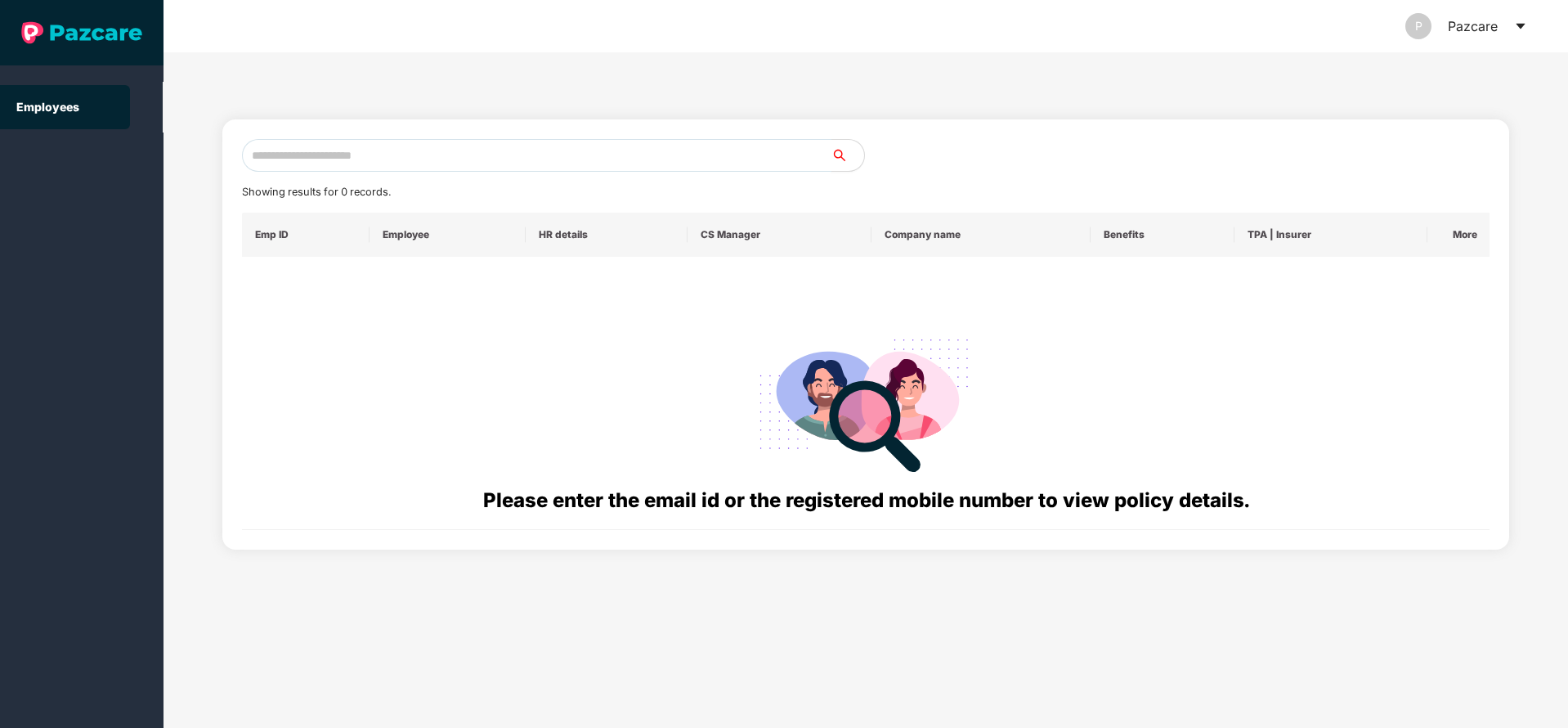
paste input "**********"
click at [472, 160] on input "**********" at bounding box center [537, 155] width 589 height 33
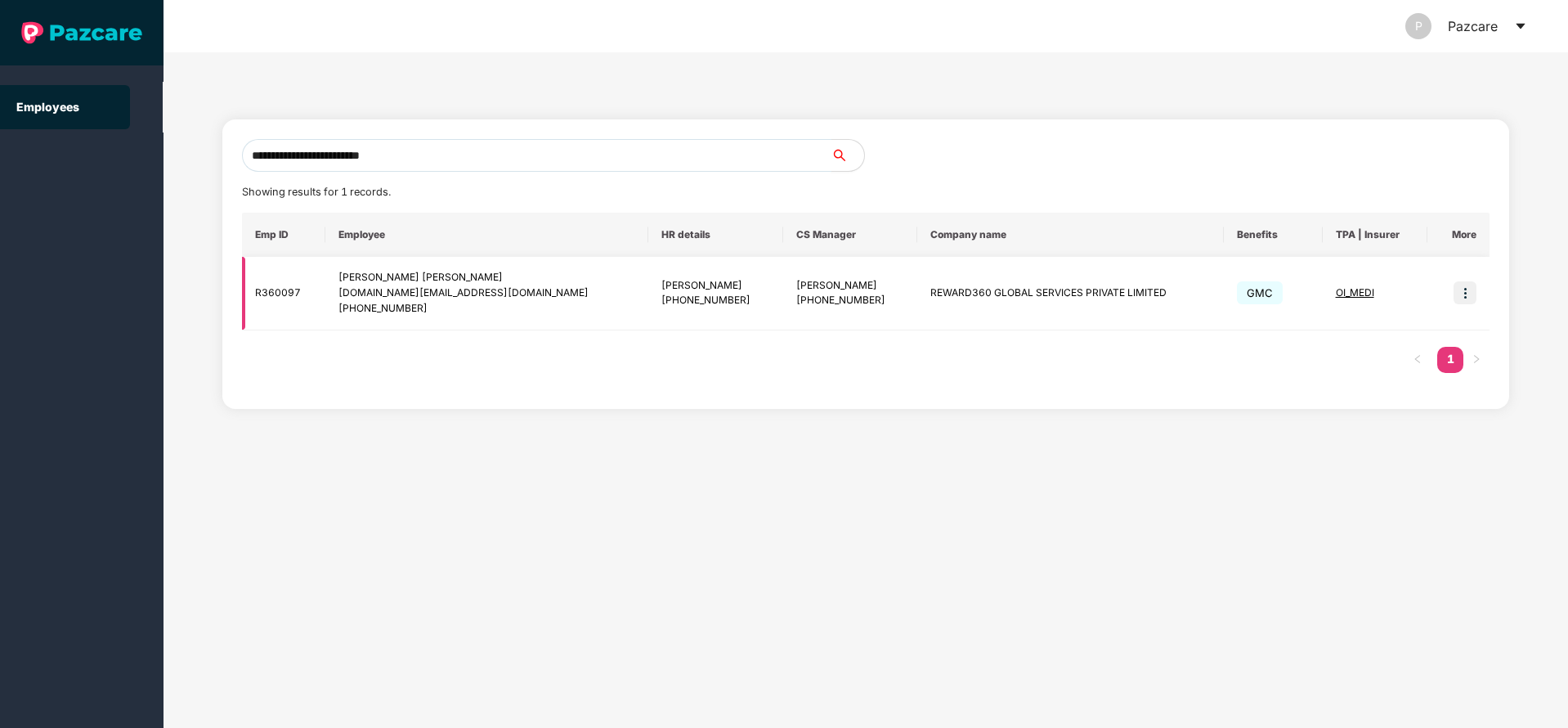
type input "**********"
click at [1465, 294] on img at bounding box center [1465, 293] width 23 height 23
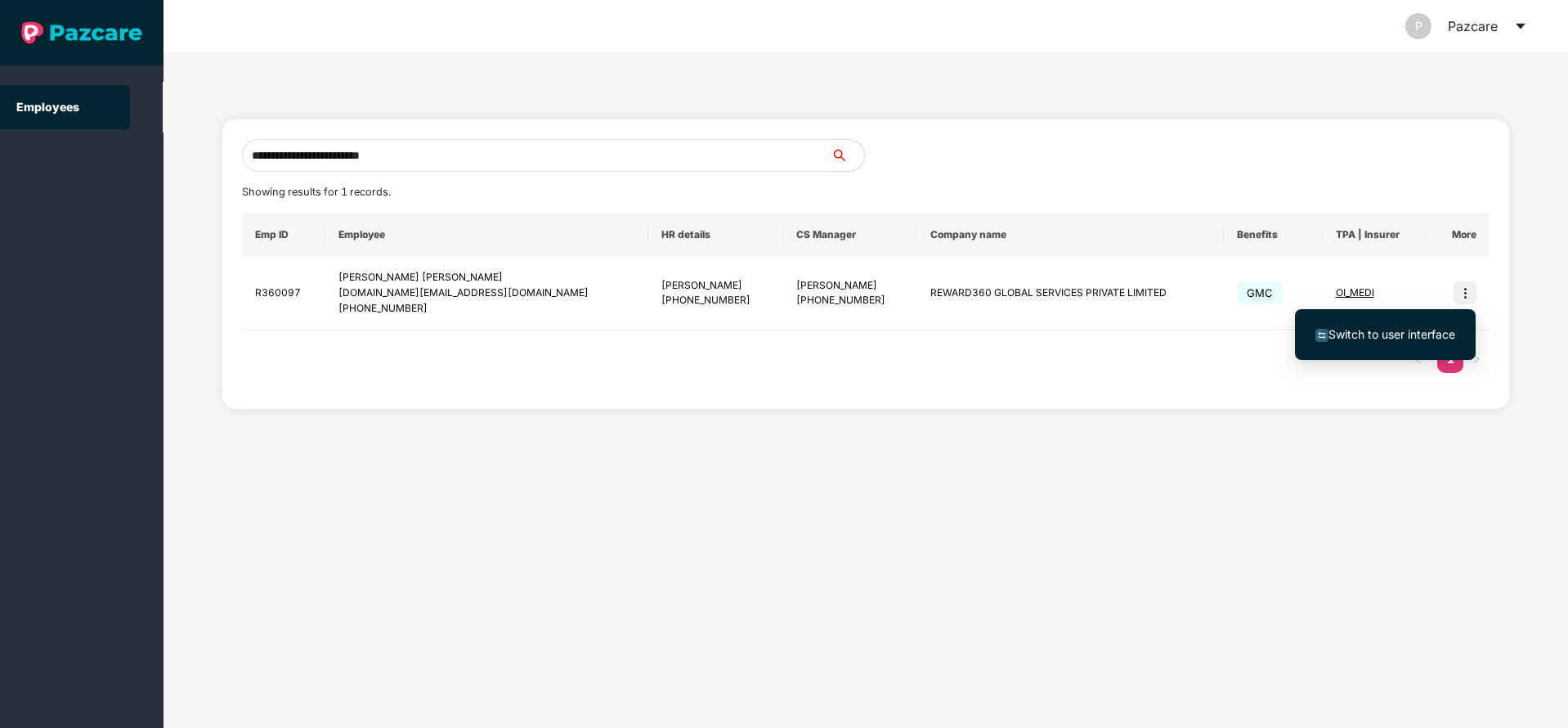
click at [1405, 332] on span "Switch to user interface" at bounding box center [1392, 334] width 127 height 14
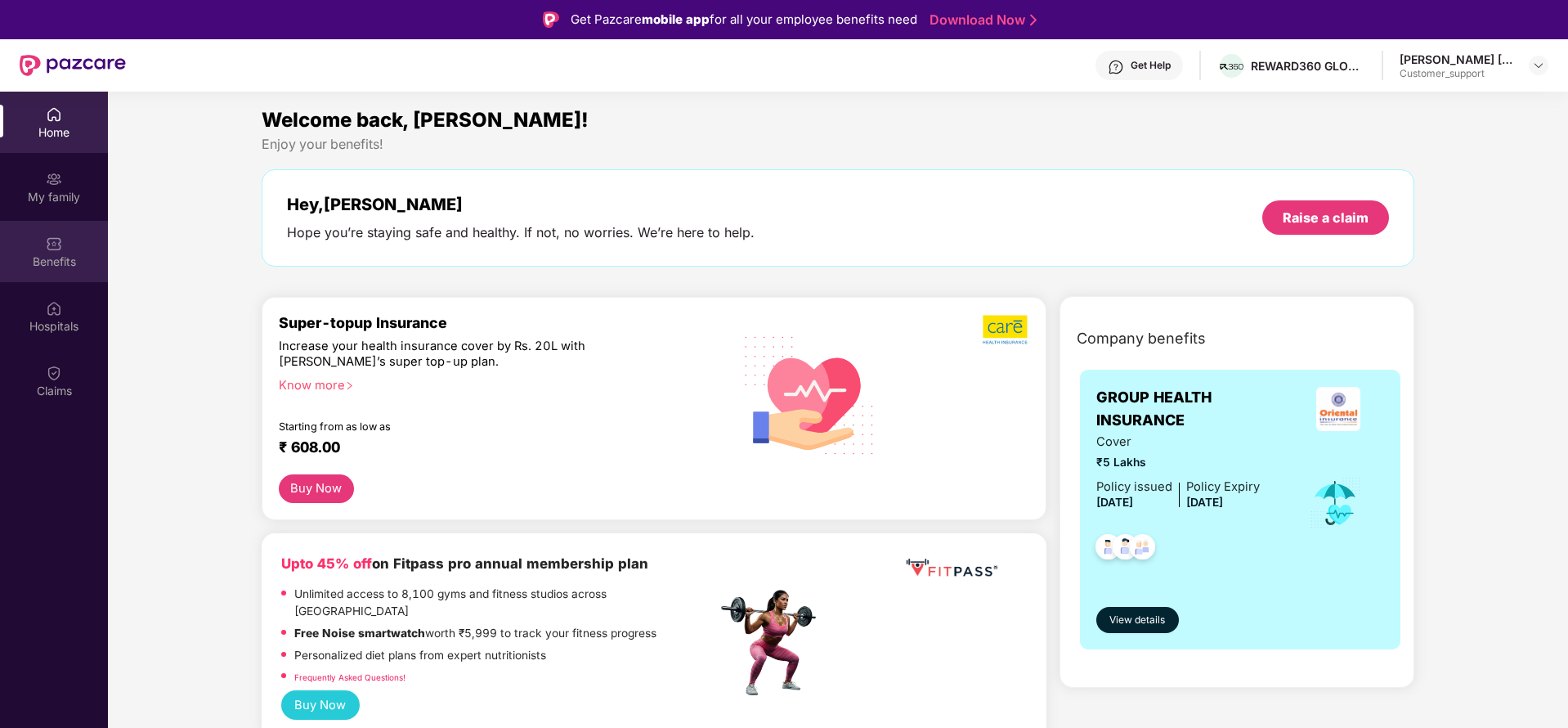
click at [57, 240] on img at bounding box center [54, 244] width 17 height 17
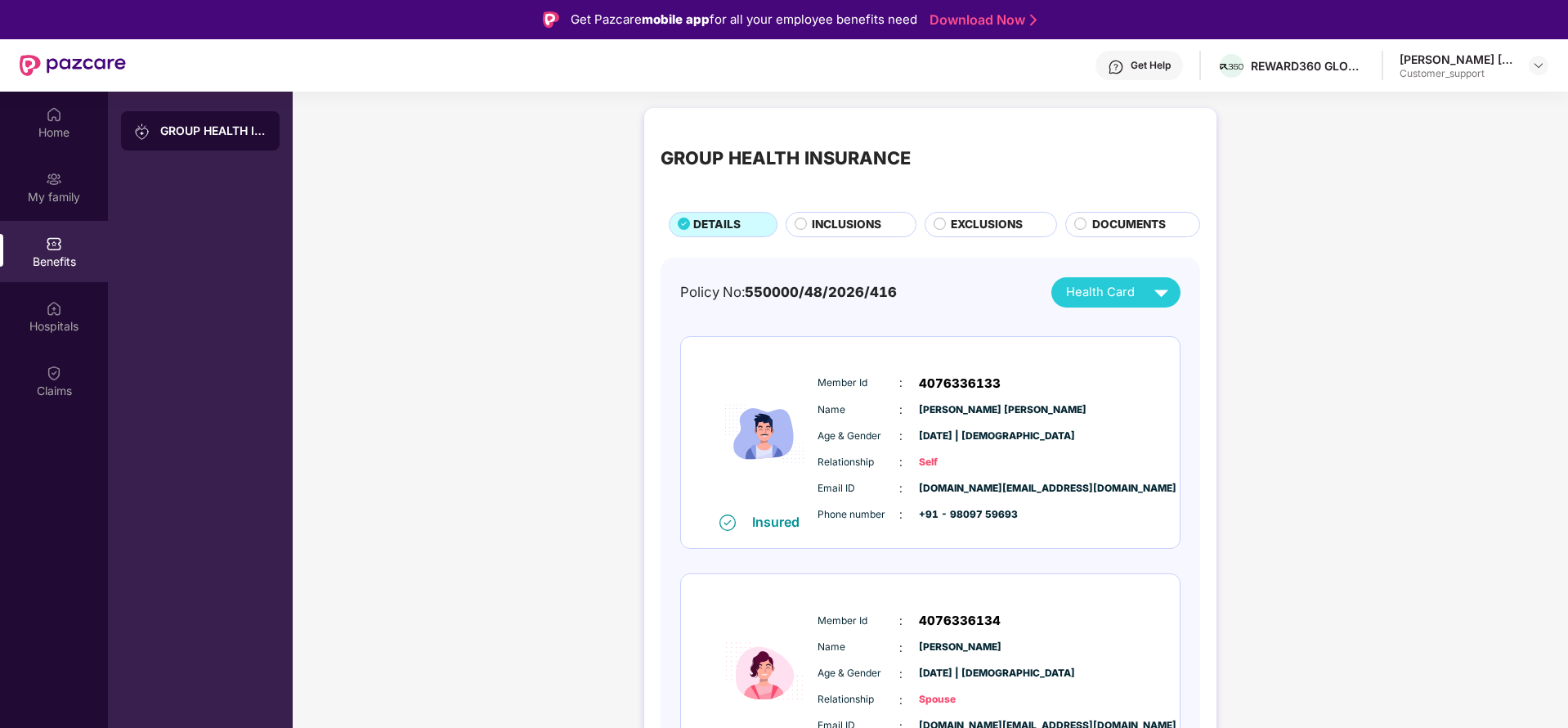
scroll to position [22, 0]
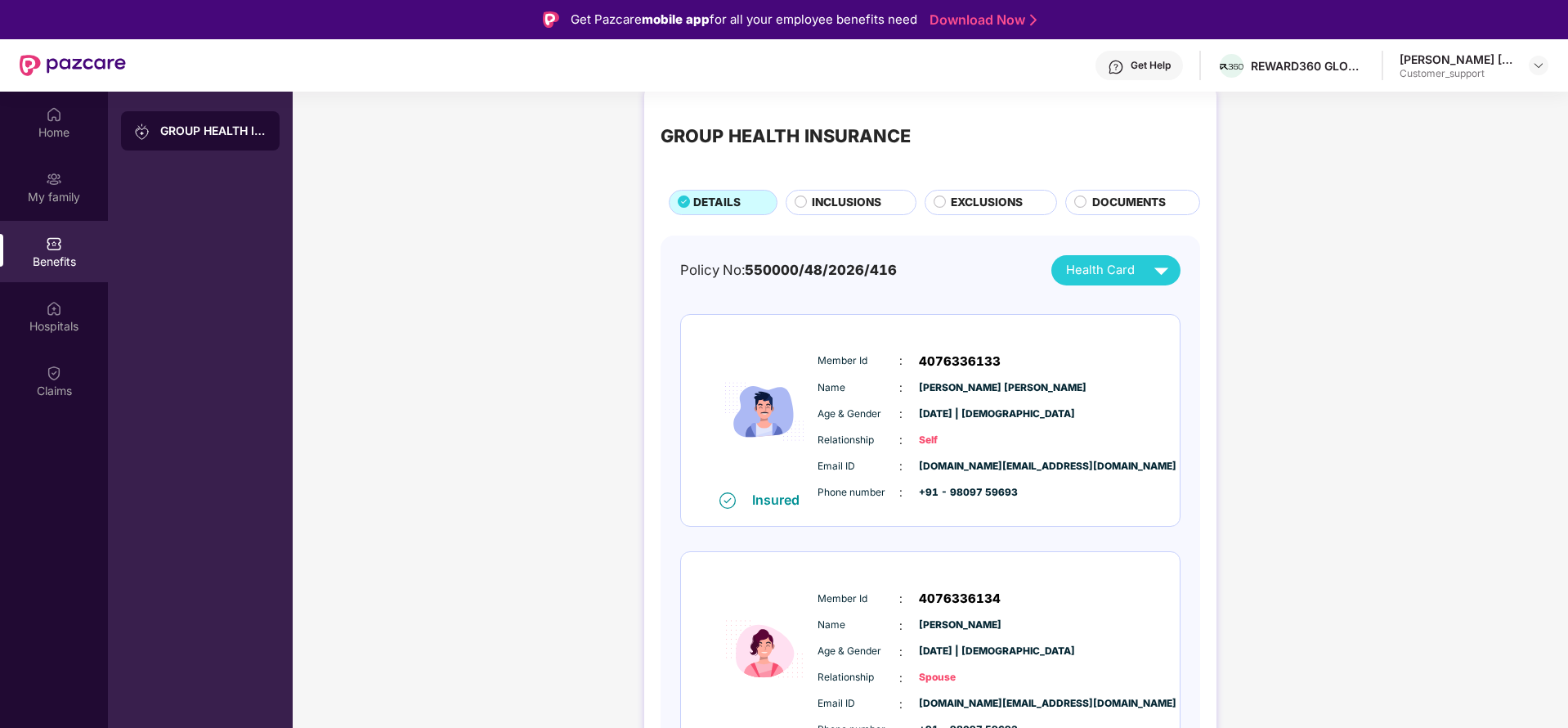
click at [836, 186] on div "GROUP HEALTH INSURANCE DETAILS INCLUSIONS EXCLUSIONS DOCUMENTS" at bounding box center [930, 158] width 540 height 113
drag, startPoint x: 37, startPoint y: 252, endPoint x: 48, endPoint y: 150, distance: 102.6
click at [48, 150] on div "Home My family Benefits Hospitals Claims" at bounding box center [54, 253] width 108 height 323
click at [48, 150] on div "Home" at bounding box center [54, 122] width 108 height 62
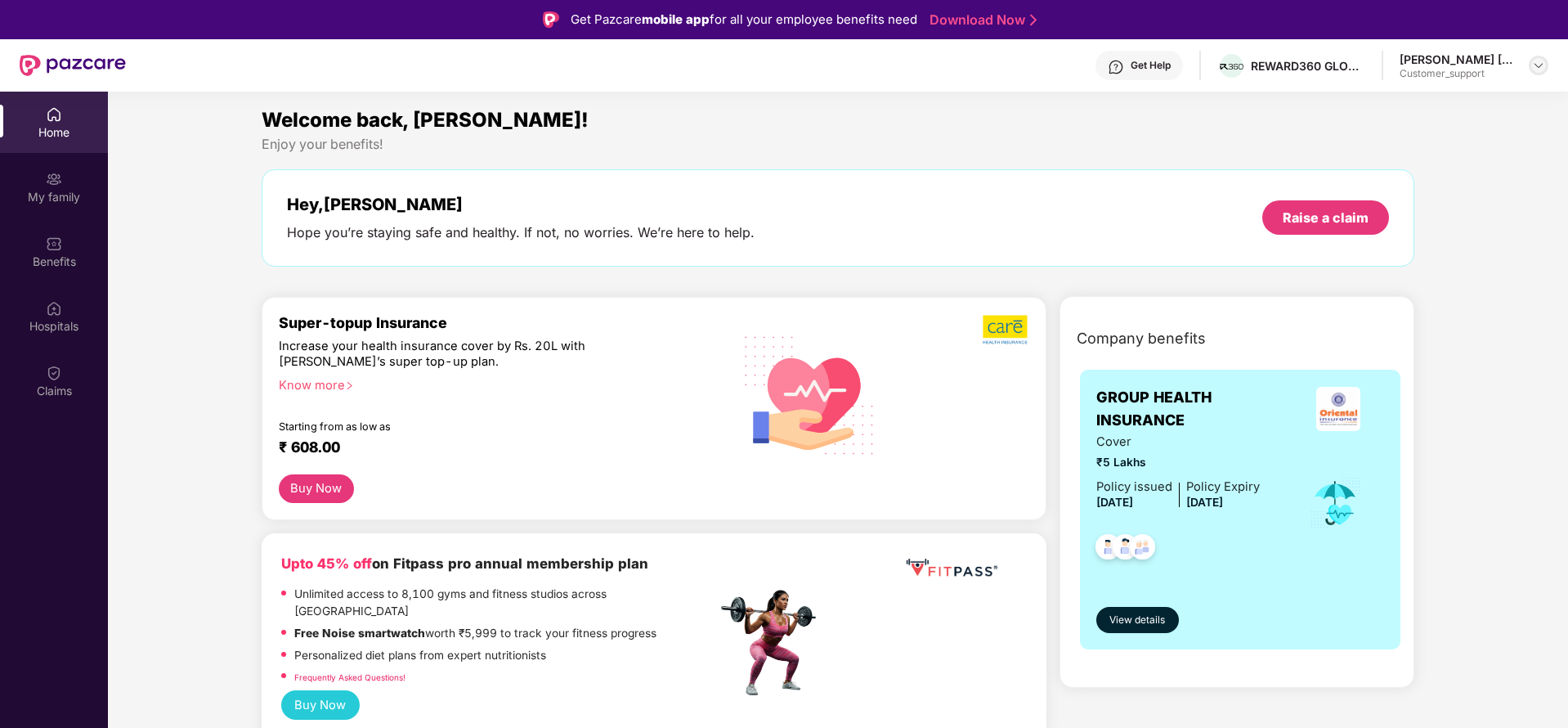
click at [1534, 64] on img at bounding box center [1539, 65] width 13 height 13
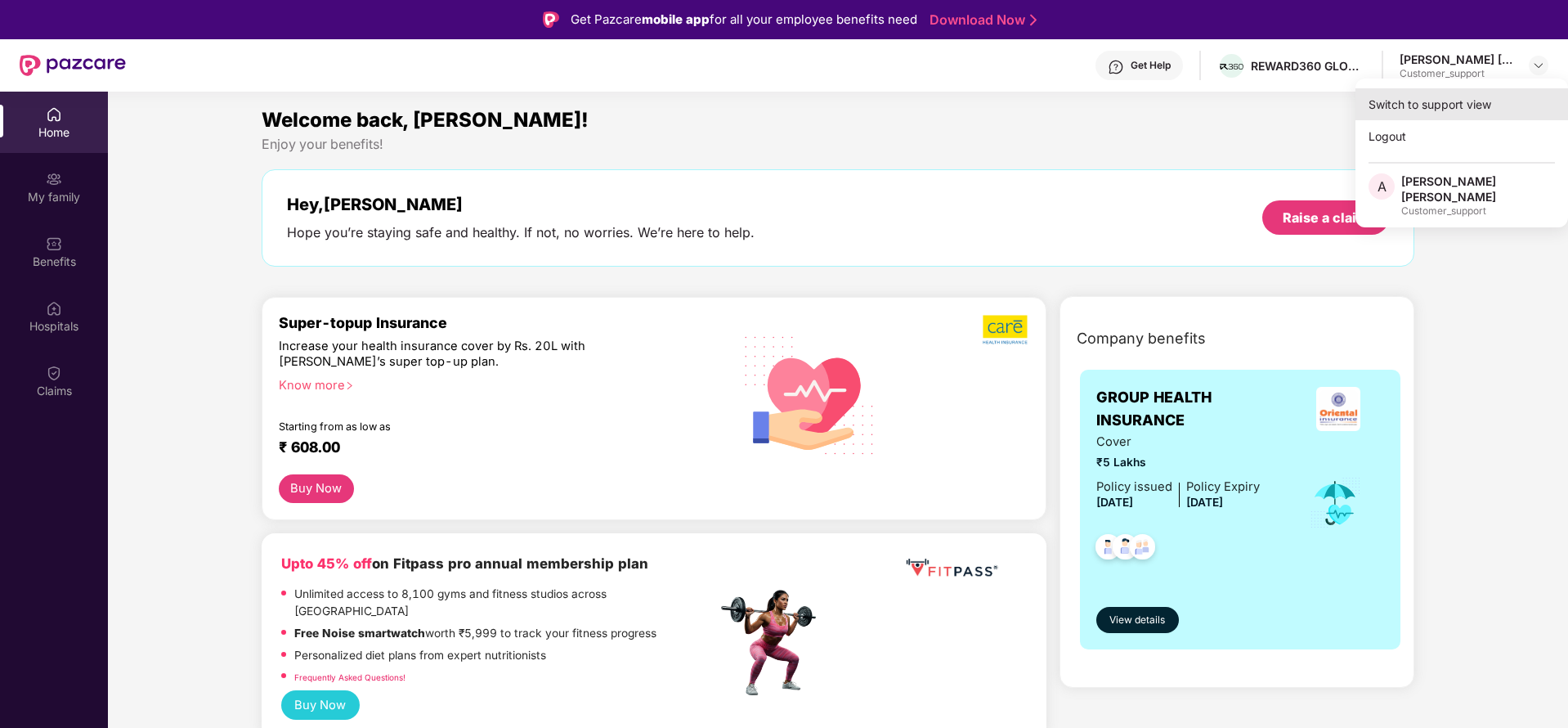
click at [1408, 115] on div "Switch to support view" at bounding box center [1462, 104] width 213 height 32
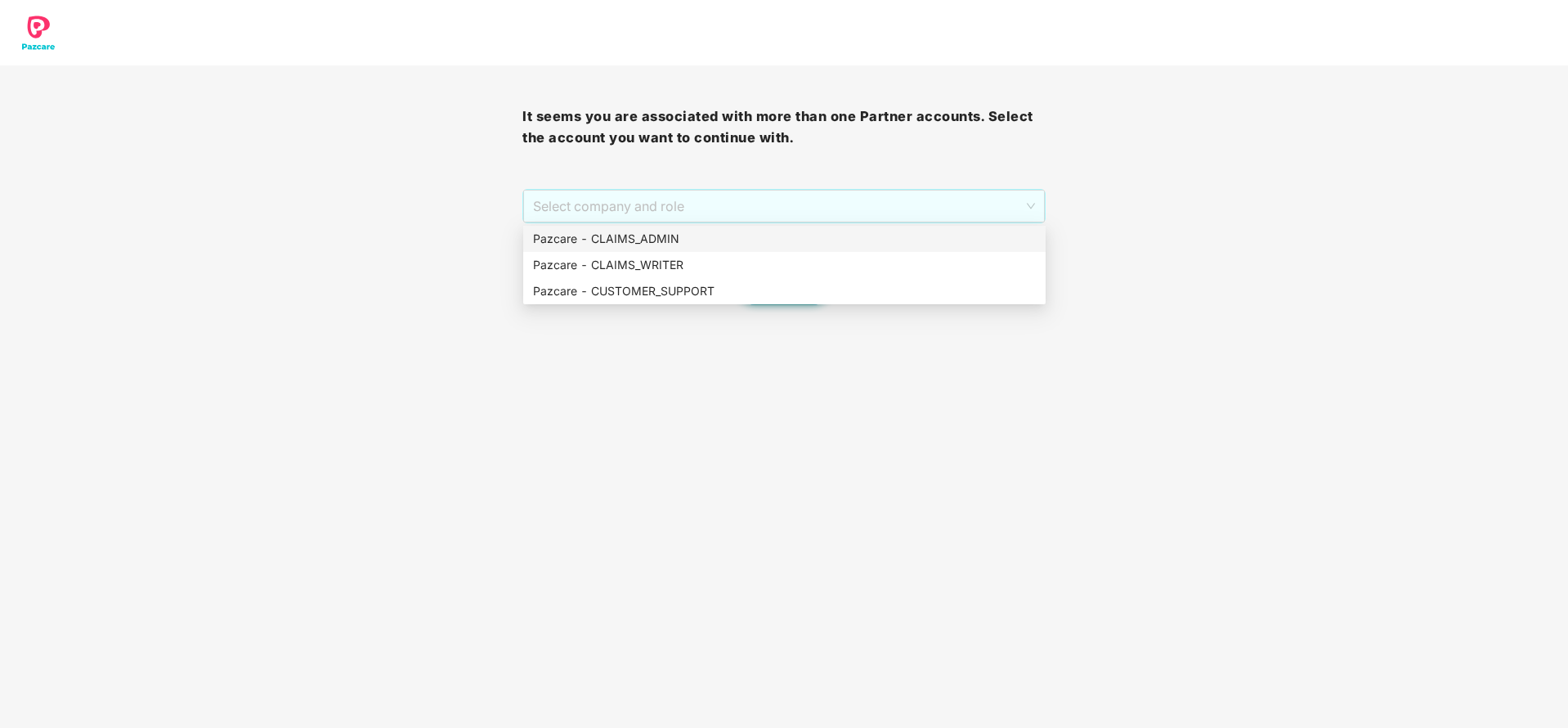
drag, startPoint x: 761, startPoint y: 211, endPoint x: 689, endPoint y: 243, distance: 78.8
click at [689, 243] on body "It seems you are associated with more than one Partner accounts. Select the acc…" at bounding box center [784, 364] width 1568 height 728
click at [689, 243] on div "Pazcare - CLAIMS_ADMIN" at bounding box center [784, 238] width 502 height 18
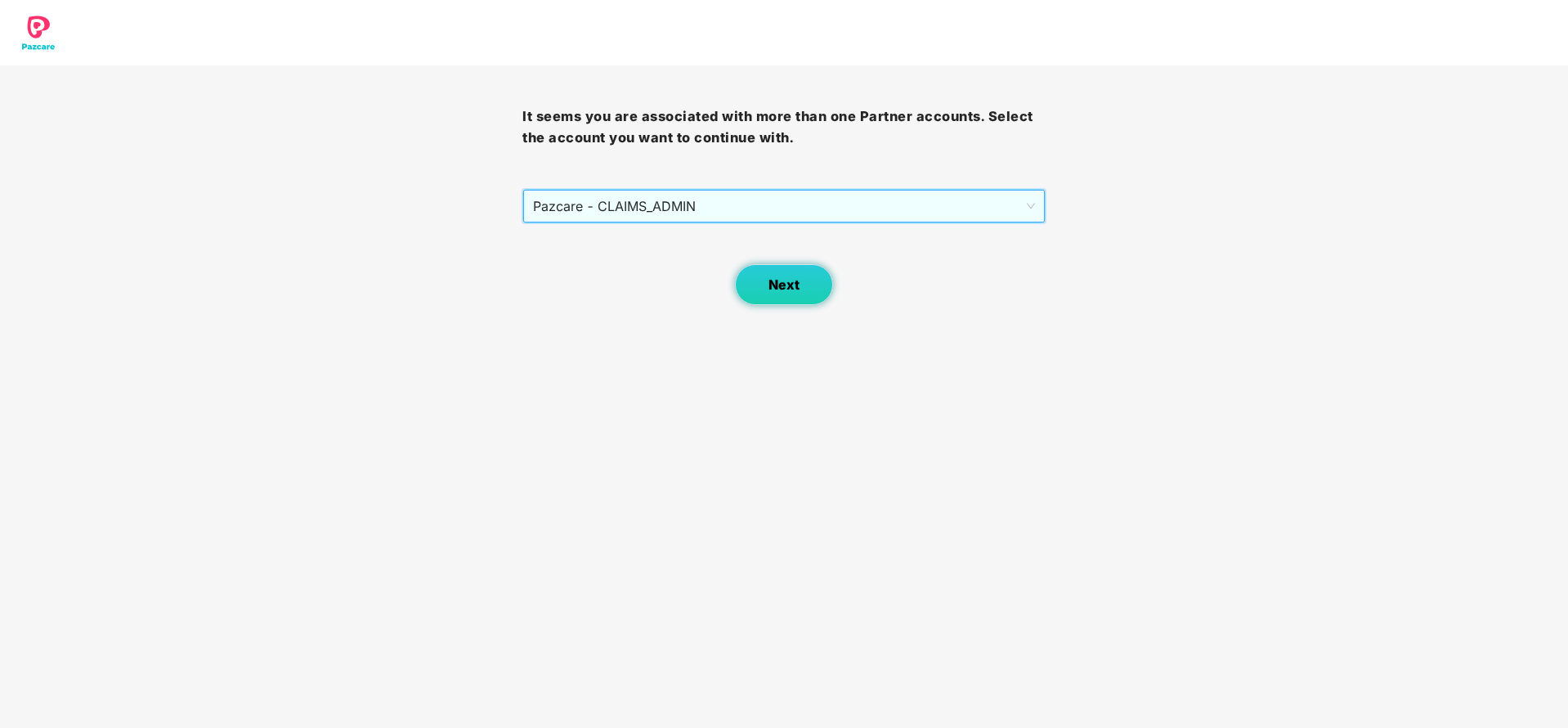
click at [789, 290] on span "Next" at bounding box center [783, 284] width 31 height 16
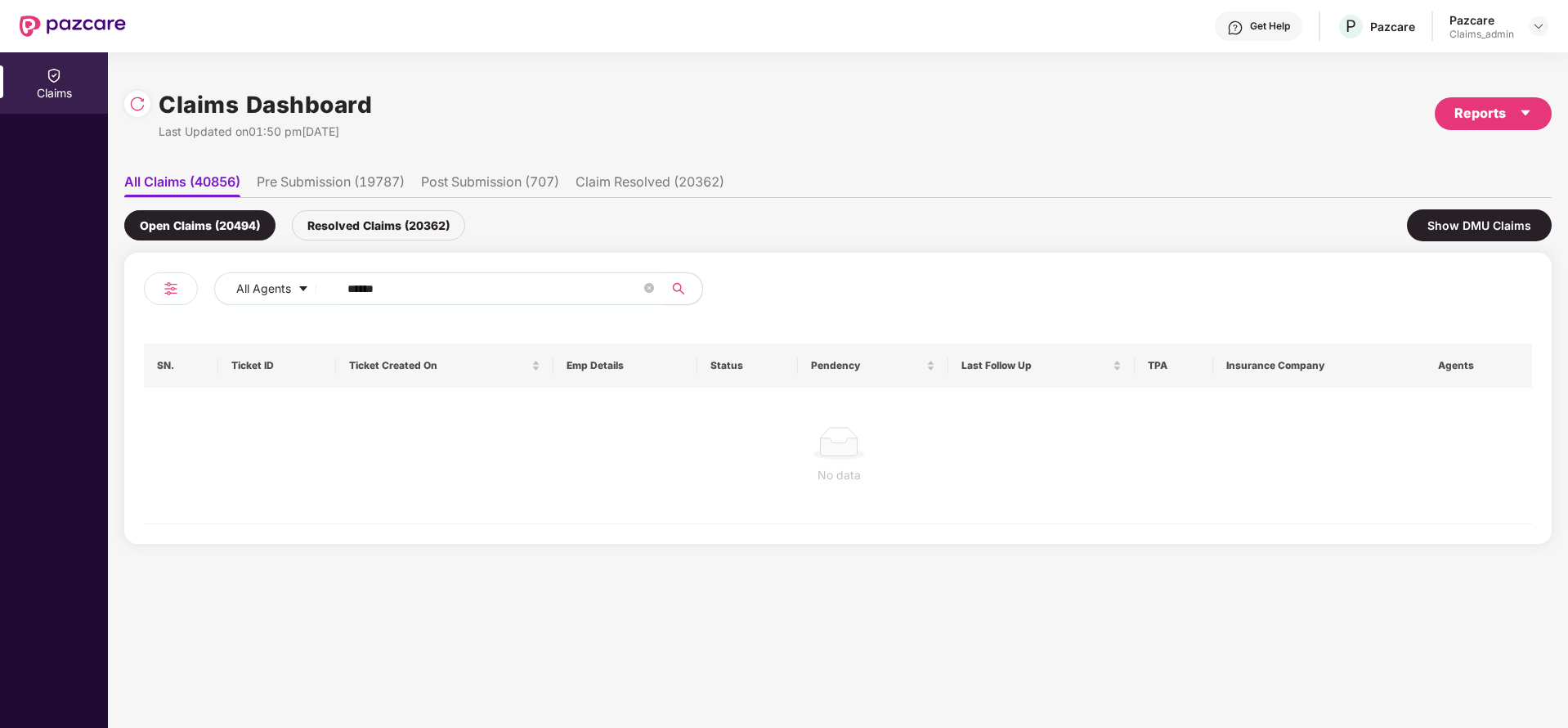
drag, startPoint x: 436, startPoint y: 284, endPoint x: 242, endPoint y: 328, distance: 198.9
click at [242, 328] on div "All Agents ****** SN. Ticket ID Ticket Created On Emp Details Status Pendency L…" at bounding box center [837, 398] width 1388 height 252
click at [375, 211] on div "Resolved Claims (20362)" at bounding box center [378, 225] width 173 height 30
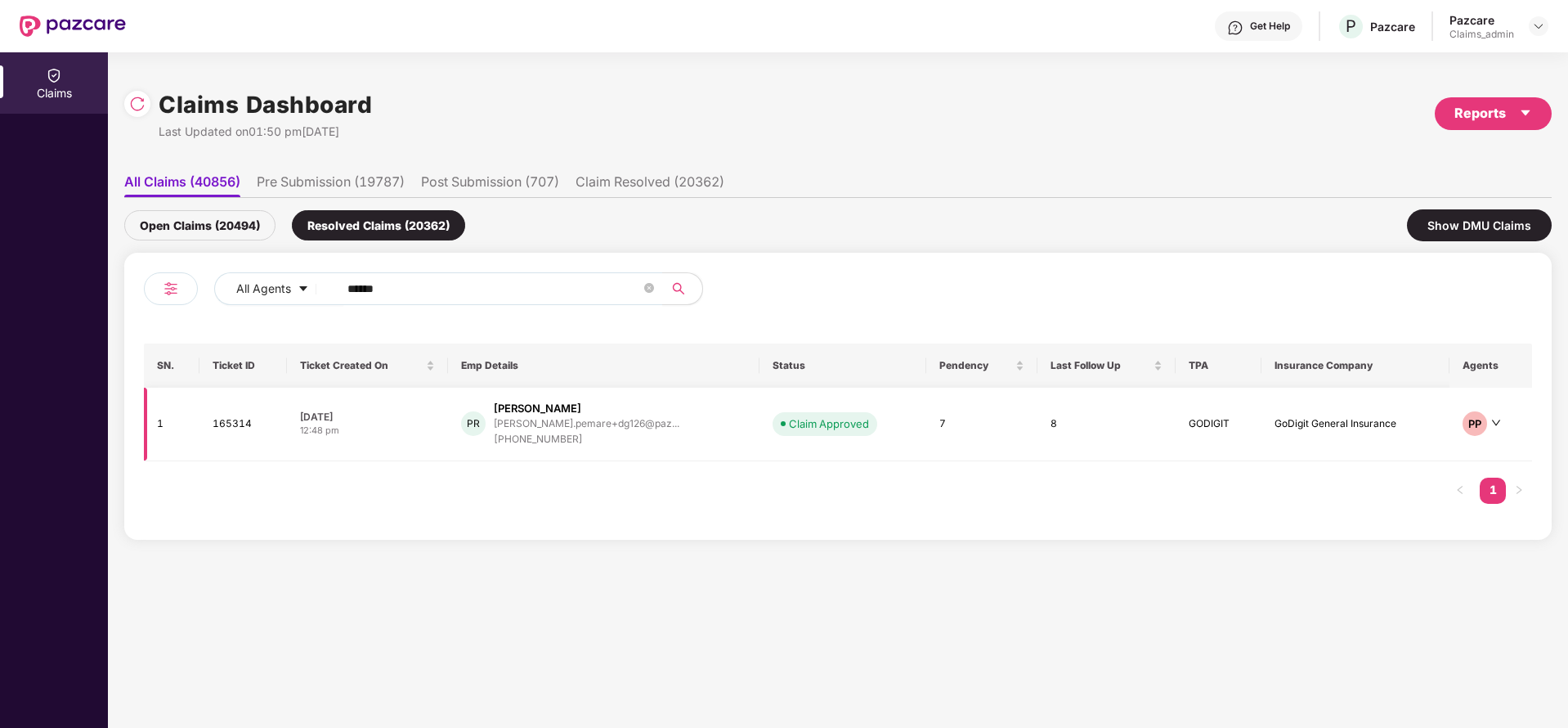
click at [552, 435] on div "[PHONE_NUMBER]" at bounding box center [586, 439] width 186 height 16
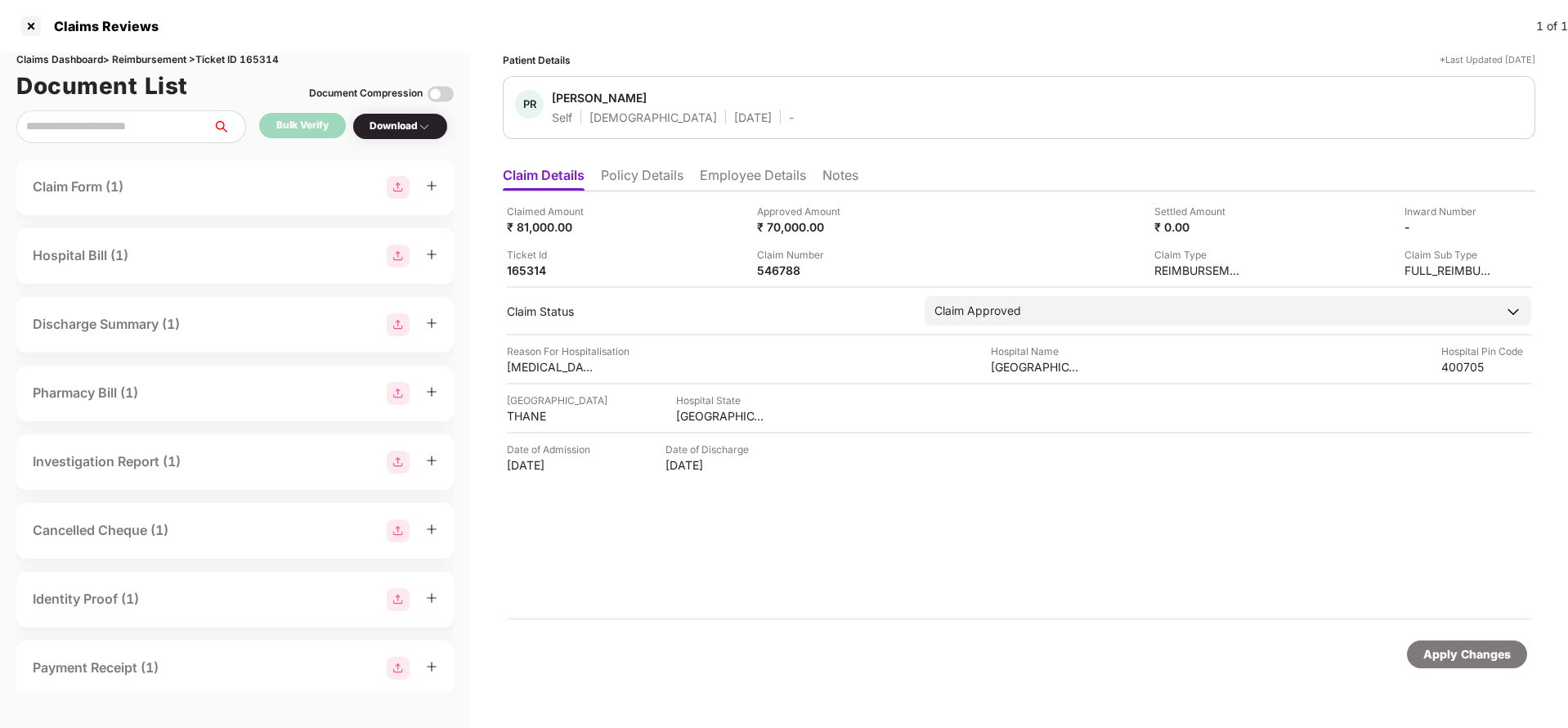
click at [838, 176] on li "Notes" at bounding box center [840, 178] width 36 height 23
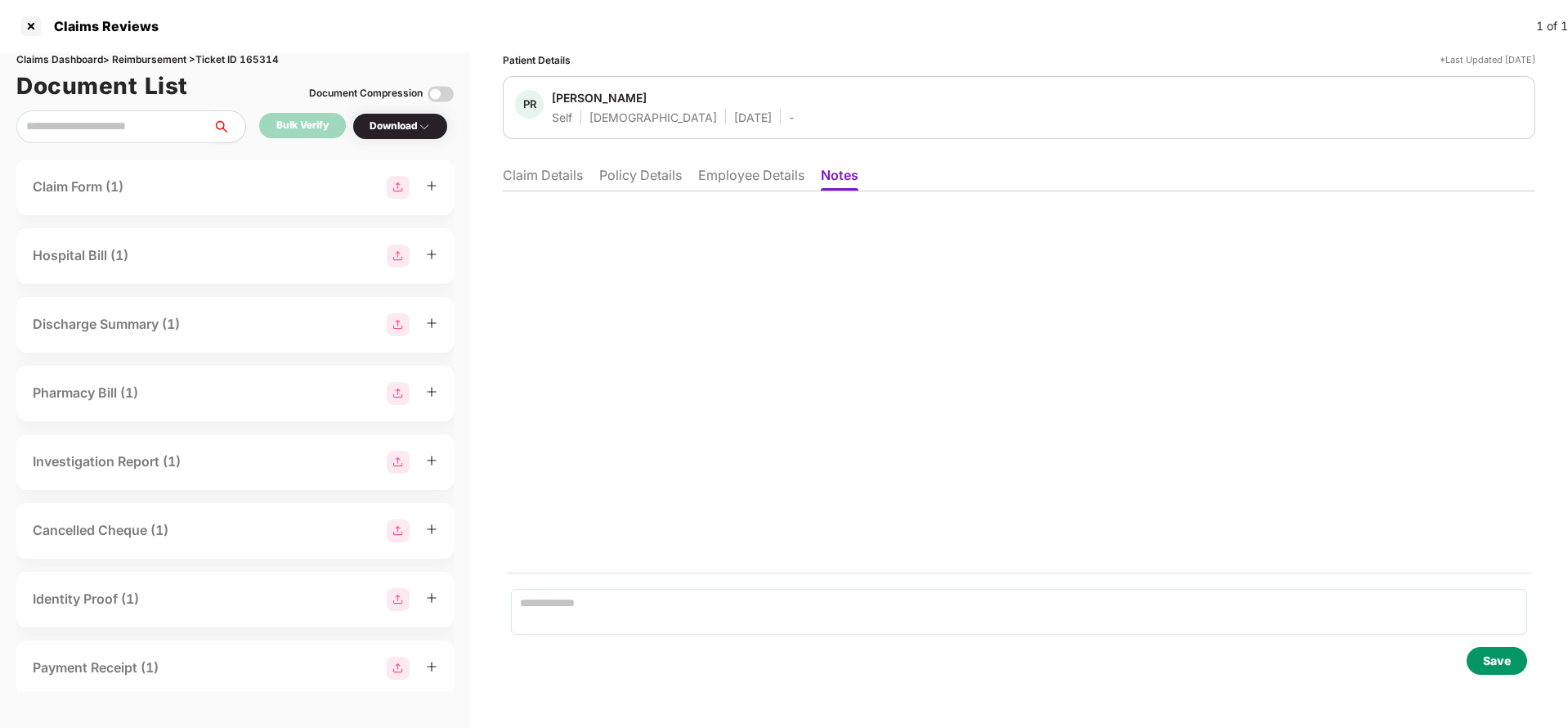
click at [524, 171] on li "Claim Details" at bounding box center [543, 178] width 80 height 23
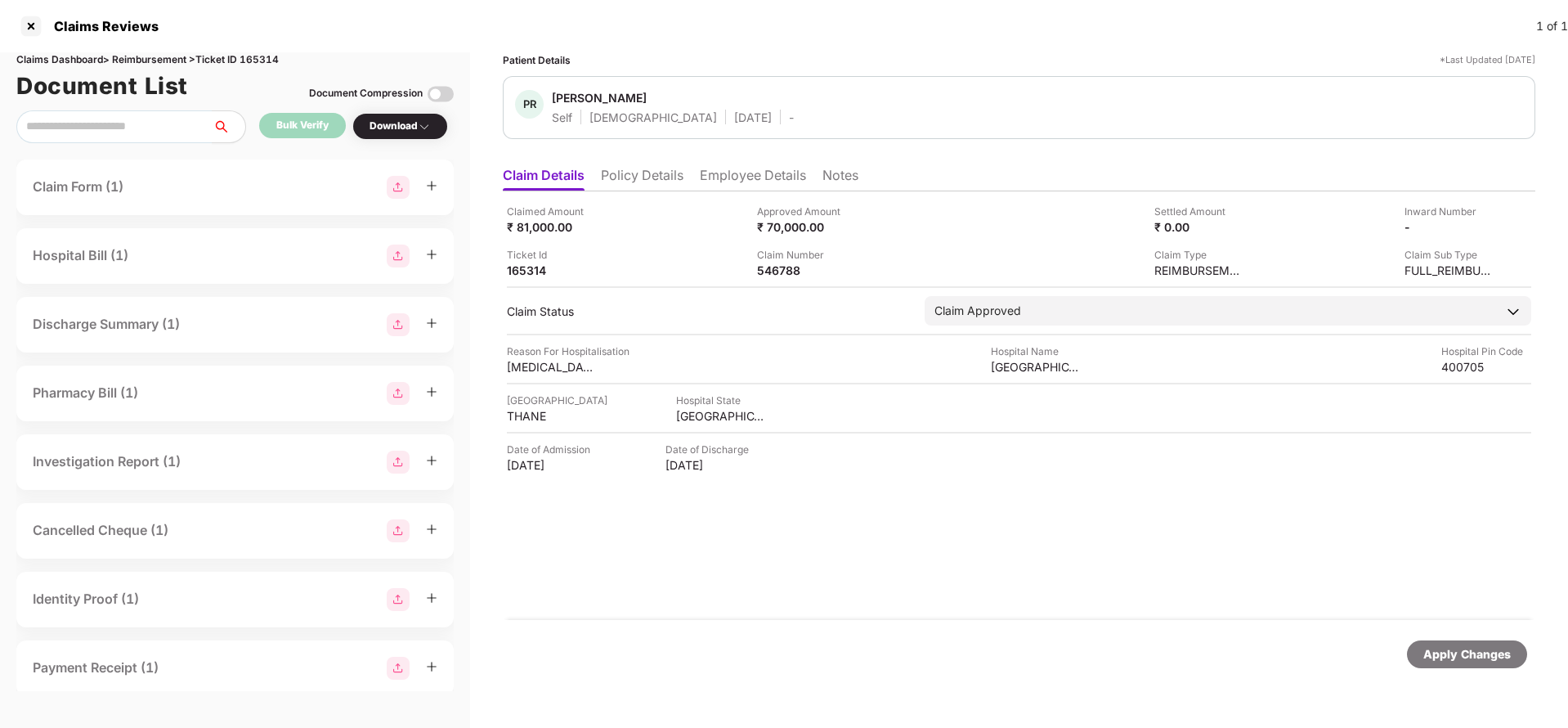
click at [645, 170] on li "Policy Details" at bounding box center [642, 178] width 83 height 23
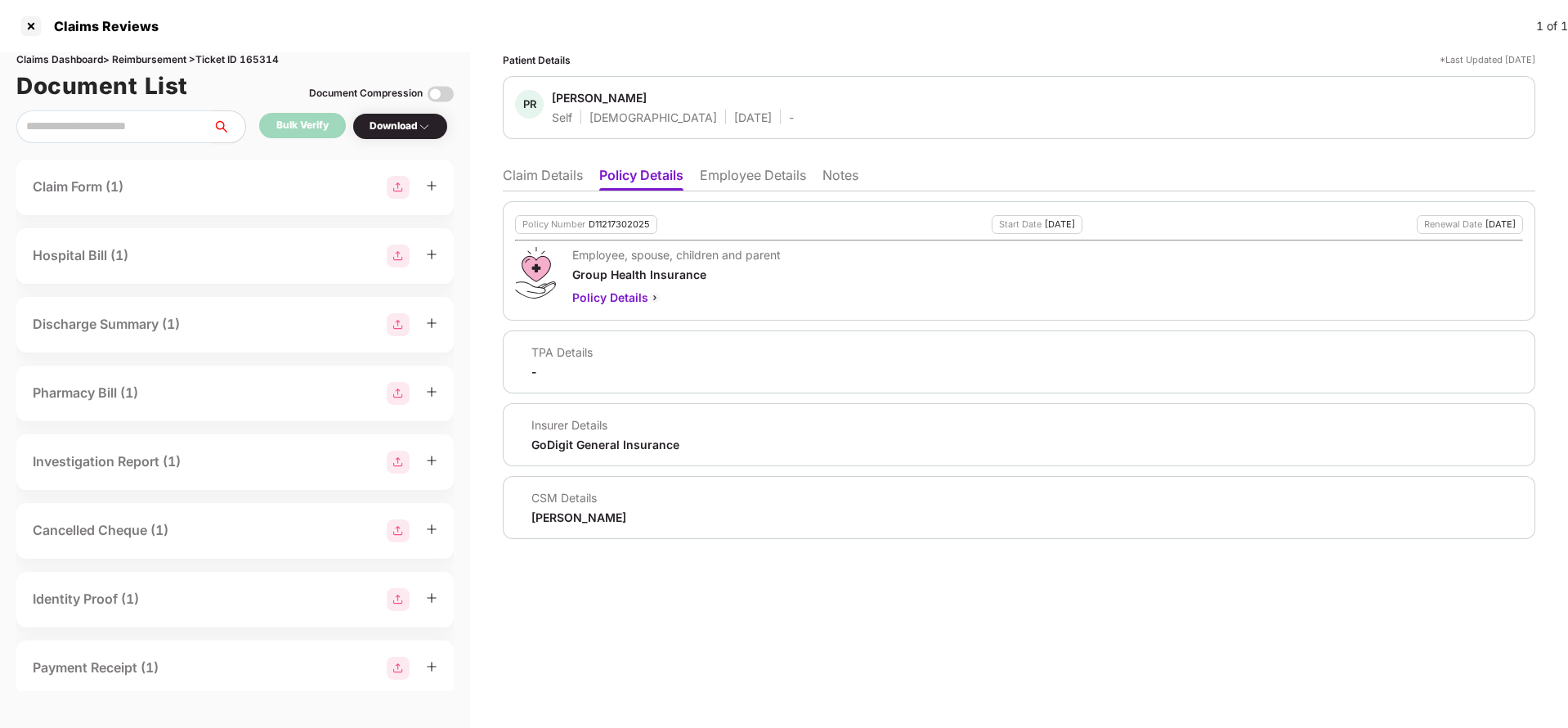
click at [550, 173] on li "Claim Details" at bounding box center [543, 178] width 80 height 23
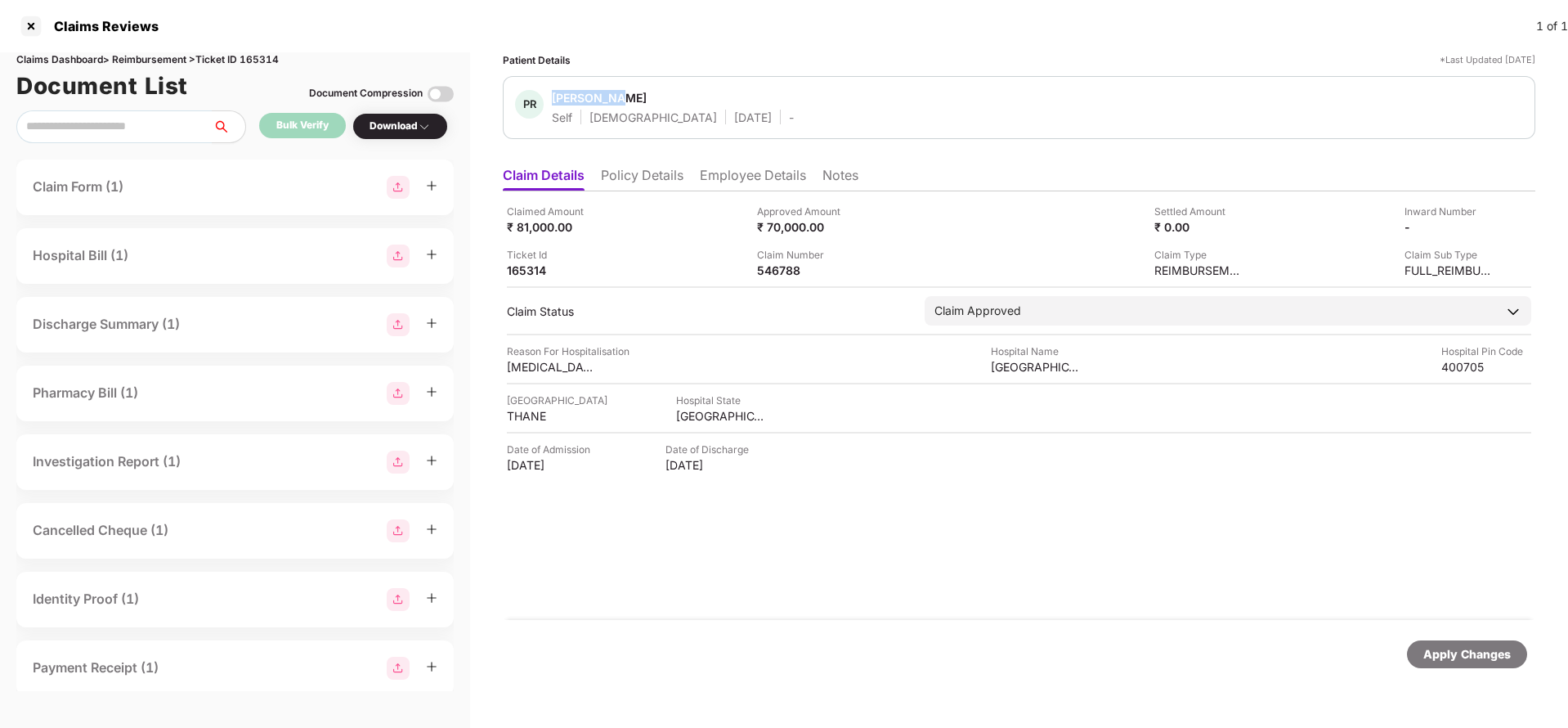
drag, startPoint x: 552, startPoint y: 100, endPoint x: 639, endPoint y: 101, distance: 87.0
click at [639, 101] on div "PR [PERSON_NAME] Self [DEMOGRAPHIC_DATA] [DATE] -" at bounding box center [654, 107] width 279 height 35
copy div "[PERSON_NAME]"
click at [776, 170] on li "Employee Details" at bounding box center [753, 178] width 106 height 23
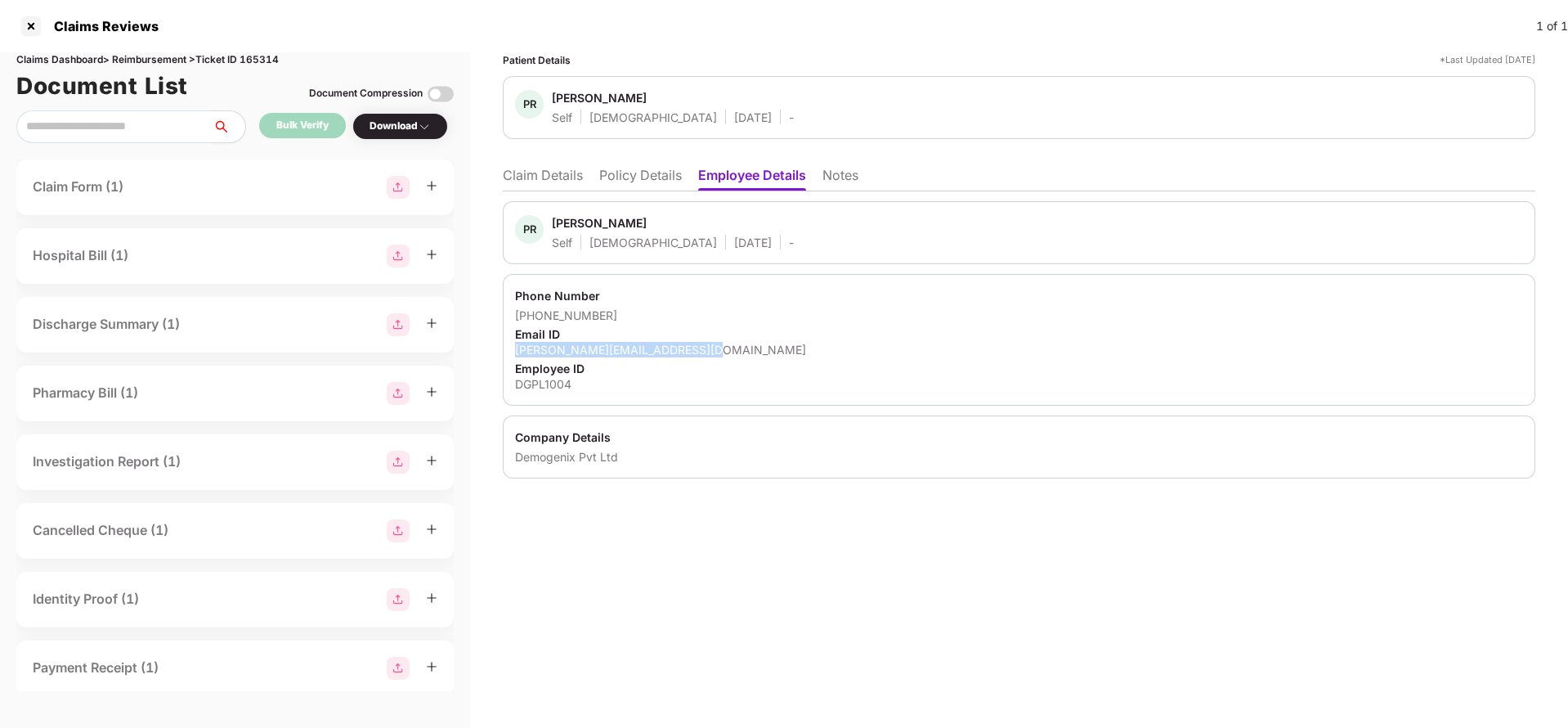
drag, startPoint x: 518, startPoint y: 348, endPoint x: 742, endPoint y: 350, distance: 224.0
click at [742, 350] on div "[PERSON_NAME][EMAIL_ADDRESS][DOMAIN_NAME]" at bounding box center [1019, 350] width 1008 height 16
copy div "[PERSON_NAME][EMAIL_ADDRESS][DOMAIN_NAME]"
click at [543, 387] on div "DGPL1004" at bounding box center [1019, 383] width 1008 height 16
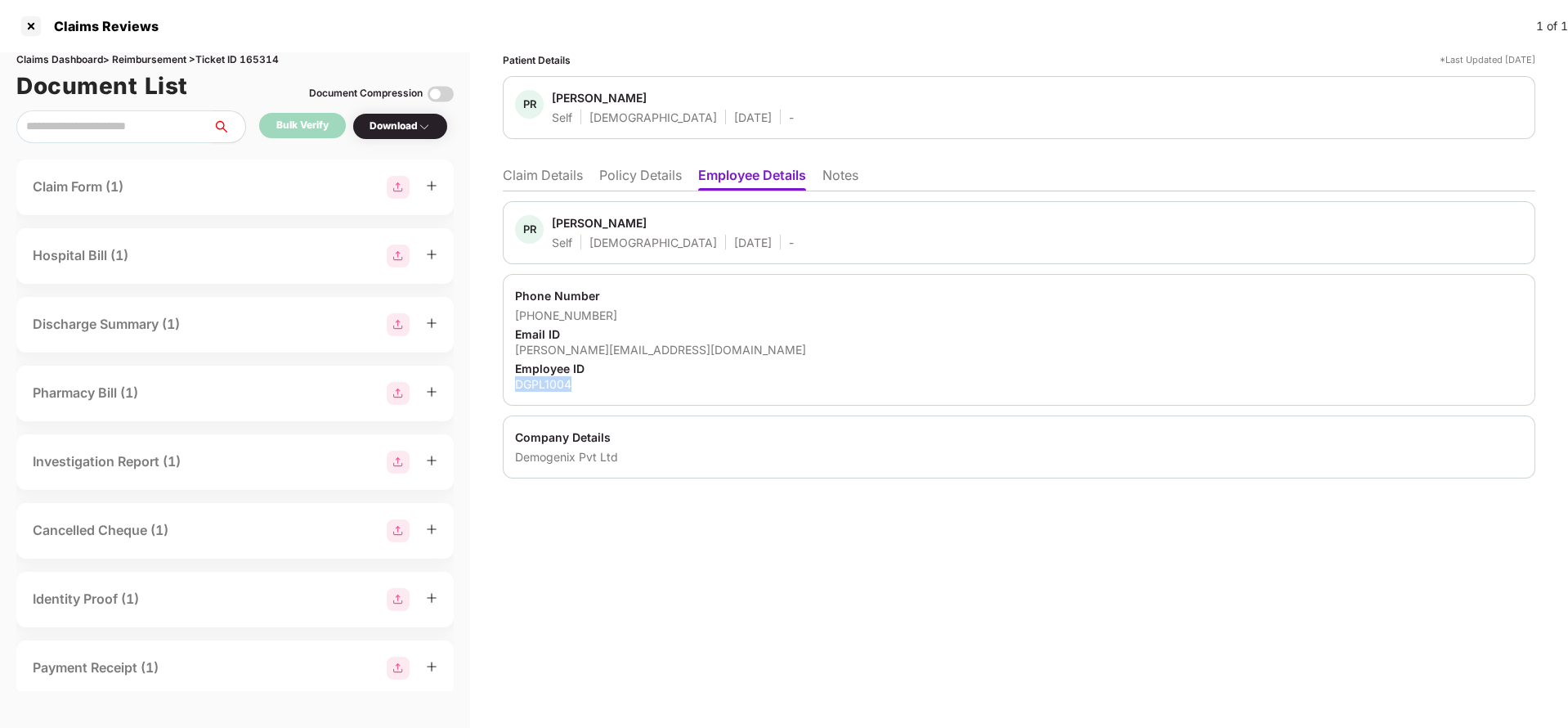
copy div "DGPL1004"
click at [548, 171] on li "Claim Details" at bounding box center [543, 178] width 80 height 23
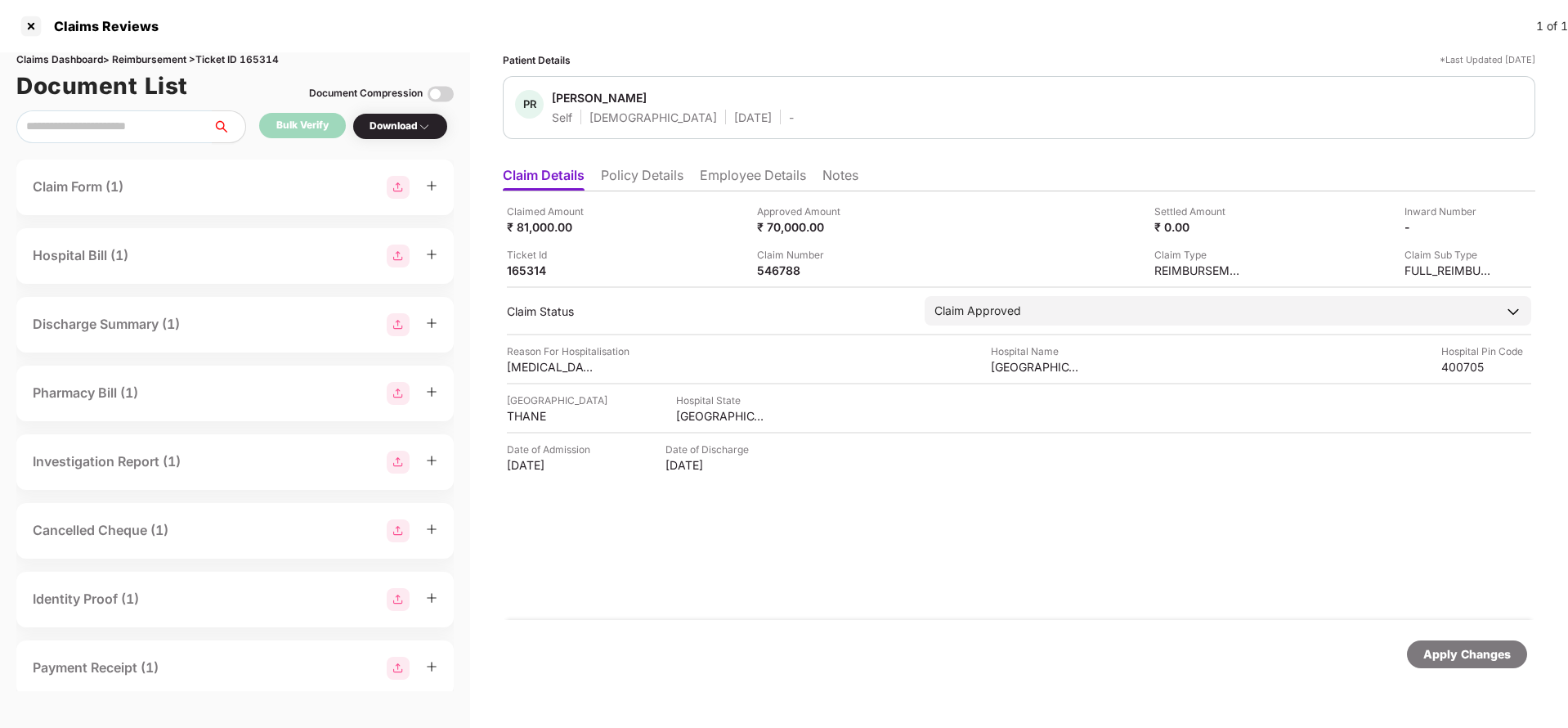
click at [640, 172] on li "Policy Details" at bounding box center [642, 178] width 83 height 23
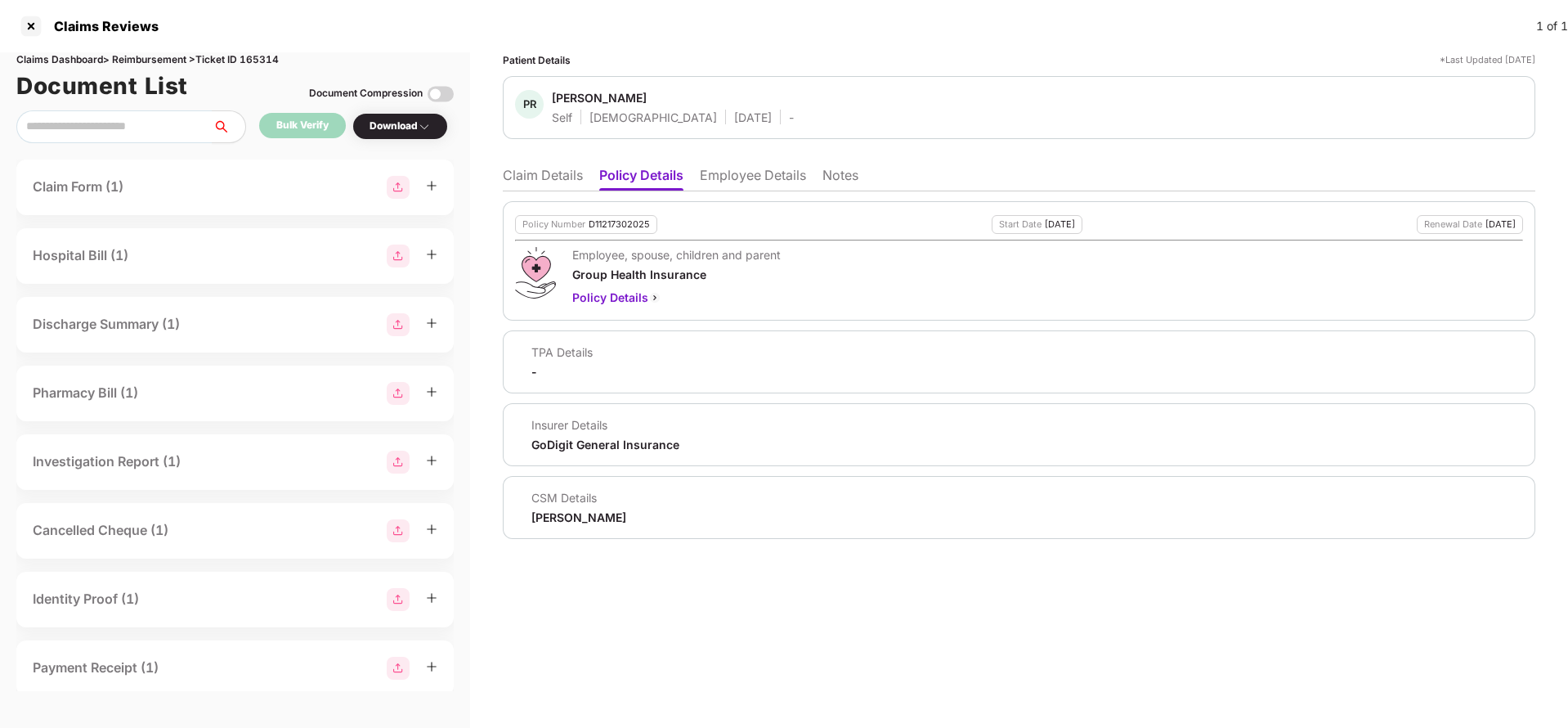
click at [607, 222] on div "D11217302025" at bounding box center [620, 224] width 62 height 10
copy div "D11217302025"
click at [736, 172] on li "Employee Details" at bounding box center [753, 178] width 106 height 23
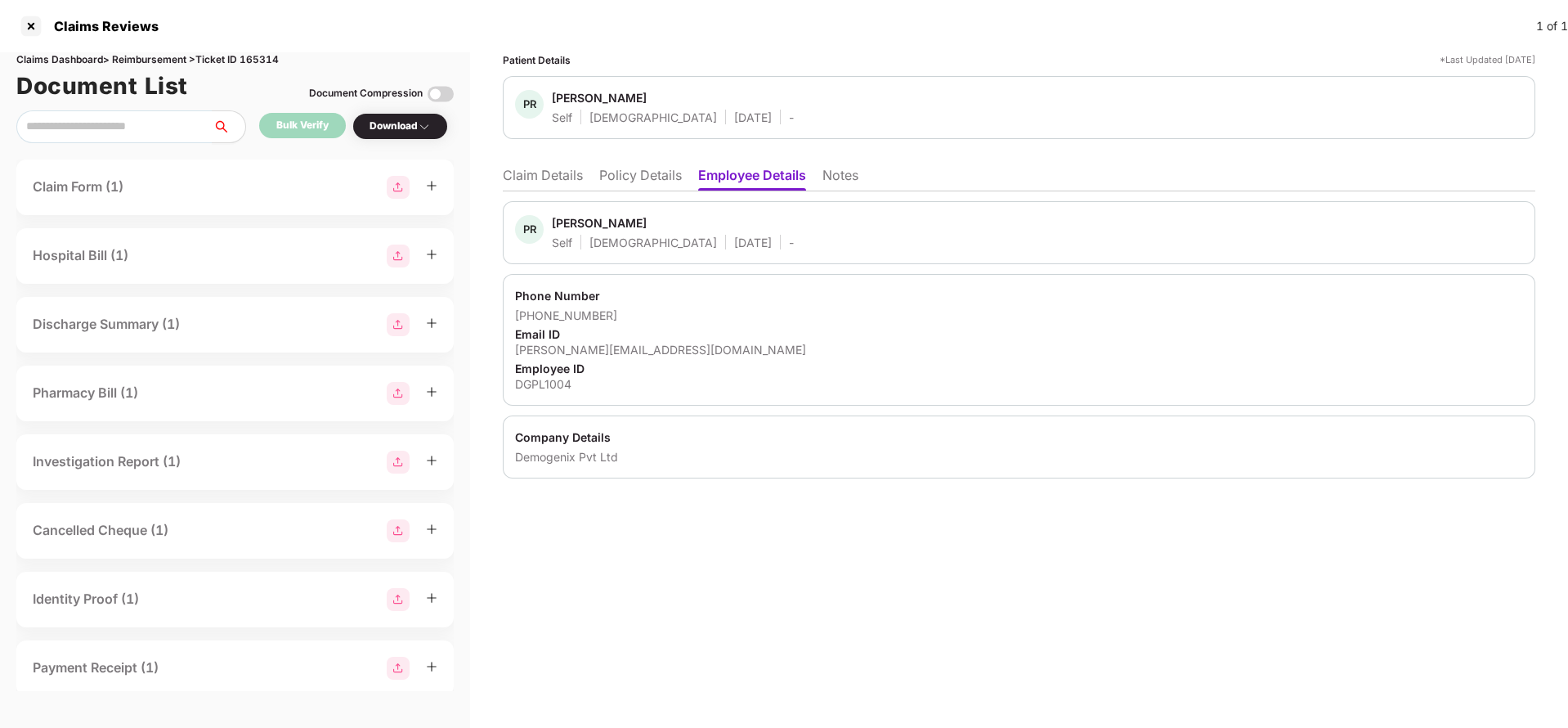
click at [528, 375] on div "Employee ID" at bounding box center [1019, 368] width 1008 height 16
click at [528, 389] on div "DGPL1004" at bounding box center [1019, 383] width 1008 height 16
copy div "DGPL1004"
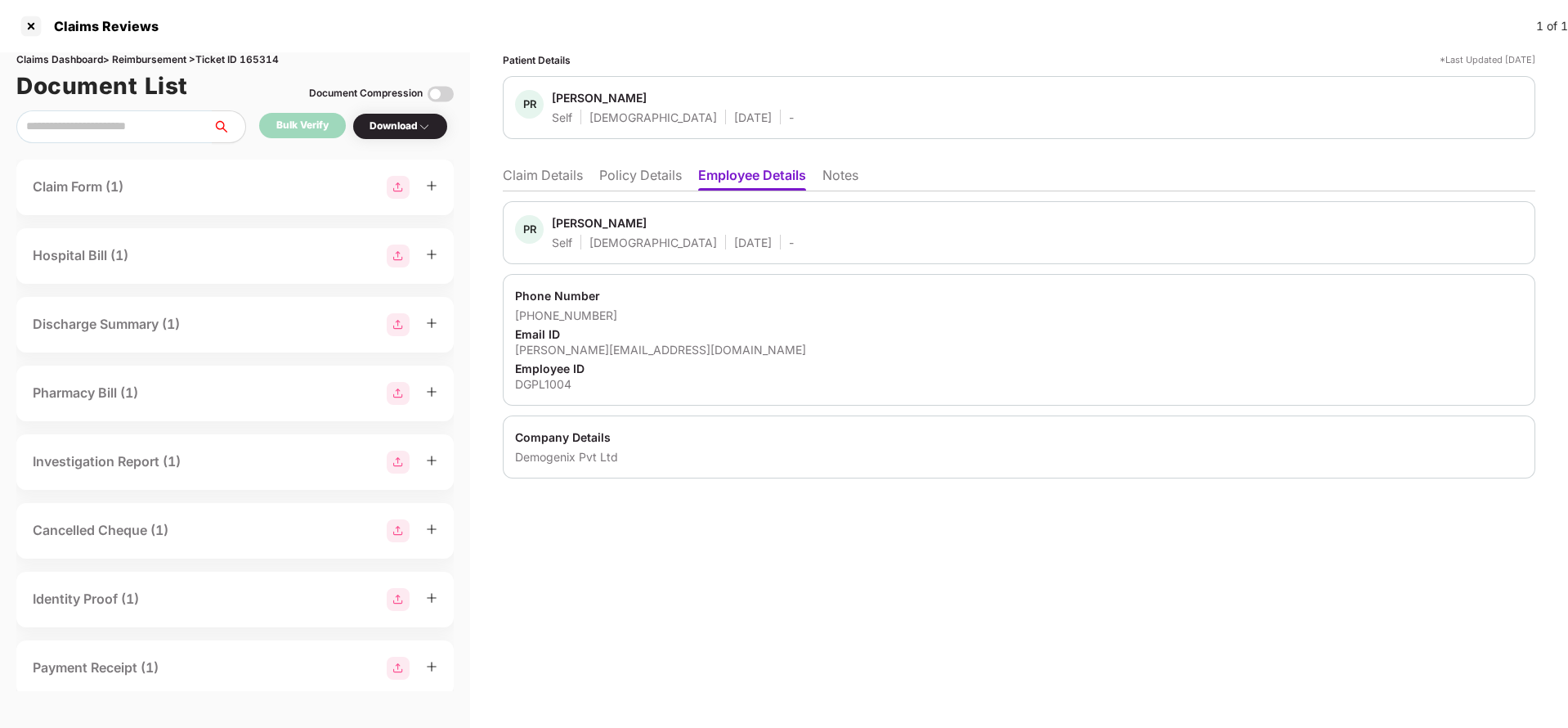
click at [637, 171] on li "Policy Details" at bounding box center [640, 178] width 83 height 23
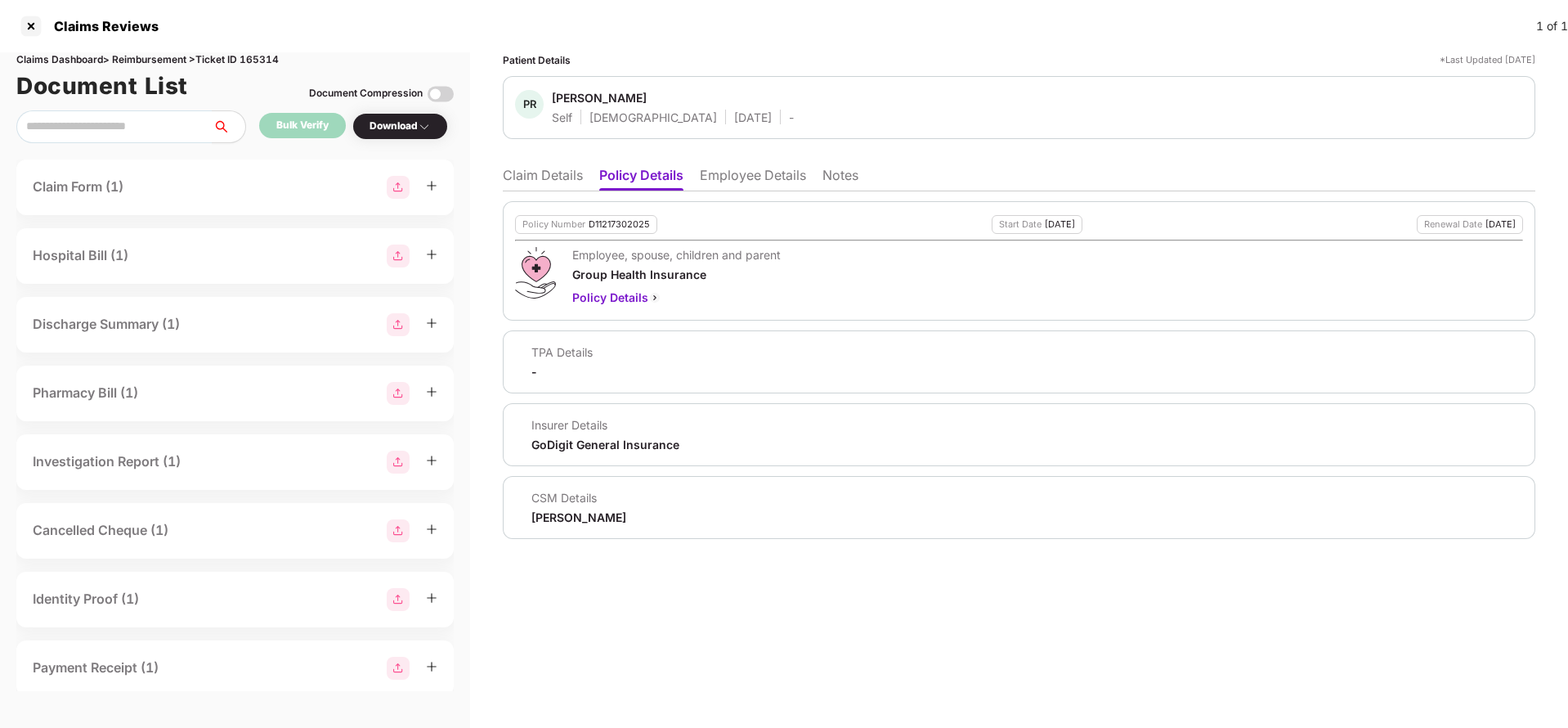
click at [597, 219] on div "D11217302025" at bounding box center [620, 224] width 62 height 10
drag, startPoint x: 556, startPoint y: 163, endPoint x: 554, endPoint y: 176, distance: 13.2
click at [554, 176] on ul "Claim Details Policy Details Employee Details Notes" at bounding box center [1019, 174] width 1033 height 33
click at [554, 176] on li "Claim Details" at bounding box center [543, 178] width 80 height 23
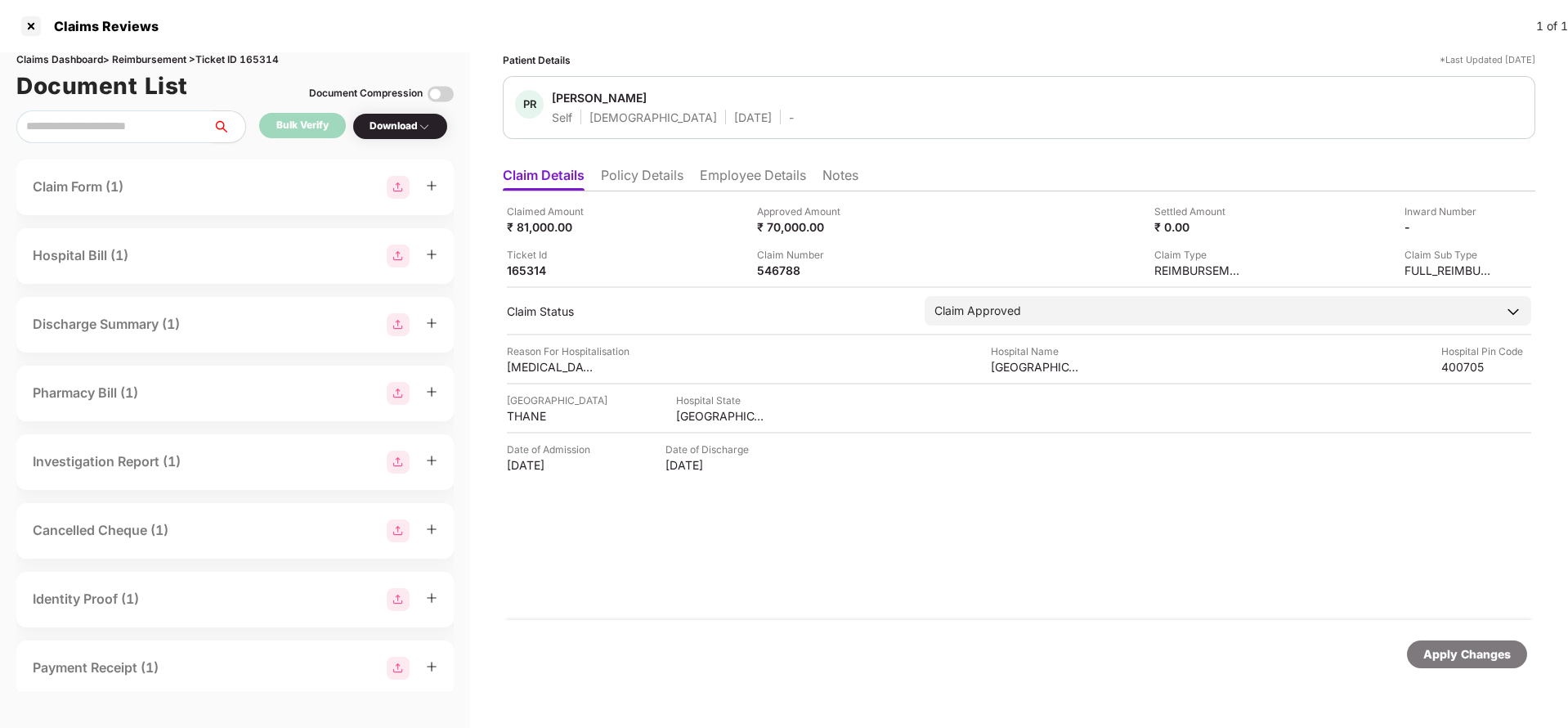
click at [728, 173] on li "Employee Details" at bounding box center [753, 178] width 106 height 23
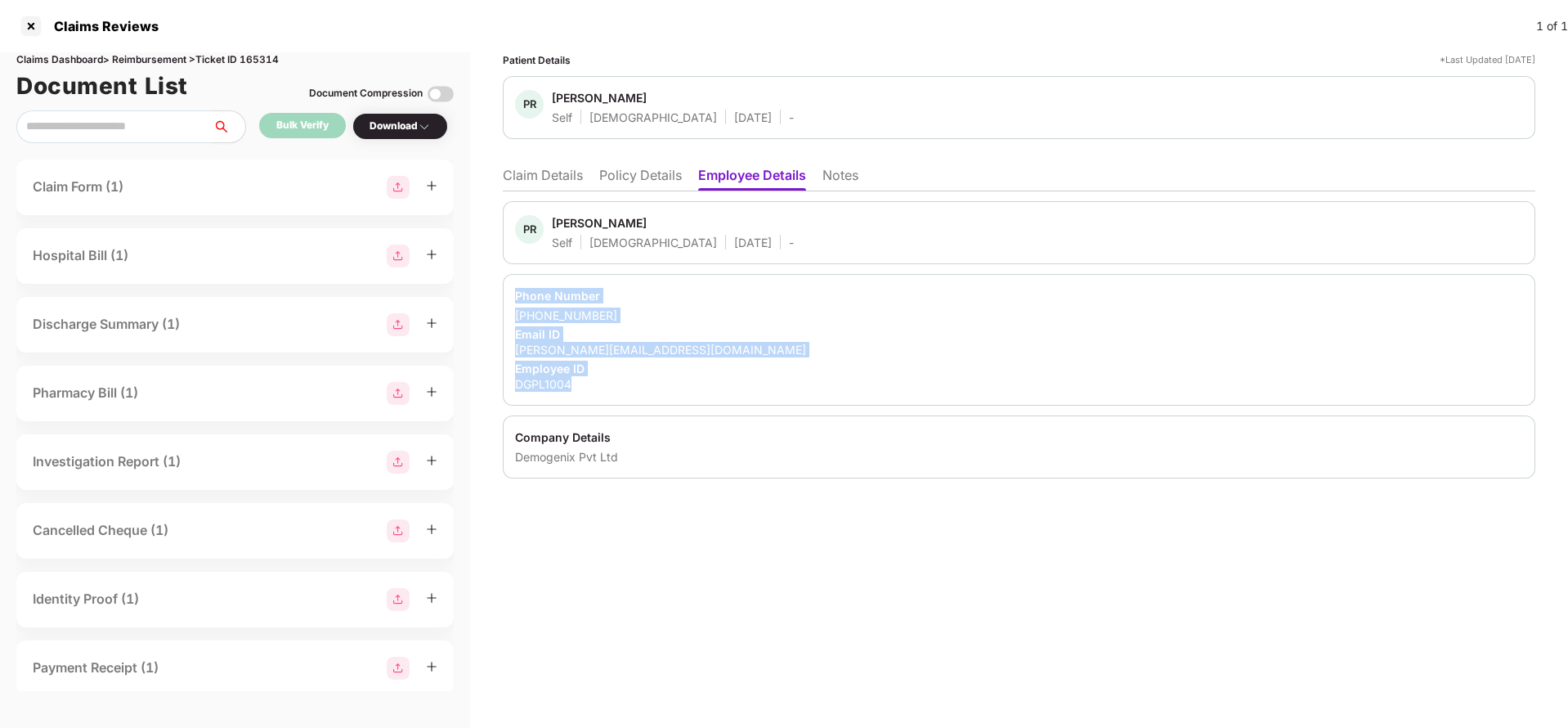
drag, startPoint x: 516, startPoint y: 292, endPoint x: 588, endPoint y: 388, distance: 120.0
click at [588, 388] on div "Phone Number [PHONE_NUMBER] Email ID [PERSON_NAME][EMAIL_ADDRESS][DOMAIN_NAME] …" at bounding box center [1019, 339] width 1033 height 131
click at [581, 95] on div "[PERSON_NAME]" at bounding box center [599, 97] width 95 height 16
click at [629, 177] on li "Policy Details" at bounding box center [640, 178] width 83 height 23
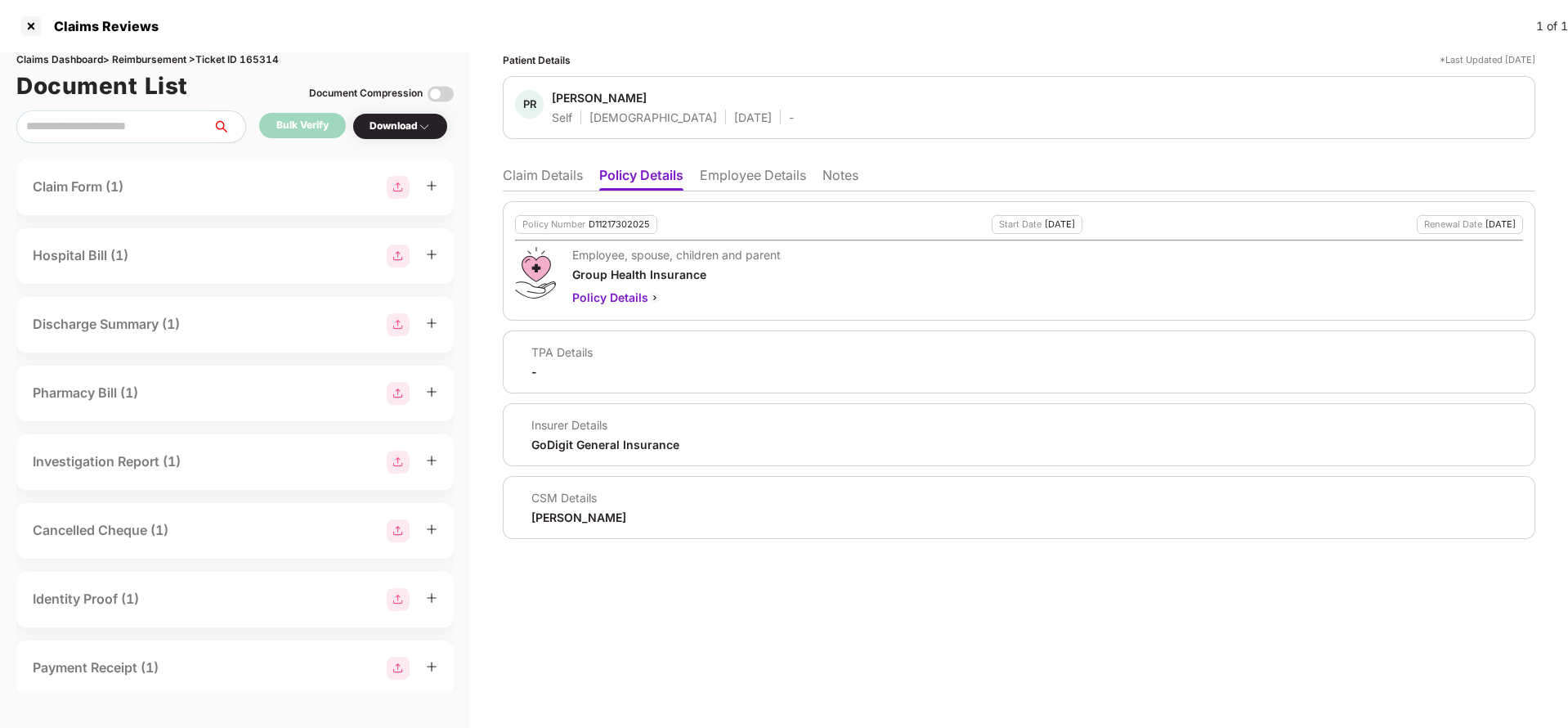
click at [589, 206] on div "Policy Number D11217302025 Start Date [DATE] Renewal Date [DATE] Employee, spou…" at bounding box center [1019, 261] width 1033 height 119
click at [721, 172] on li "Employee Details" at bounding box center [753, 178] width 106 height 23
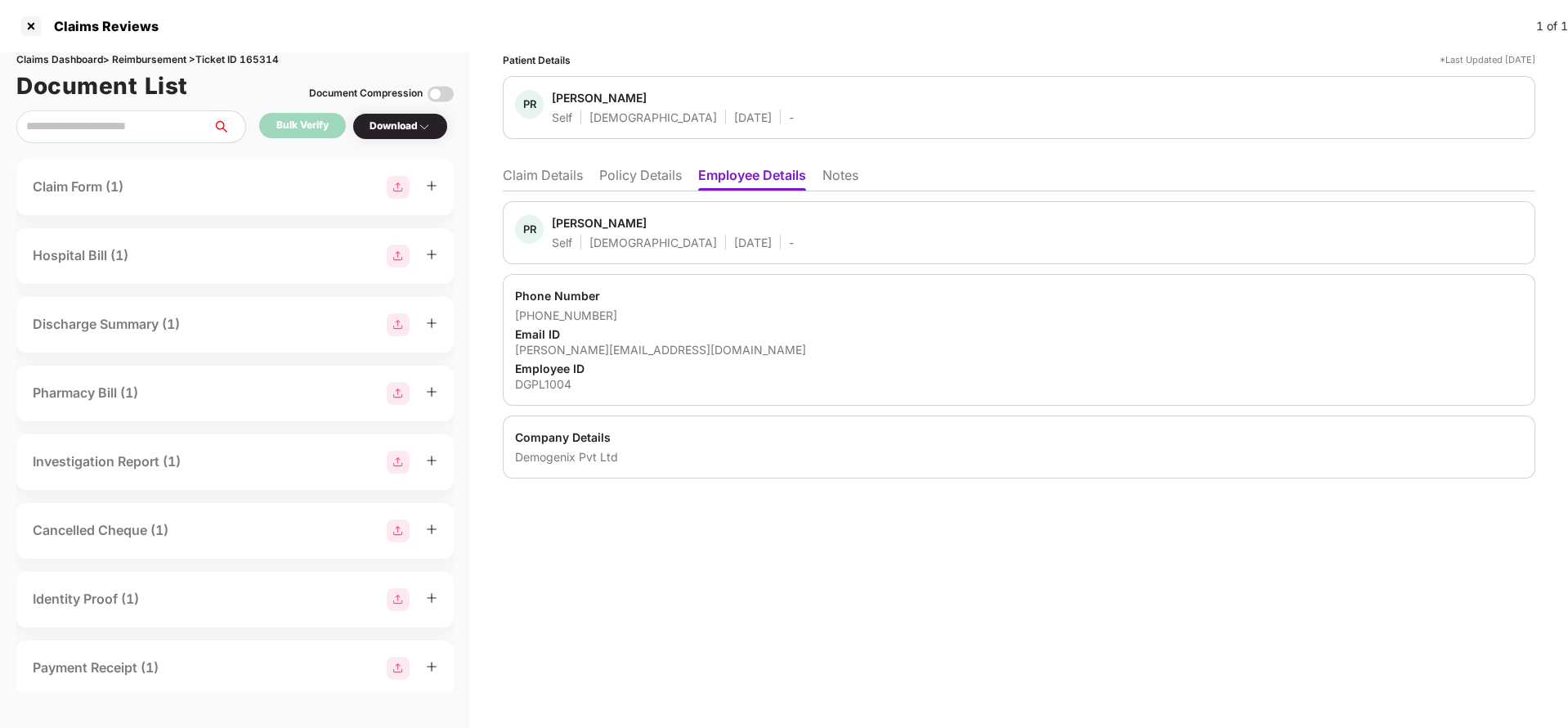
click at [663, 353] on div "[PERSON_NAME][EMAIL_ADDRESS][DOMAIN_NAME]" at bounding box center [1019, 350] width 1008 height 16
click at [831, 182] on li "Notes" at bounding box center [840, 178] width 36 height 23
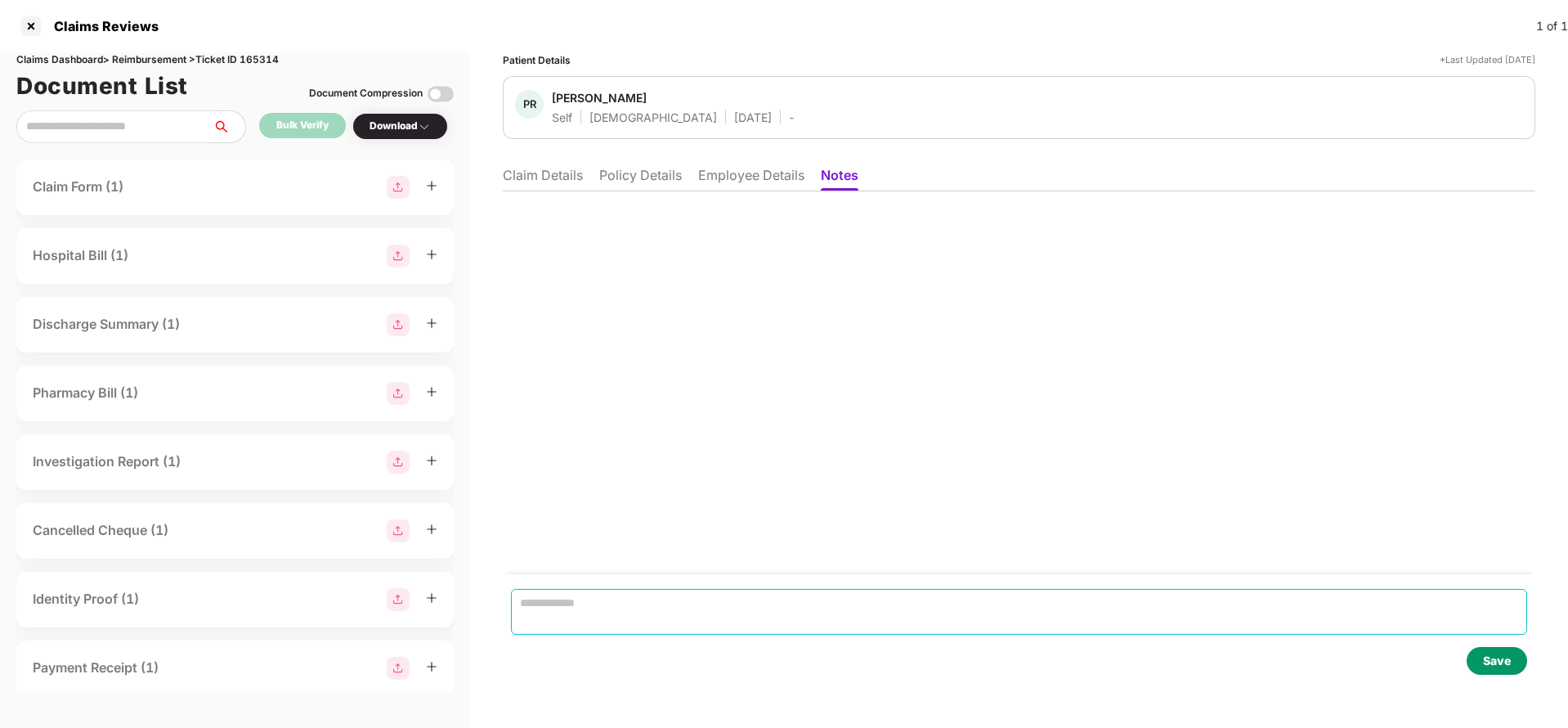
click at [565, 602] on textarea at bounding box center [1019, 611] width 1016 height 46
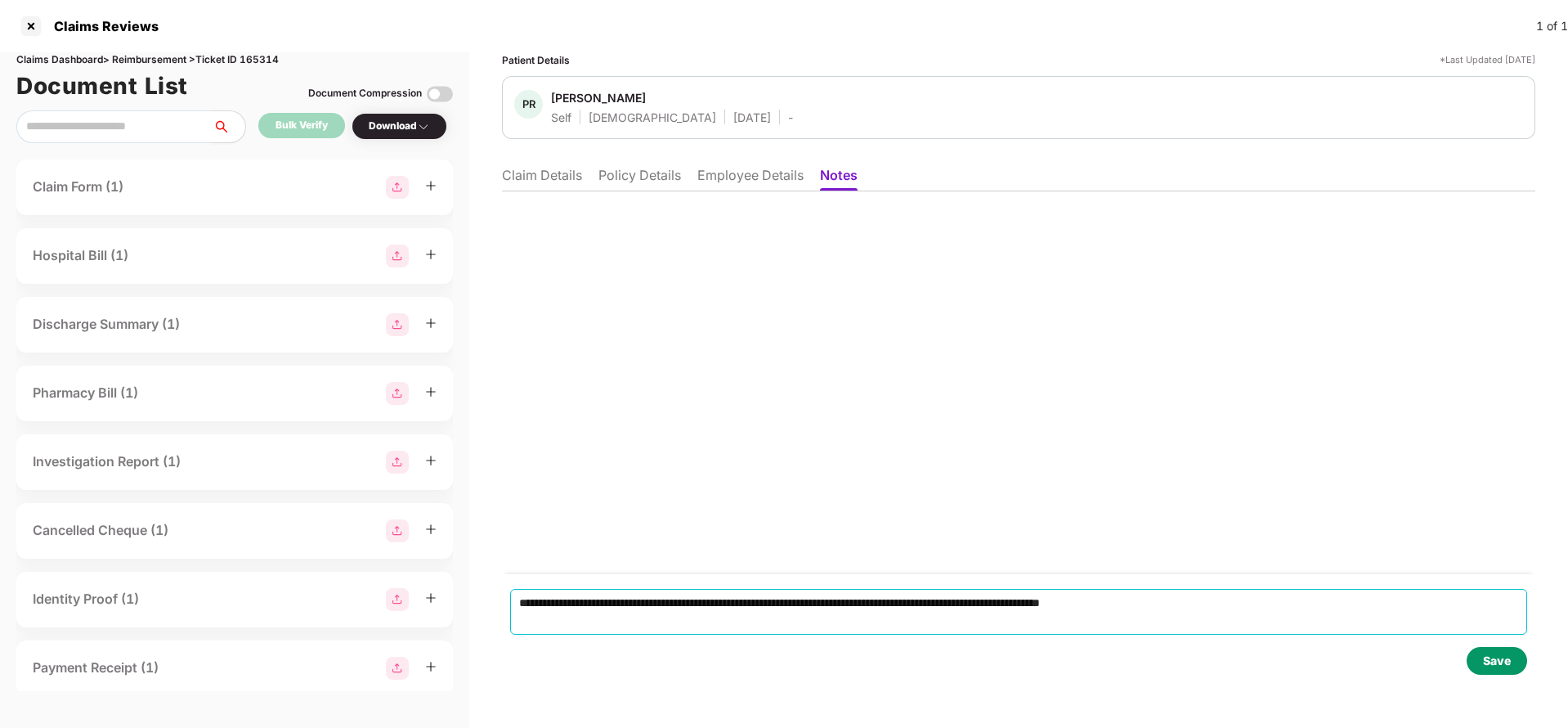
type textarea "**********"
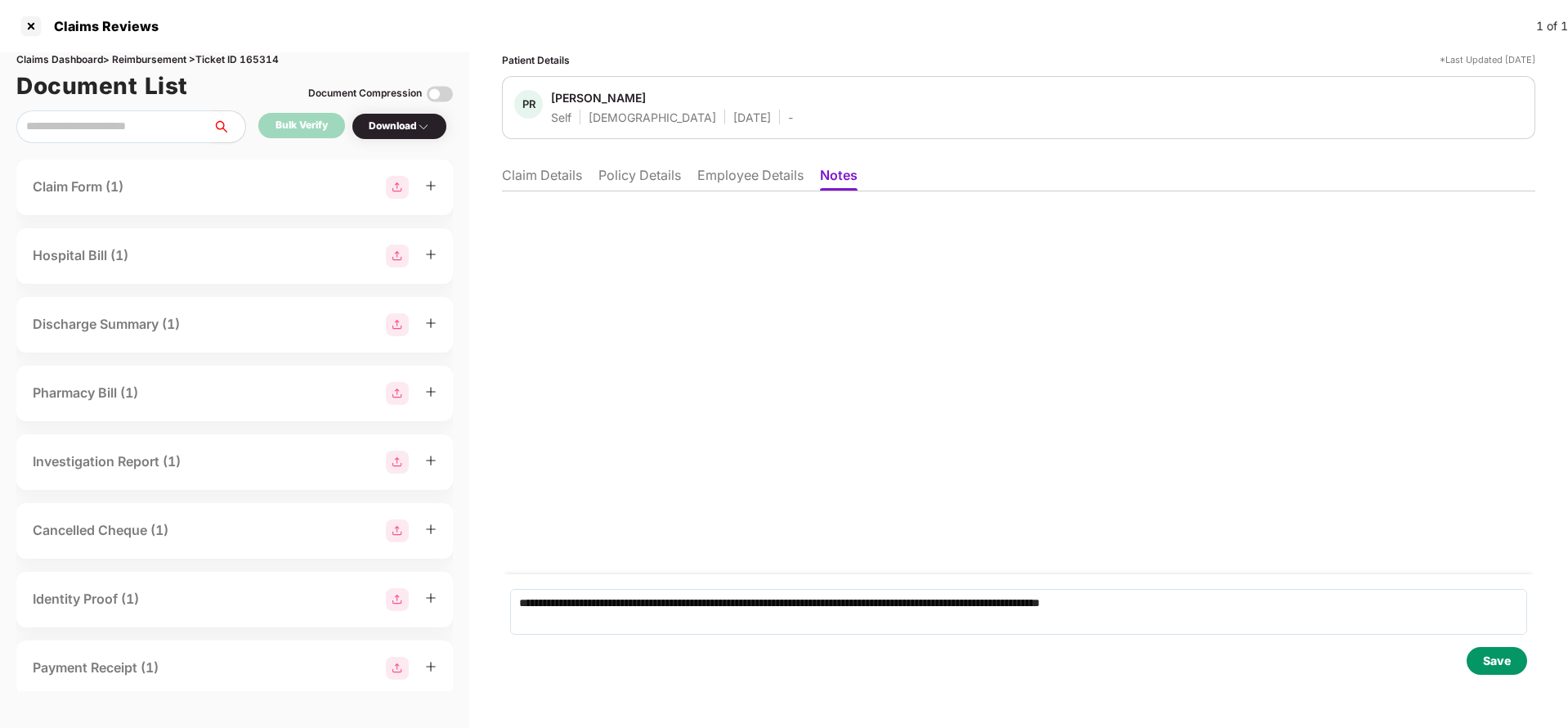
click at [1506, 650] on div "Save" at bounding box center [1497, 661] width 61 height 28
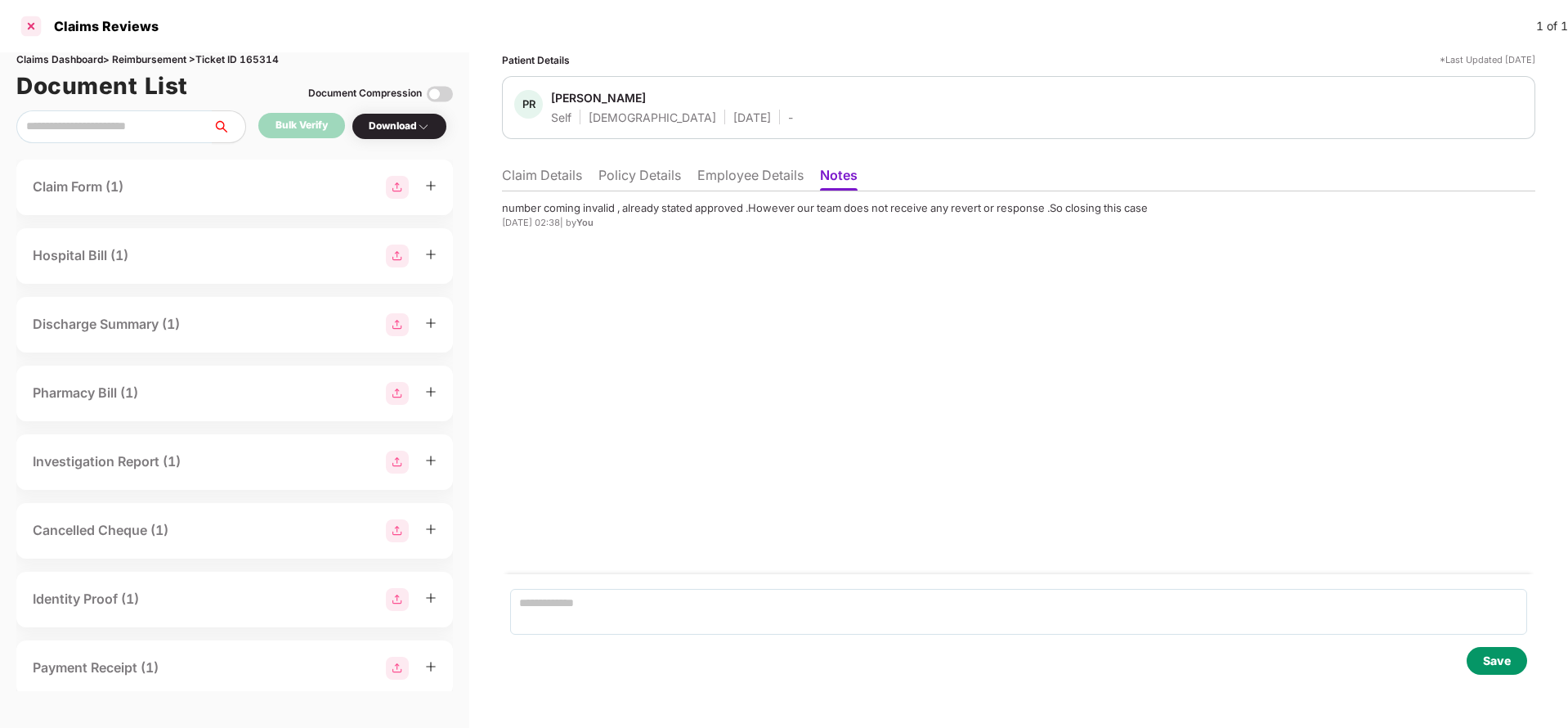
click at [30, 34] on div at bounding box center [31, 26] width 26 height 26
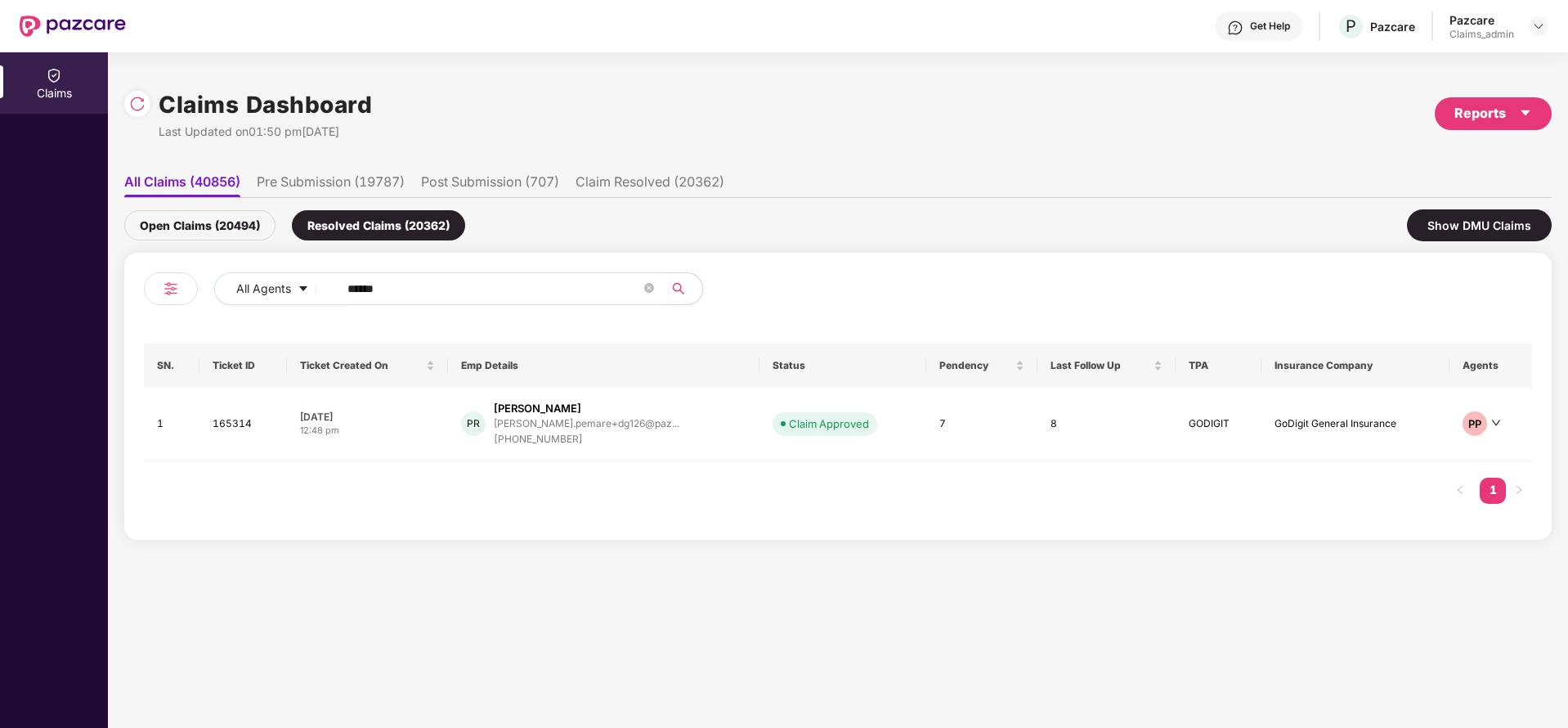
click at [462, 290] on input "******" at bounding box center [494, 288] width 294 height 24
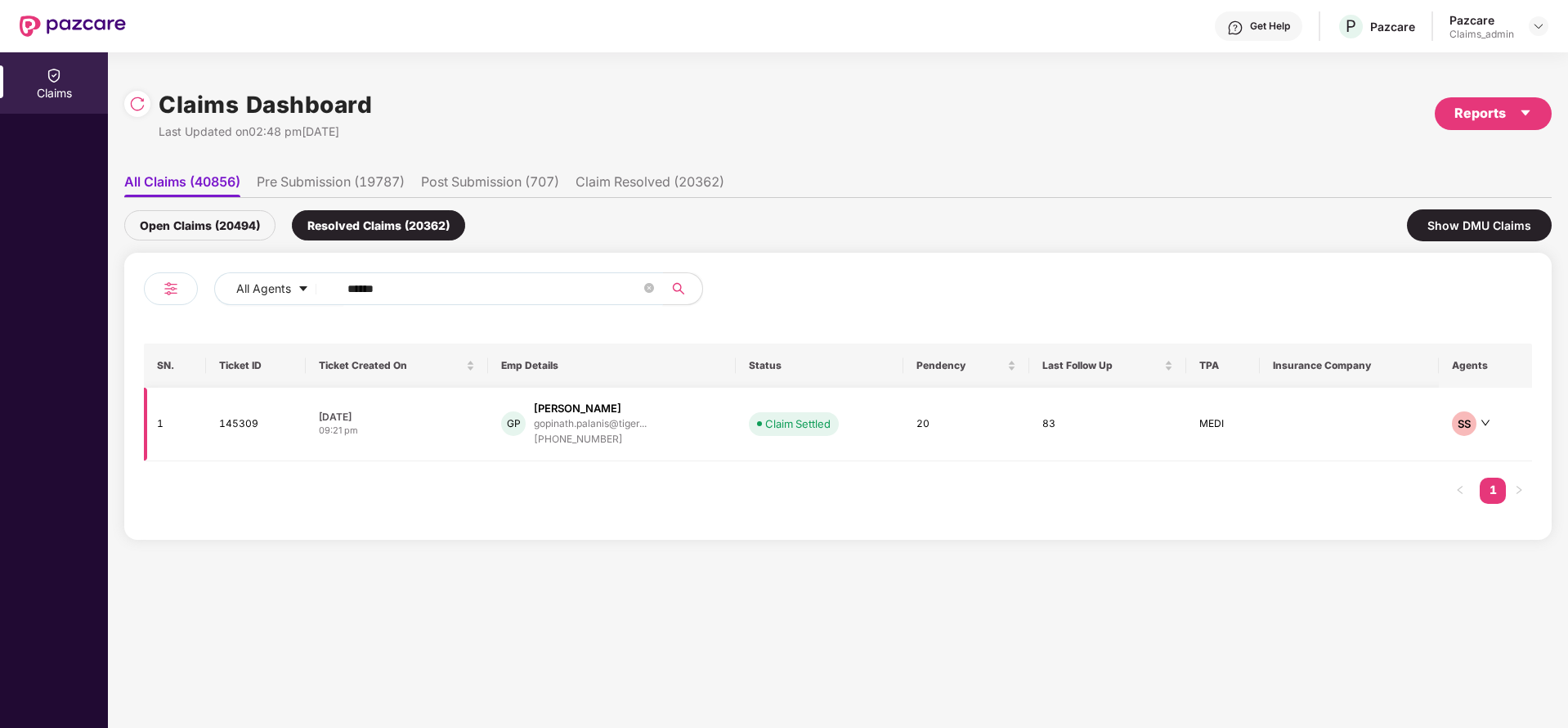
type input "******"
click at [593, 436] on div "[PHONE_NUMBER]" at bounding box center [590, 439] width 113 height 16
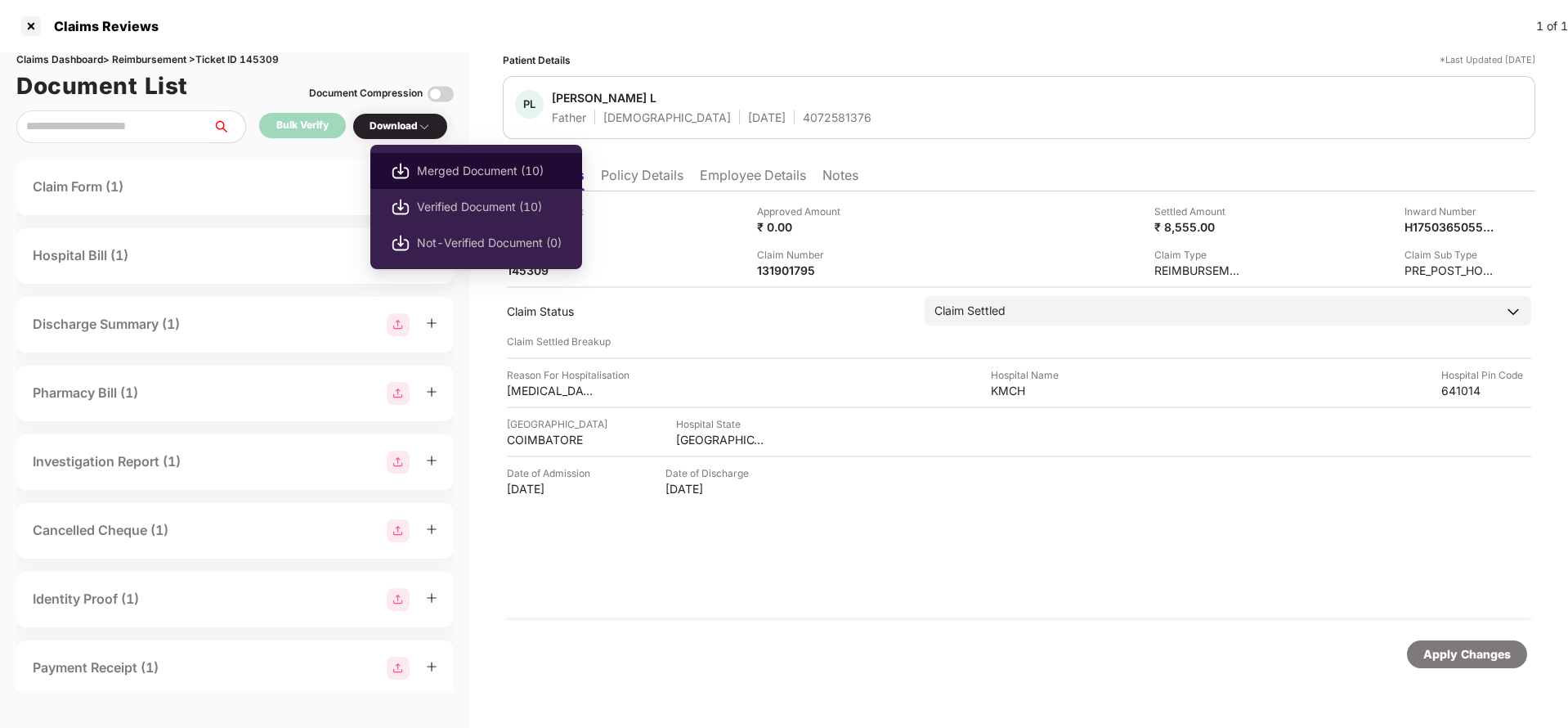
click at [435, 163] on span "Merged Document (10)" at bounding box center [488, 171] width 144 height 18
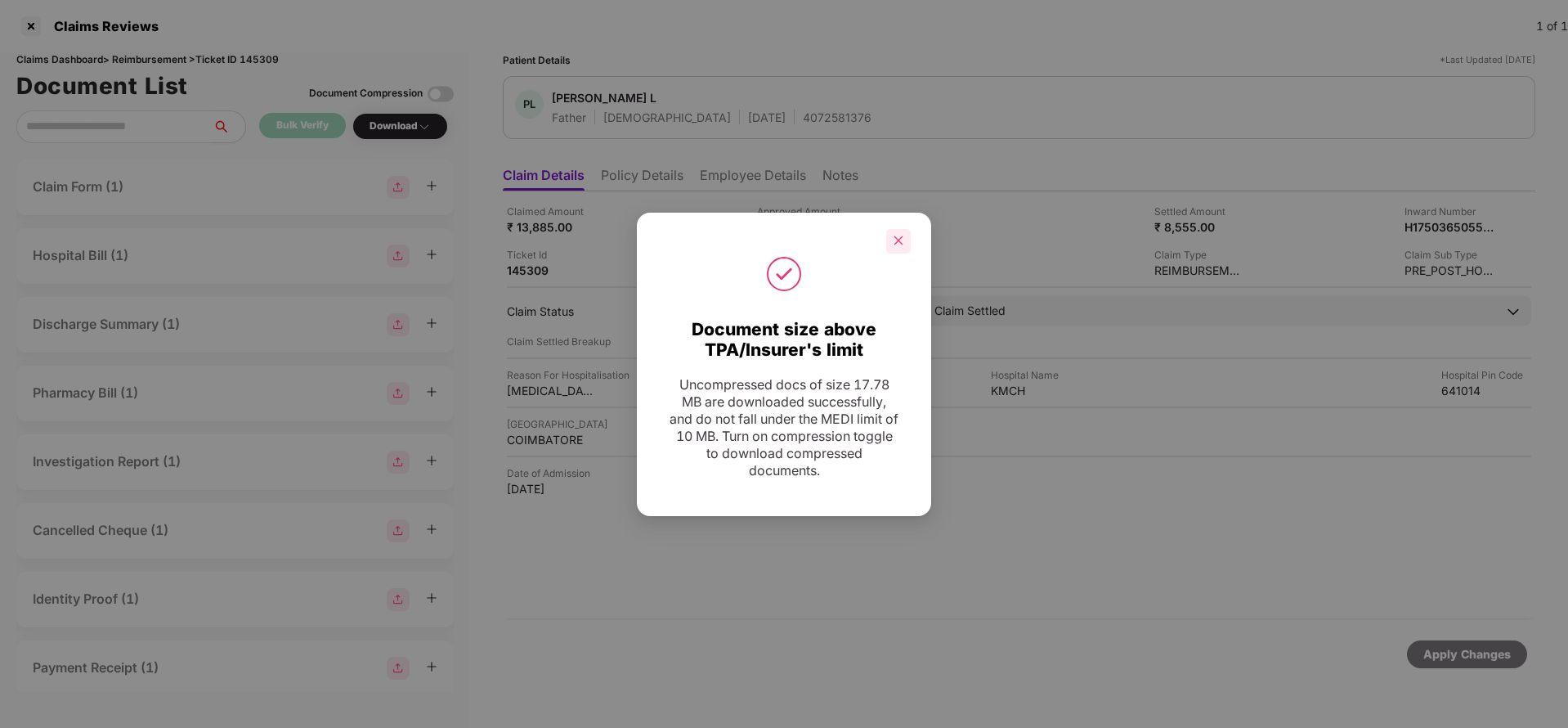
click at [901, 241] on icon "close" at bounding box center [899, 240] width 11 height 11
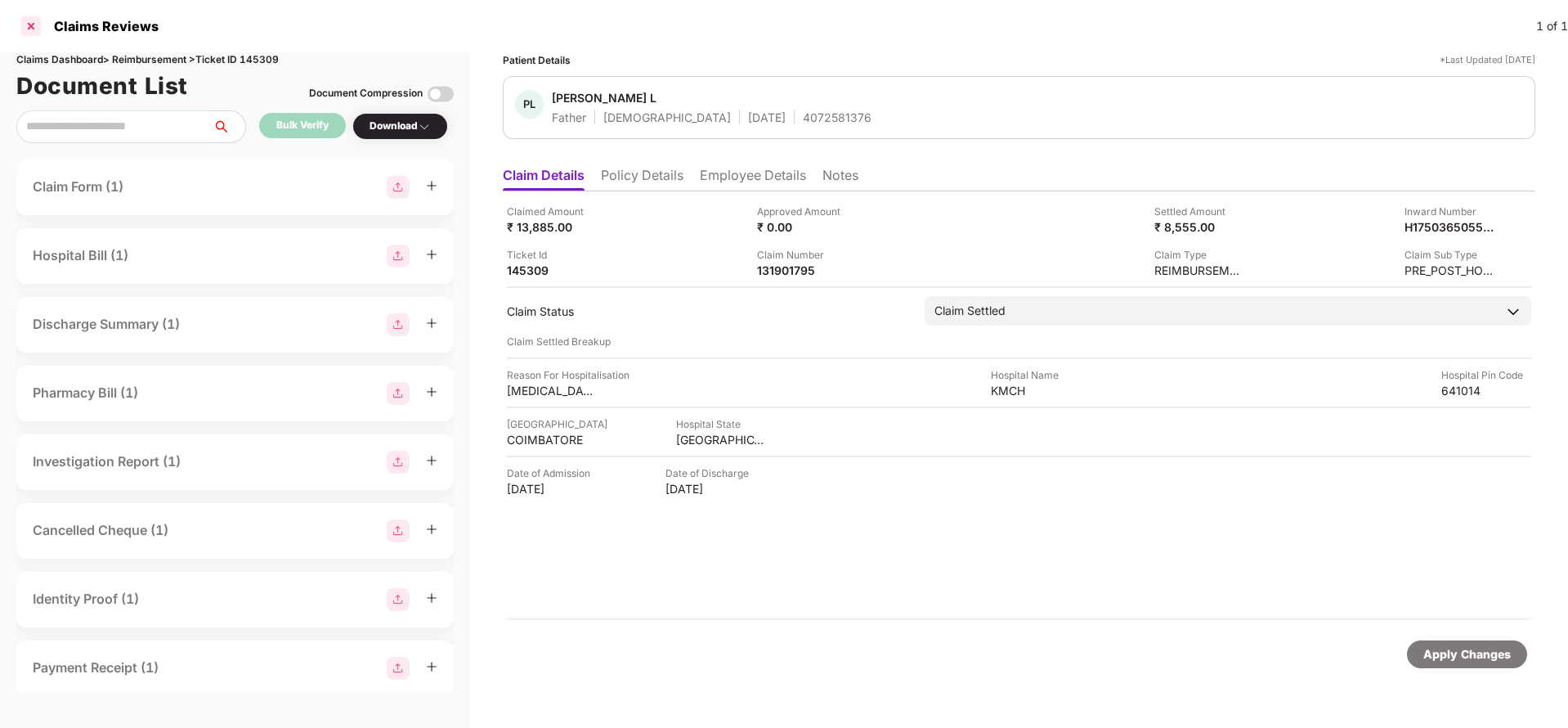
click at [34, 34] on div at bounding box center [31, 26] width 26 height 26
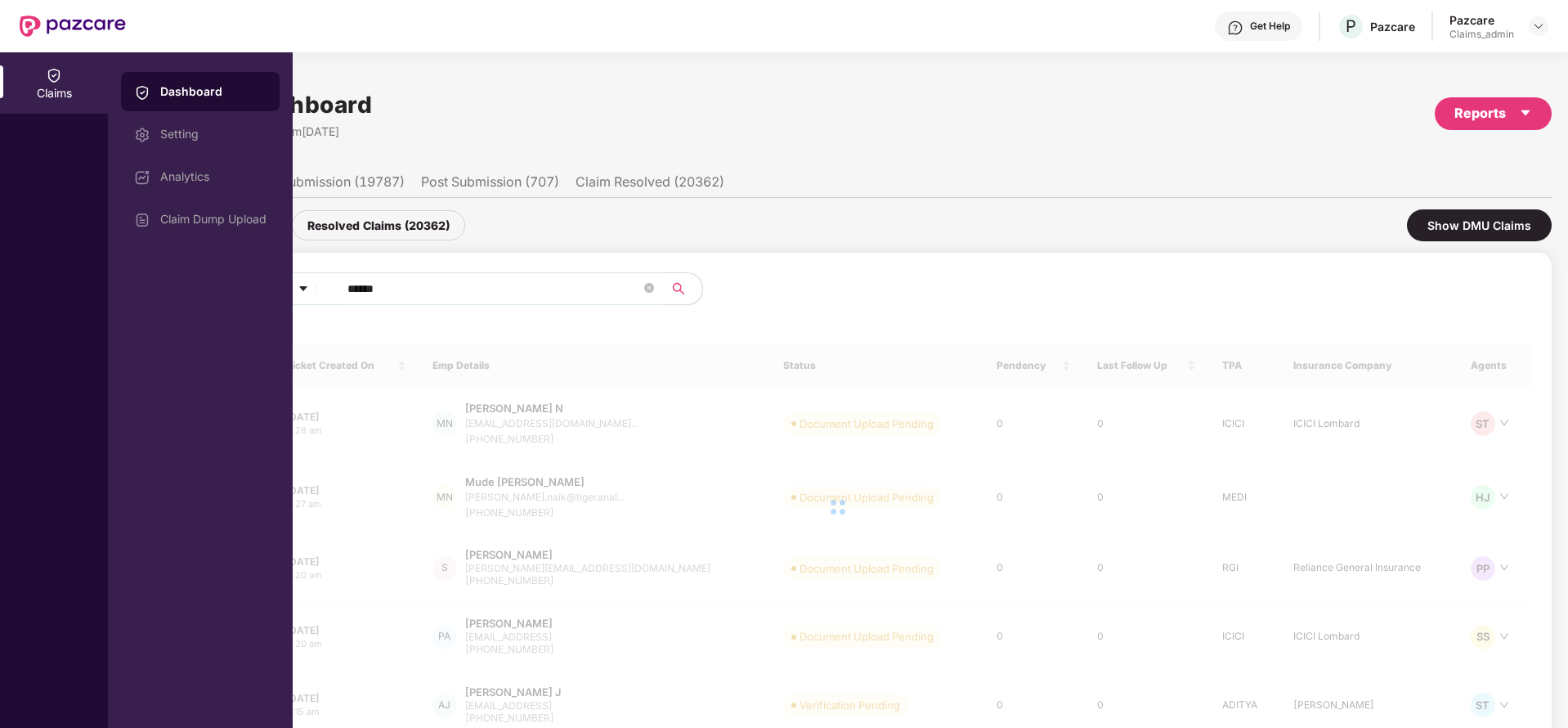
drag, startPoint x: 418, startPoint y: 280, endPoint x: 286, endPoint y: 289, distance: 132.3
click at [286, 289] on div "Claims Dashboard Setting Analytics Claim Dump Upload Claims Dashboard Last Upda…" at bounding box center [784, 390] width 1568 height 676
paste input "**********"
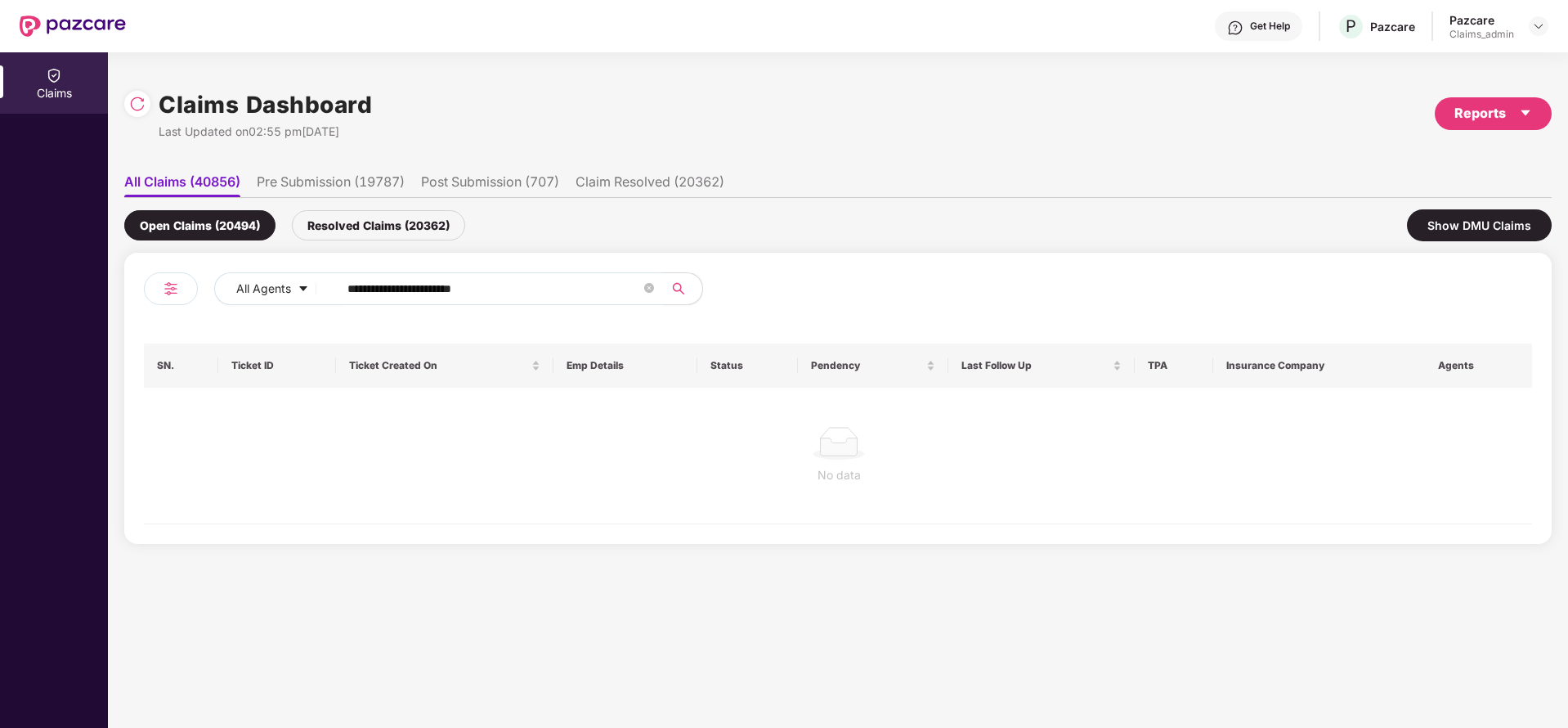
click at [348, 295] on input "**********" at bounding box center [494, 288] width 294 height 24
type input "**********"
click at [384, 226] on div "Resolved Claims (20362)" at bounding box center [378, 225] width 173 height 30
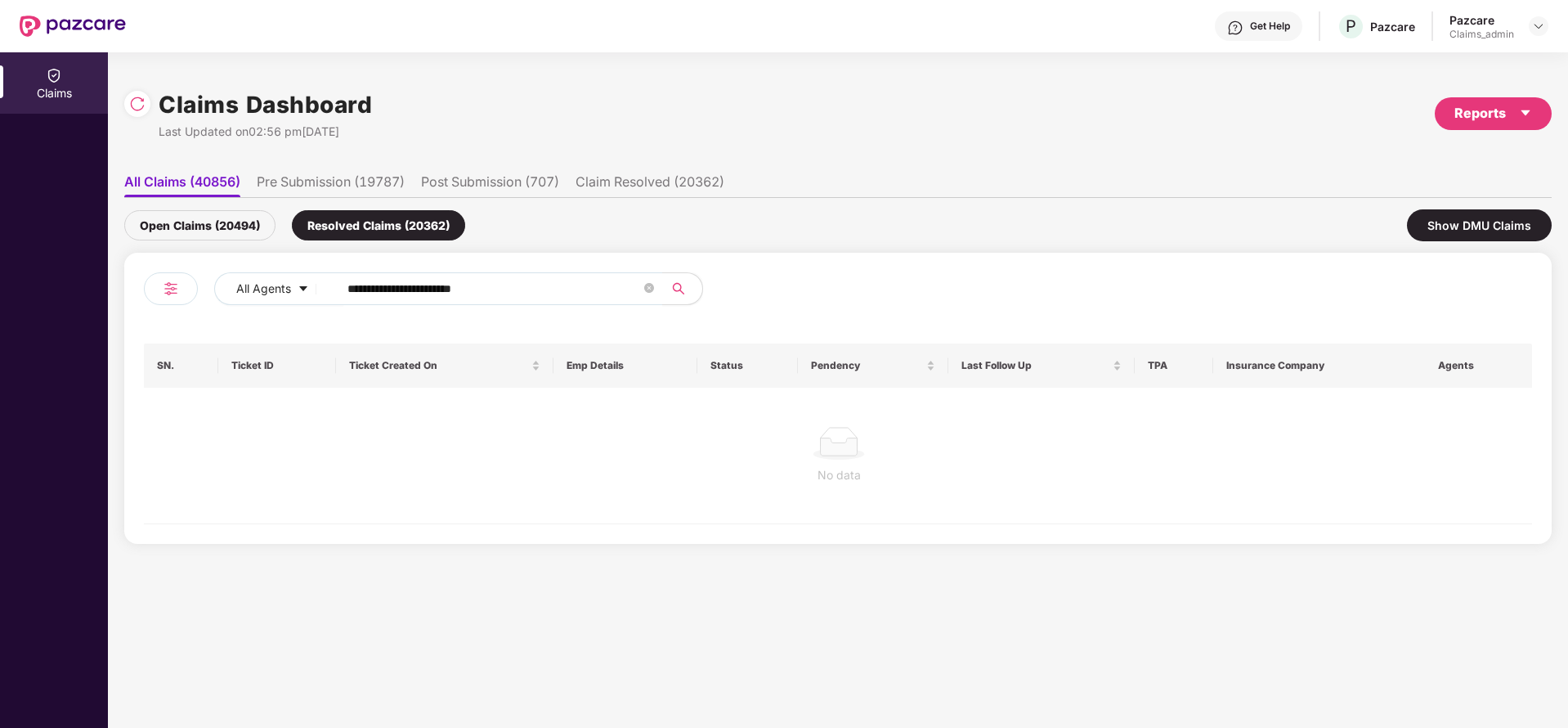
click at [193, 236] on div "Open Claims (20494)" at bounding box center [199, 225] width 151 height 30
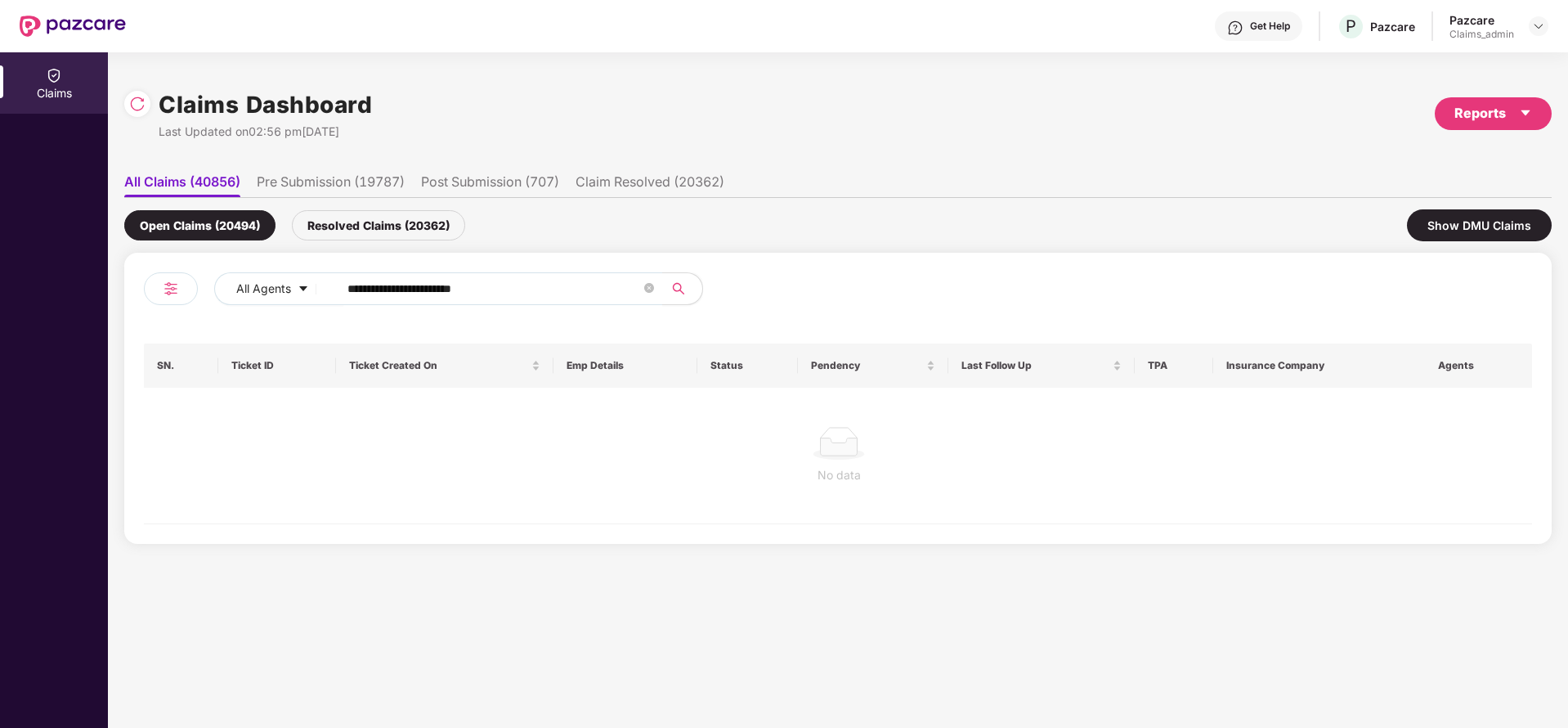
click at [1550, 21] on header "Get Help P Pazcare Pazcare Claims_admin" at bounding box center [784, 26] width 1568 height 52
click at [1534, 26] on img at bounding box center [1539, 26] width 13 height 13
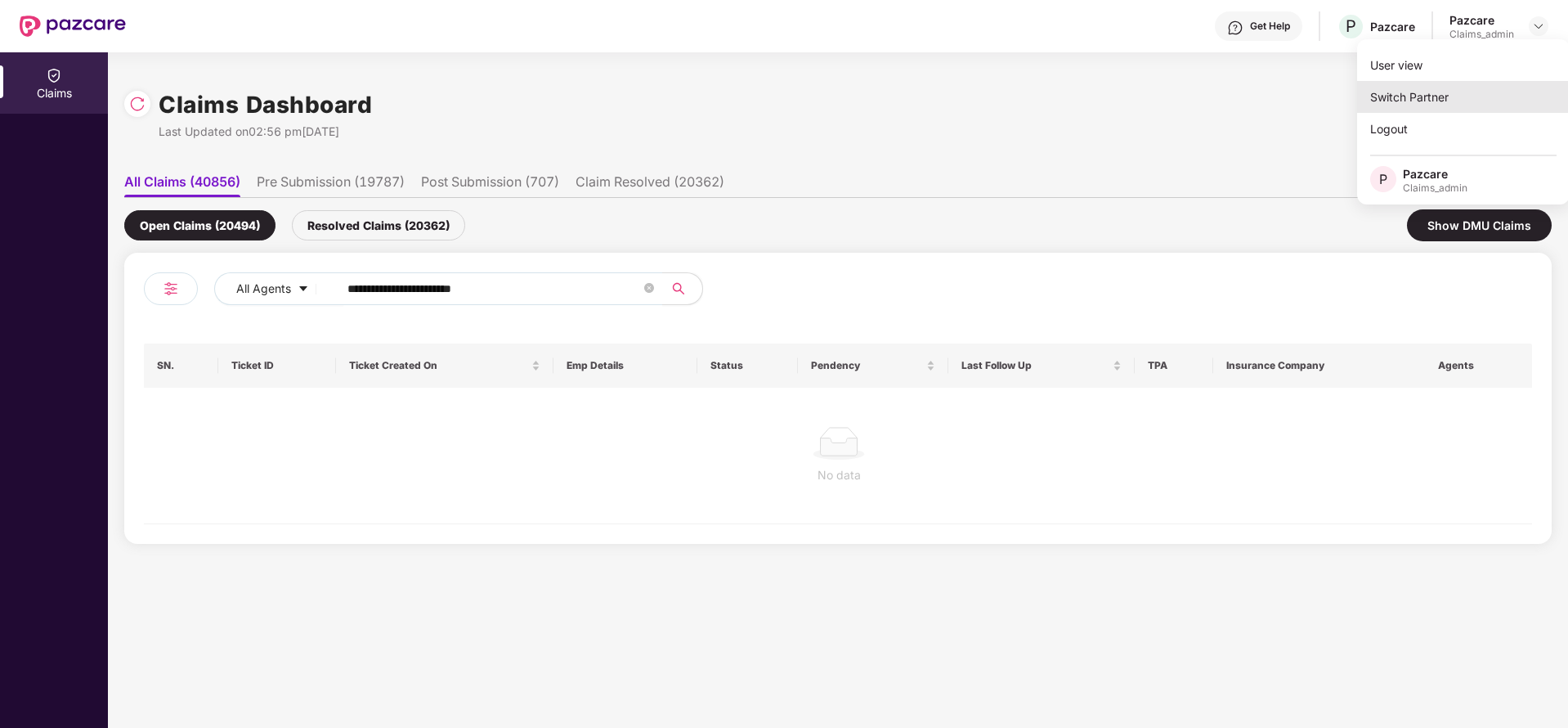
click at [1451, 98] on div "Switch Partner" at bounding box center [1464, 97] width 213 height 32
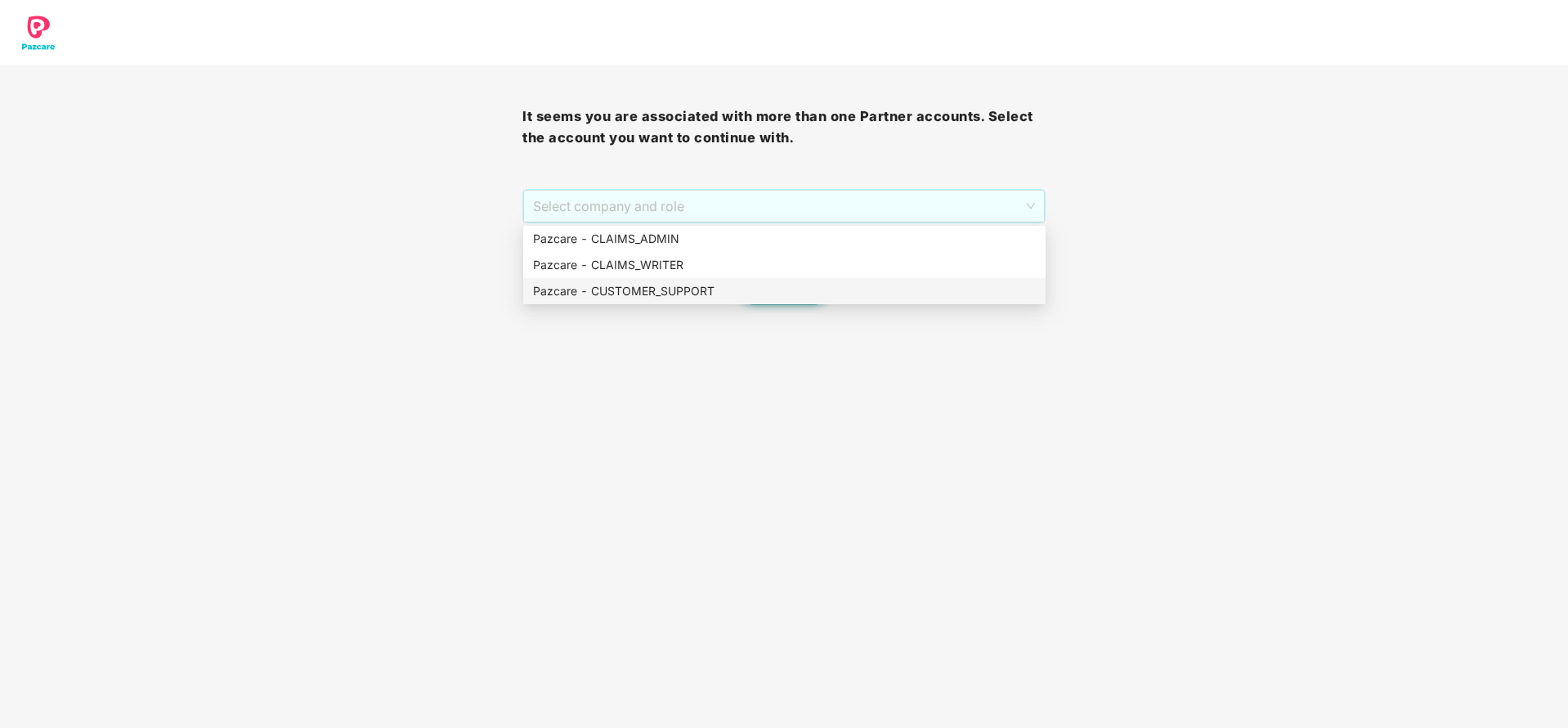
drag, startPoint x: 867, startPoint y: 206, endPoint x: 762, endPoint y: 294, distance: 137.0
click at [762, 294] on body "It seems you are associated with more than one Partner accounts. Select the acc…" at bounding box center [784, 364] width 1568 height 728
click at [762, 294] on div "Pazcare - CUSTOMER_SUPPORT" at bounding box center [784, 291] width 502 height 18
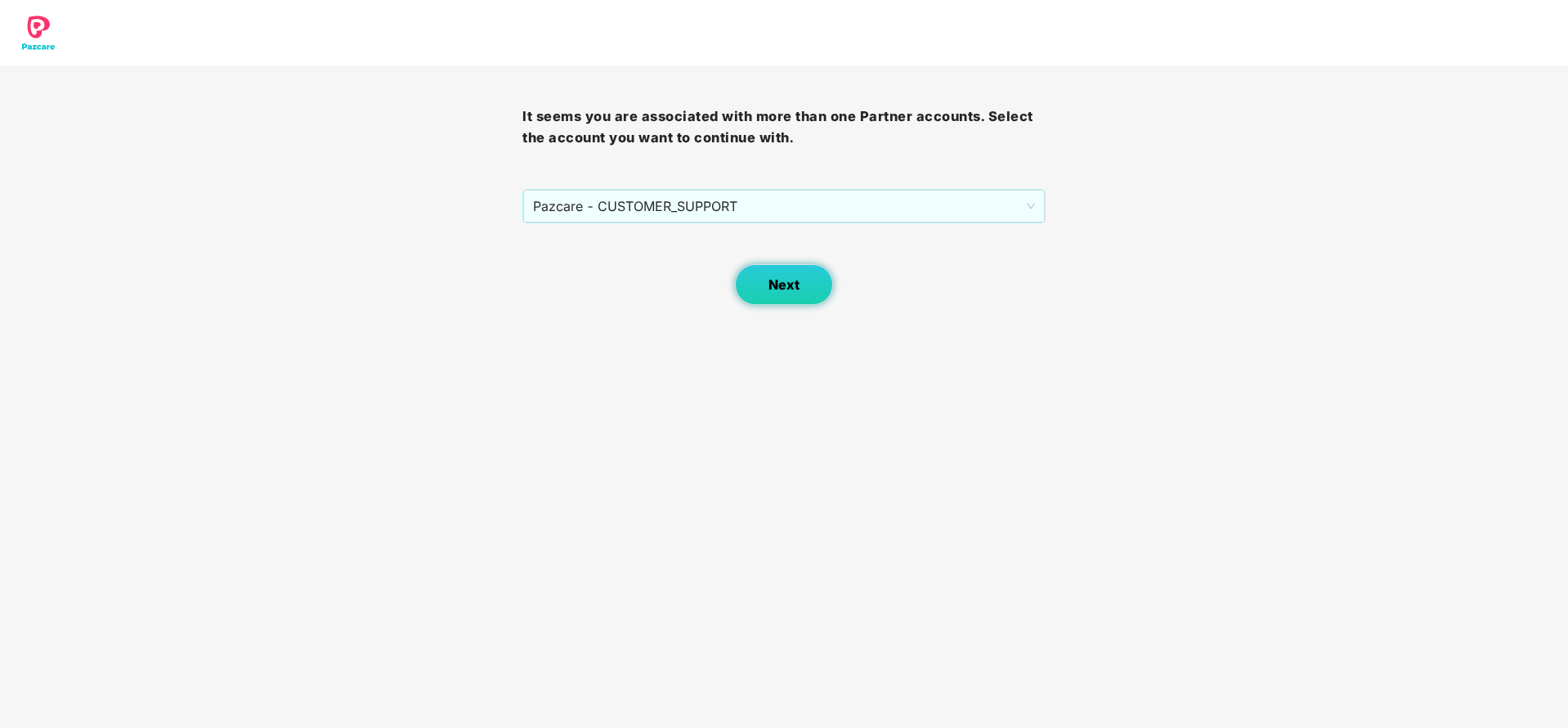
click at [794, 293] on button "Next" at bounding box center [784, 284] width 98 height 41
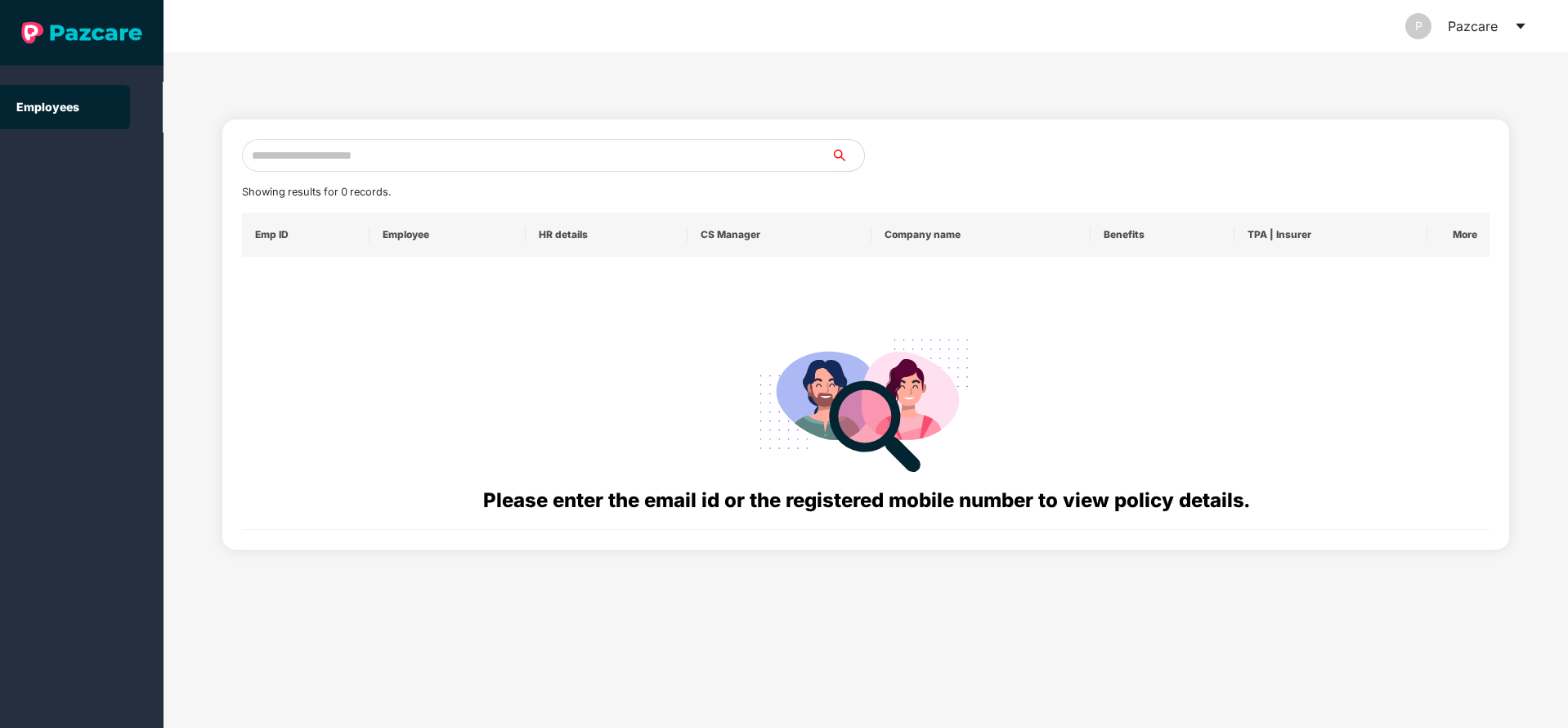
click at [541, 163] on input "text" at bounding box center [537, 155] width 589 height 33
paste input "**********"
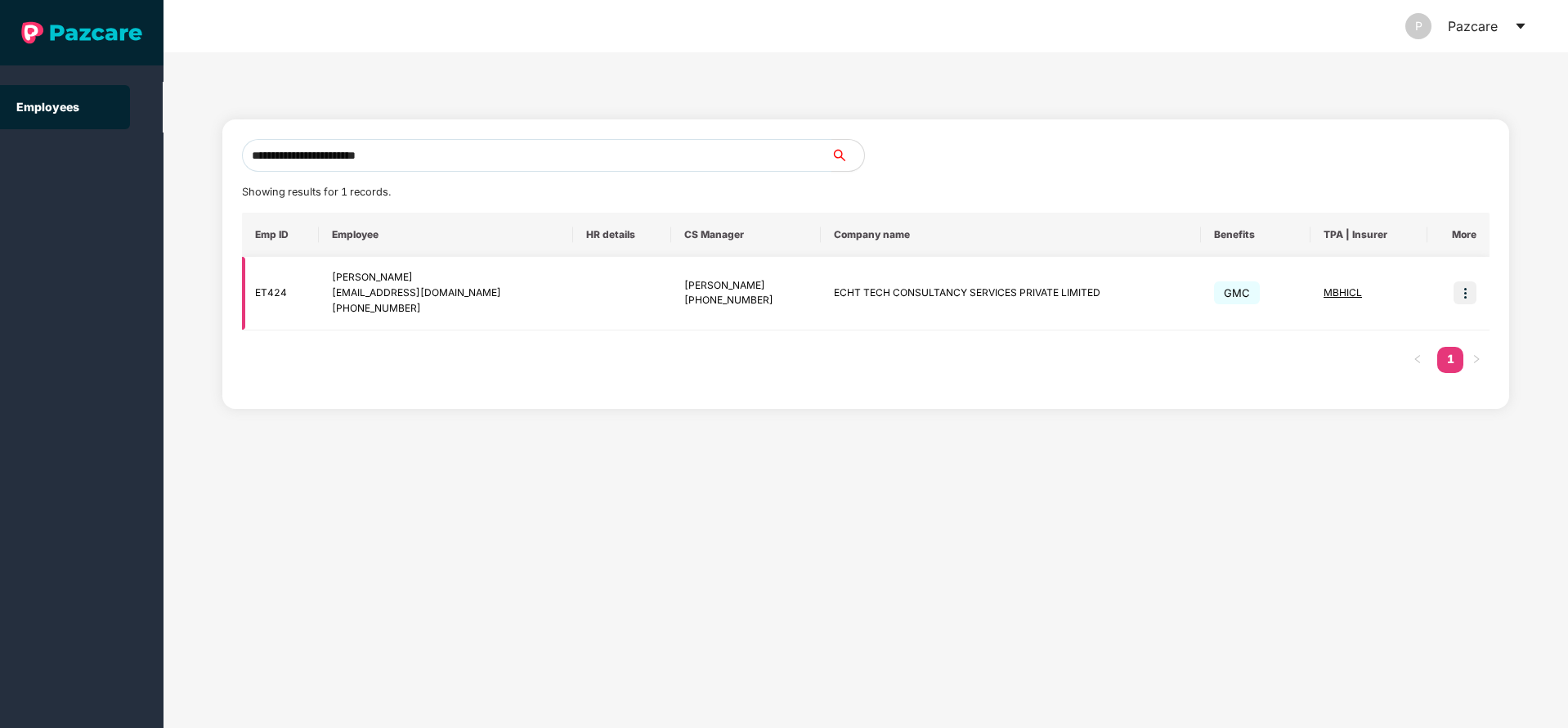
type input "**********"
click at [1465, 288] on img at bounding box center [1465, 293] width 23 height 23
click at [1342, 289] on span "MBHICL" at bounding box center [1342, 292] width 38 height 12
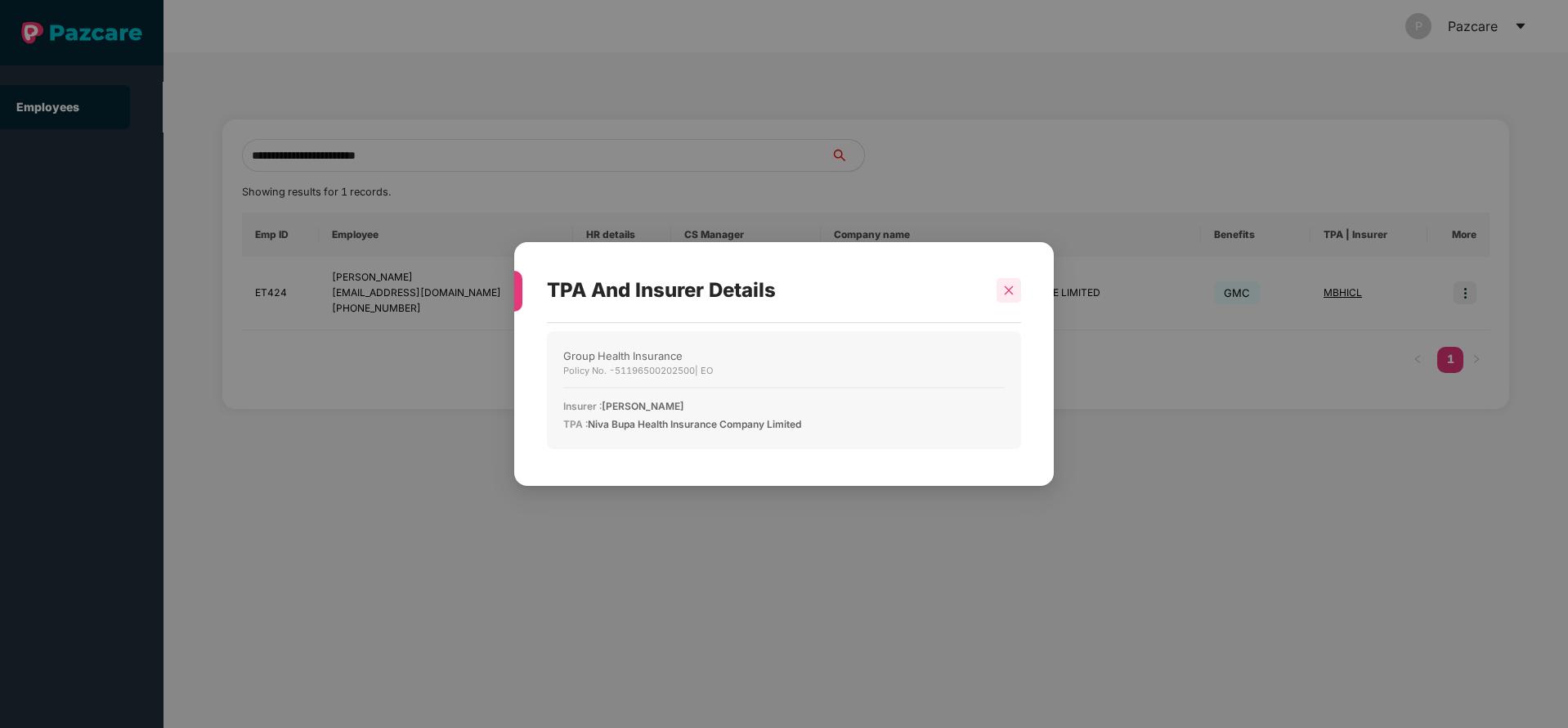
click at [1008, 289] on icon "close" at bounding box center [1010, 290] width 9 height 9
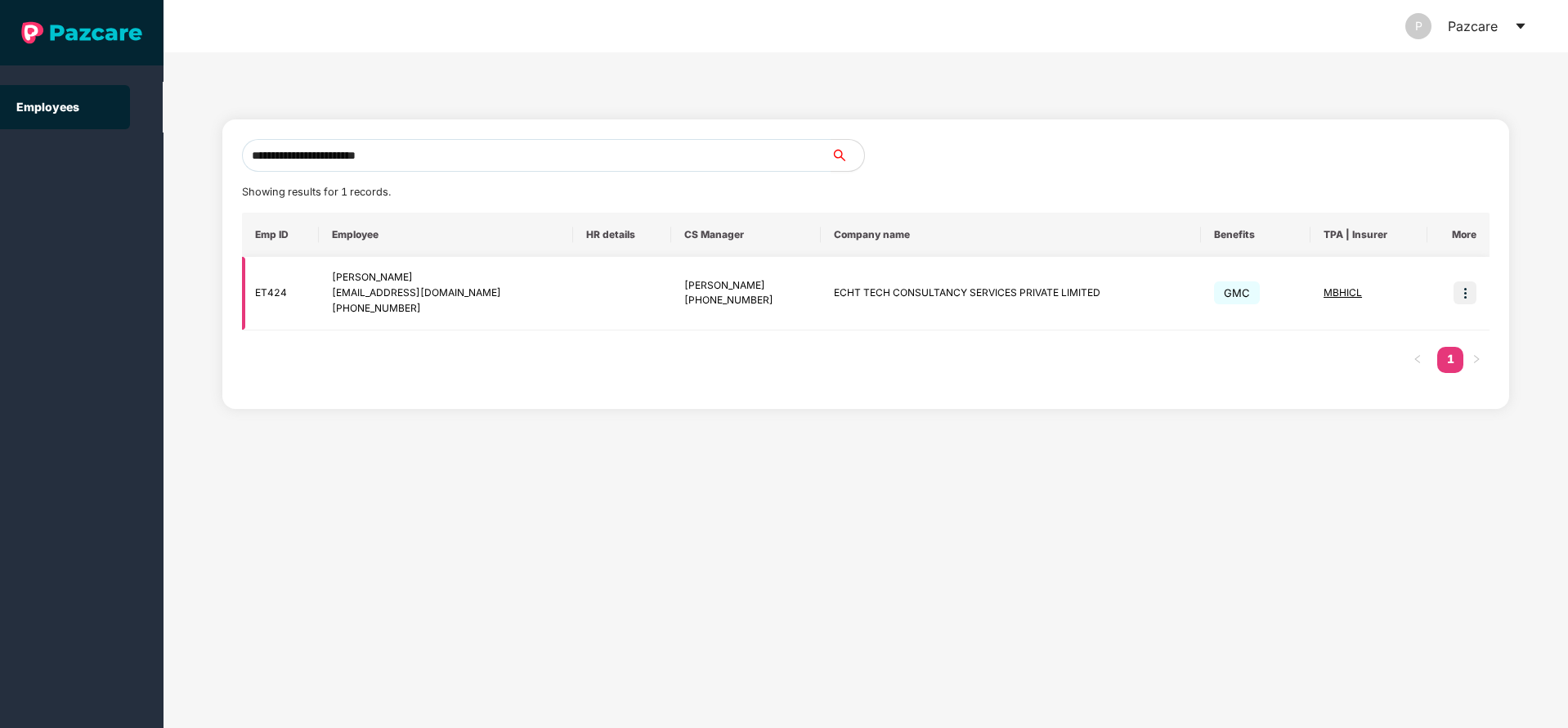
click at [1473, 293] on img at bounding box center [1465, 293] width 23 height 23
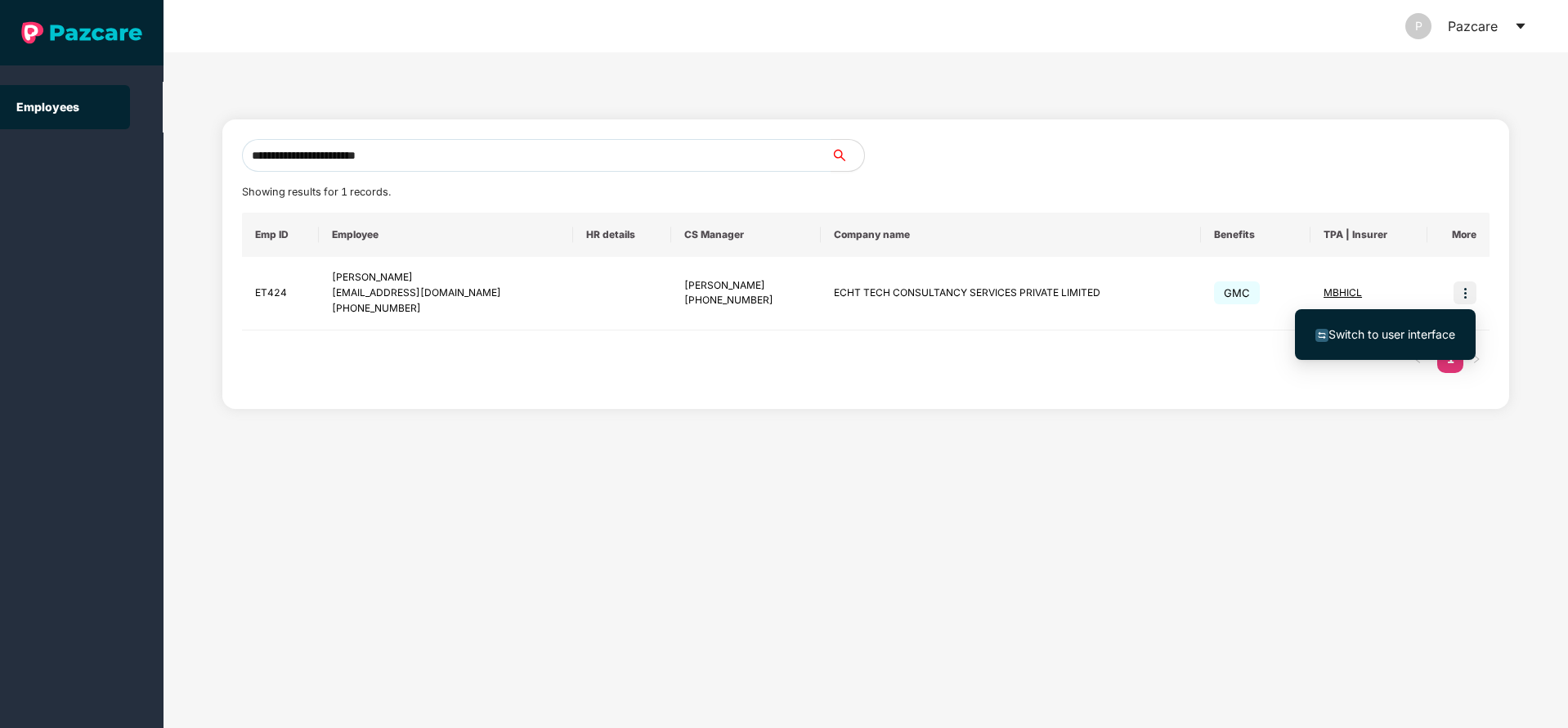
click at [1369, 329] on span "Switch to user interface" at bounding box center [1392, 334] width 127 height 14
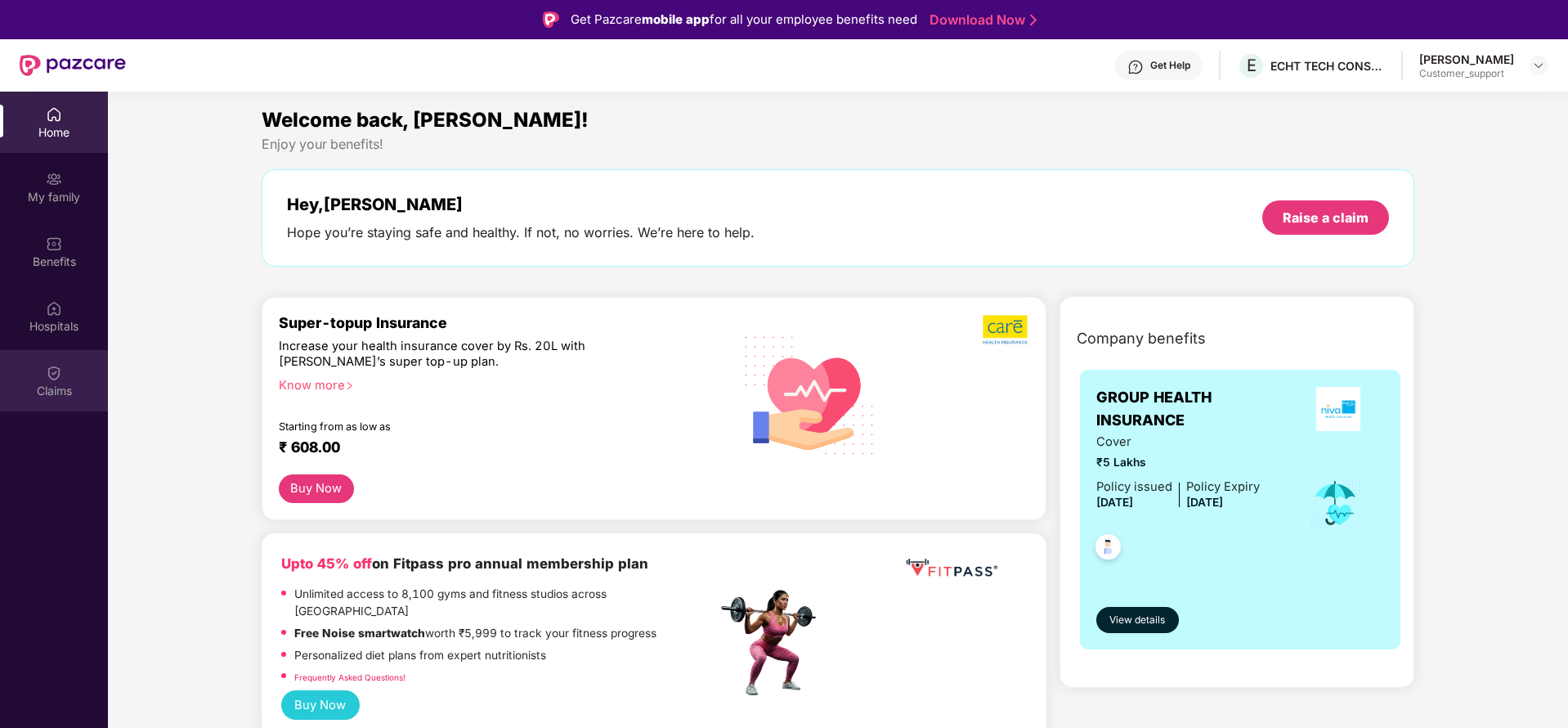
click at [63, 382] on div "Claims" at bounding box center [54, 391] width 108 height 17
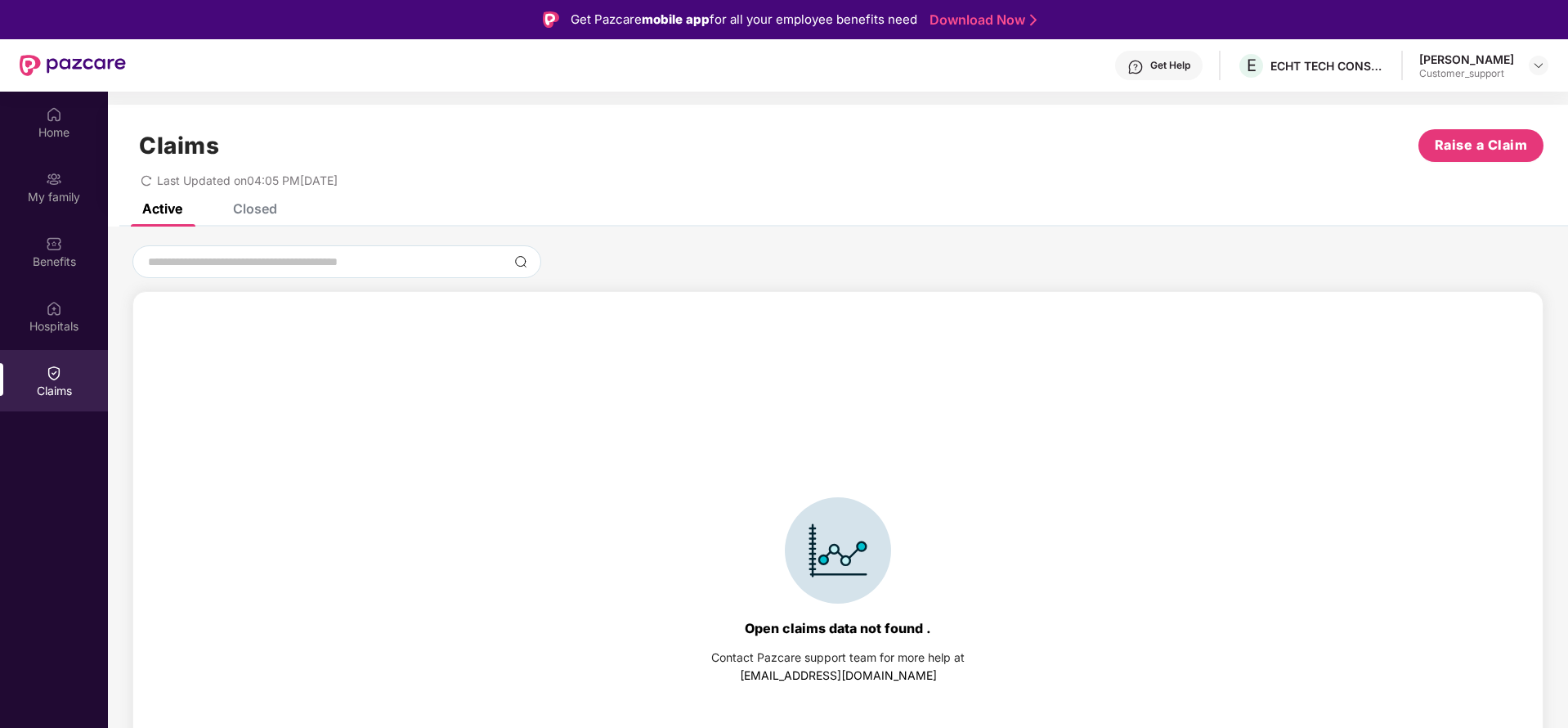
click at [261, 201] on div "Claims Raise a Claim Last Updated on 04:05 PM[DATE]" at bounding box center [838, 154] width 1461 height 99
click at [261, 203] on div "Claims Raise a Claim Last Updated on 04:05 PM[DATE] Active Closed Open claims d…" at bounding box center [838, 479] width 1461 height 750
click at [261, 203] on div "Closed" at bounding box center [254, 209] width 44 height 17
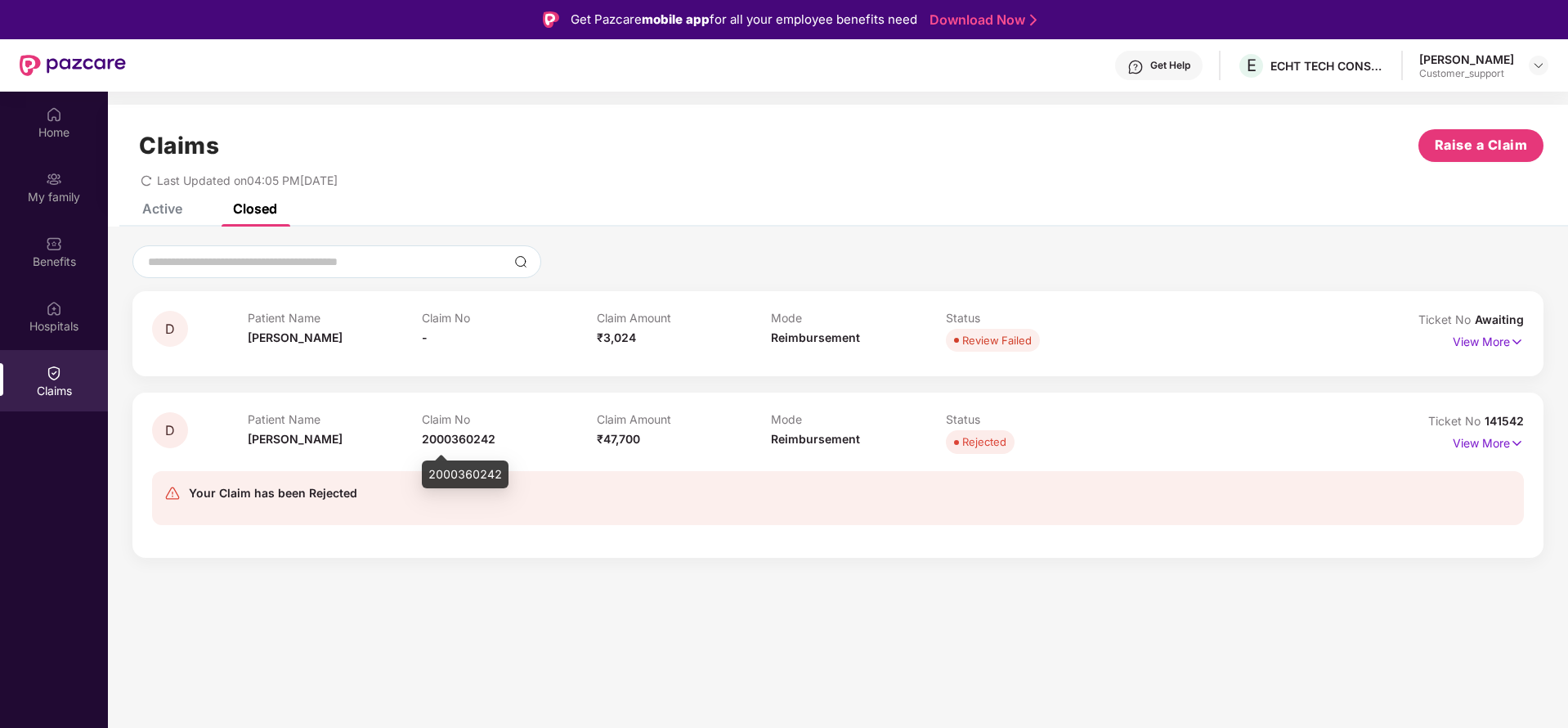
click at [476, 432] on span "2000360242" at bounding box center [459, 438] width 74 height 14
click at [1539, 60] on img at bounding box center [1539, 65] width 13 height 13
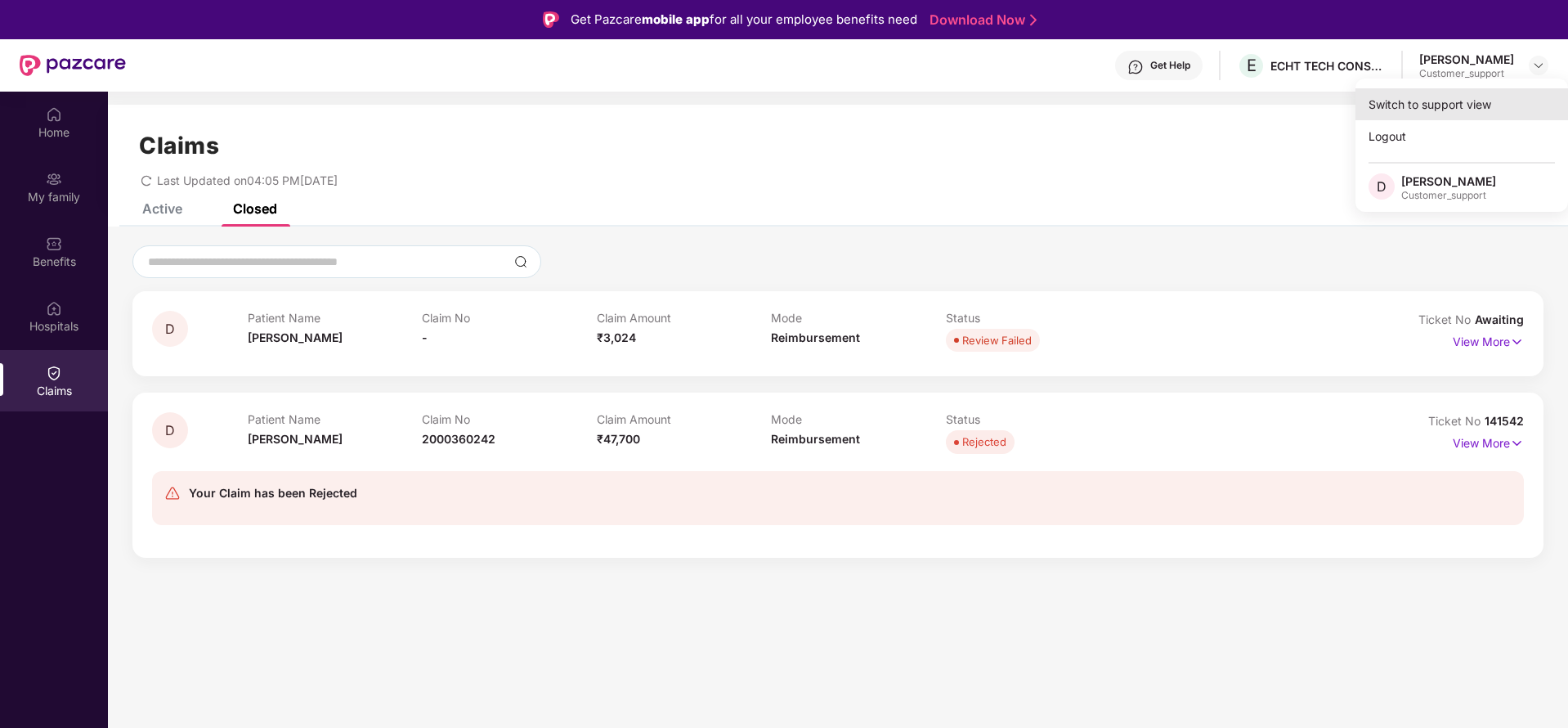
click at [1465, 99] on div "Switch to support view" at bounding box center [1462, 104] width 213 height 32
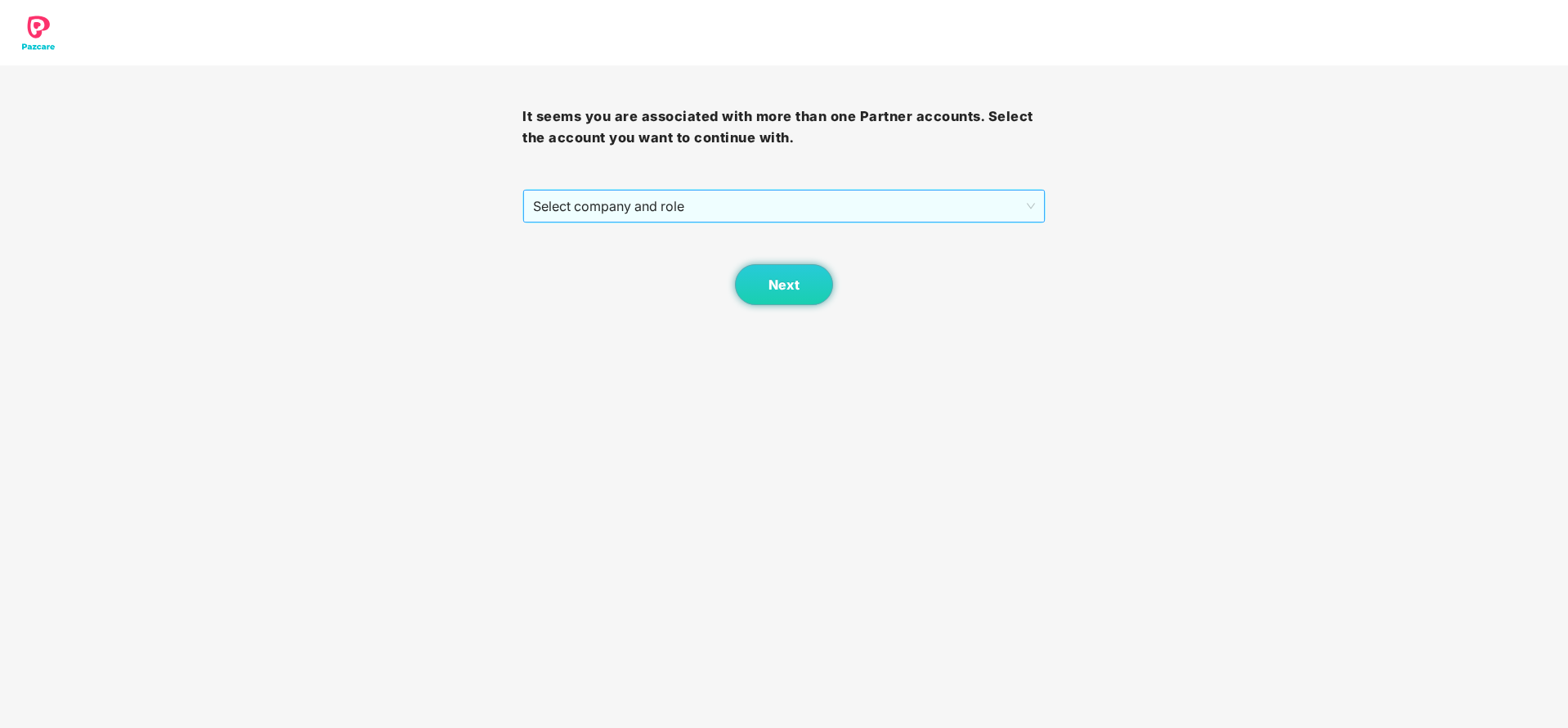
click at [756, 212] on span "Select company and role" at bounding box center [784, 205] width 502 height 31
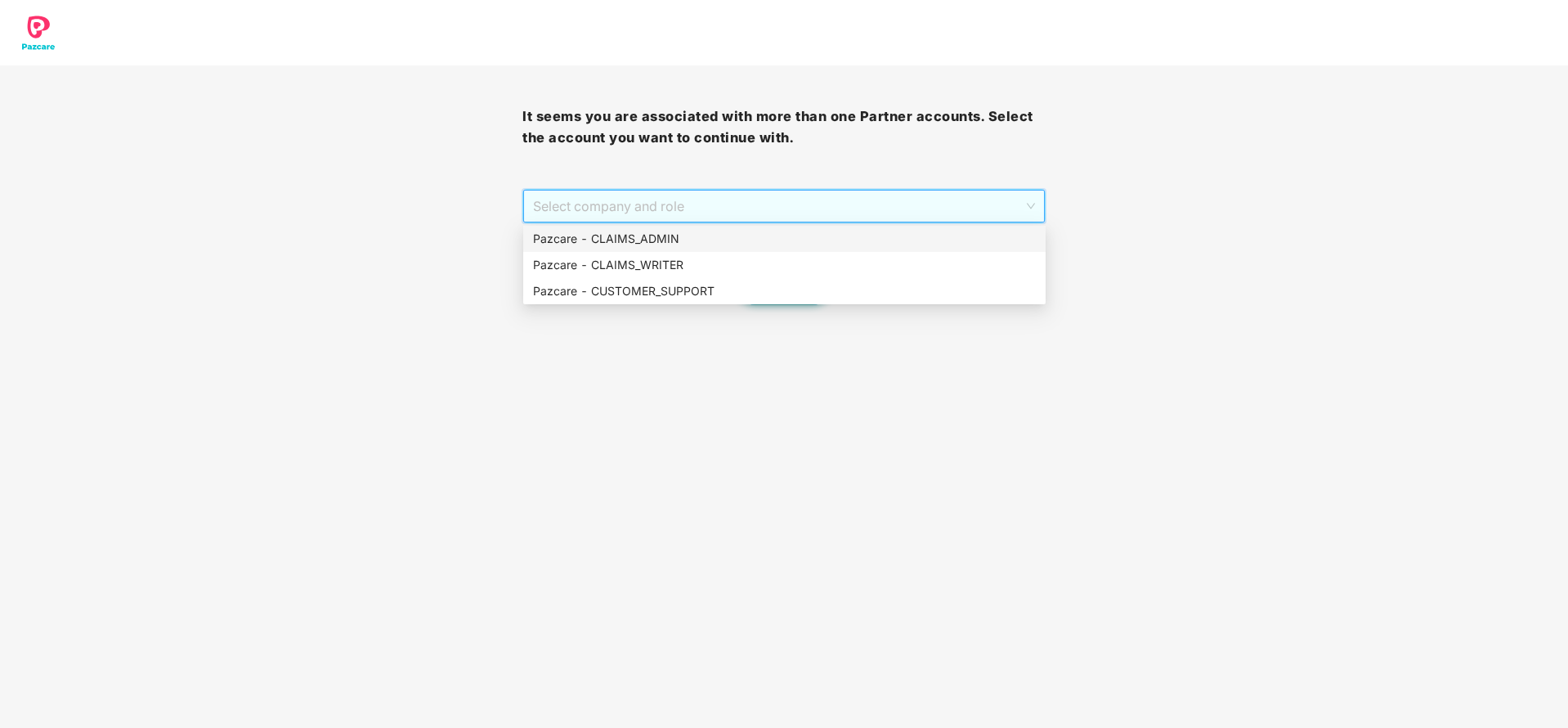
click at [691, 250] on div "Pazcare - CLAIMS_ADMIN" at bounding box center [784, 239] width 522 height 26
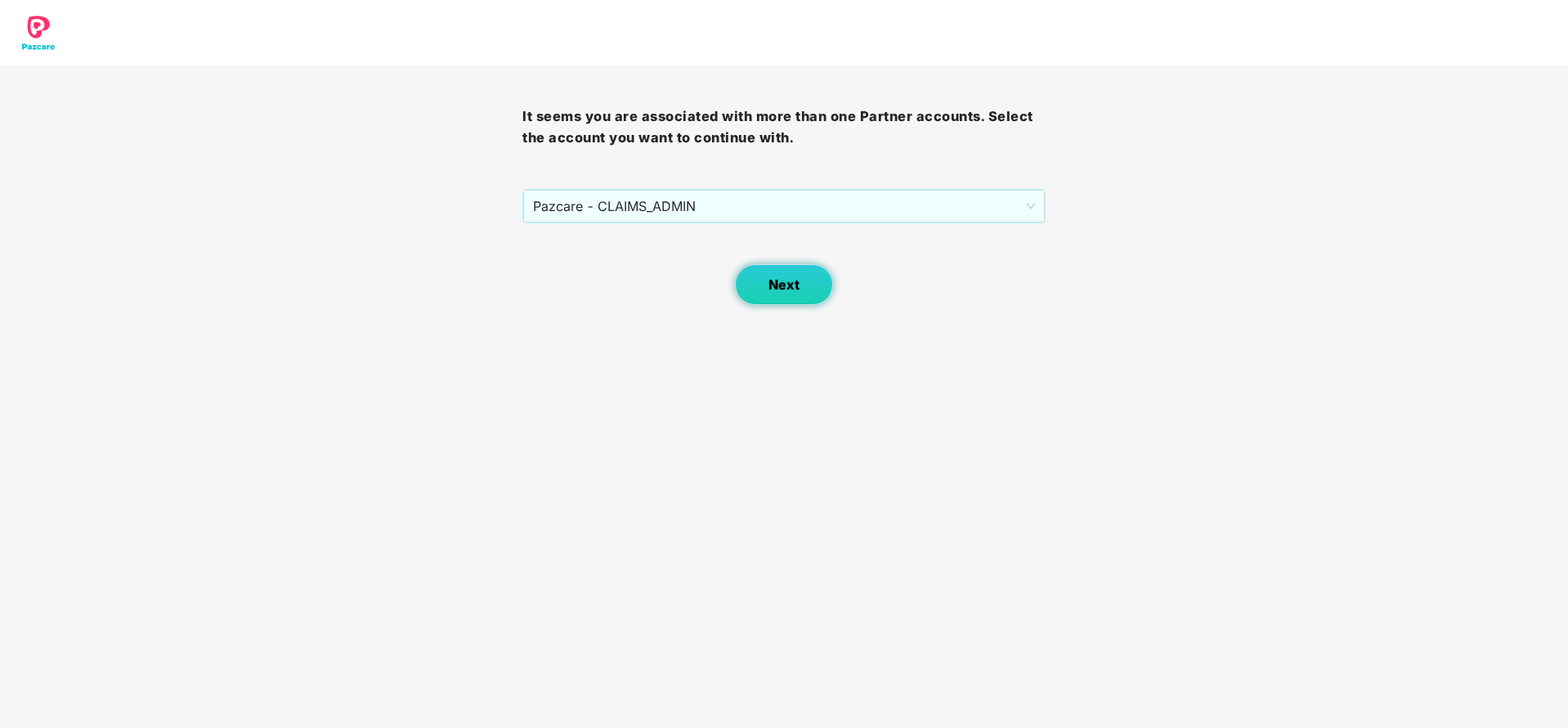
click at [803, 298] on button "Next" at bounding box center [784, 284] width 98 height 41
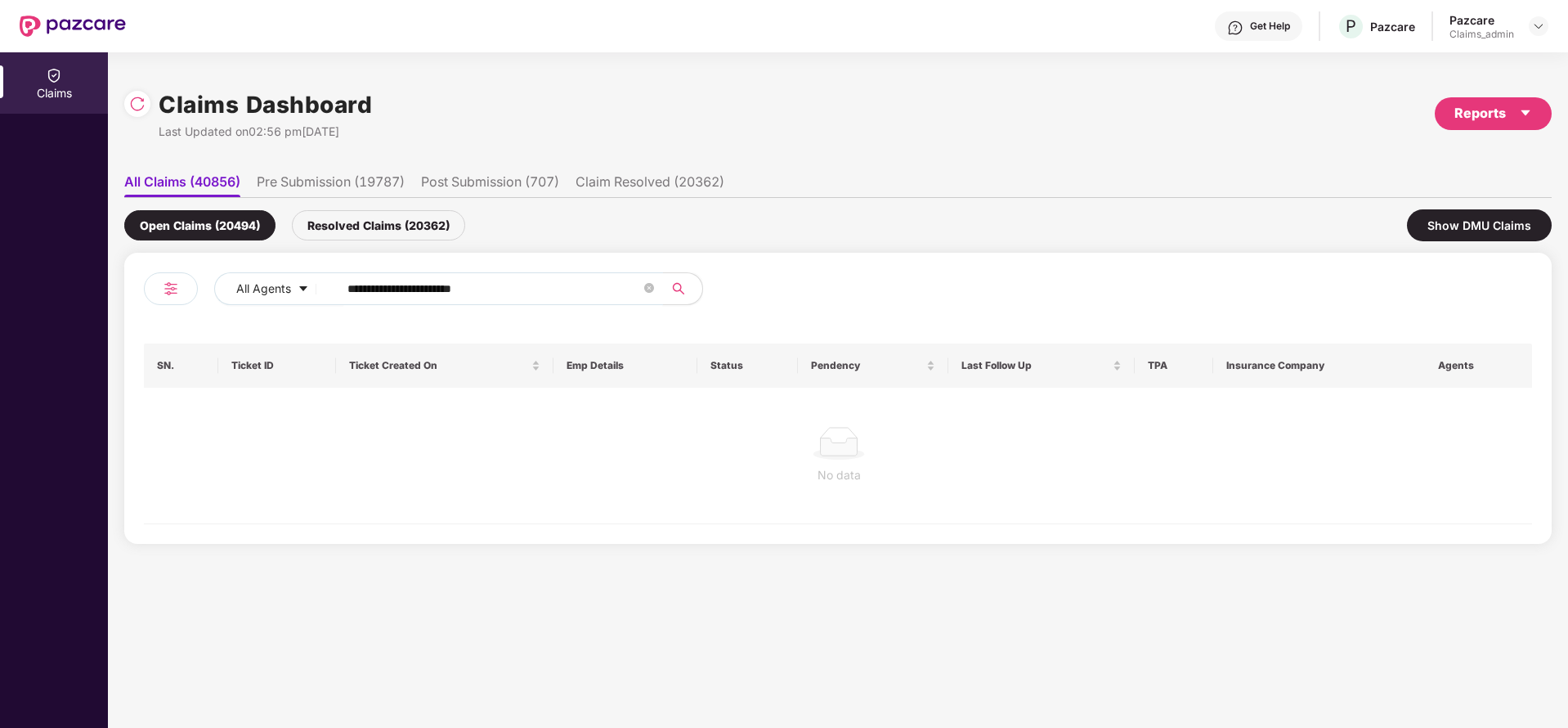
drag, startPoint x: 520, startPoint y: 282, endPoint x: 294, endPoint y: 320, distance: 229.2
click at [294, 320] on div "**********" at bounding box center [837, 398] width 1388 height 252
paste input "text"
type input "******"
click at [370, 227] on div "Resolved Claims (20362)" at bounding box center [378, 225] width 173 height 30
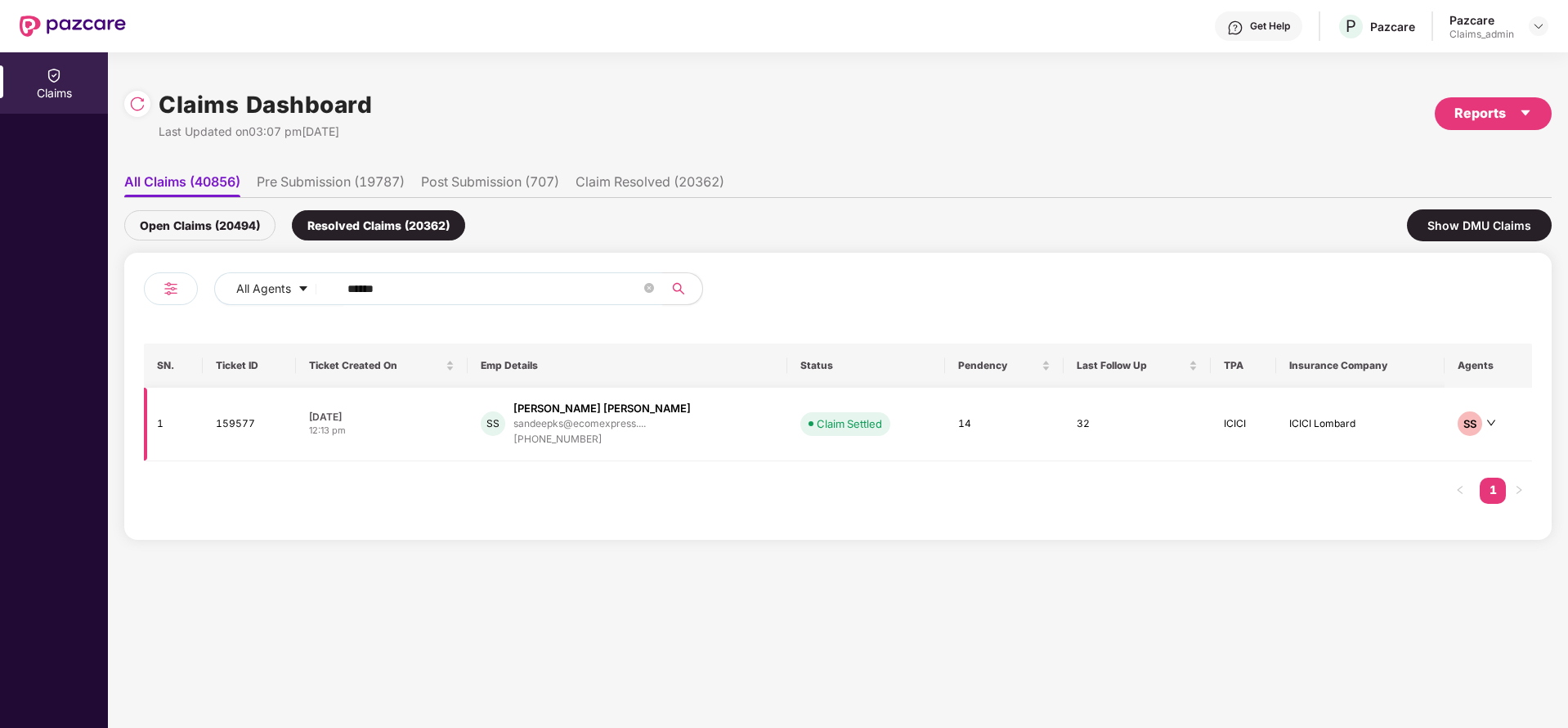
click at [565, 434] on div "[PHONE_NUMBER]" at bounding box center [602, 439] width 177 height 16
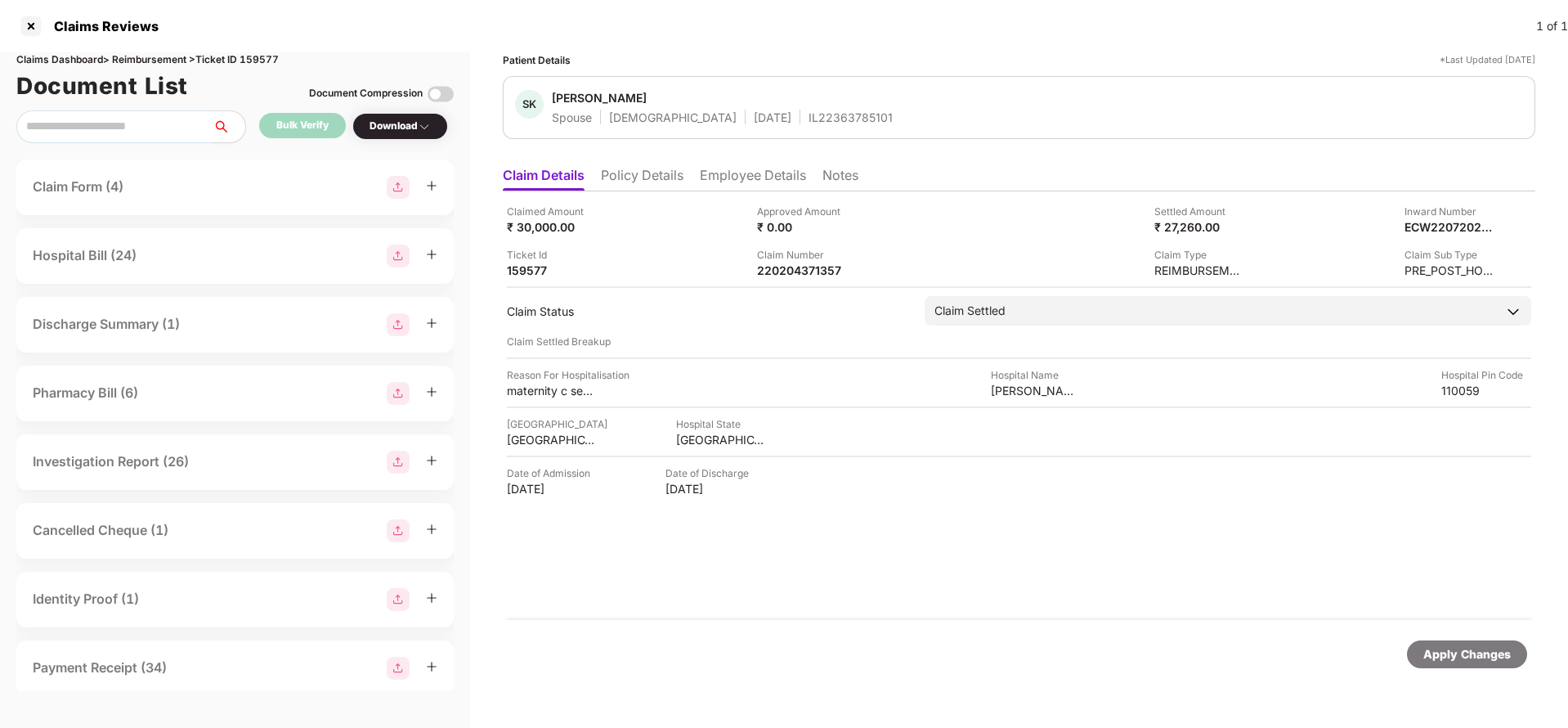
click at [405, 116] on div "Download" at bounding box center [400, 126] width 96 height 27
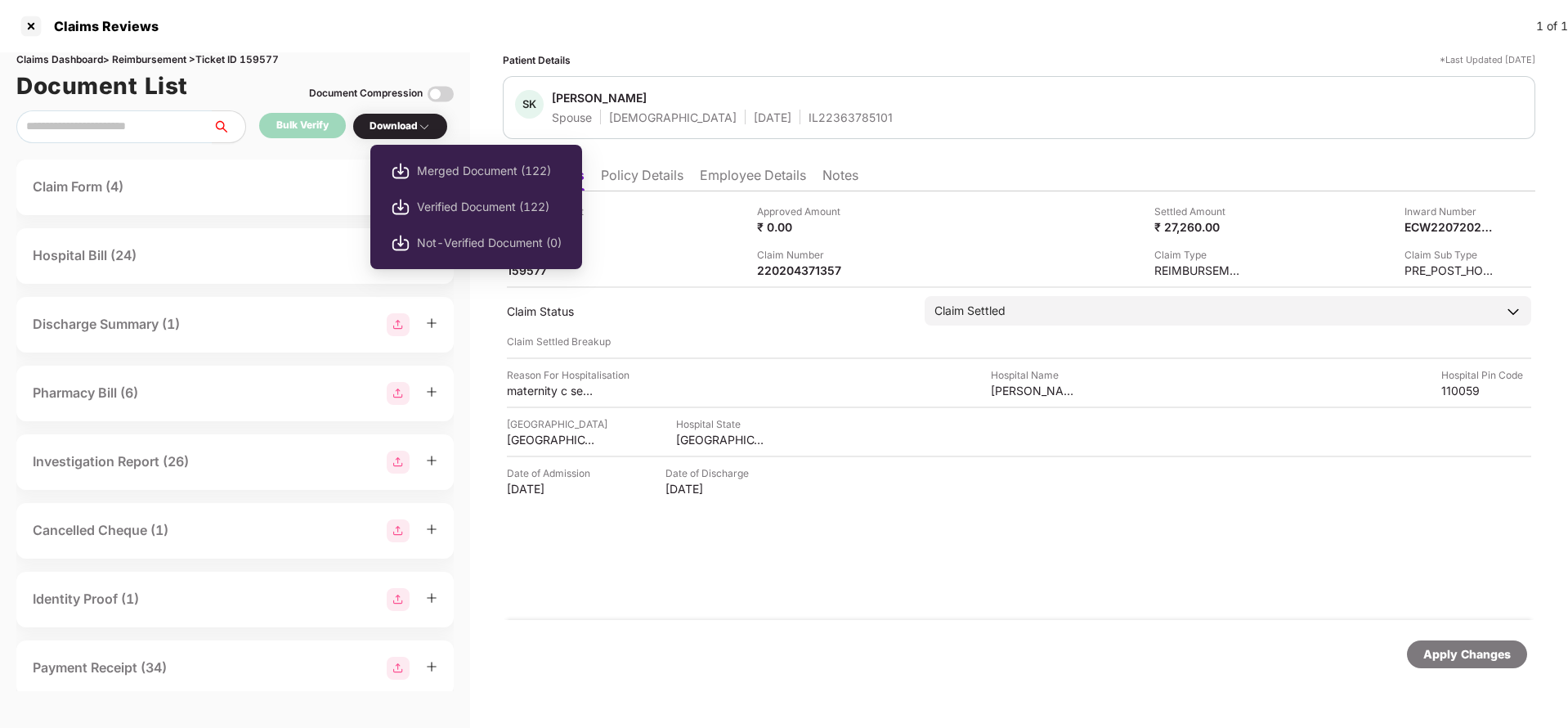
click at [405, 118] on div "Download" at bounding box center [400, 126] width 62 height 16
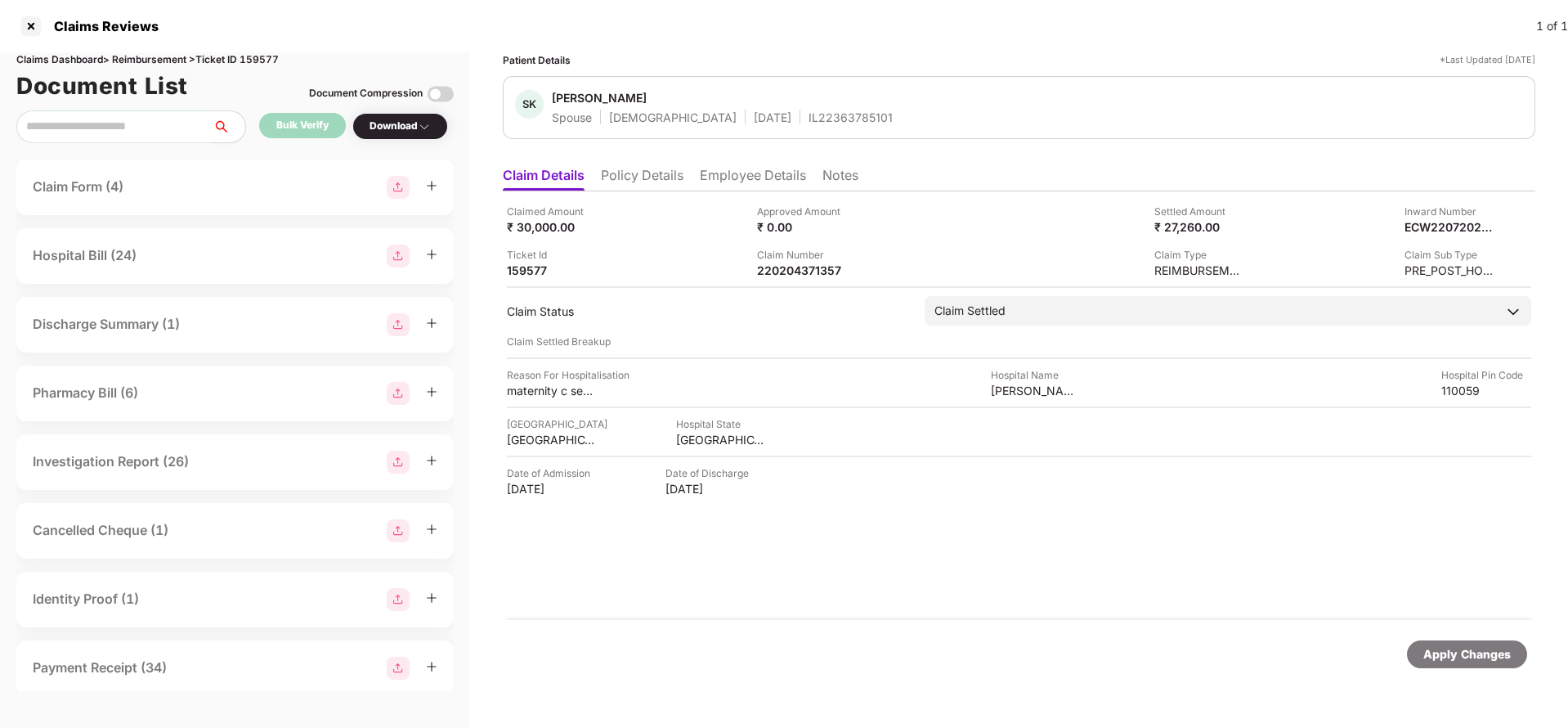
click at [405, 118] on div "Download" at bounding box center [400, 126] width 62 height 16
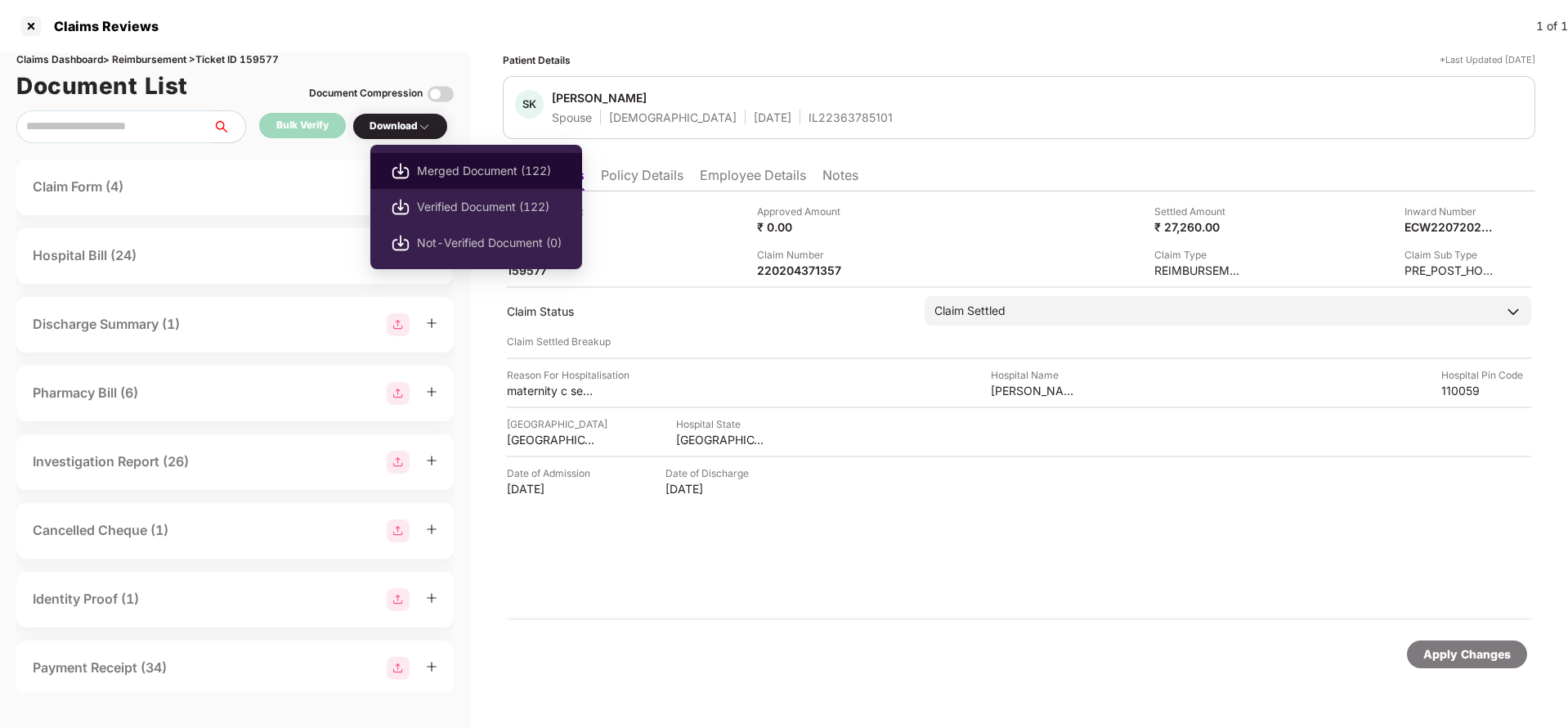
click at [441, 166] on span "Merged Document (122)" at bounding box center [488, 171] width 144 height 18
